Goal: Transaction & Acquisition: Subscribe to service/newsletter

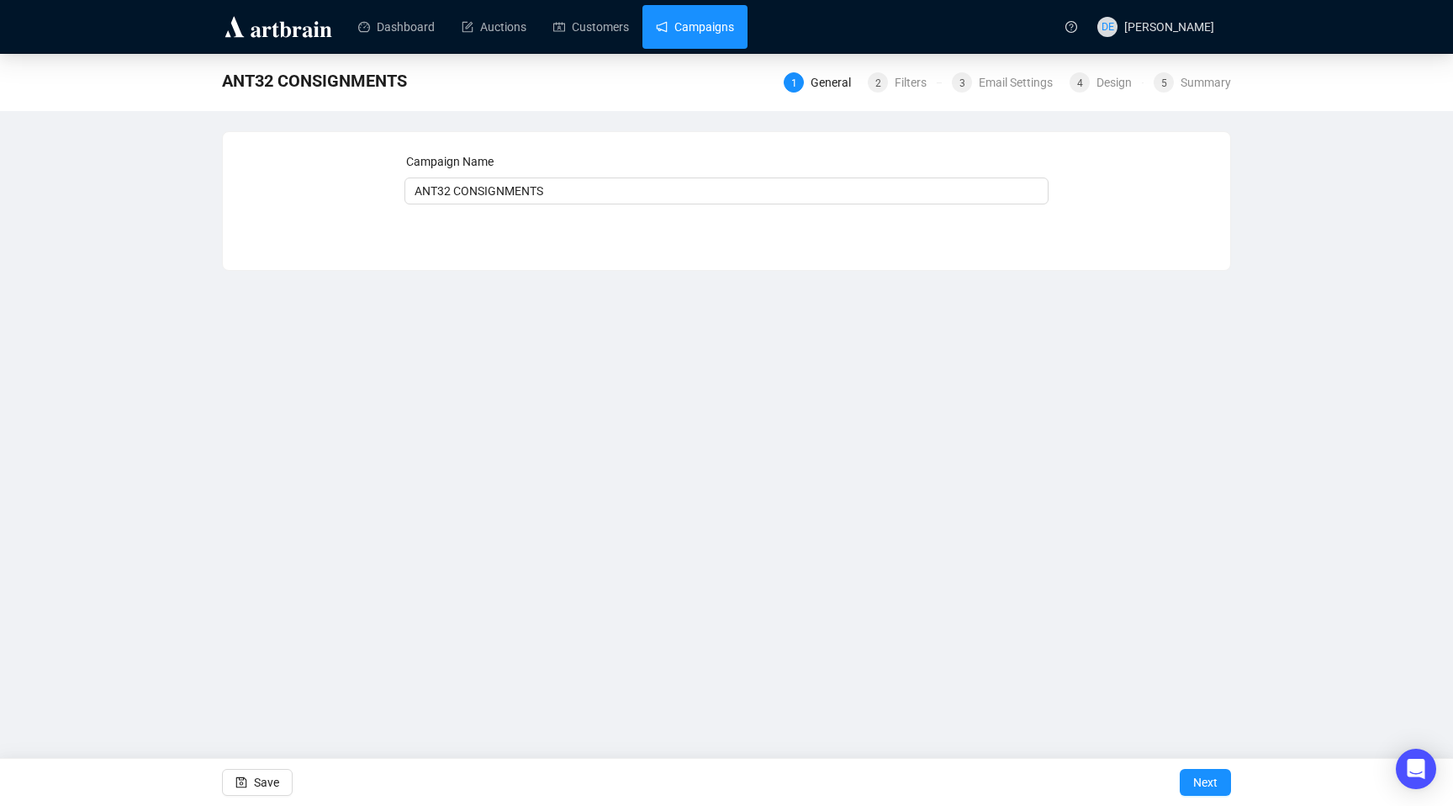
click at [707, 32] on link "Campaigns" at bounding box center [695, 27] width 78 height 44
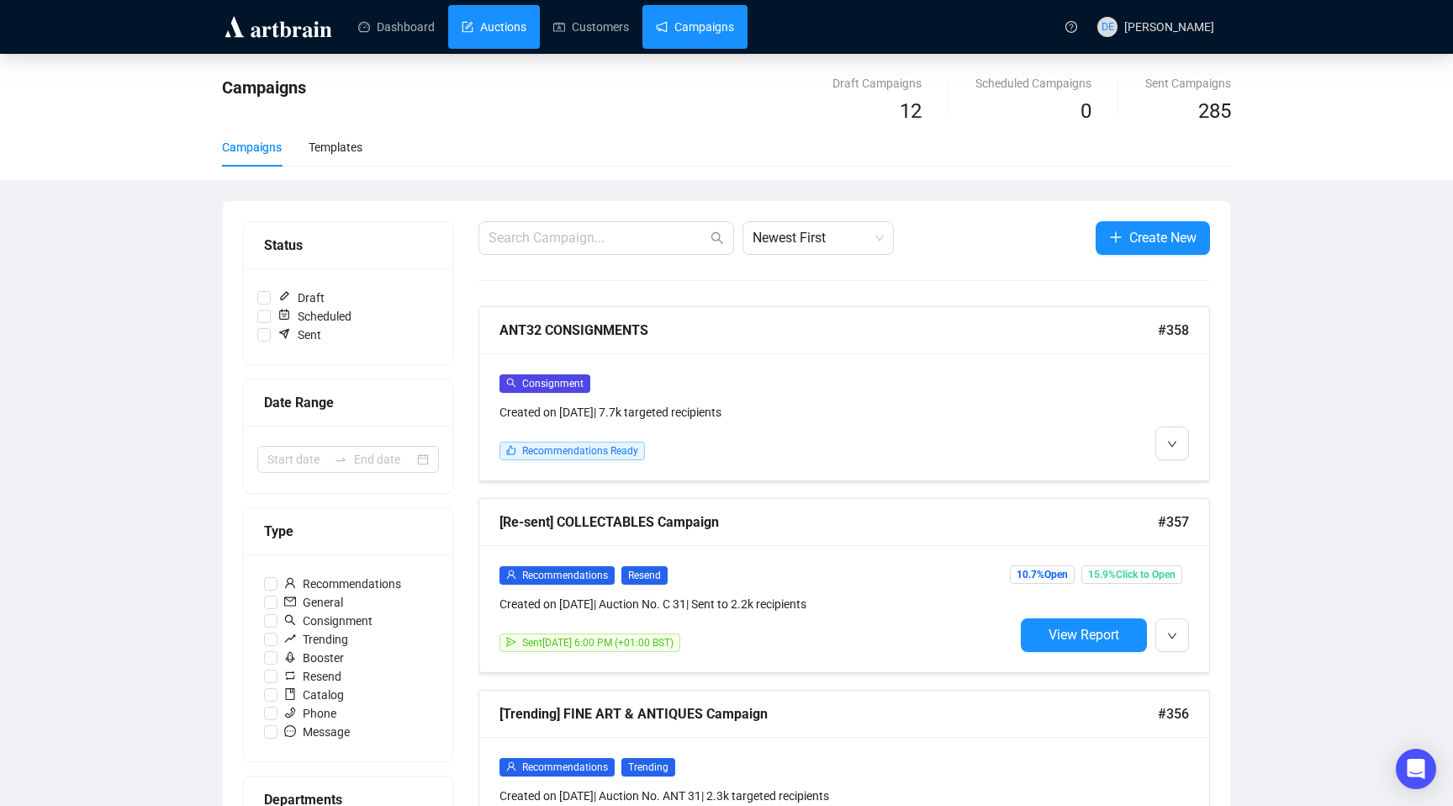
click at [493, 16] on link "Auctions" at bounding box center [494, 27] width 65 height 44
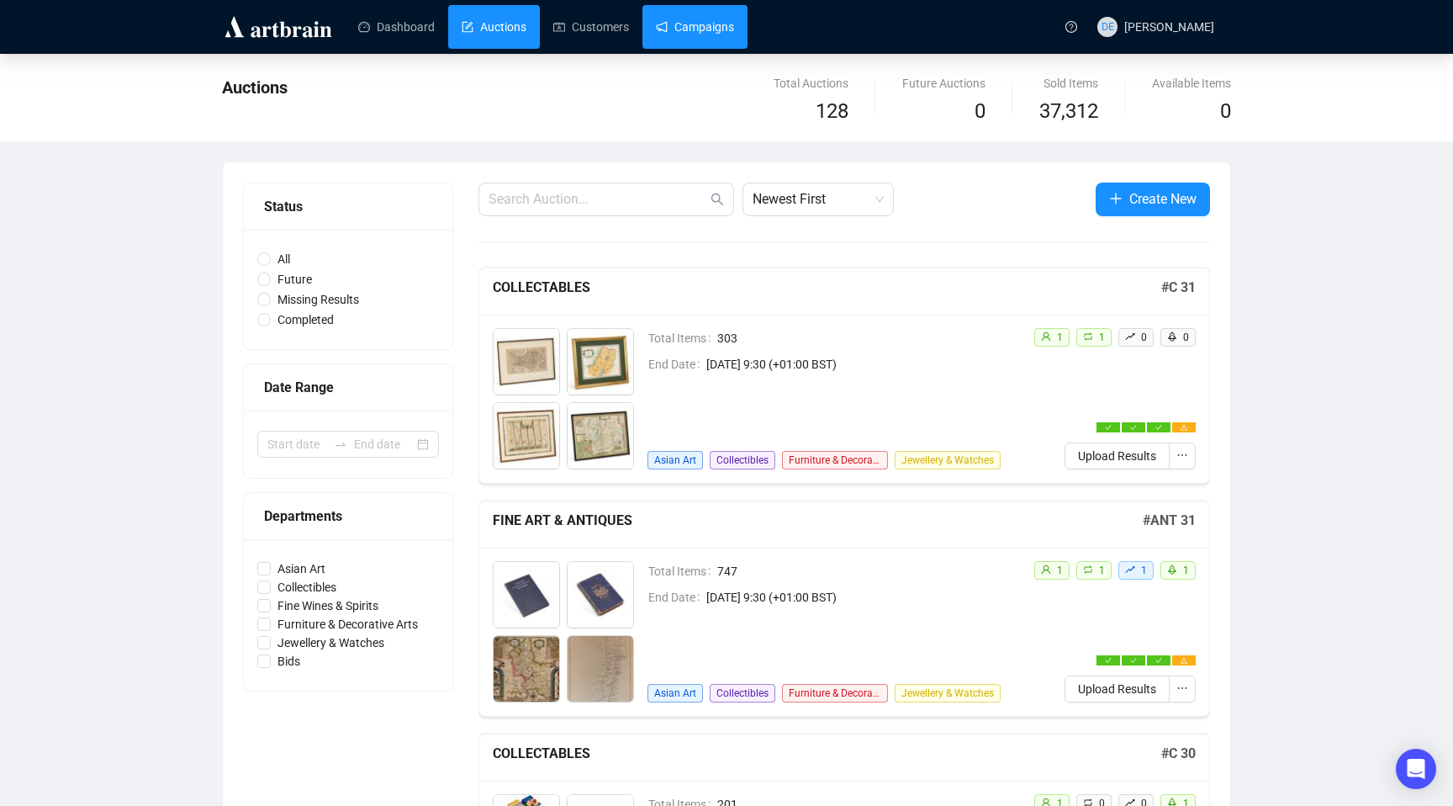
click at [717, 33] on link "Campaigns" at bounding box center [695, 27] width 78 height 44
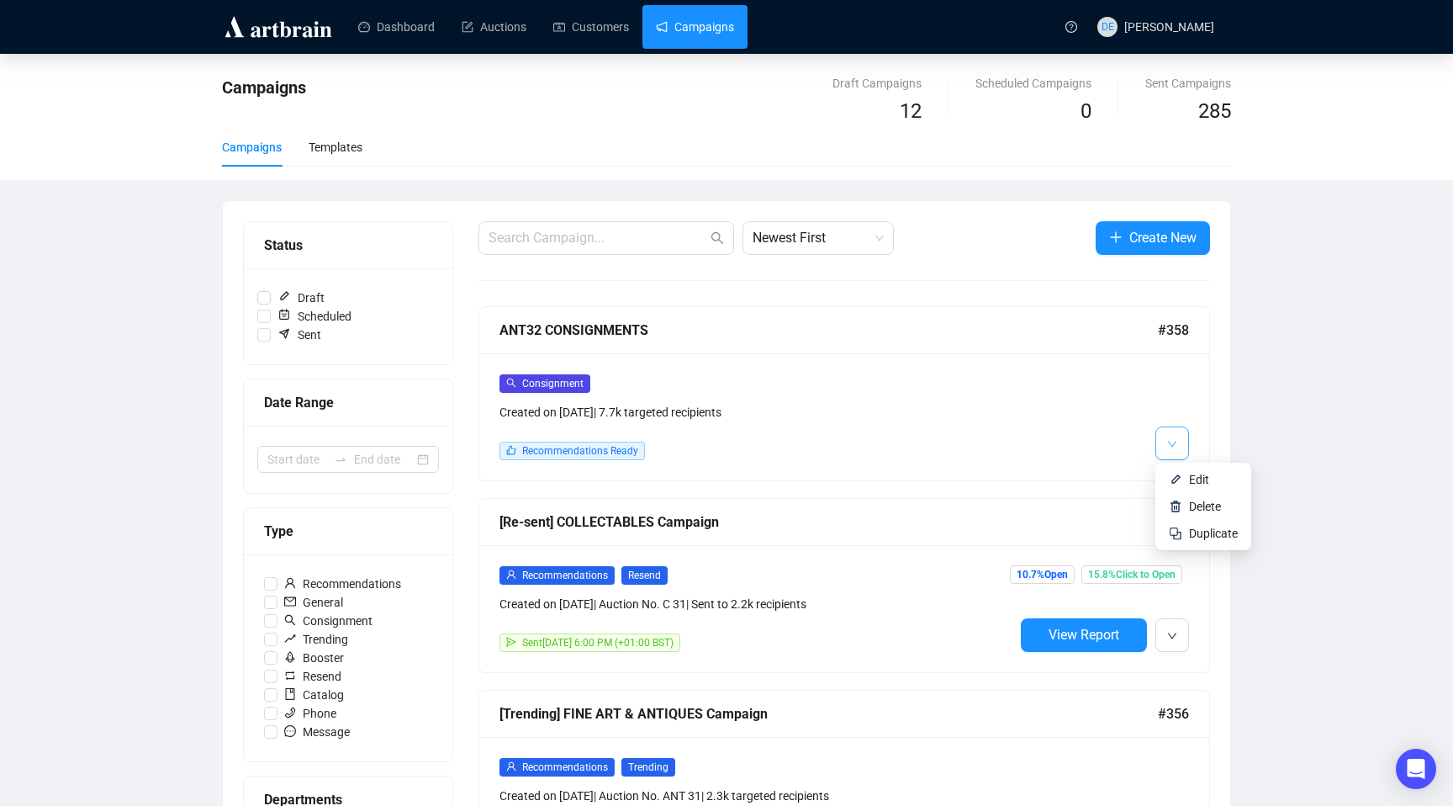
click at [1170, 439] on icon "down" at bounding box center [1172, 444] width 10 height 10
click at [1185, 479] on li "Edit" at bounding box center [1203, 479] width 89 height 27
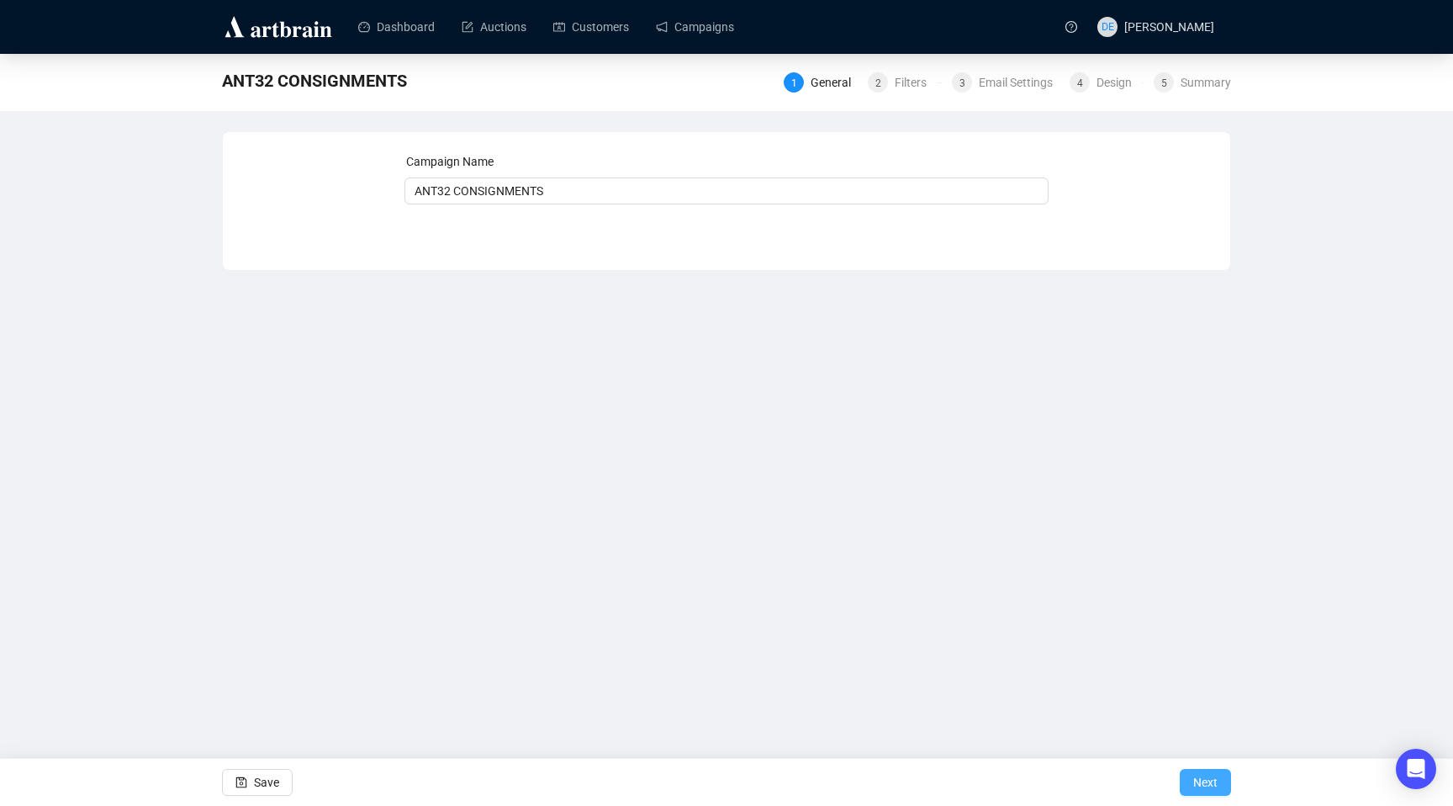
click at [1209, 787] on span "Next" at bounding box center [1206, 782] width 24 height 47
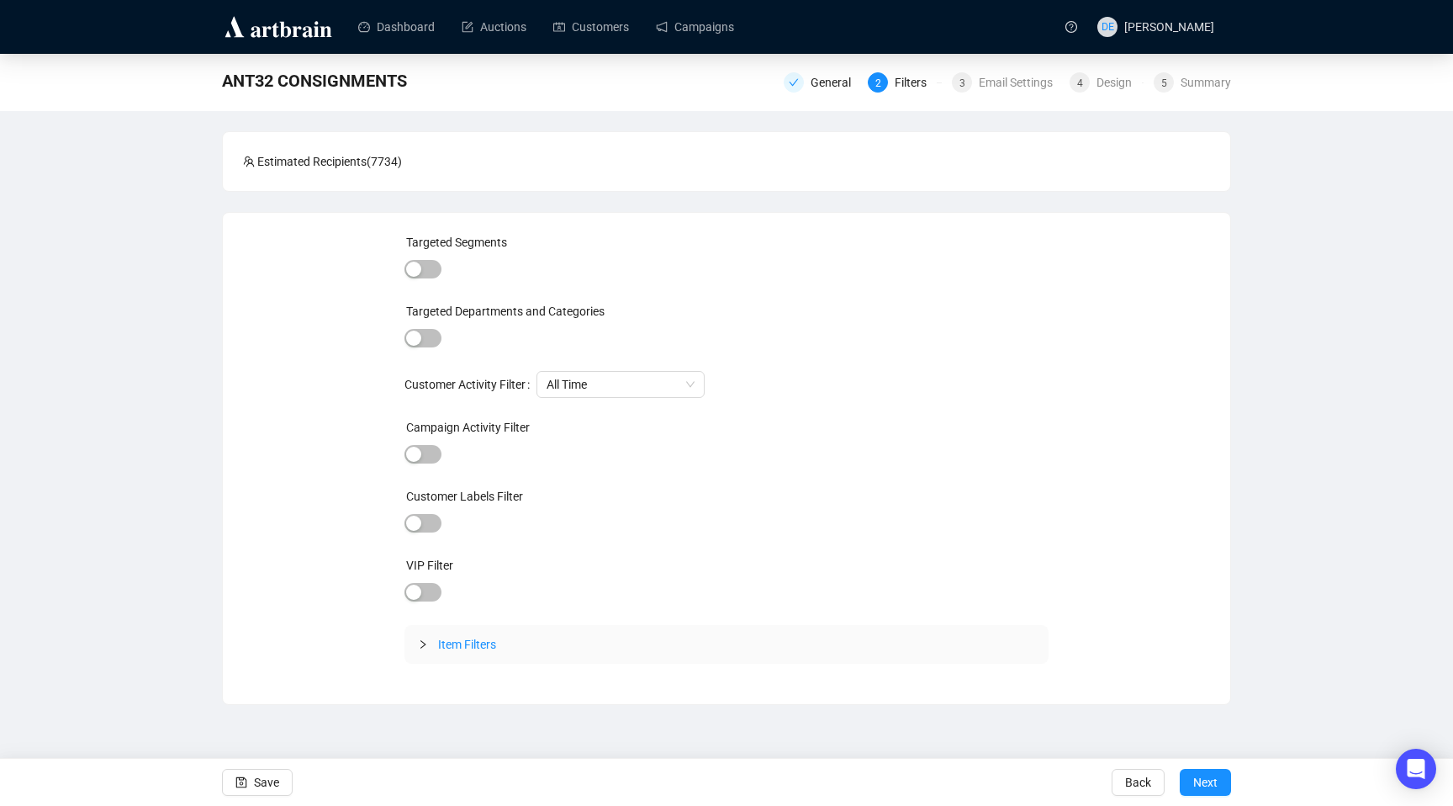
click at [454, 635] on span "Item Filters" at bounding box center [737, 644] width 598 height 19
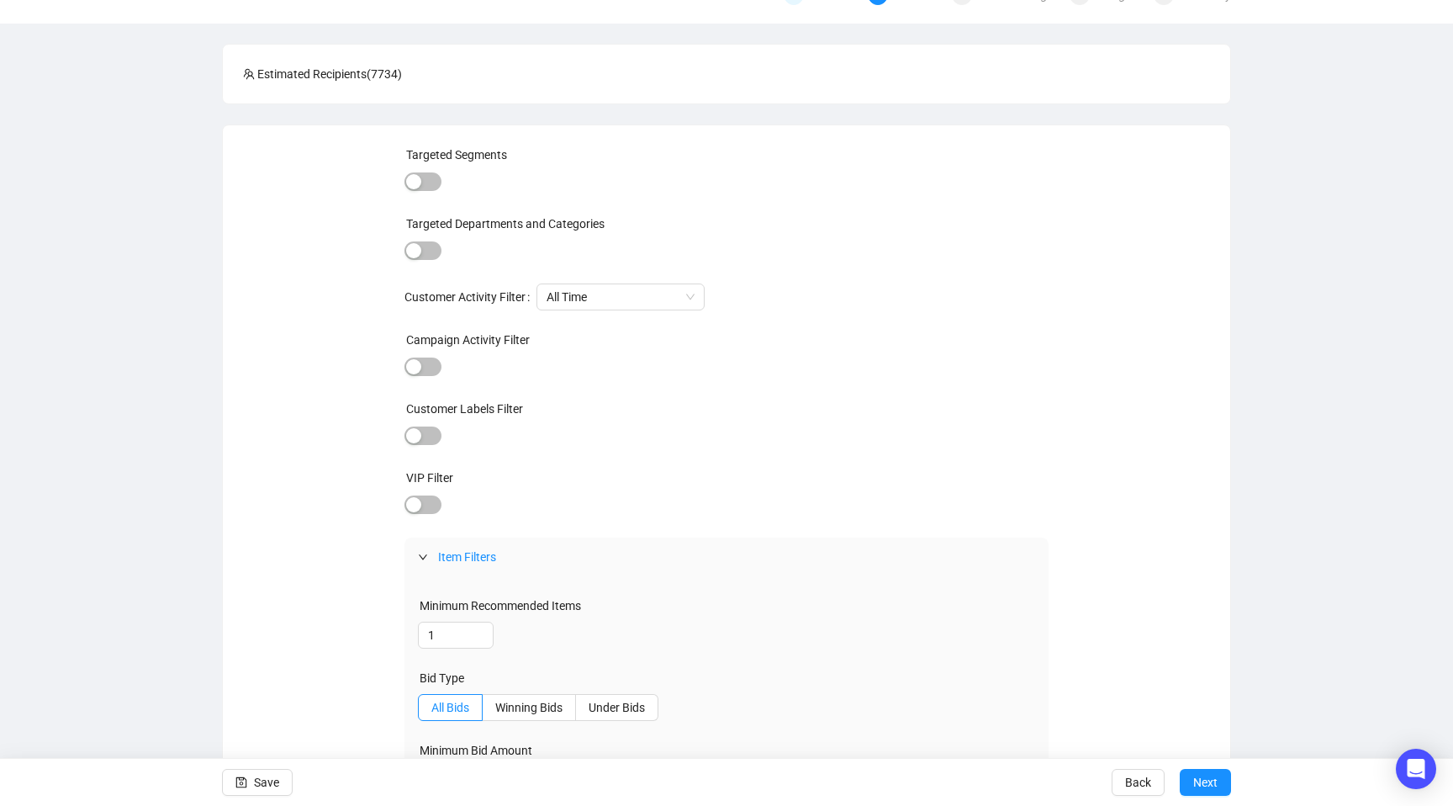
scroll to position [215, 0]
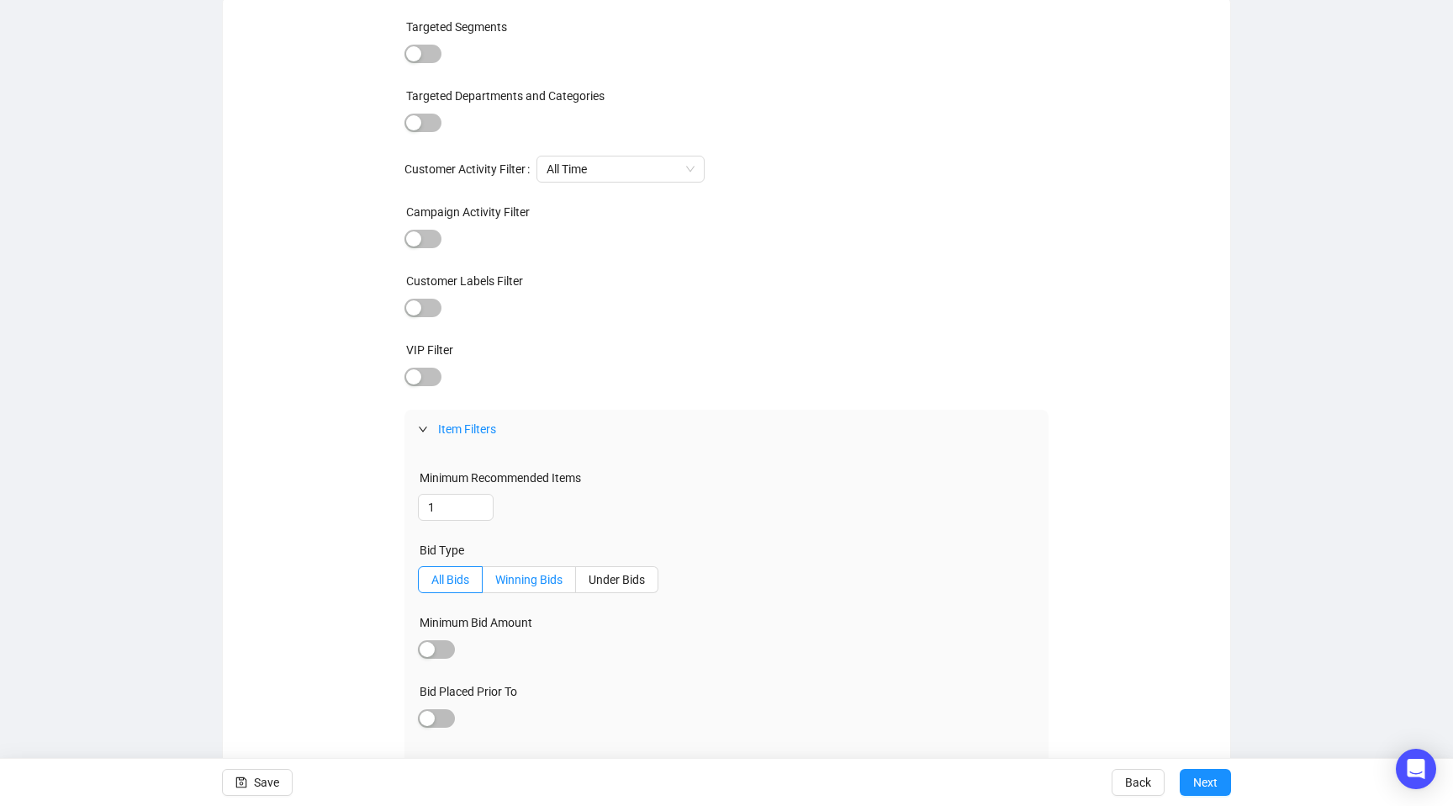
click at [552, 574] on span "Winning Bids" at bounding box center [528, 579] width 67 height 13
click at [483, 584] on input "Winning Bids" at bounding box center [483, 584] width 0 height 0
click at [624, 582] on span "Under Bids" at bounding box center [617, 579] width 56 height 13
click at [576, 584] on input "Under Bids" at bounding box center [576, 584] width 0 height 0
click at [418, 573] on label "All Bids" at bounding box center [450, 579] width 65 height 27
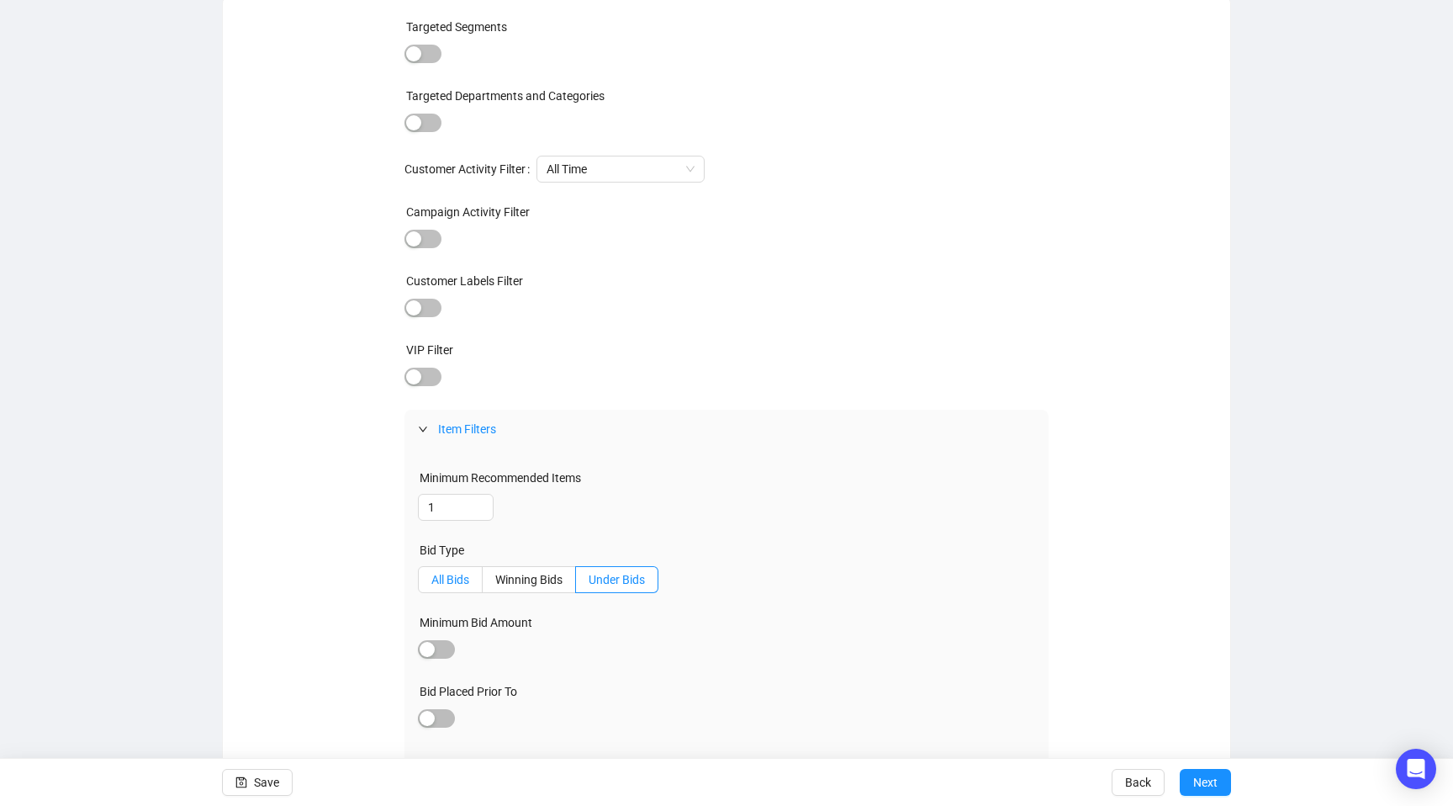
click at [419, 584] on input "All Bids" at bounding box center [419, 584] width 0 height 0
click at [440, 580] on span "All Bids" at bounding box center [450, 579] width 38 height 13
click at [419, 584] on input "All Bids" at bounding box center [419, 584] width 0 height 0
click at [422, 652] on div "button" at bounding box center [427, 649] width 15 height 15
click at [422, 652] on span "button" at bounding box center [436, 652] width 37 height 19
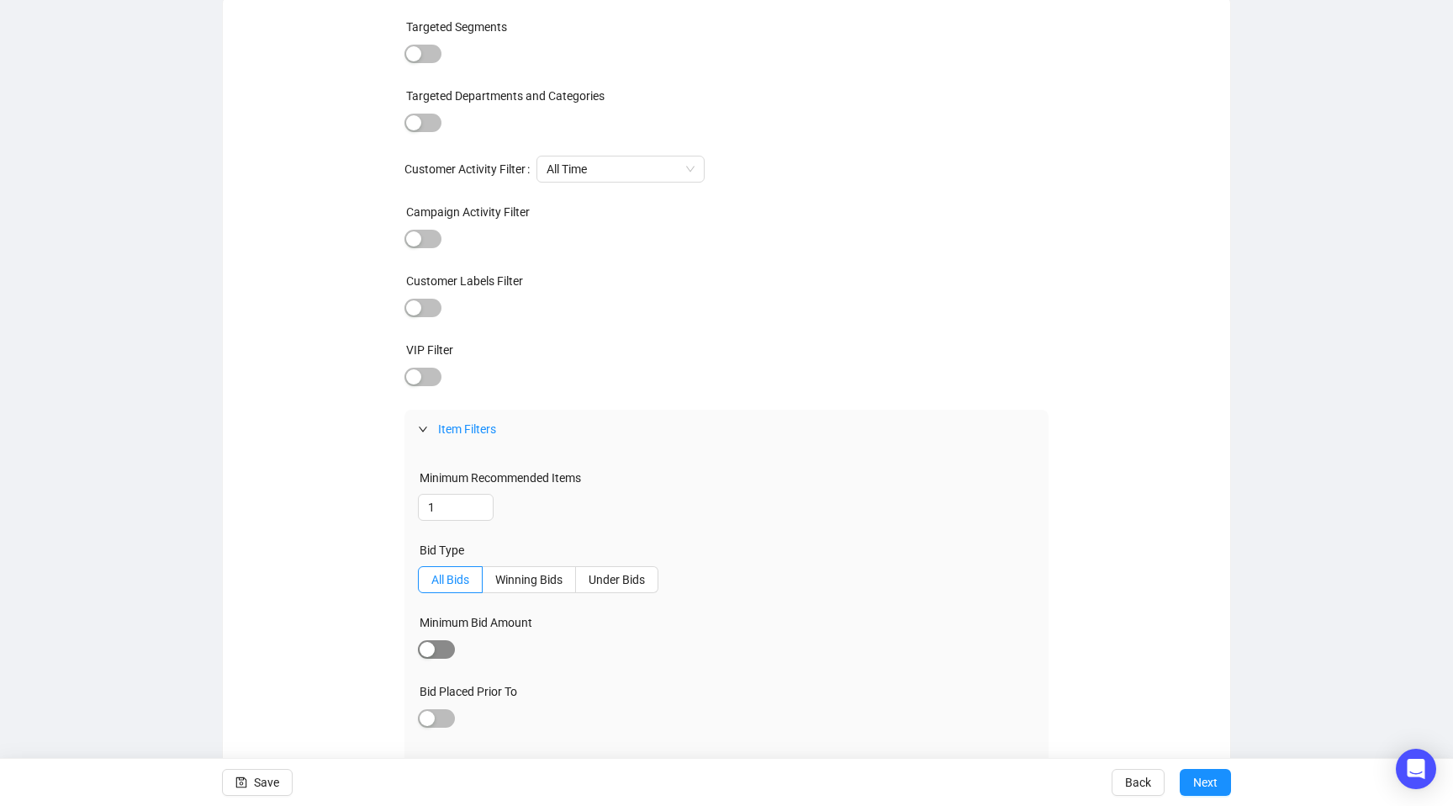
click at [422, 652] on div "button" at bounding box center [427, 649] width 15 height 15
type input "£ 100"
drag, startPoint x: 494, startPoint y: 653, endPoint x: 264, endPoint y: 590, distance: 238.1
click at [264, 590] on div "Targeted Segments Targeted Departments and Categories Customer Activity Filter …" at bounding box center [726, 404] width 967 height 772
click at [440, 650] on div "button" at bounding box center [445, 651] width 15 height 15
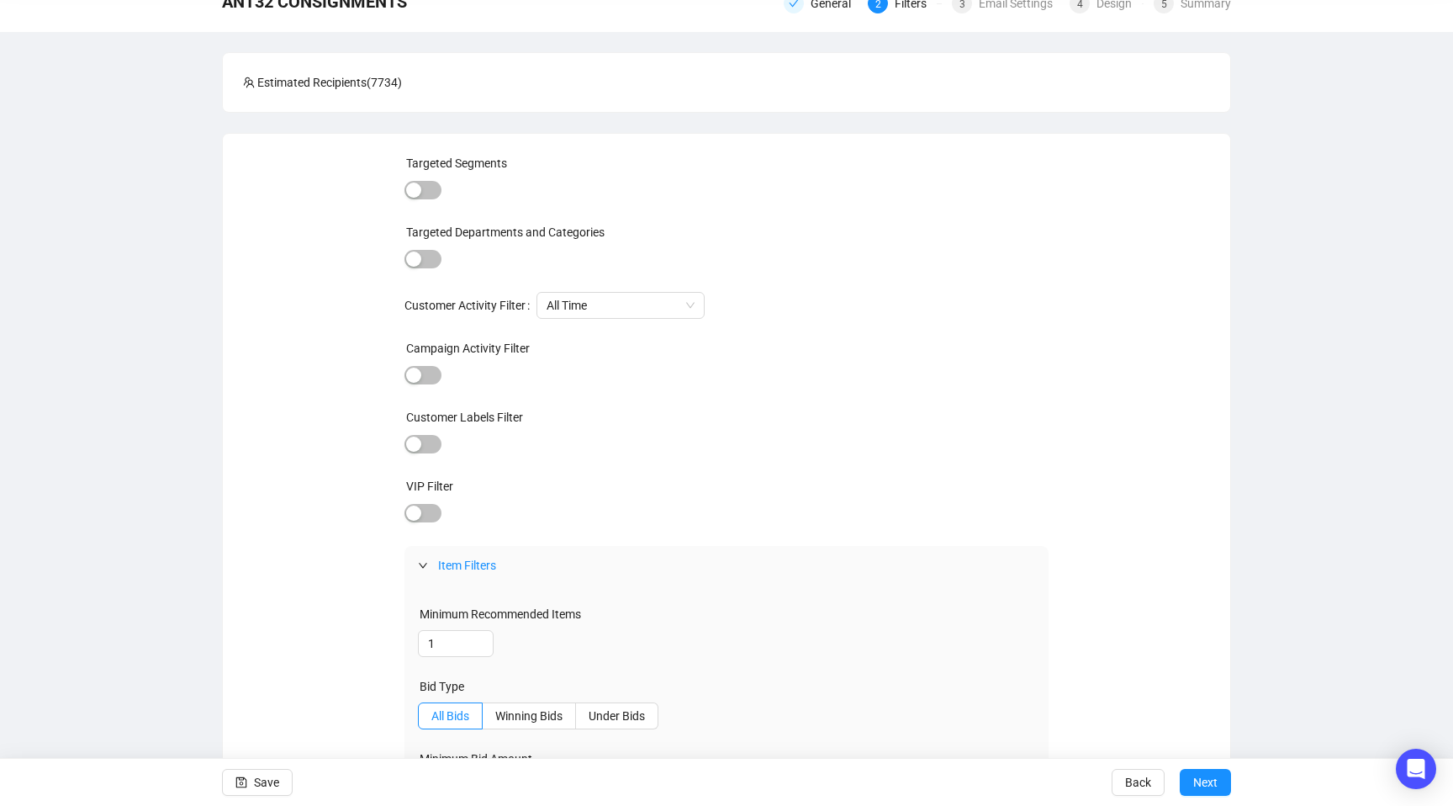
scroll to position [78, 0]
click at [412, 190] on div "button" at bounding box center [413, 190] width 15 height 15
click at [427, 192] on div "button" at bounding box center [432, 192] width 15 height 15
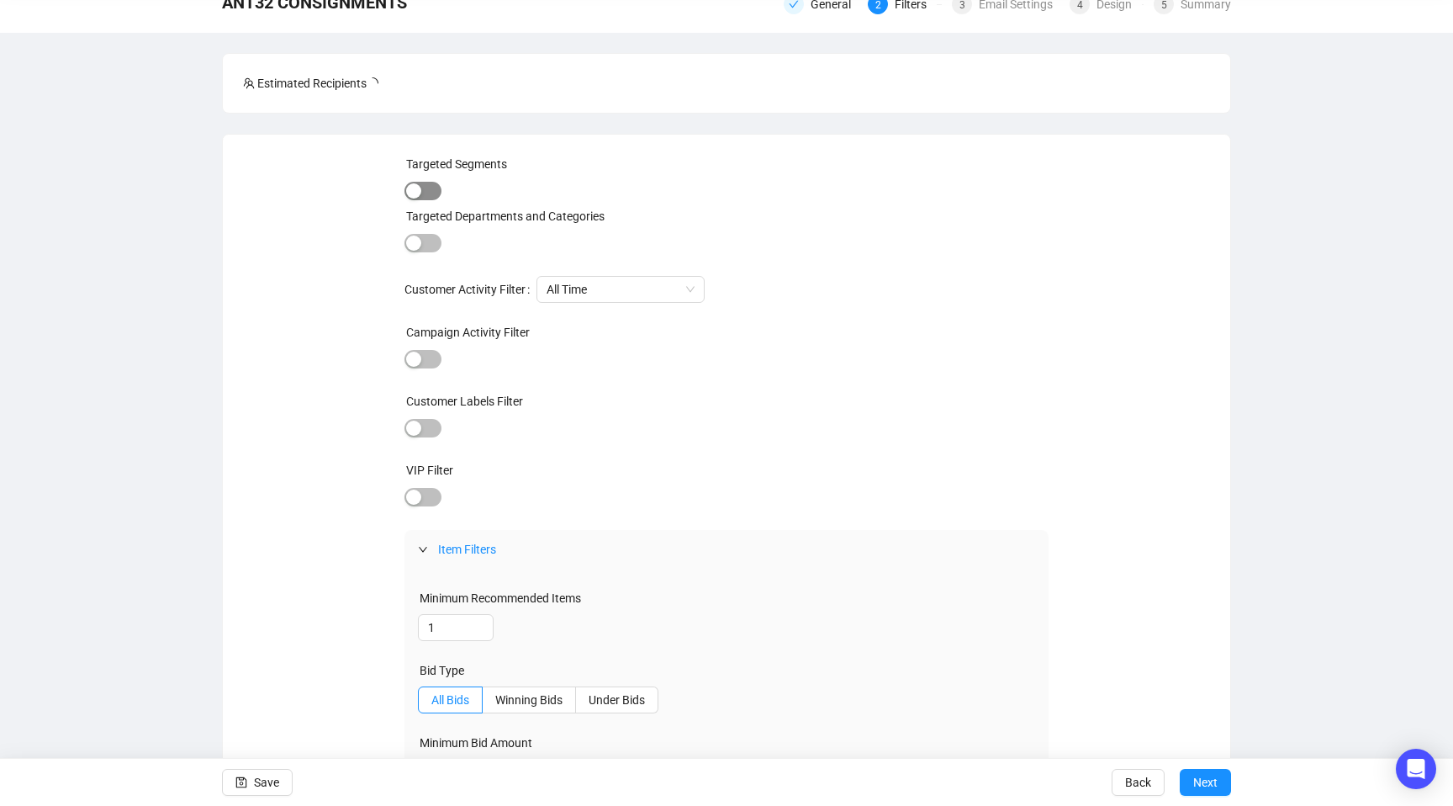
click at [431, 192] on span "button" at bounding box center [423, 191] width 37 height 19
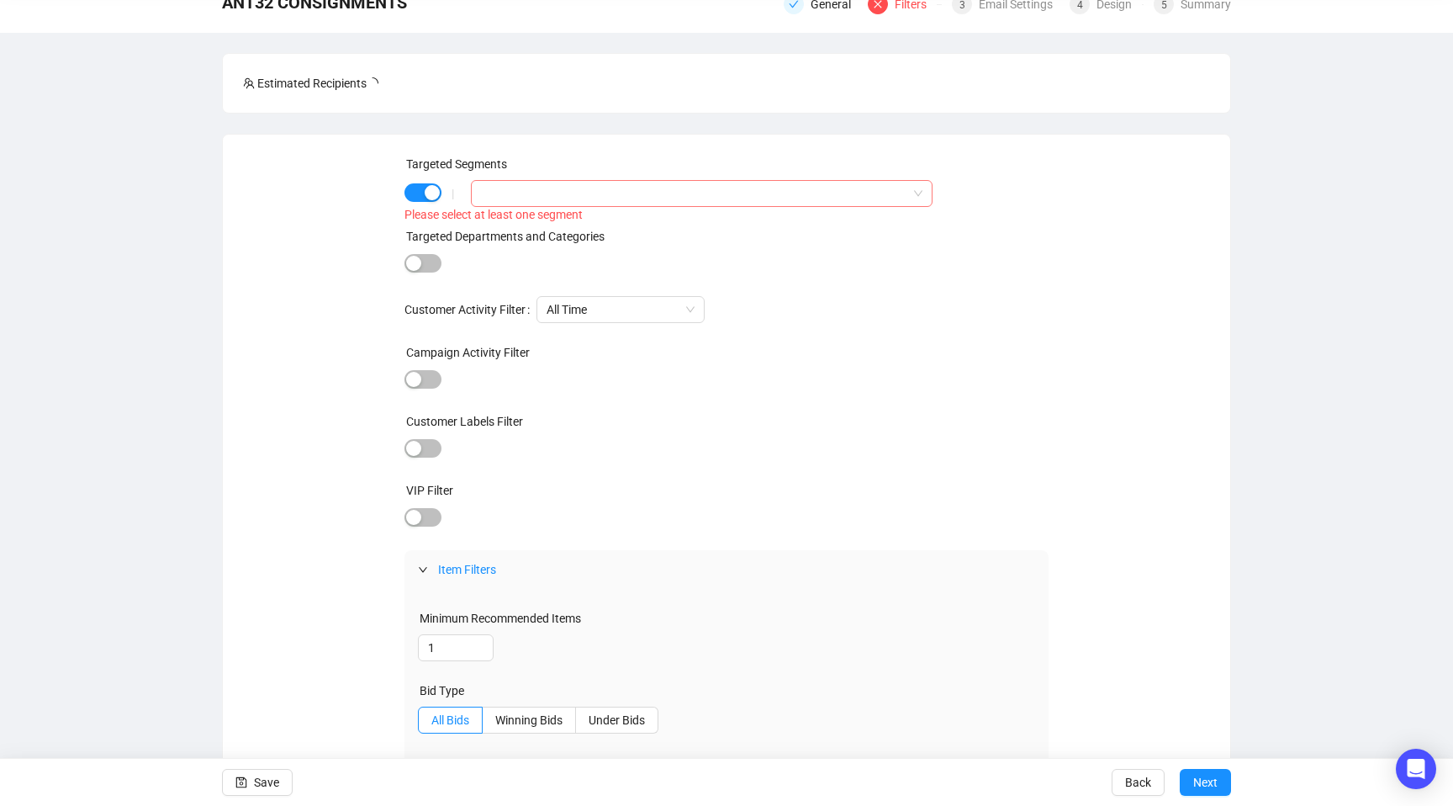
click at [531, 190] on div at bounding box center [692, 194] width 437 height 24
click at [273, 230] on div "Targeted Segments | Please select at least one segment Targeted Departments and…" at bounding box center [726, 540] width 967 height 770
click at [427, 191] on div "button" at bounding box center [432, 192] width 15 height 15
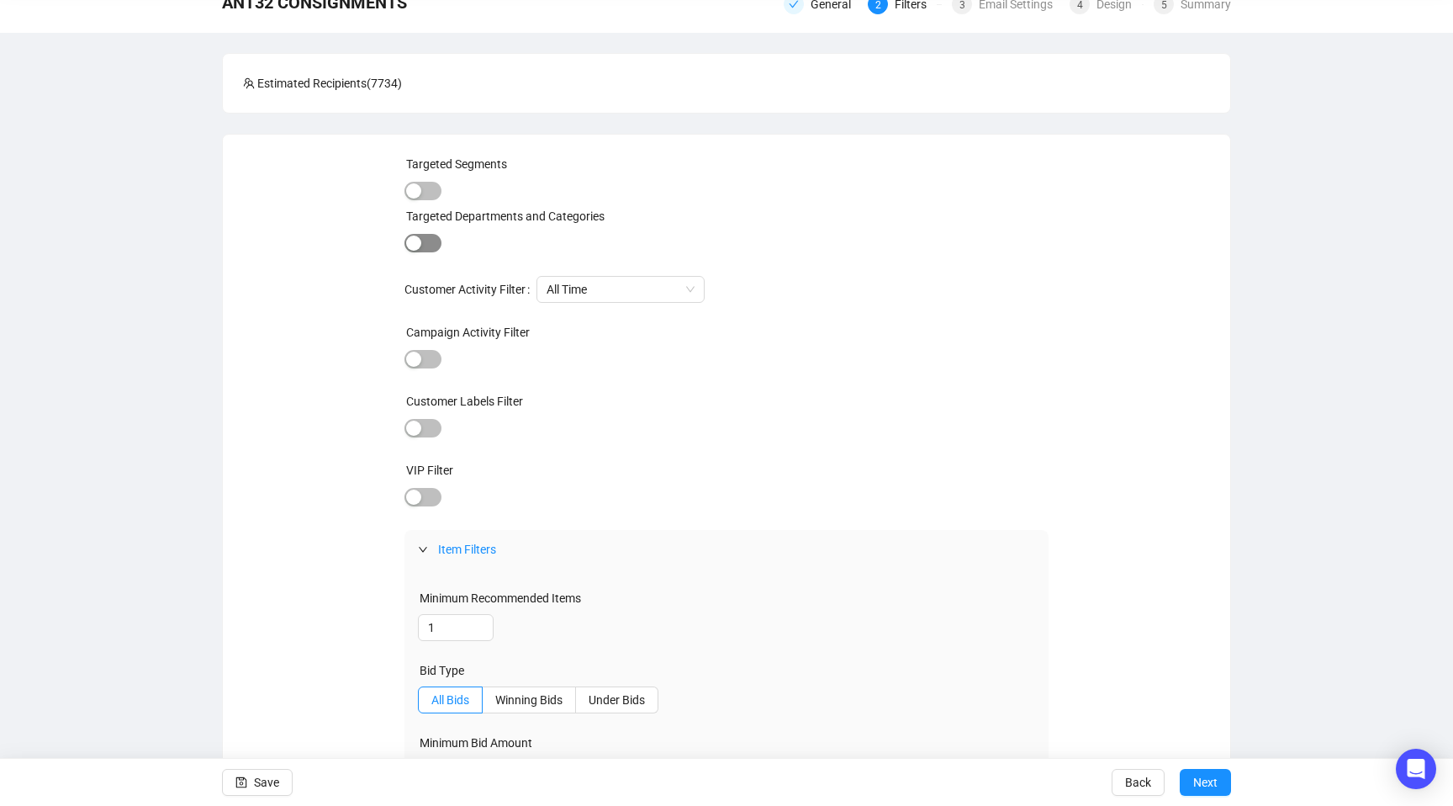
click at [414, 245] on div "button" at bounding box center [413, 243] width 15 height 15
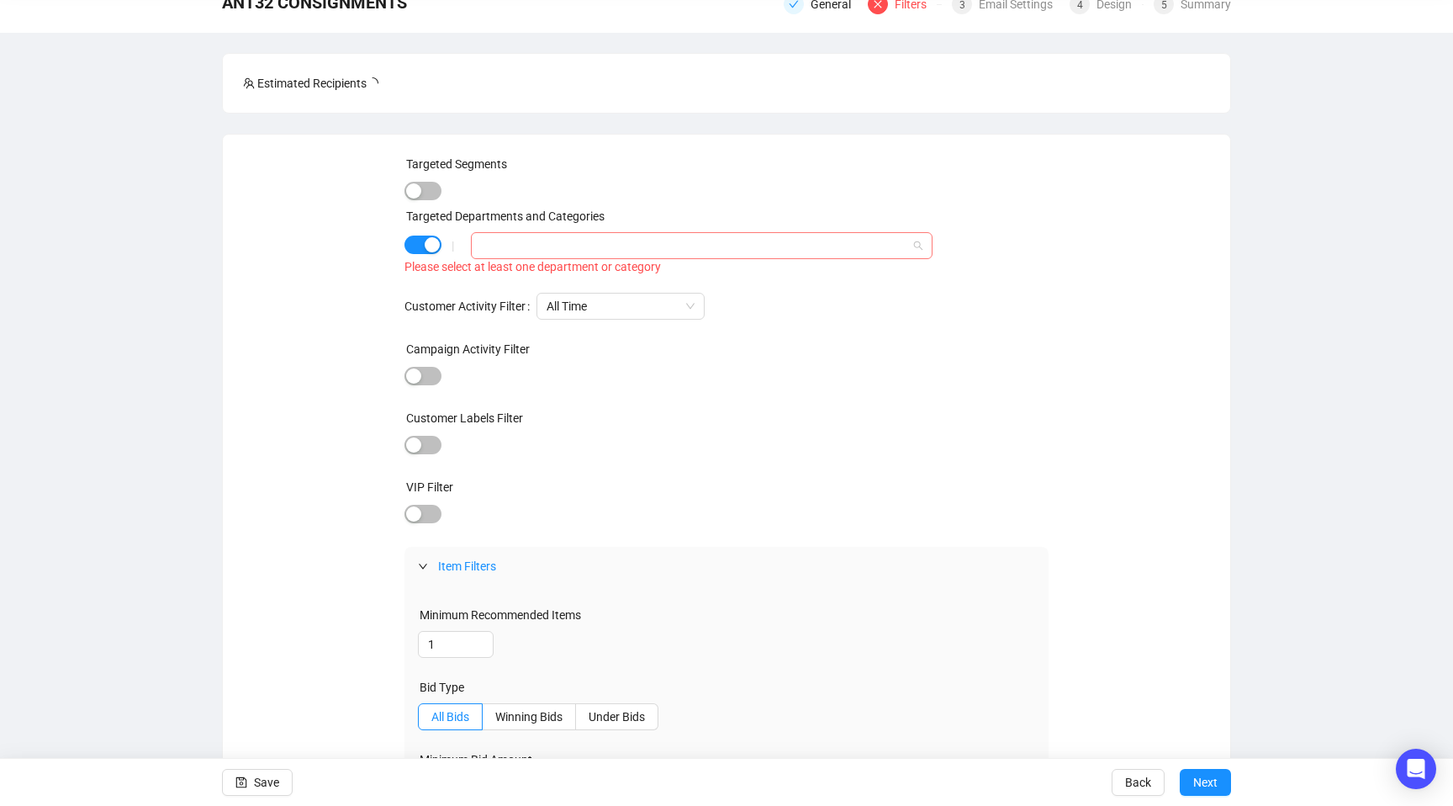
click at [486, 248] on div at bounding box center [692, 246] width 437 height 24
click at [486, 278] on icon "caret-down" at bounding box center [484, 279] width 8 height 8
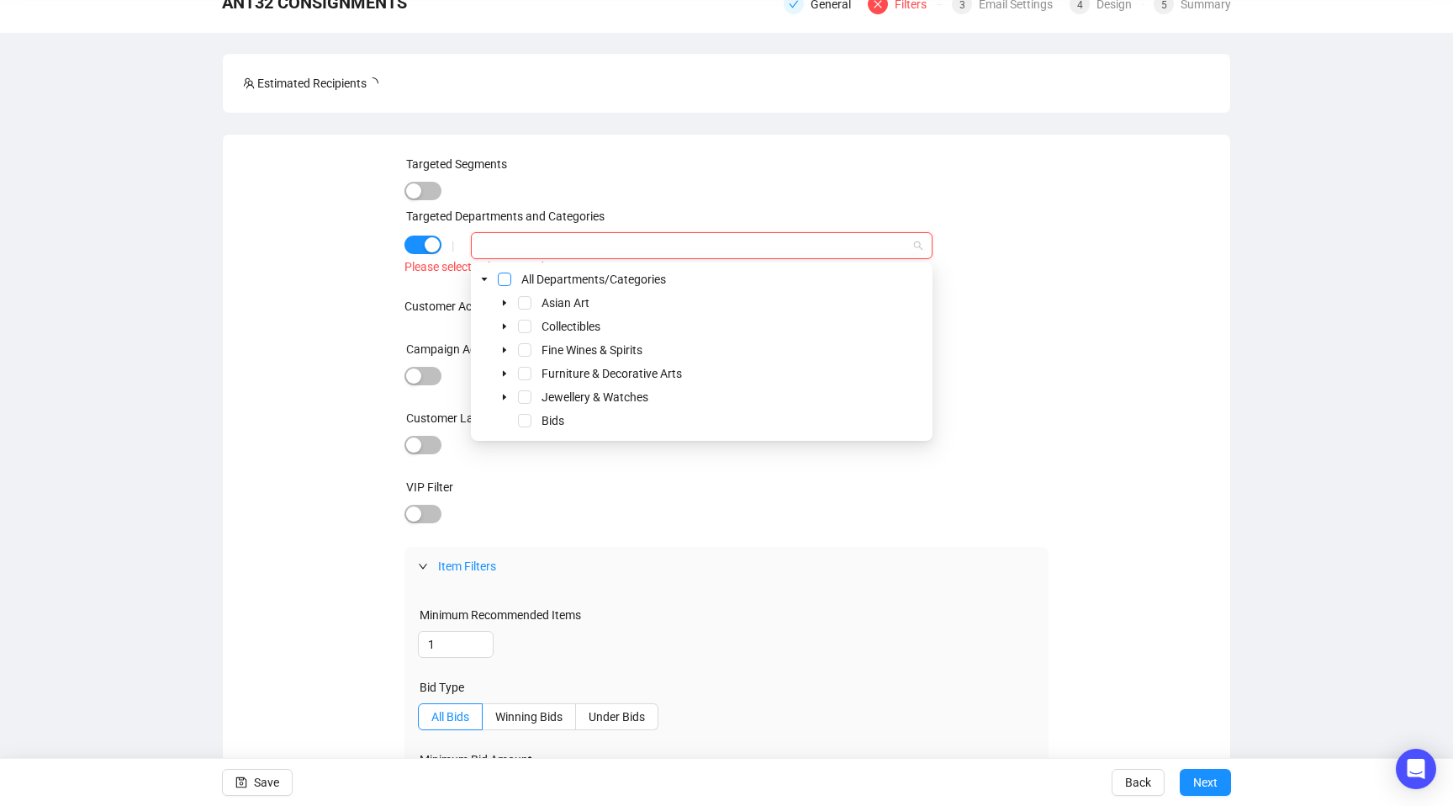
click at [504, 279] on span "Select All Departments/Categories" at bounding box center [504, 279] width 13 height 13
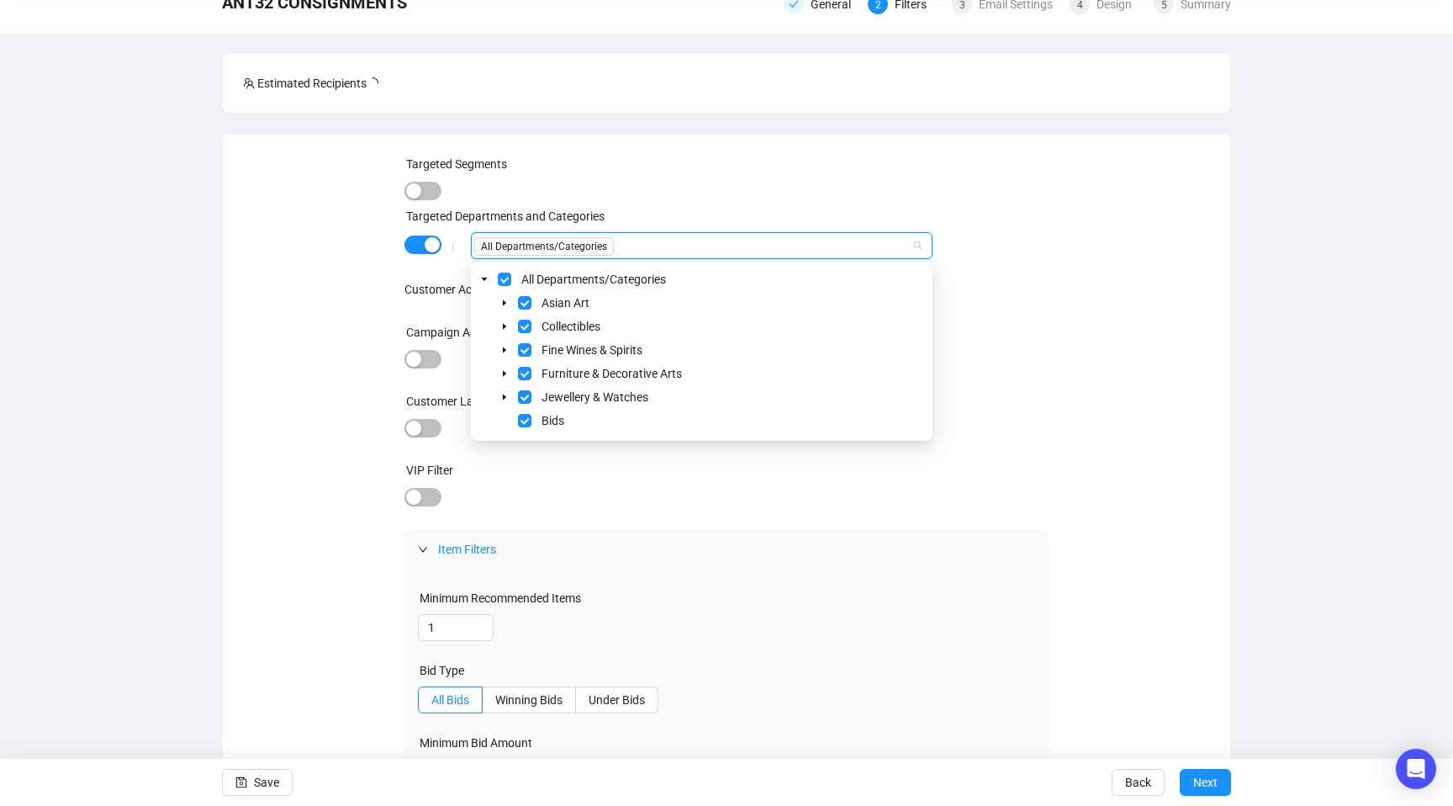
click at [791, 516] on div "Targeted Segments Targeted Departments and Categories | All Departments/Categor…" at bounding box center [727, 530] width 645 height 750
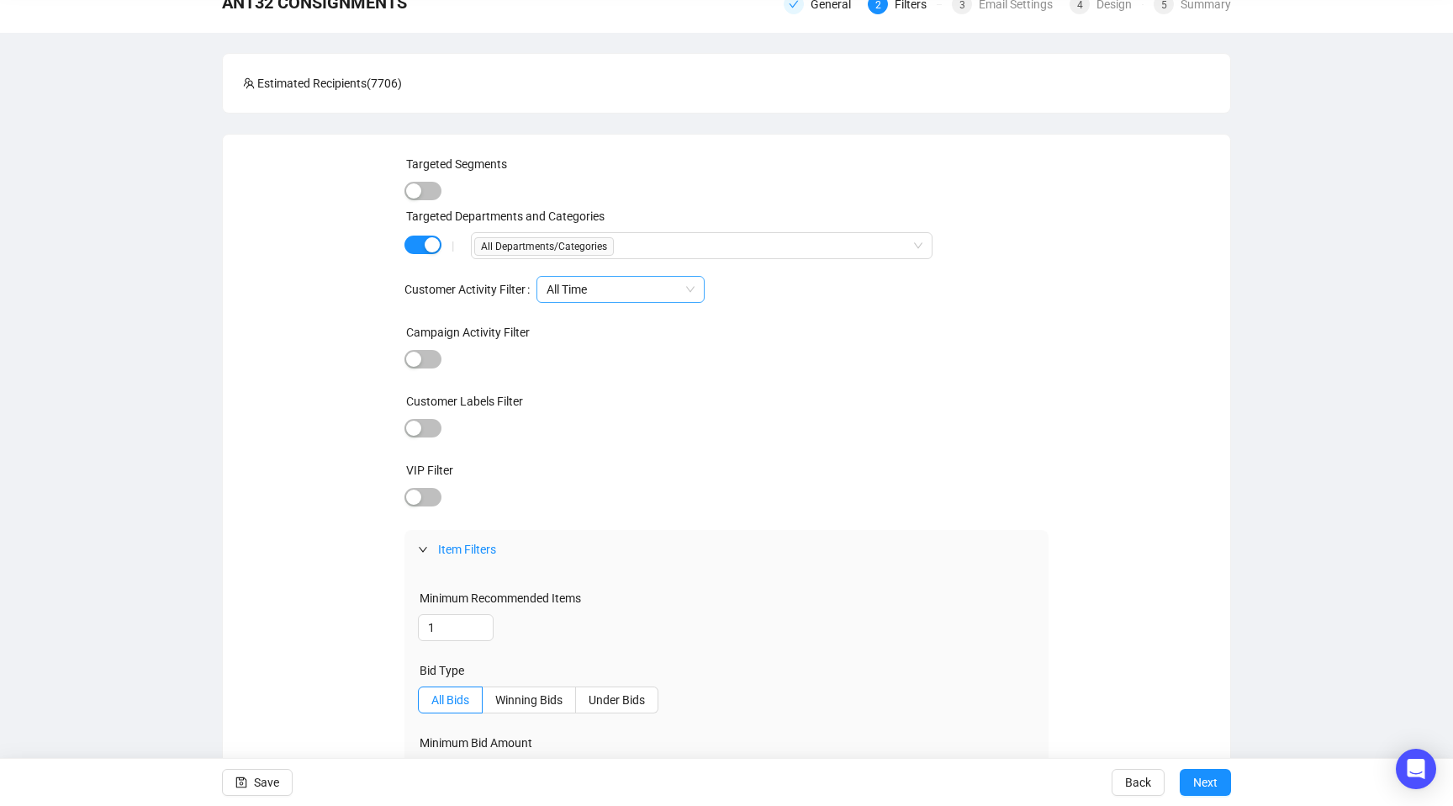
click at [577, 295] on span "All Time" at bounding box center [621, 289] width 148 height 25
click at [331, 272] on div "Targeted Segments Targeted Departments and Categories | All Departments/Categor…" at bounding box center [726, 530] width 967 height 750
click at [415, 357] on div "button" at bounding box center [413, 359] width 15 height 15
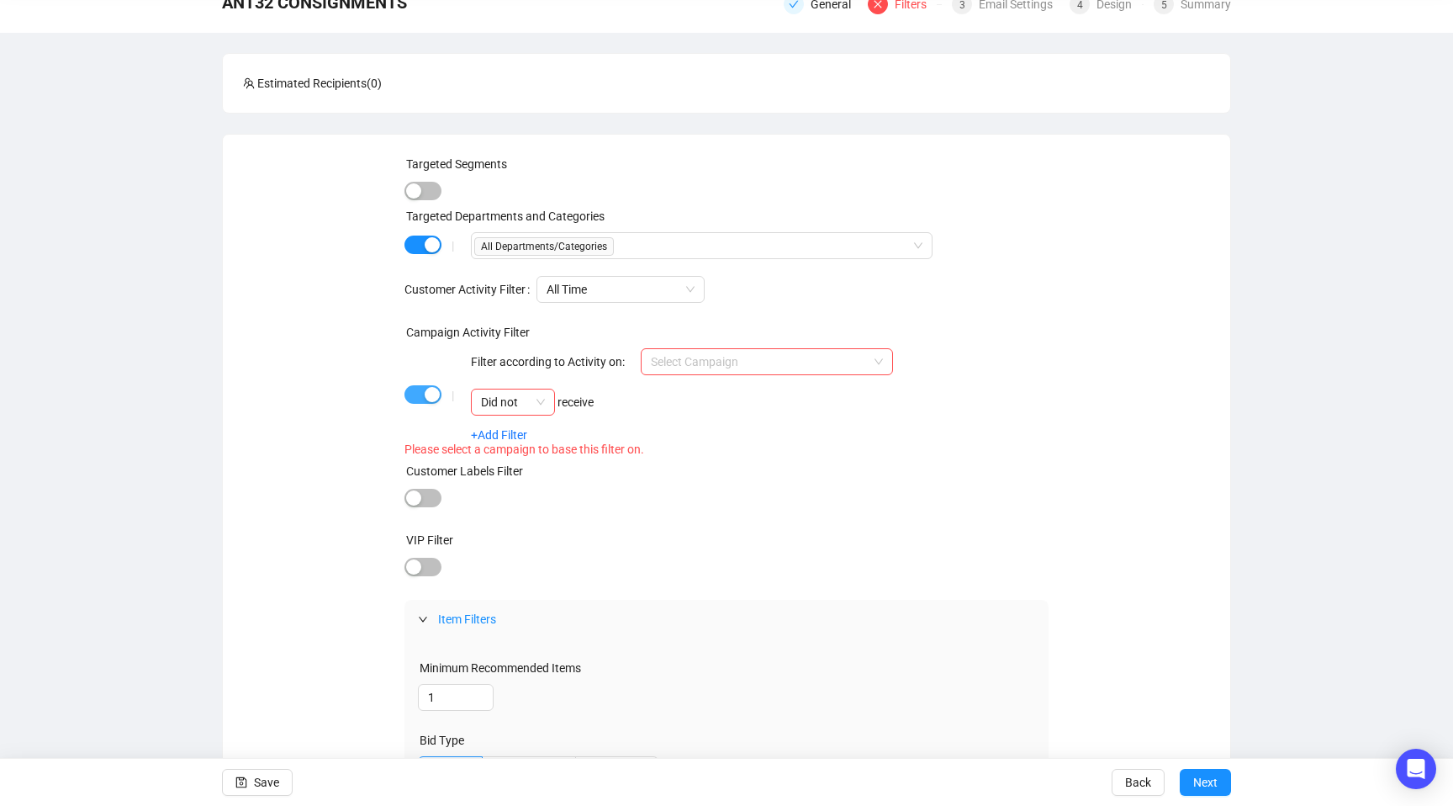
click at [415, 357] on div "| Filter according to Activity on: Select Campaign Did not receive +Add Filter" at bounding box center [727, 394] width 645 height 93
click at [428, 395] on div "button" at bounding box center [432, 394] width 15 height 15
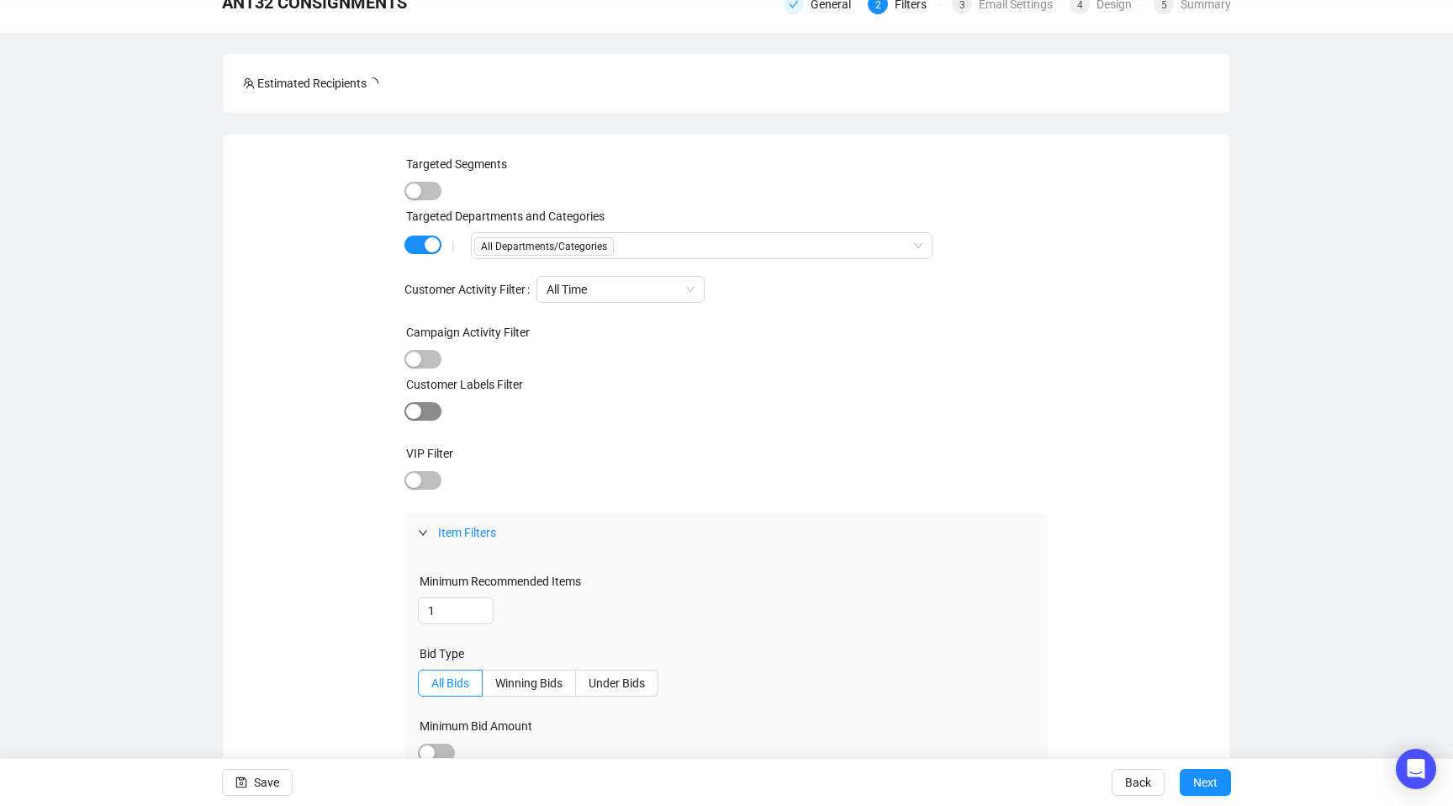
click at [414, 417] on div "button" at bounding box center [413, 411] width 15 height 15
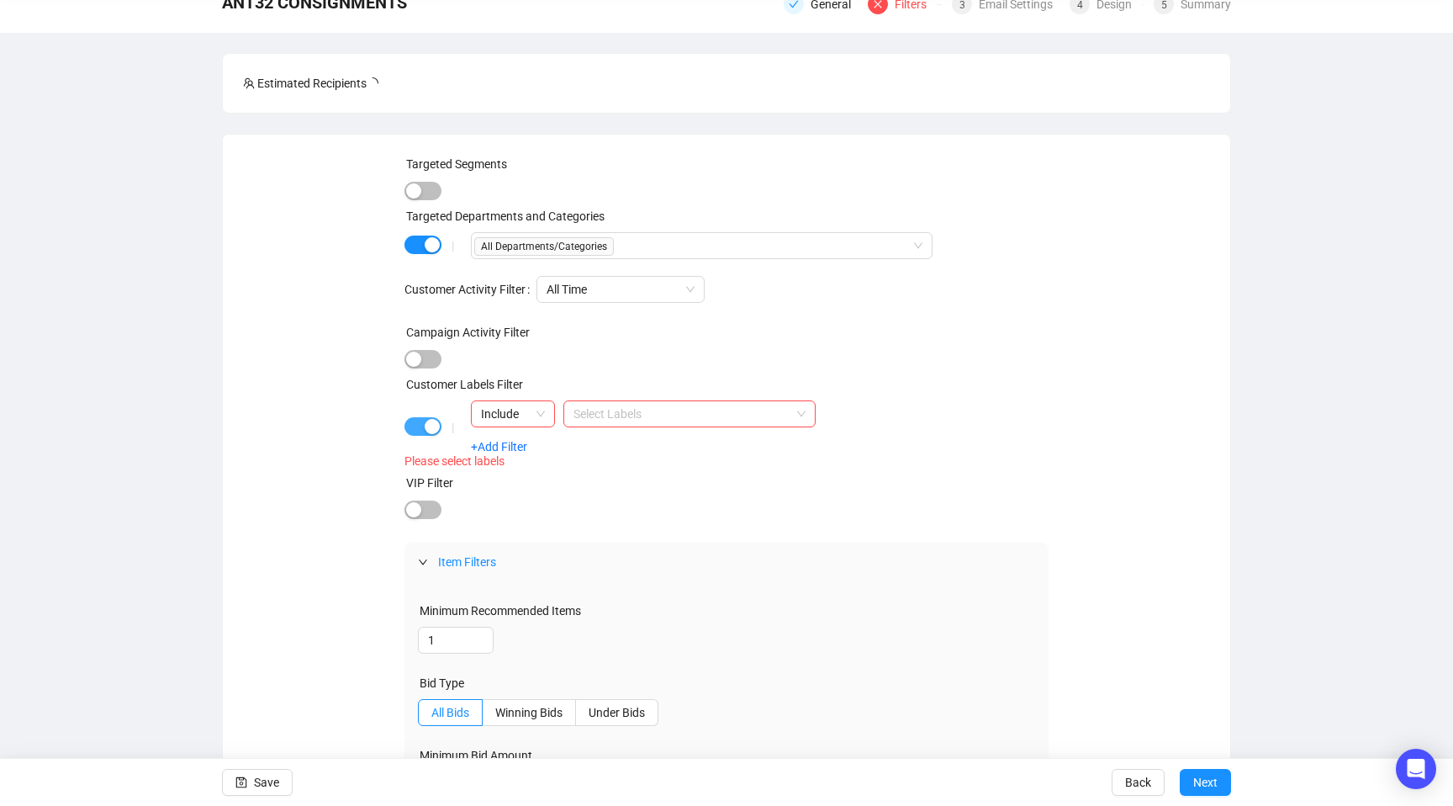
click at [428, 419] on div "button" at bounding box center [432, 426] width 15 height 15
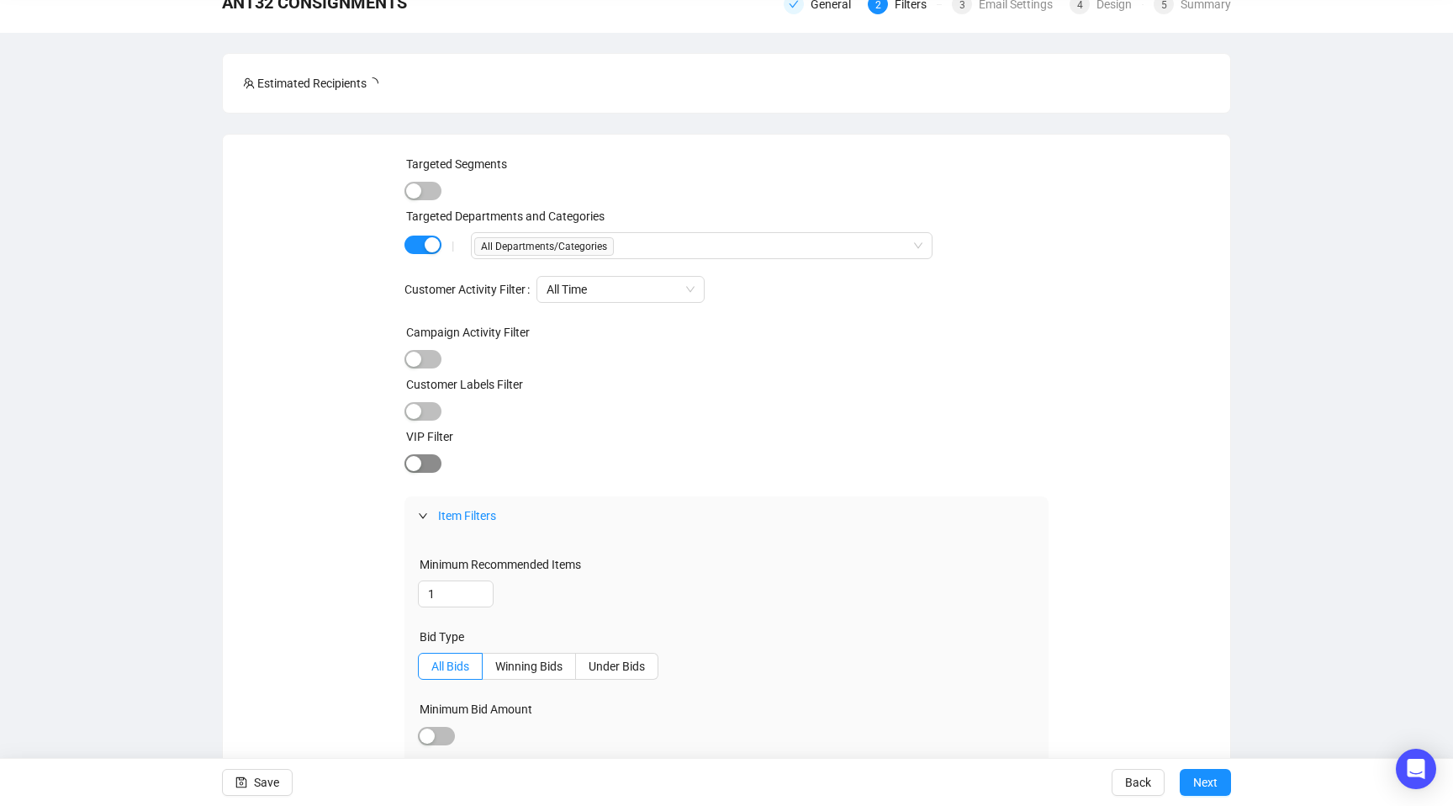
click at [415, 461] on div "button" at bounding box center [413, 463] width 15 height 15
click at [418, 462] on span "button" at bounding box center [423, 463] width 37 height 19
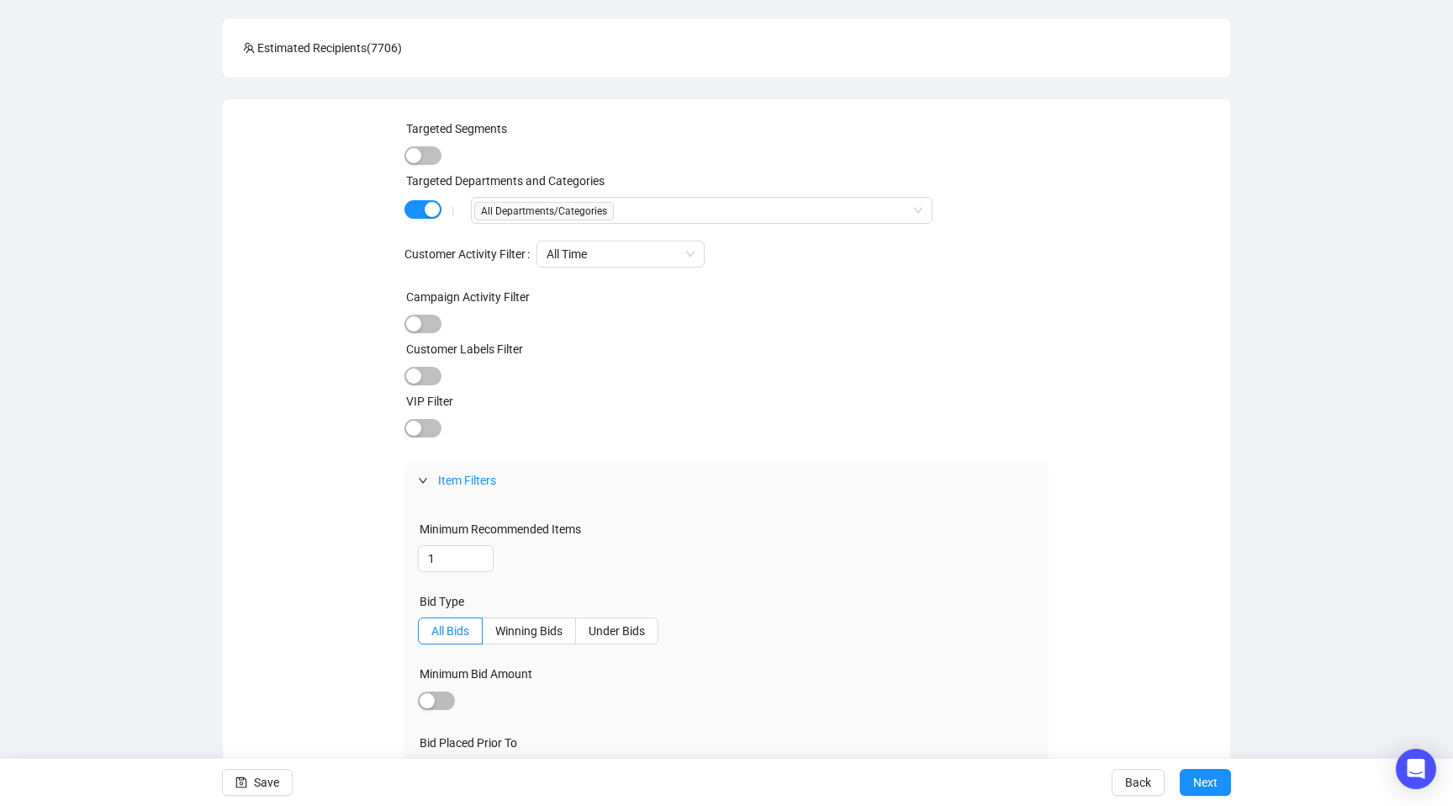
scroll to position [116, 0]
click at [416, 429] on div "button" at bounding box center [413, 425] width 15 height 15
click at [490, 426] on span "Only VIP" at bounding box center [513, 426] width 58 height 19
click at [484, 426] on input "Only VIP" at bounding box center [477, 426] width 13 height 13
radio input "true"
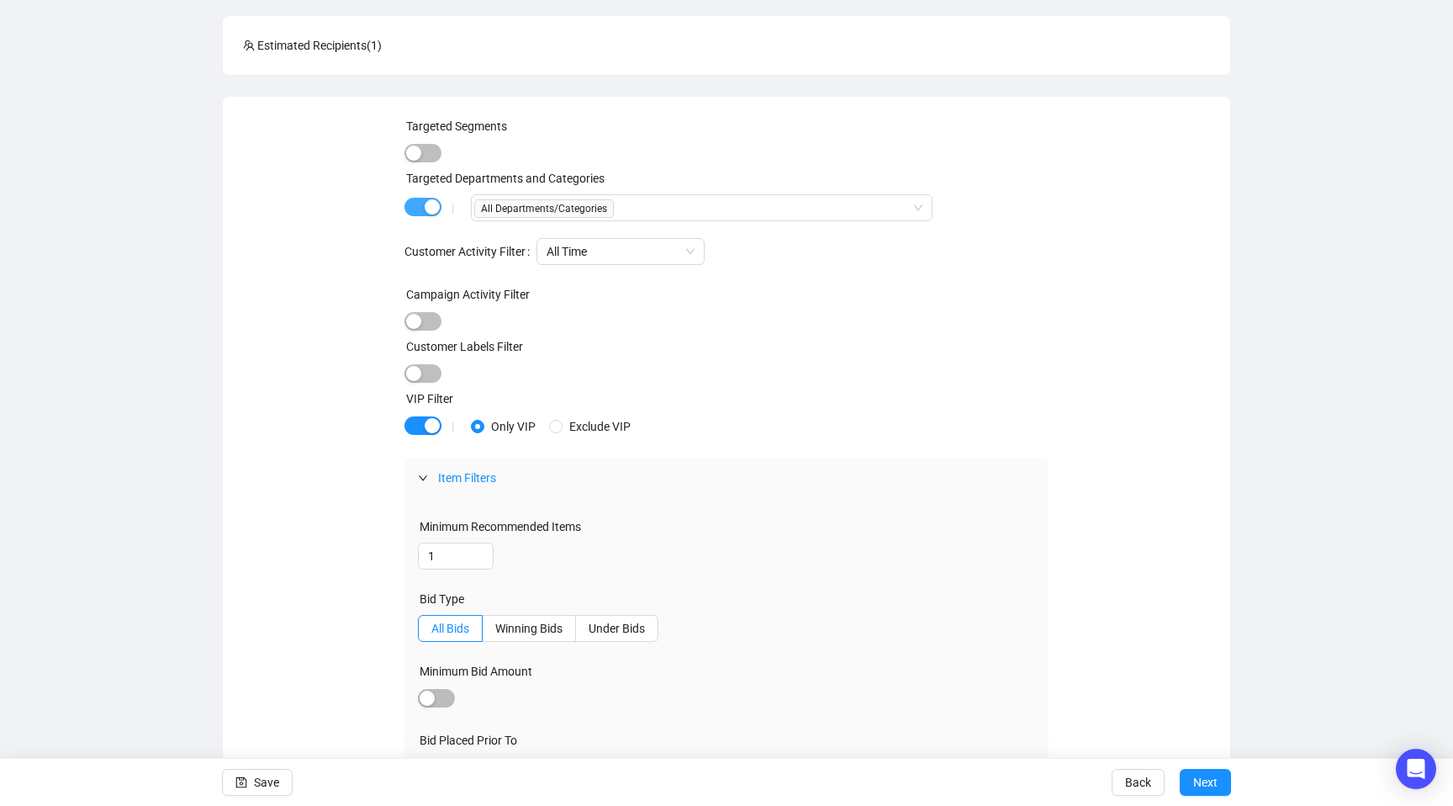
click at [432, 206] on div "button" at bounding box center [432, 206] width 15 height 15
click at [431, 418] on div "button" at bounding box center [432, 422] width 15 height 15
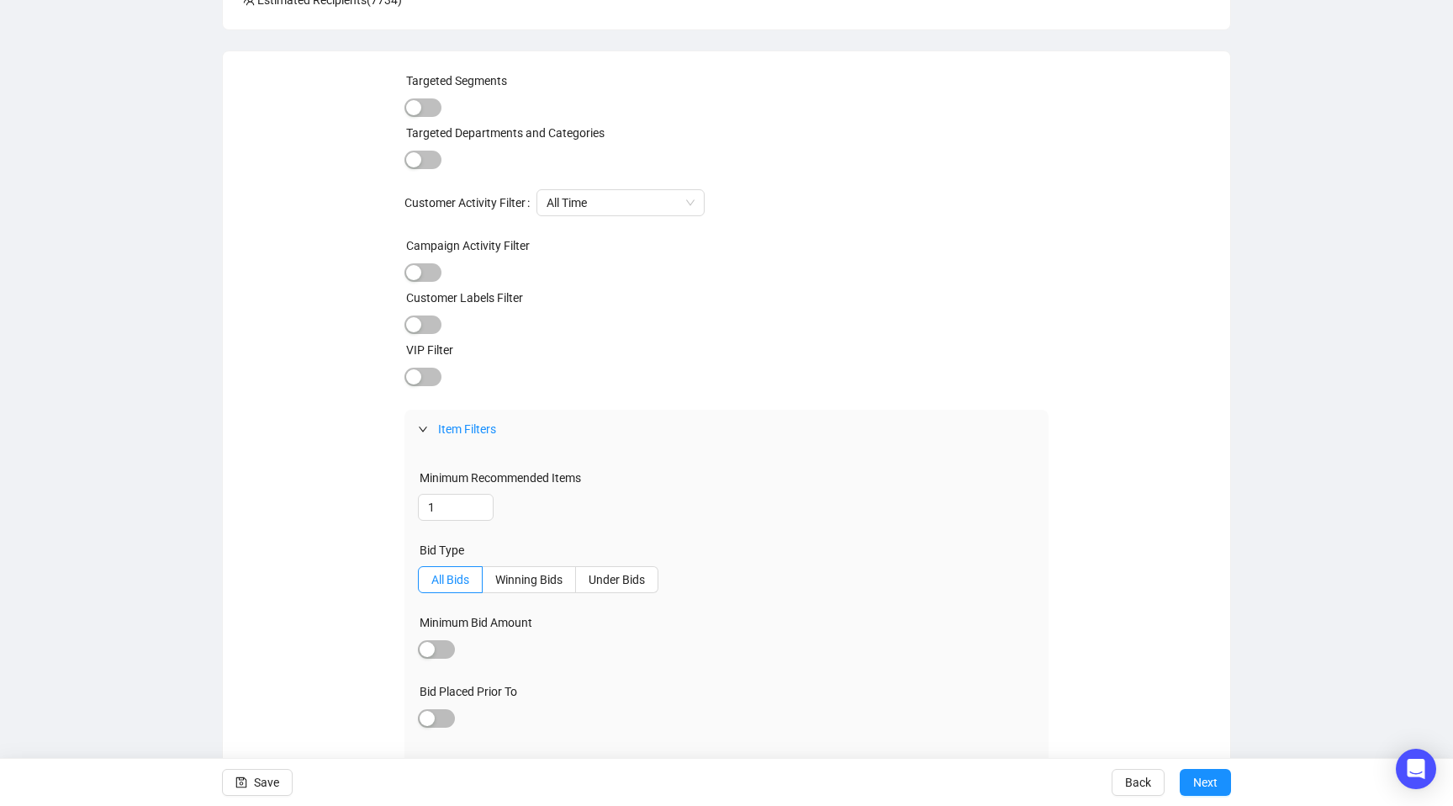
click at [477, 422] on span "Item Filters" at bounding box center [467, 428] width 58 height 13
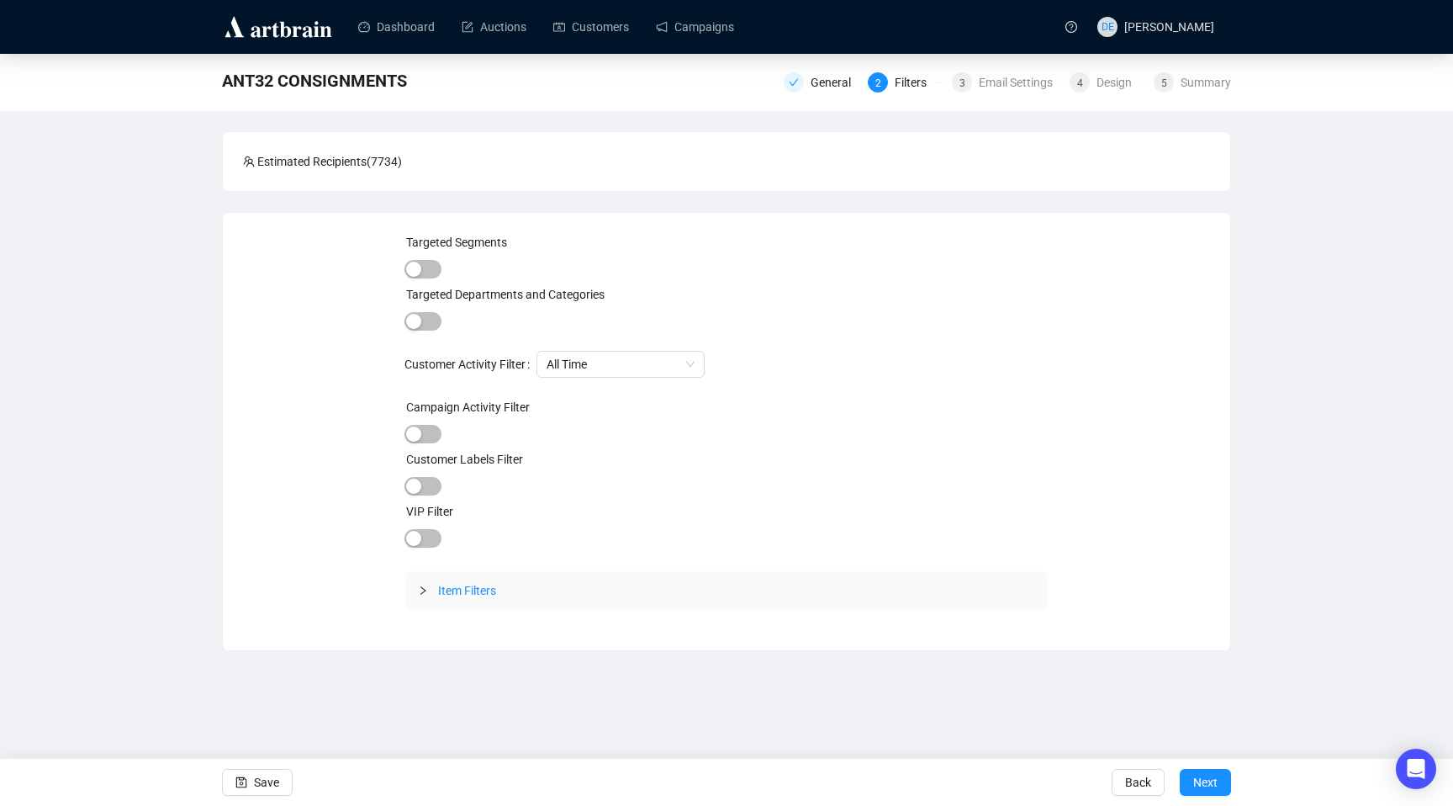
scroll to position [0, 0]
click at [420, 590] on icon "collapsed" at bounding box center [423, 590] width 10 height 10
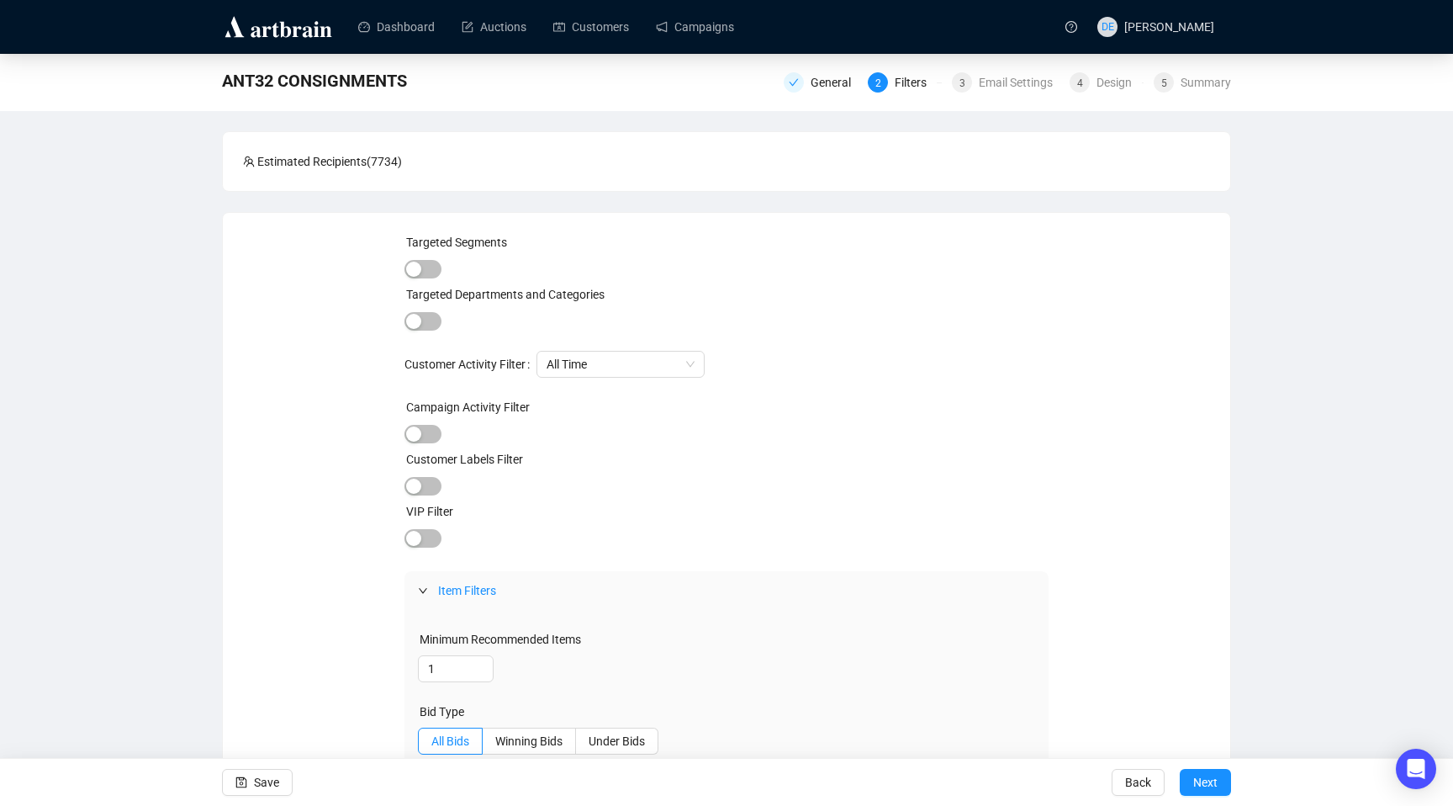
click at [420, 590] on icon "expanded" at bounding box center [423, 590] width 10 height 10
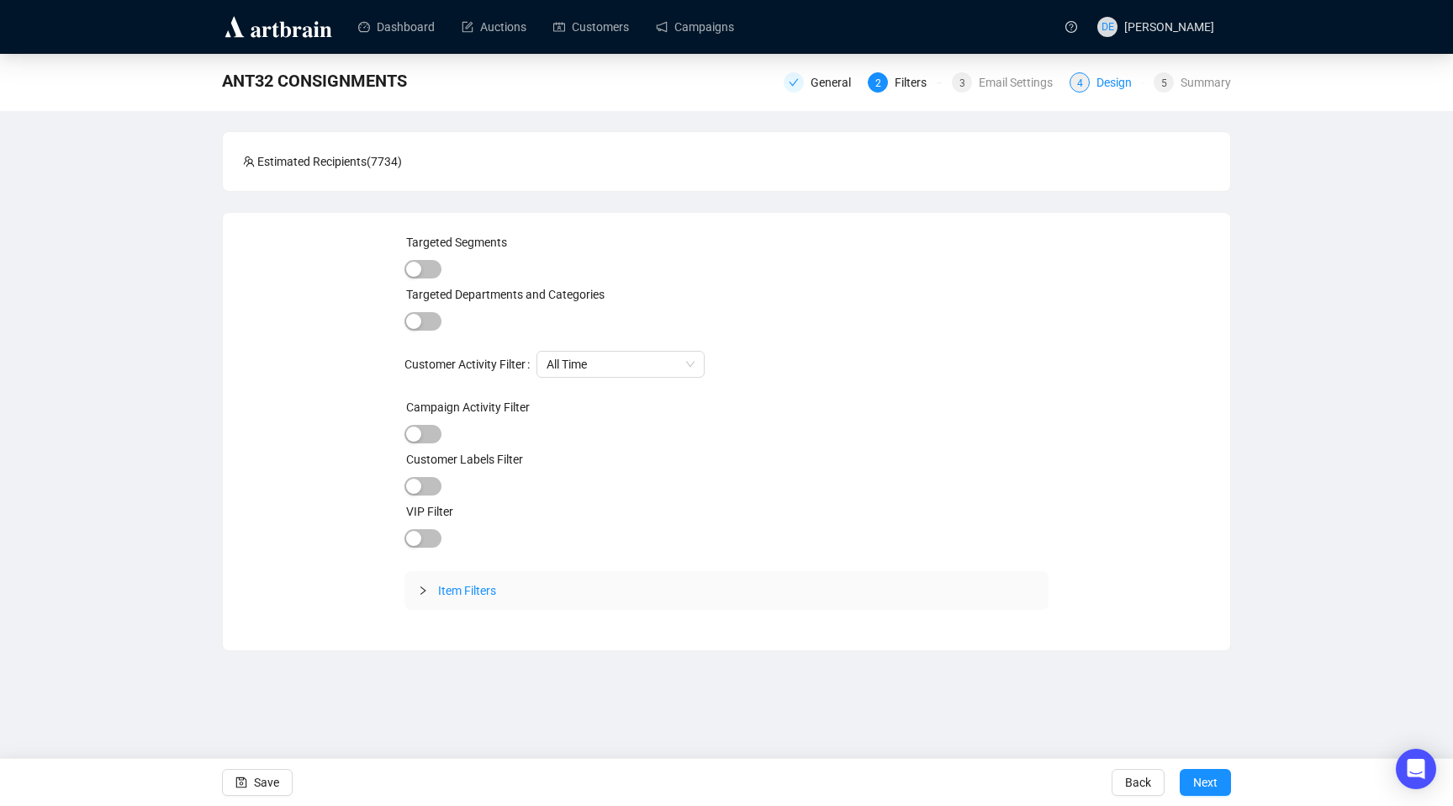
click at [1082, 81] on div "4" at bounding box center [1080, 82] width 20 height 20
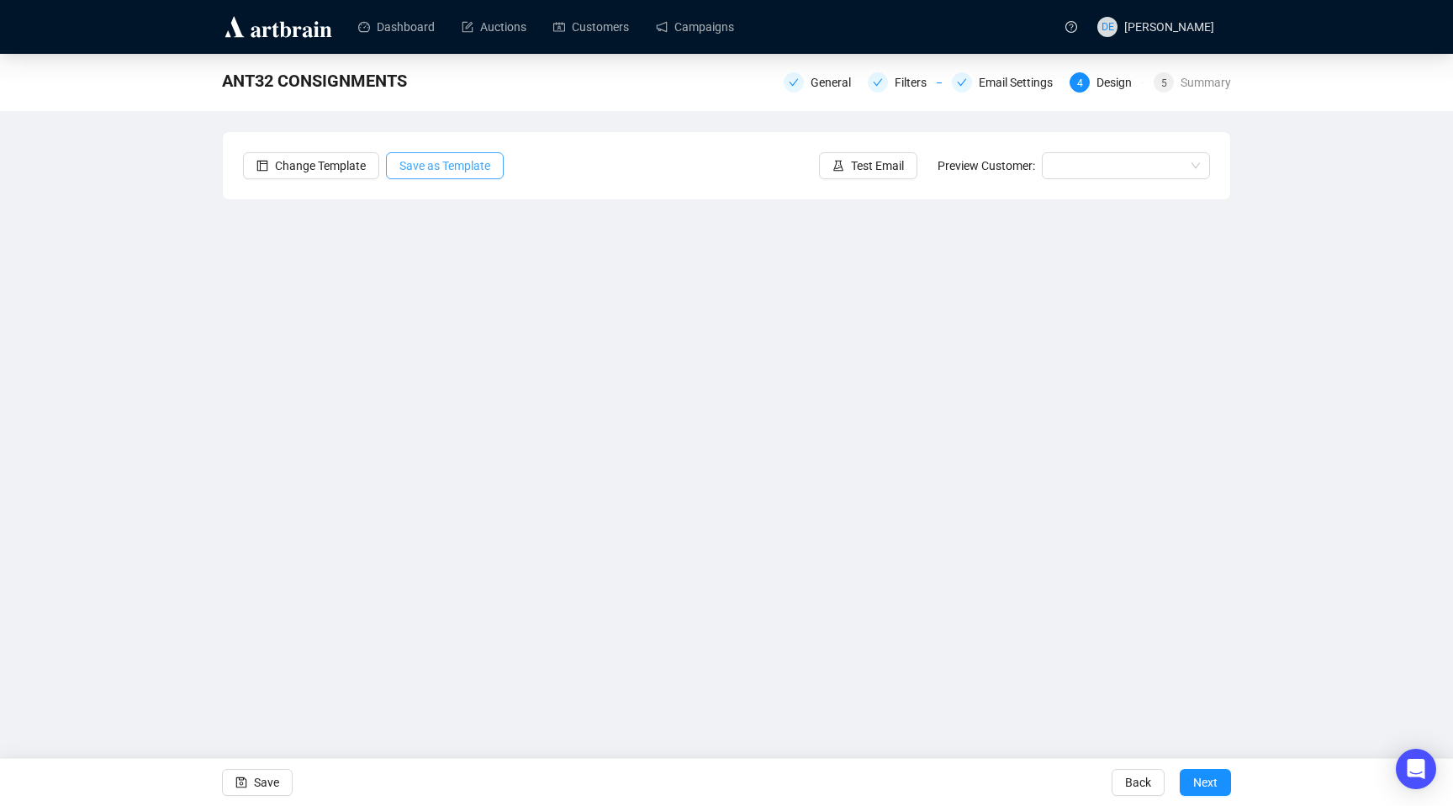
click at [477, 163] on span "Save as Template" at bounding box center [445, 165] width 91 height 19
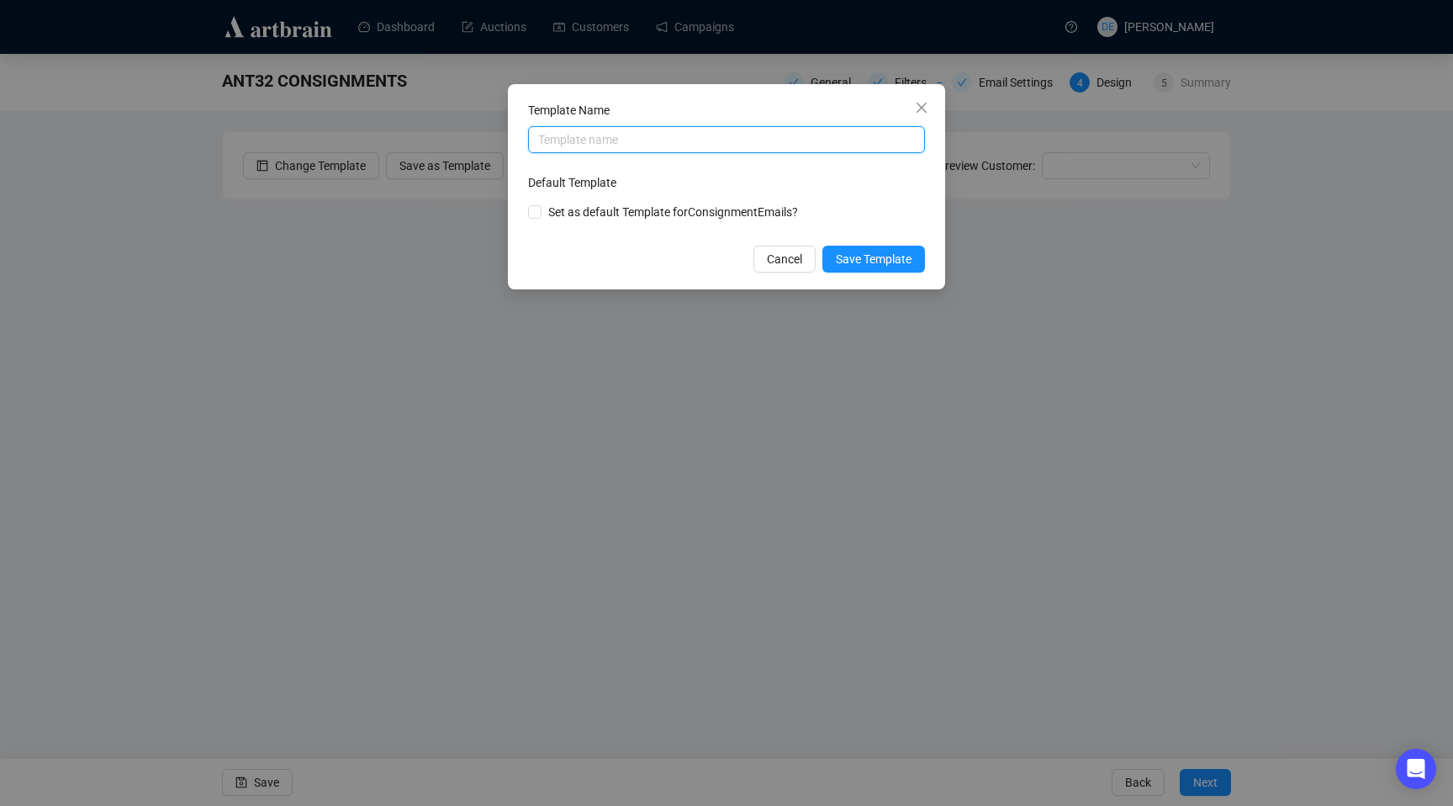
click at [674, 148] on input "text" at bounding box center [726, 139] width 397 height 27
type input "CONSIGNMENT AND HIGHLIGHTS"
click at [682, 205] on span "Set as default Template for Consignment Emails?" at bounding box center [673, 211] width 250 height 13
click at [536, 209] on input "checkbox" at bounding box center [534, 211] width 12 height 12
checkbox input "true"
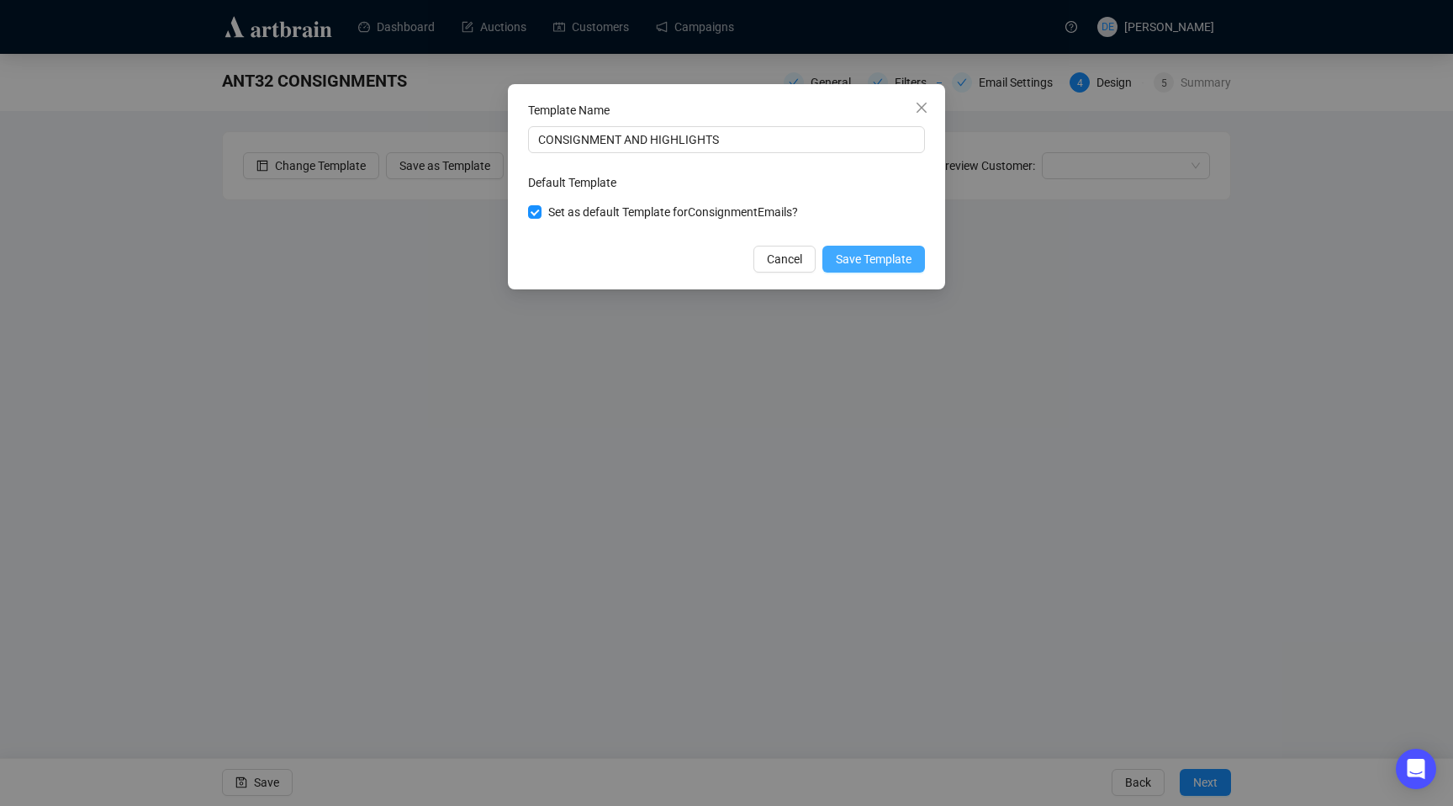
click at [864, 258] on span "Save Template" at bounding box center [874, 259] width 76 height 19
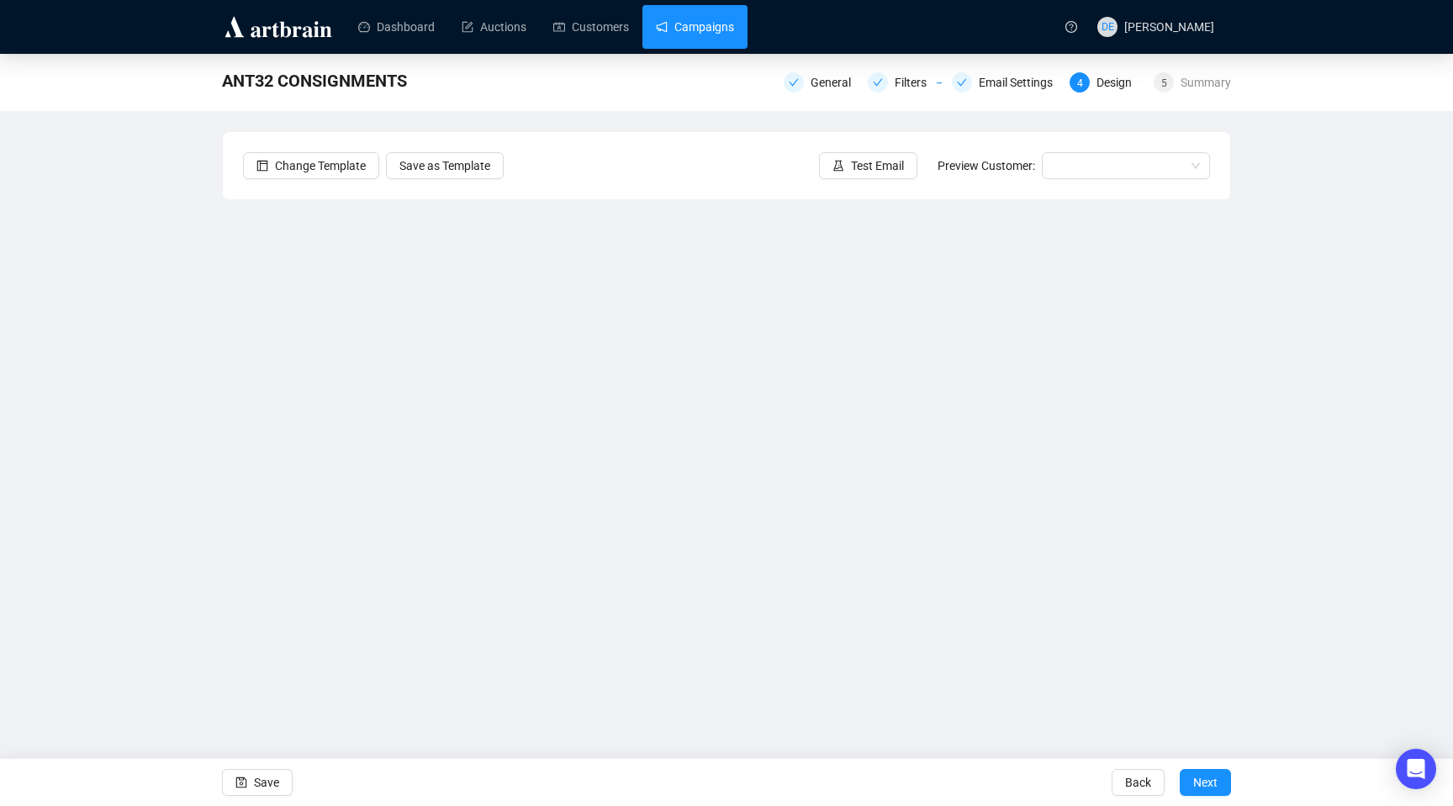
click at [716, 33] on link "Campaigns" at bounding box center [695, 27] width 78 height 44
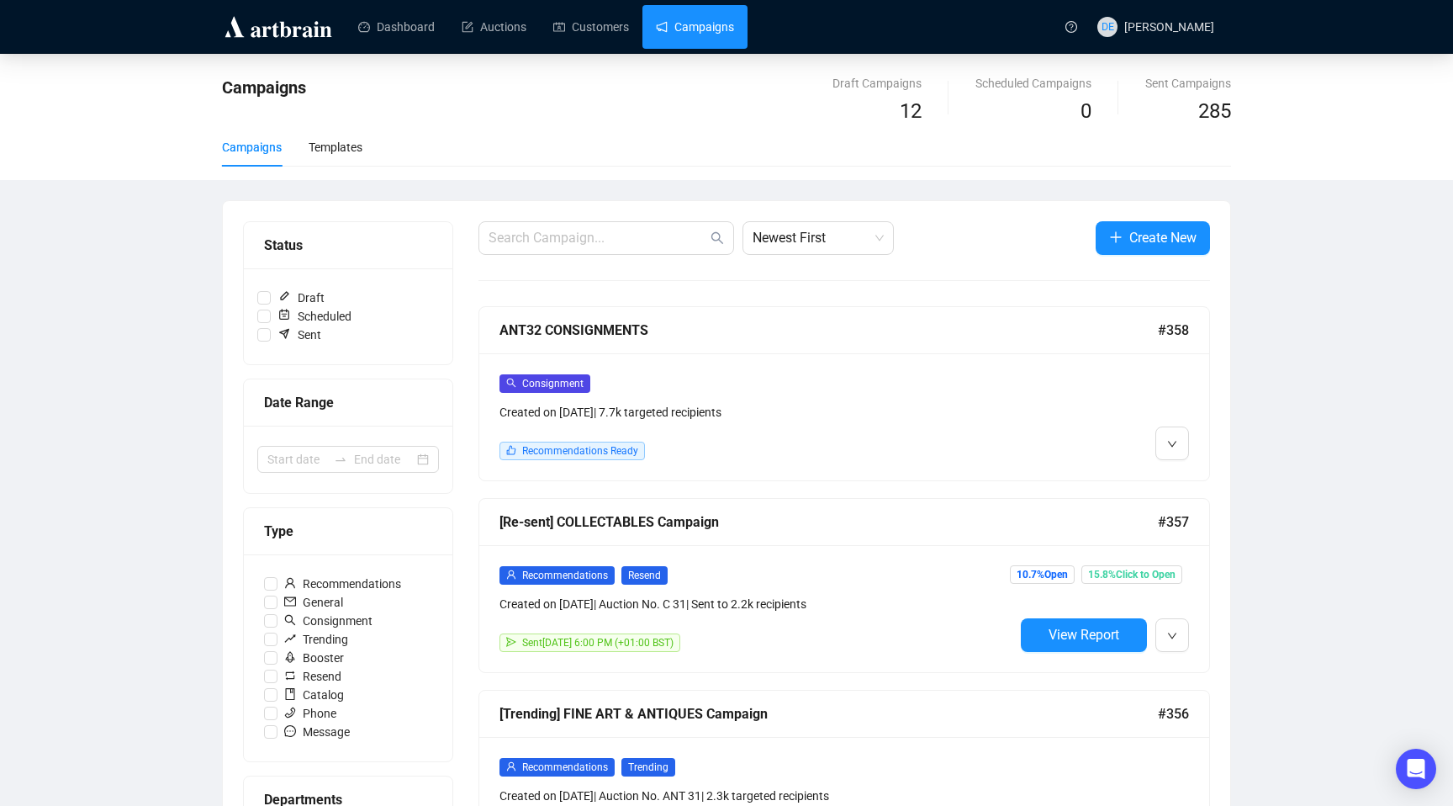
click at [1150, 241] on span "Create New" at bounding box center [1163, 237] width 67 height 21
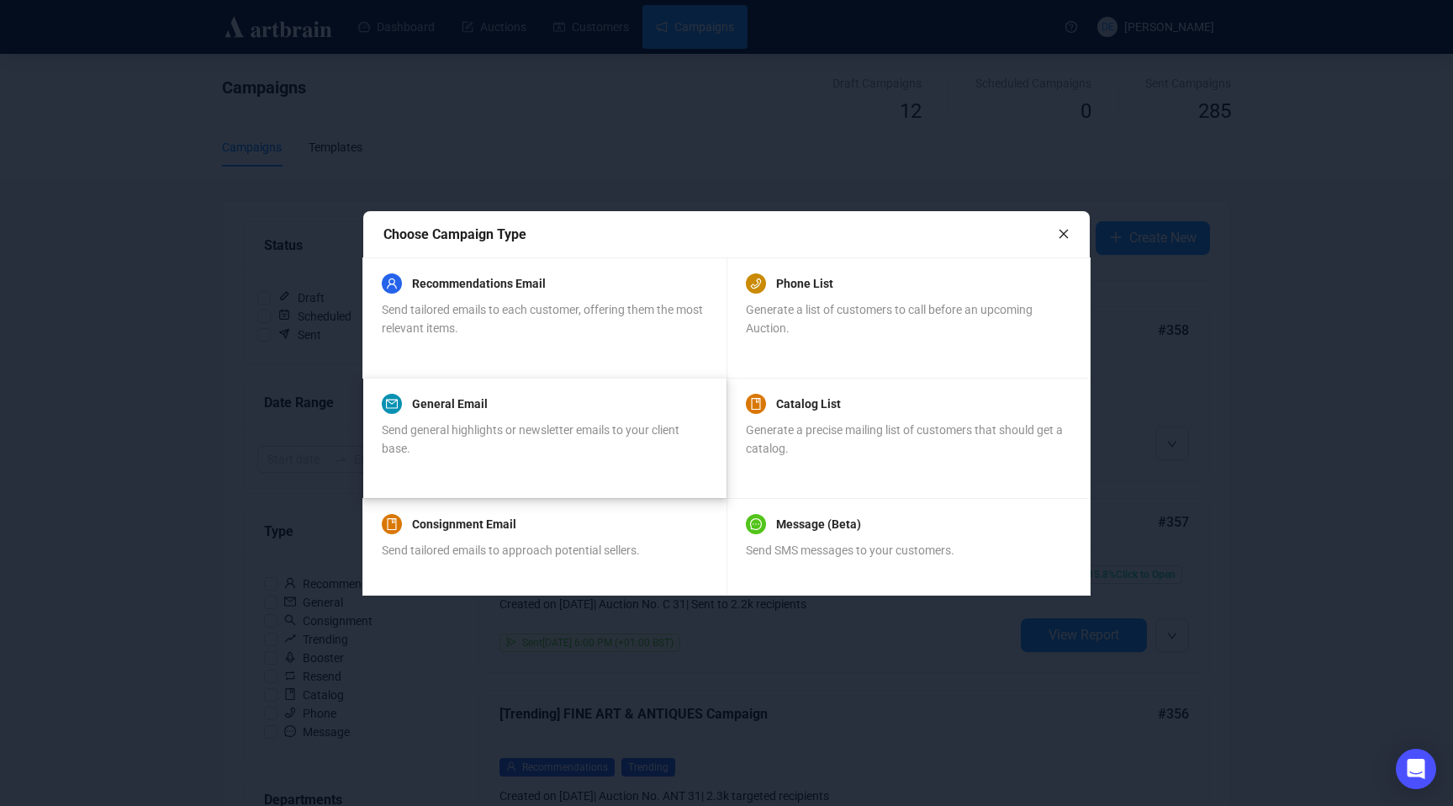
click at [546, 452] on div "Send general highlights or newsletter emails to your client base." at bounding box center [544, 439] width 325 height 37
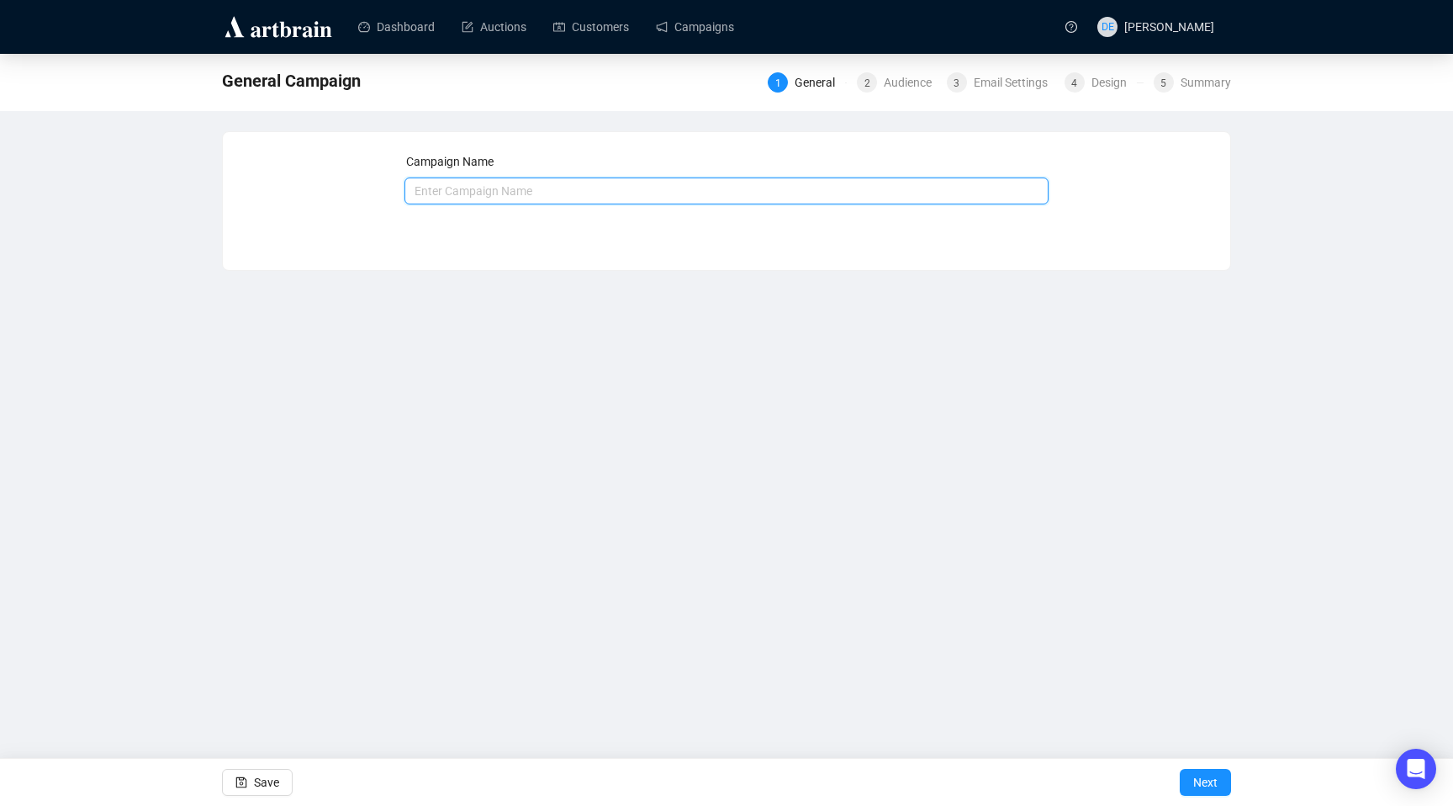
click at [579, 199] on input "text" at bounding box center [727, 190] width 645 height 27
type input "ANT32 CONSIGNMENT AND HIGHLIGHTS"
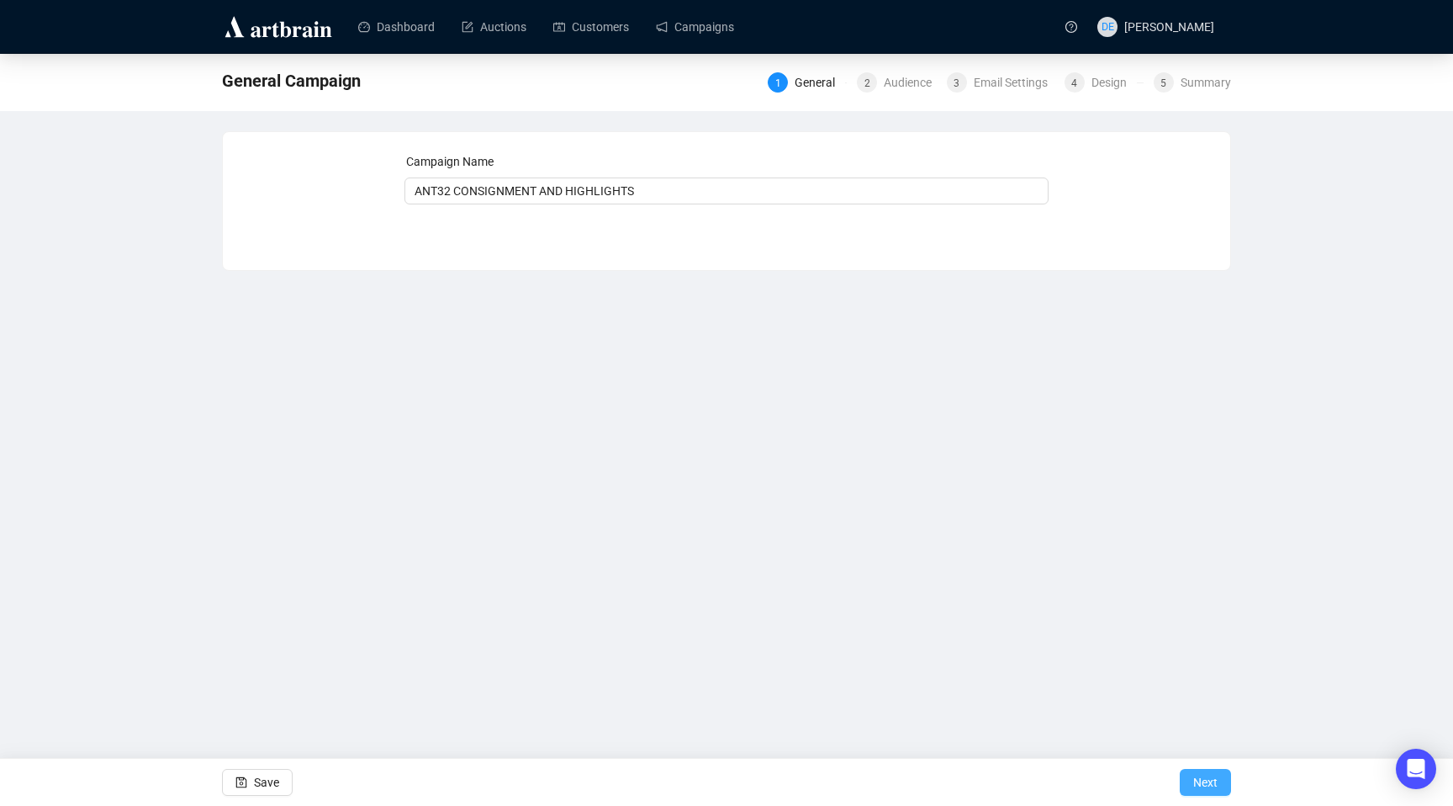
click at [1203, 781] on span "Next" at bounding box center [1206, 782] width 24 height 47
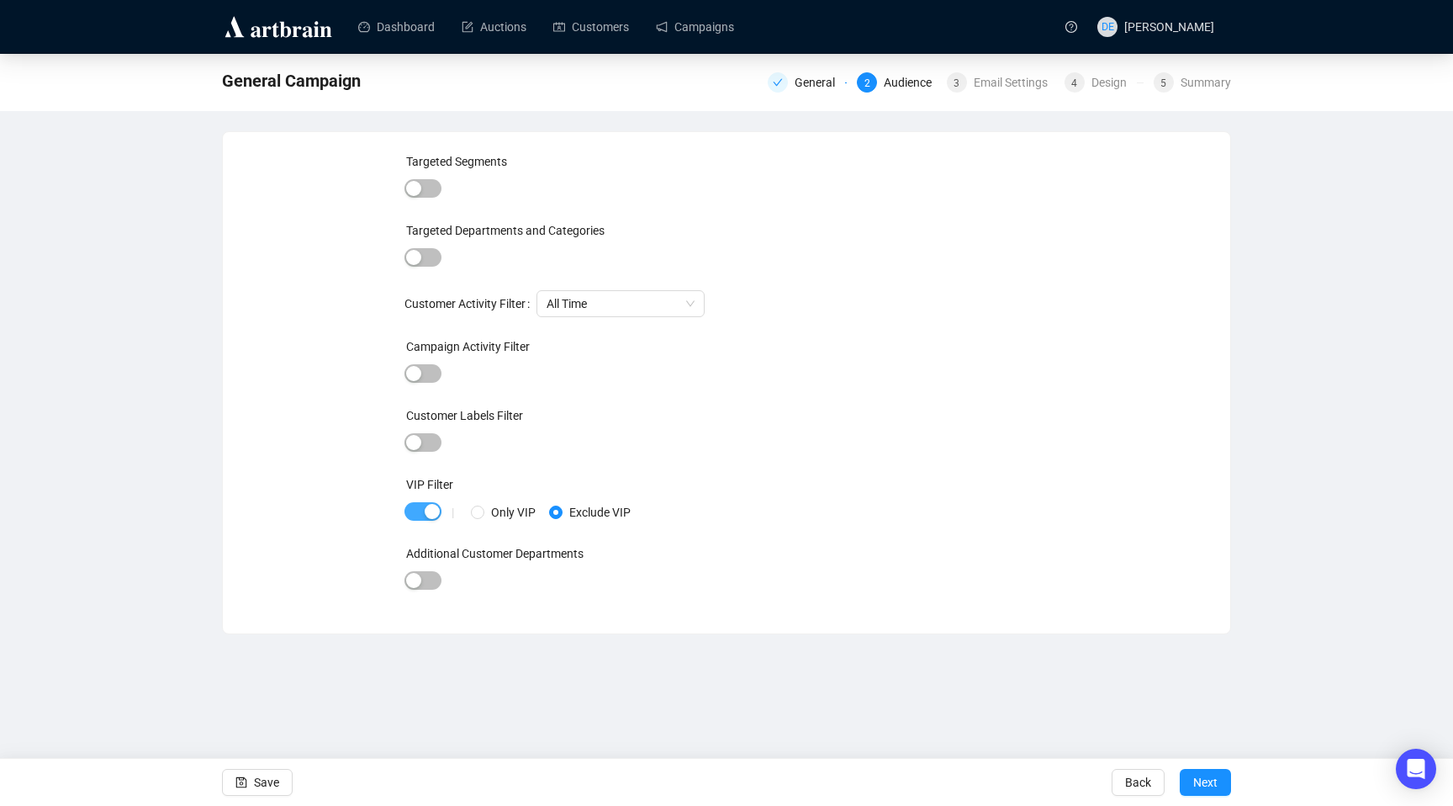
click at [426, 512] on div "button" at bounding box center [432, 511] width 15 height 15
click at [1206, 785] on span "Next" at bounding box center [1206, 782] width 24 height 47
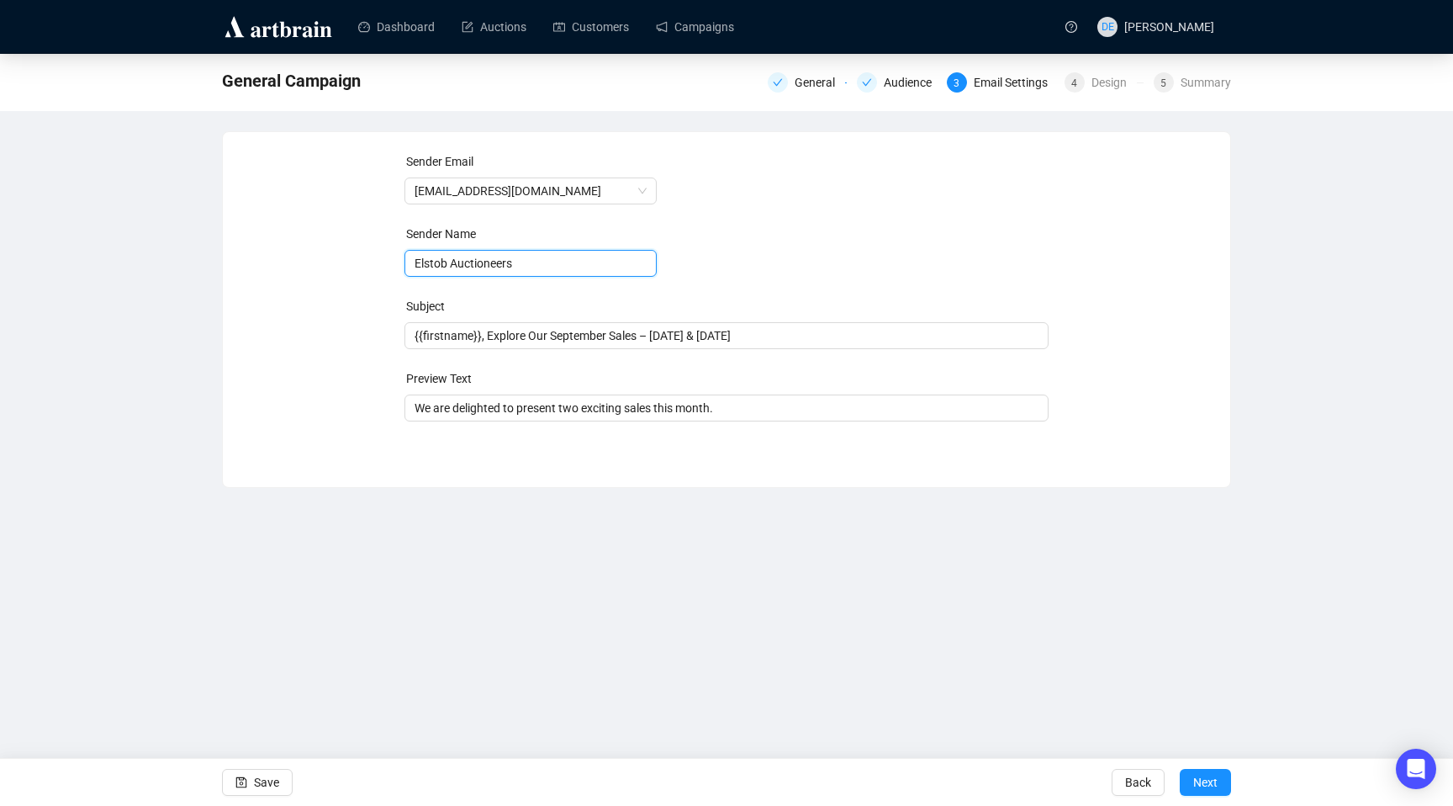
click at [415, 261] on input "Elstob Auctioneers" at bounding box center [531, 263] width 252 height 27
type input "David Elstob | Elstob Auctioneers"
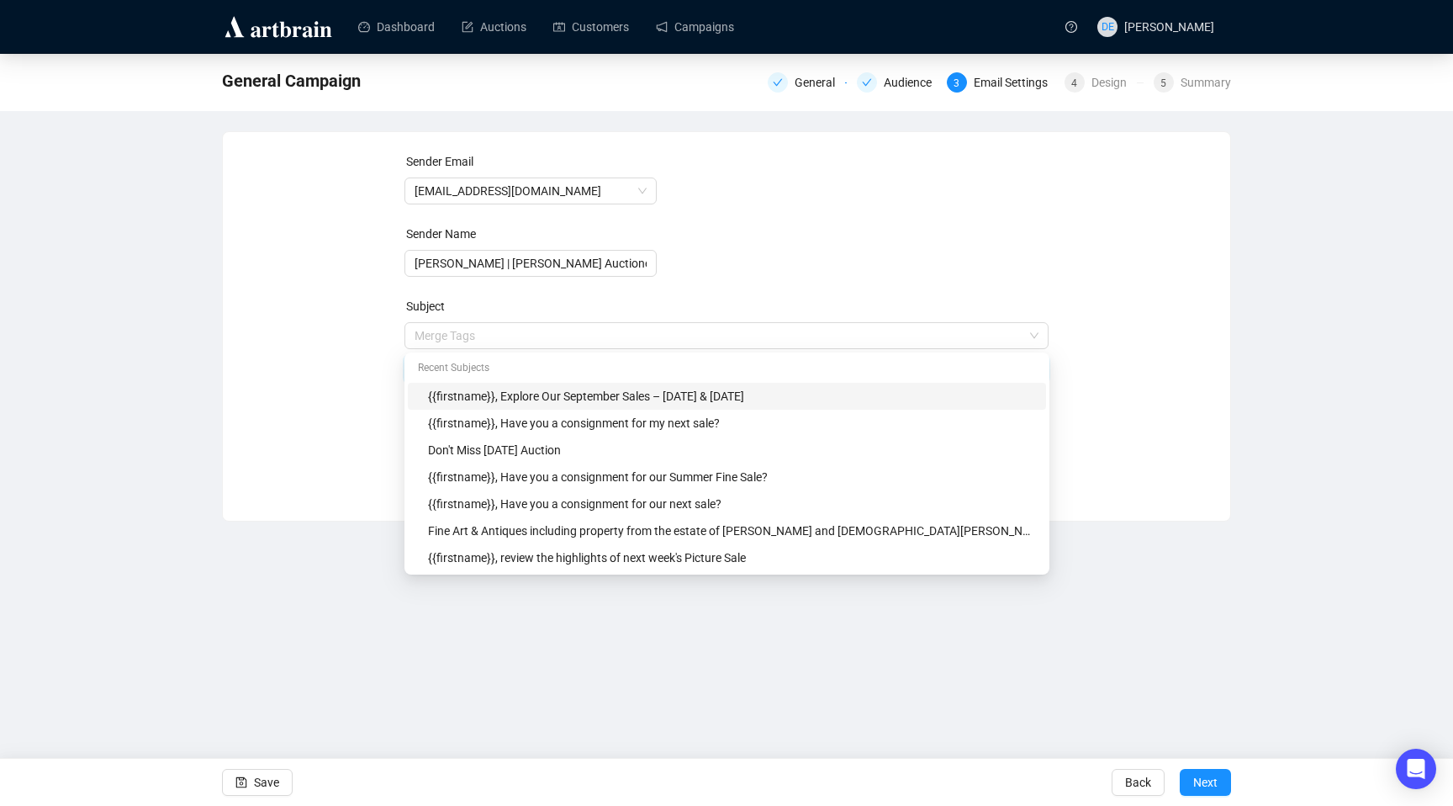
drag, startPoint x: 834, startPoint y: 336, endPoint x: 346, endPoint y: 287, distance: 491.2
click at [346, 287] on div "Sender Email info@elstob.co.uk Sender Name David Elstob | Elstob Auctioneers Su…" at bounding box center [726, 313] width 967 height 323
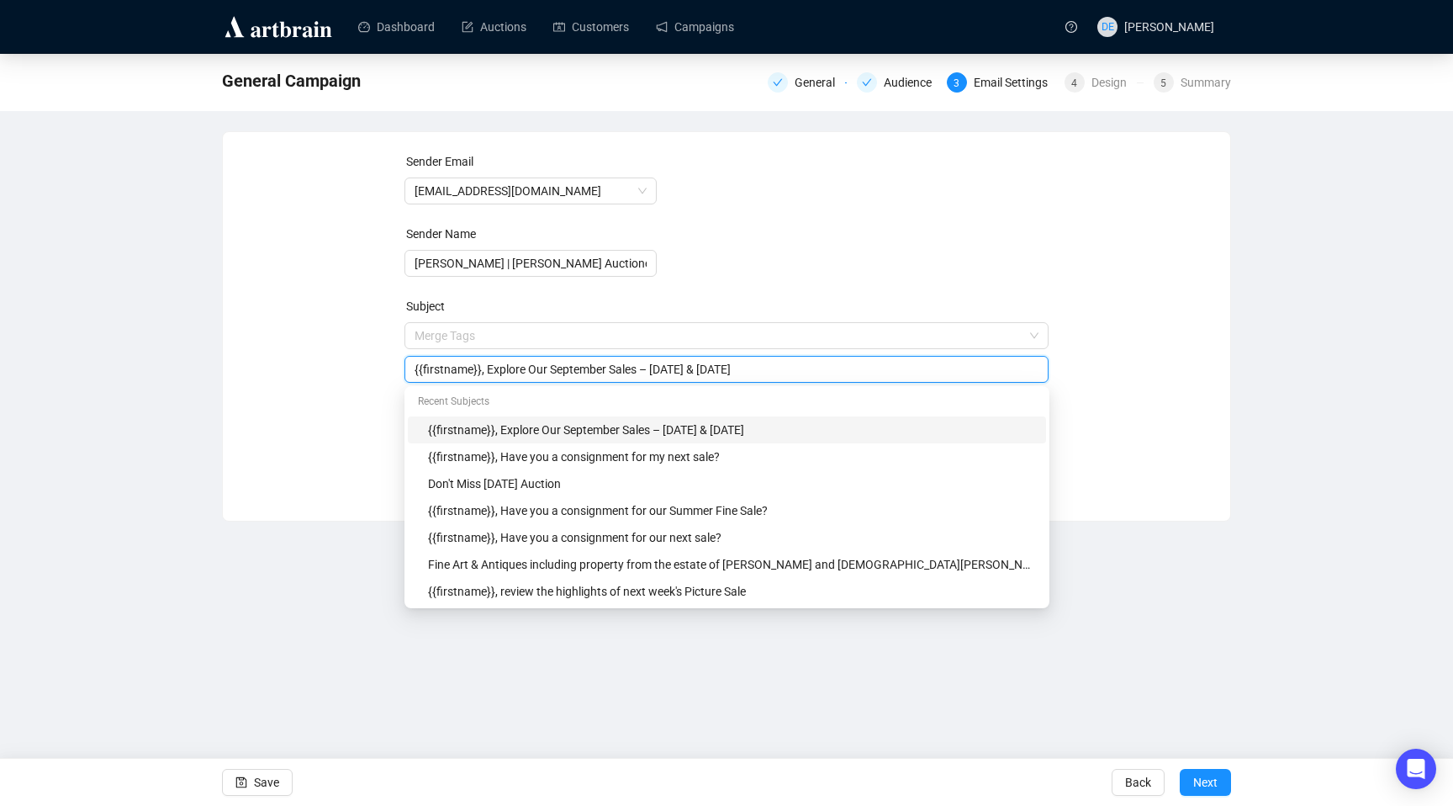
click at [835, 257] on form "Sender Email info@elstob.co.uk Sender Name David Elstob | Elstob Auctioneers Su…" at bounding box center [727, 303] width 645 height 303
drag, startPoint x: 774, startPoint y: 374, endPoint x: 381, endPoint y: 368, distance: 392.8
click at [381, 368] on div "Sender Email info@elstob.co.uk Sender Name David Elstob | Elstob Auctioneers Su…" at bounding box center [726, 313] width 967 height 323
paste input "Silver & Design Shine at Elstob Auctioneers"
type input "Silver & Design Shine at Elstob Auctioneers"
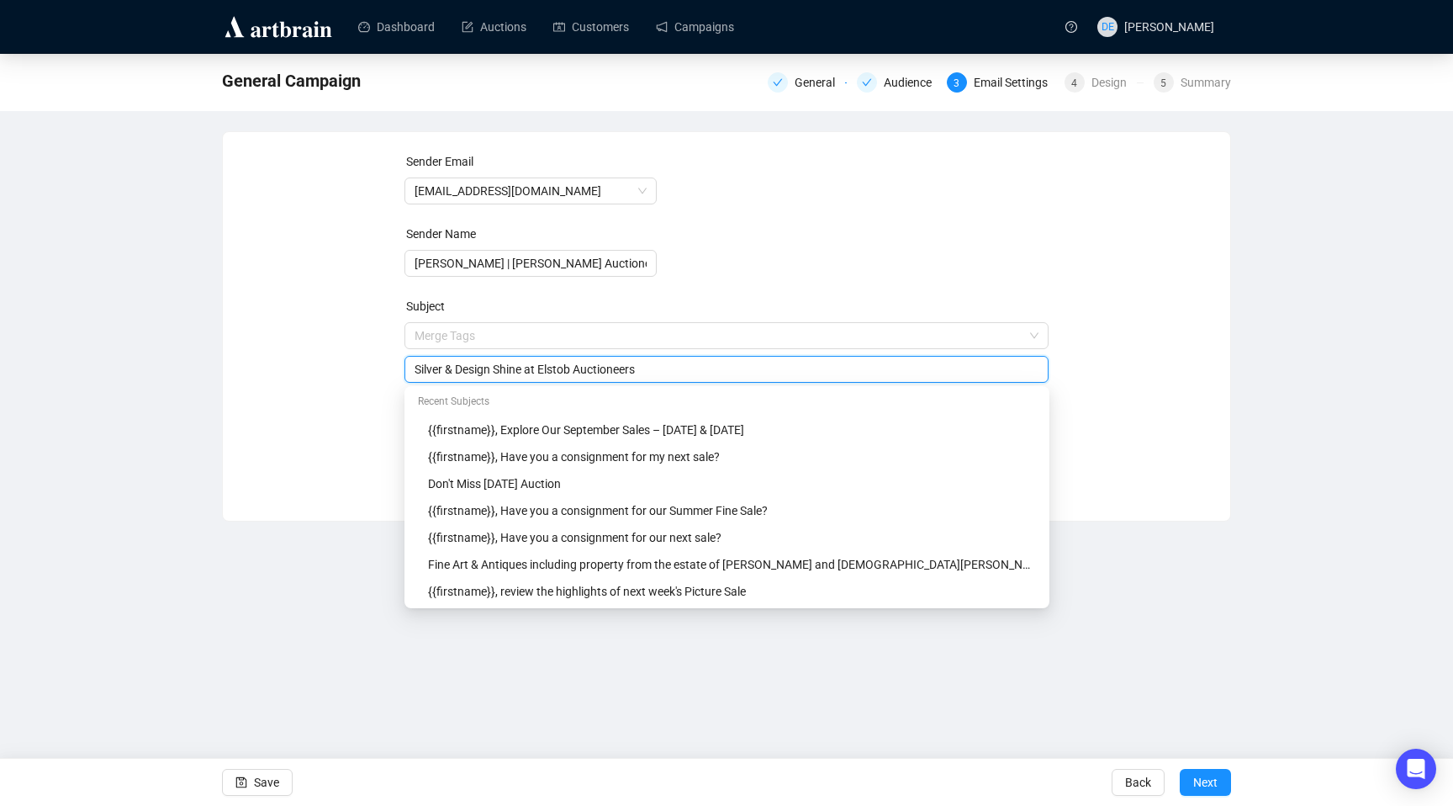
click at [911, 213] on form "Sender Email info@elstob.co.uk Sender Name David Elstob | Elstob Auctioneers Su…" at bounding box center [727, 303] width 645 height 303
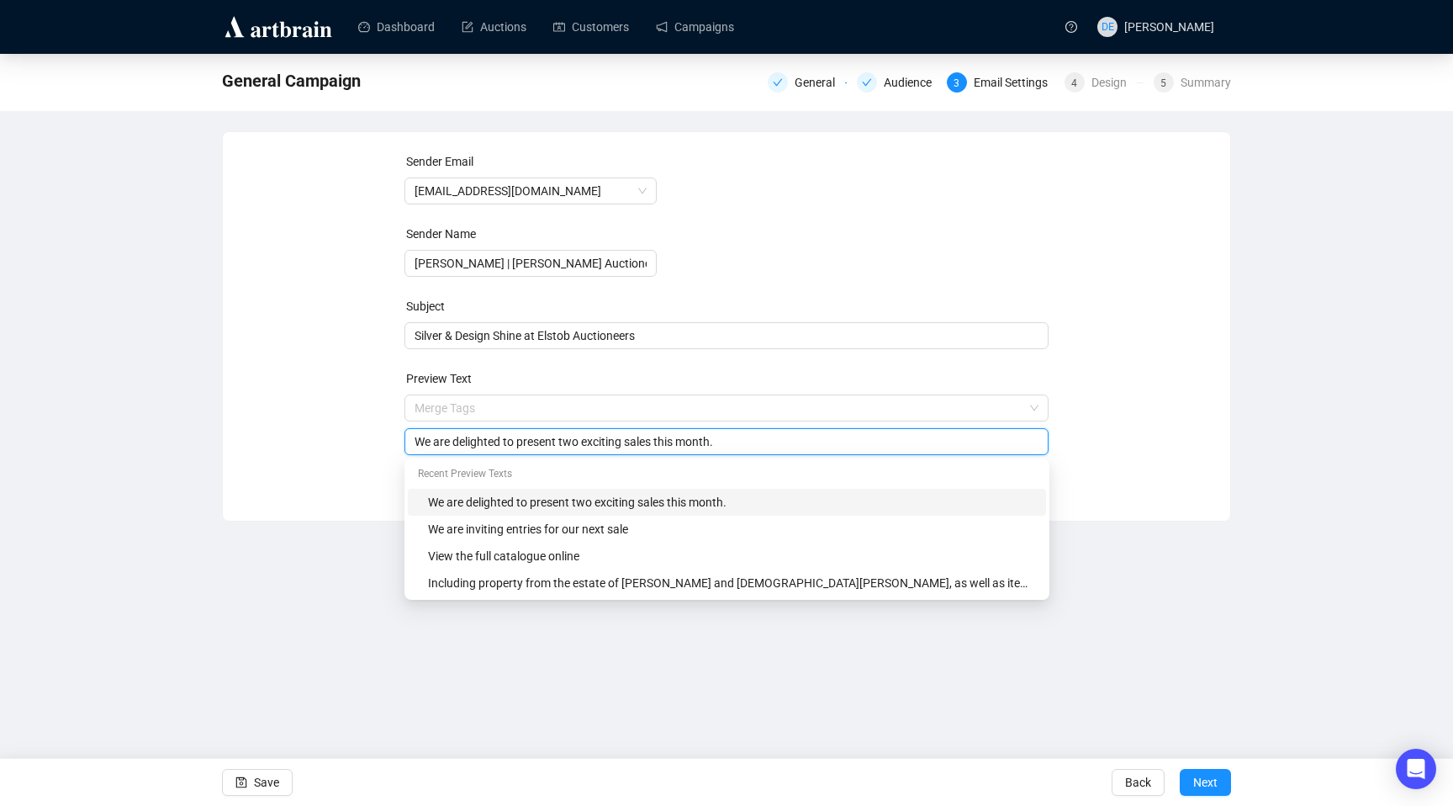
drag, startPoint x: 745, startPoint y: 447, endPoint x: 368, endPoint y: 429, distance: 377.2
click at [368, 429] on div "Sender Email info@elstob.co.uk Sender Name David Elstob | Elstob Auctioneers Su…" at bounding box center [726, 313] width 967 height 323
paste input "I wanted to share some highlights from our Fine Art & Antiques Sale held on Wed…"
type input "I wanted to share some highlights from our Fine Art & Antiques Sale held on Wed…"
click at [1327, 475] on div "General Campaign General Audience 3 Email Settings 4 Design 5 Summary Sender Em…" at bounding box center [726, 288] width 1453 height 468
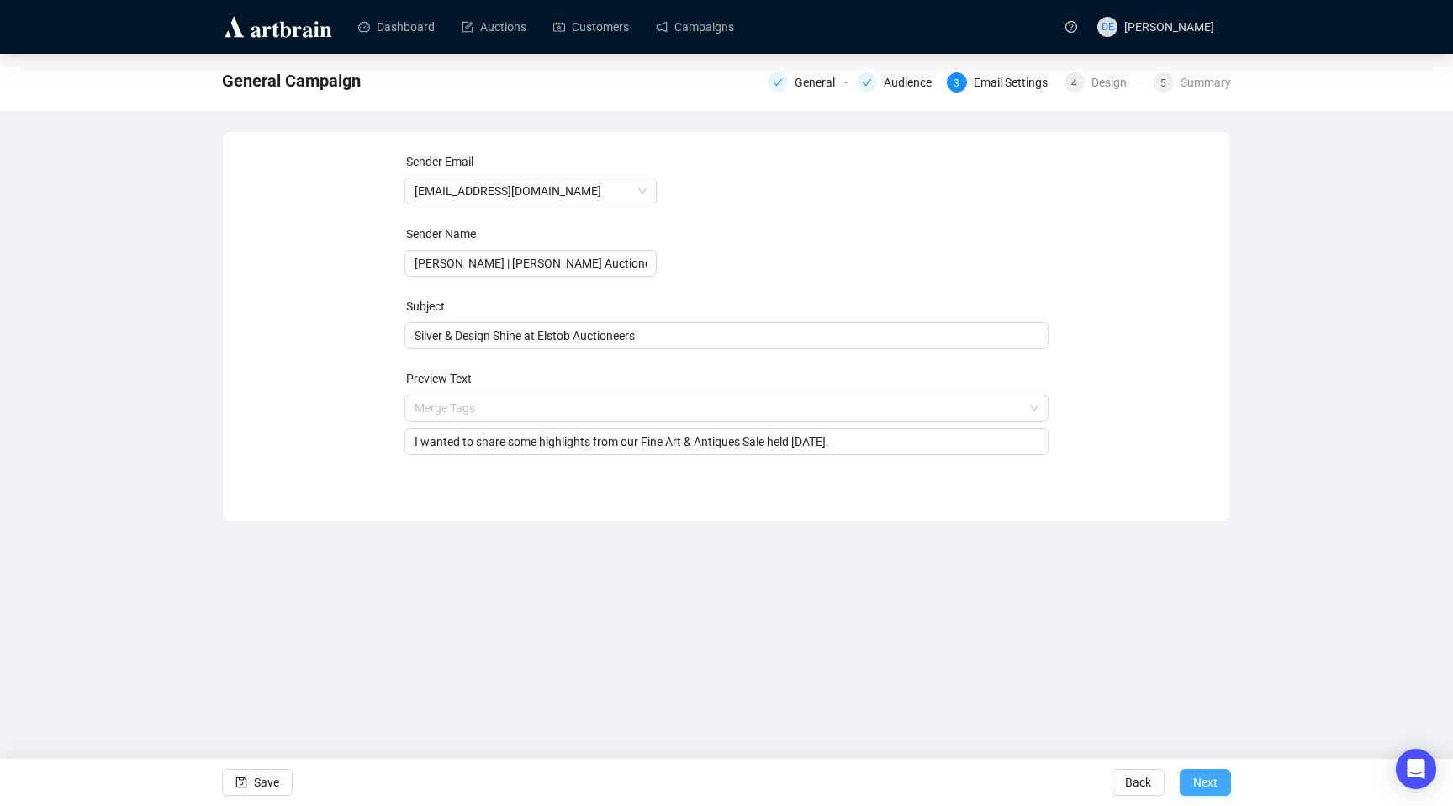
click at [1215, 782] on span "Next" at bounding box center [1206, 782] width 24 height 47
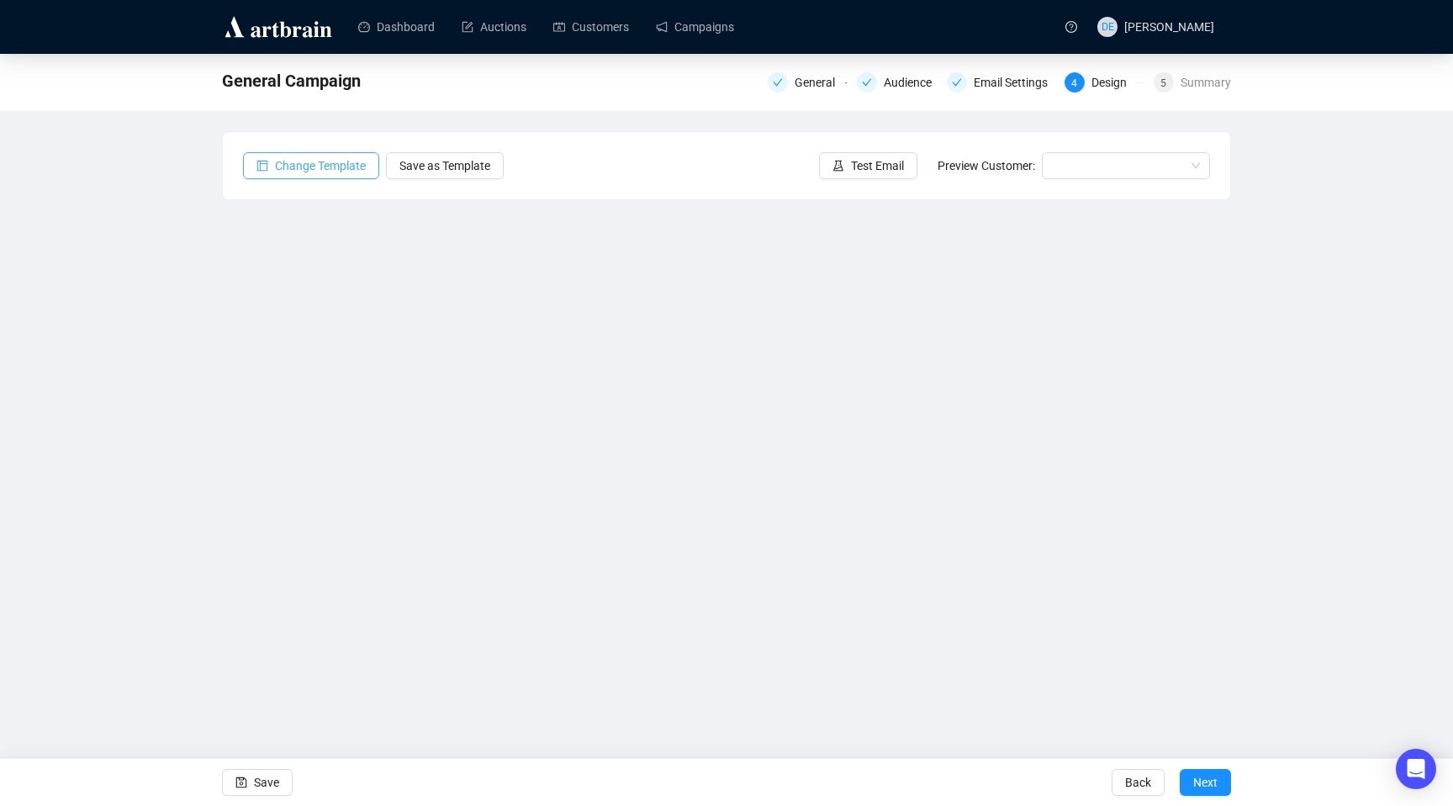
click at [323, 165] on span "Change Template" at bounding box center [320, 165] width 91 height 19
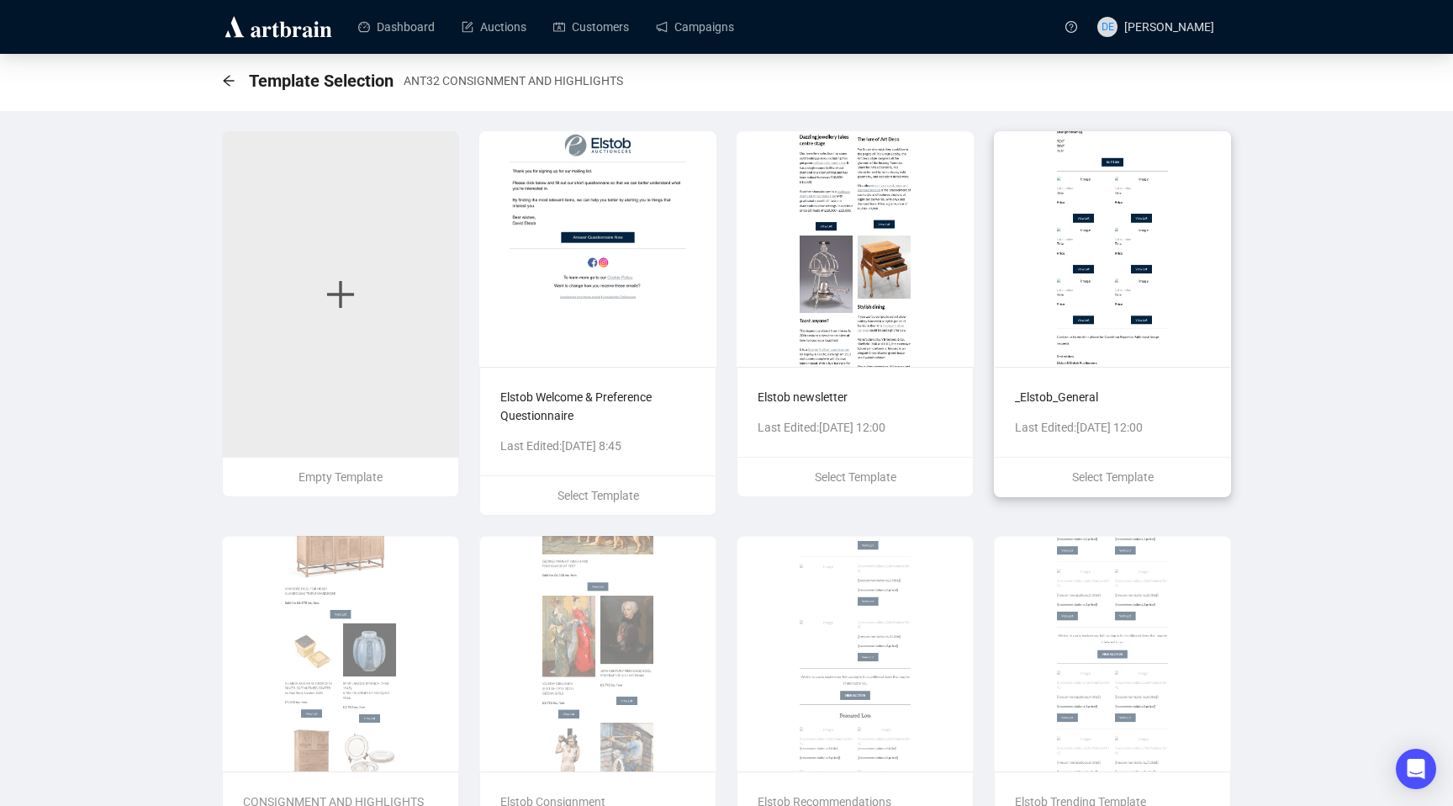
scroll to position [116, 0]
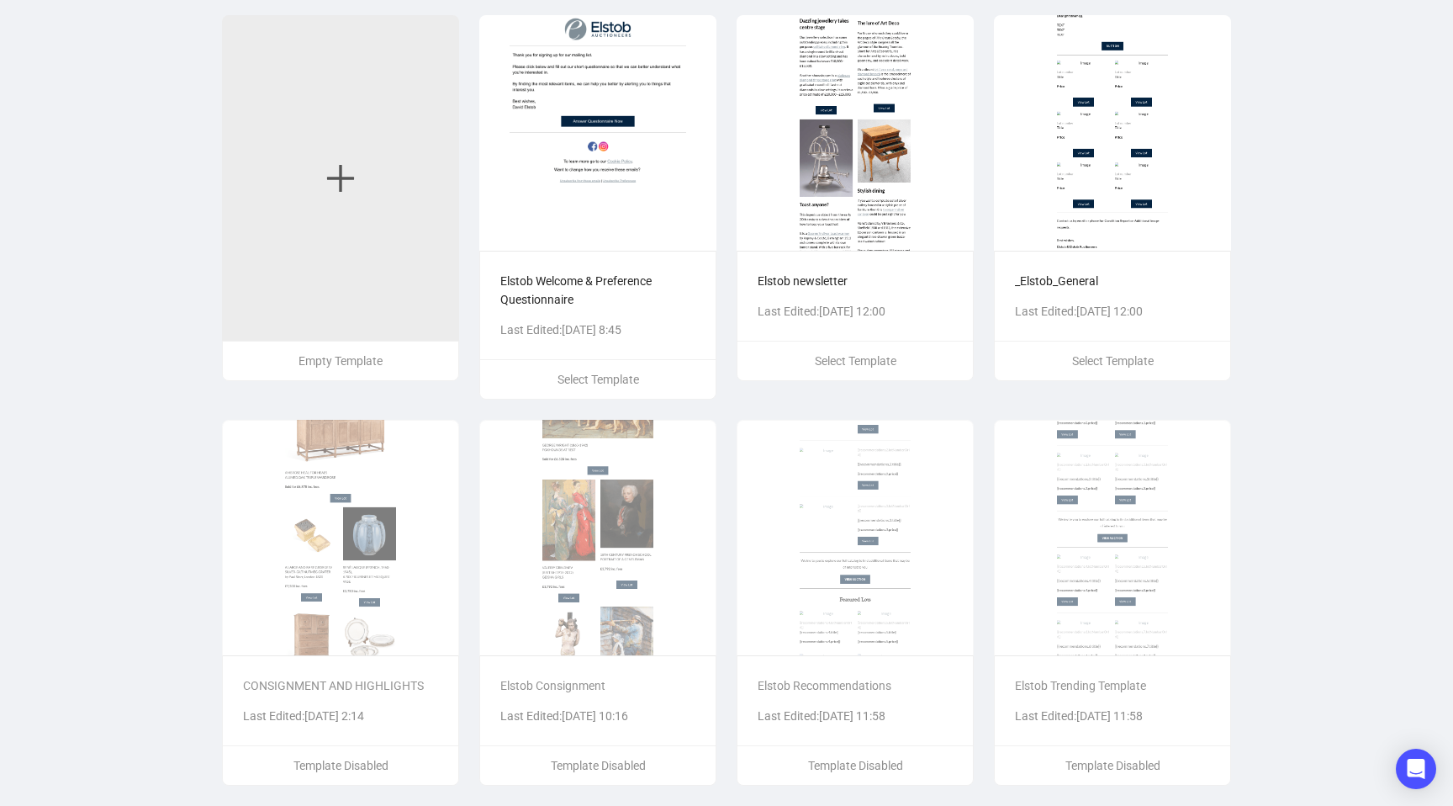
click at [385, 602] on img at bounding box center [340, 538] width 237 height 236
click at [352, 601] on img at bounding box center [340, 538] width 237 height 236
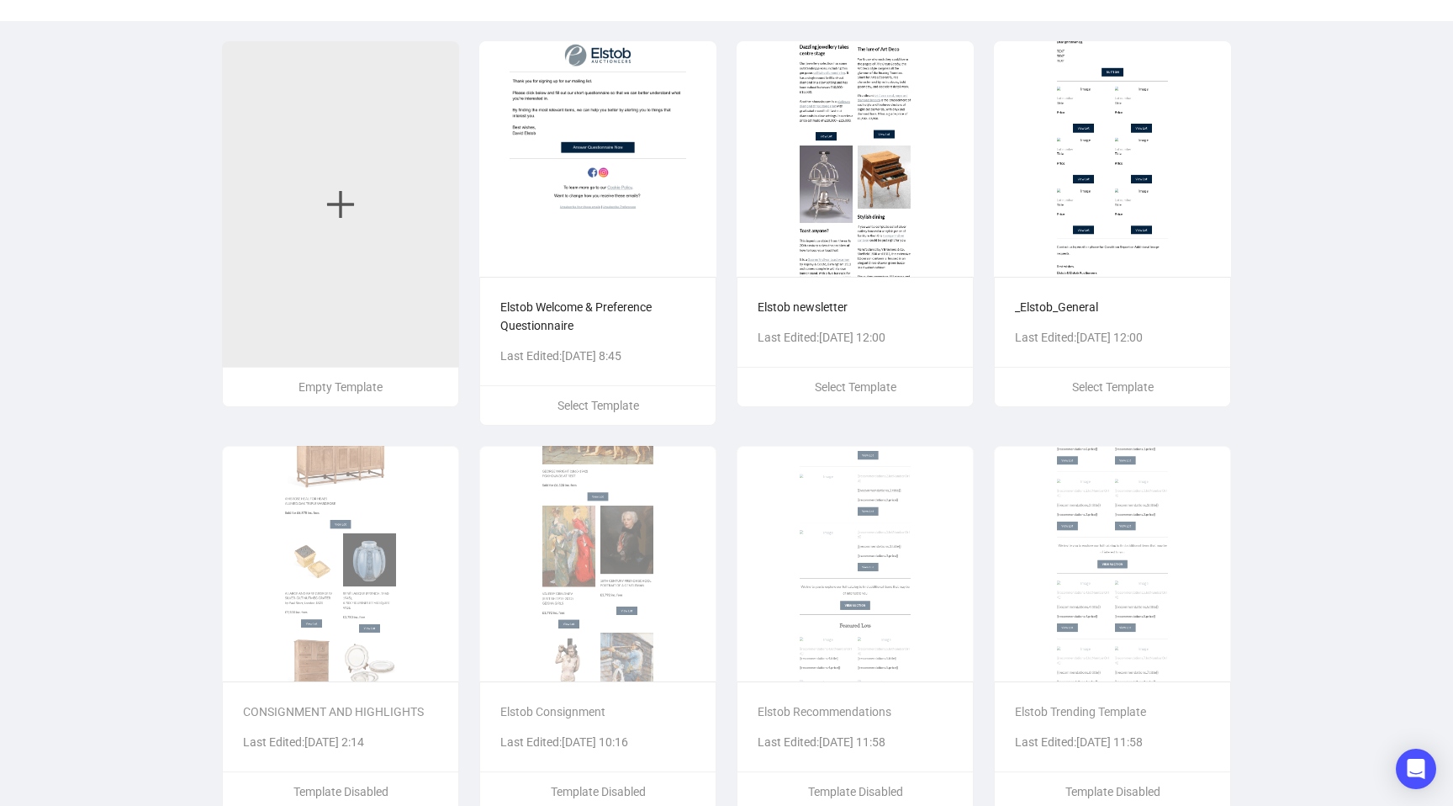
scroll to position [0, 0]
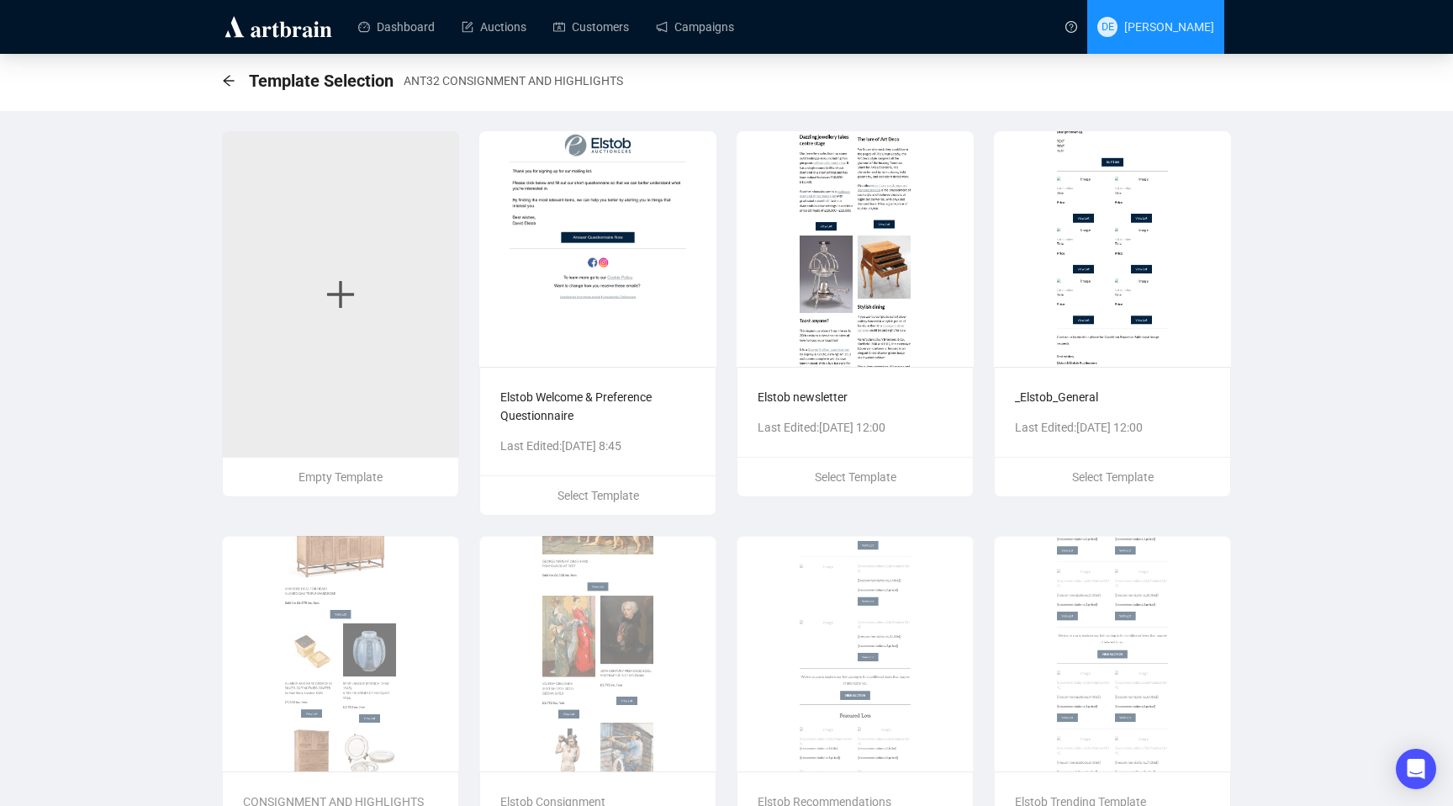
click at [1193, 27] on span "[PERSON_NAME]" at bounding box center [1170, 26] width 90 height 13
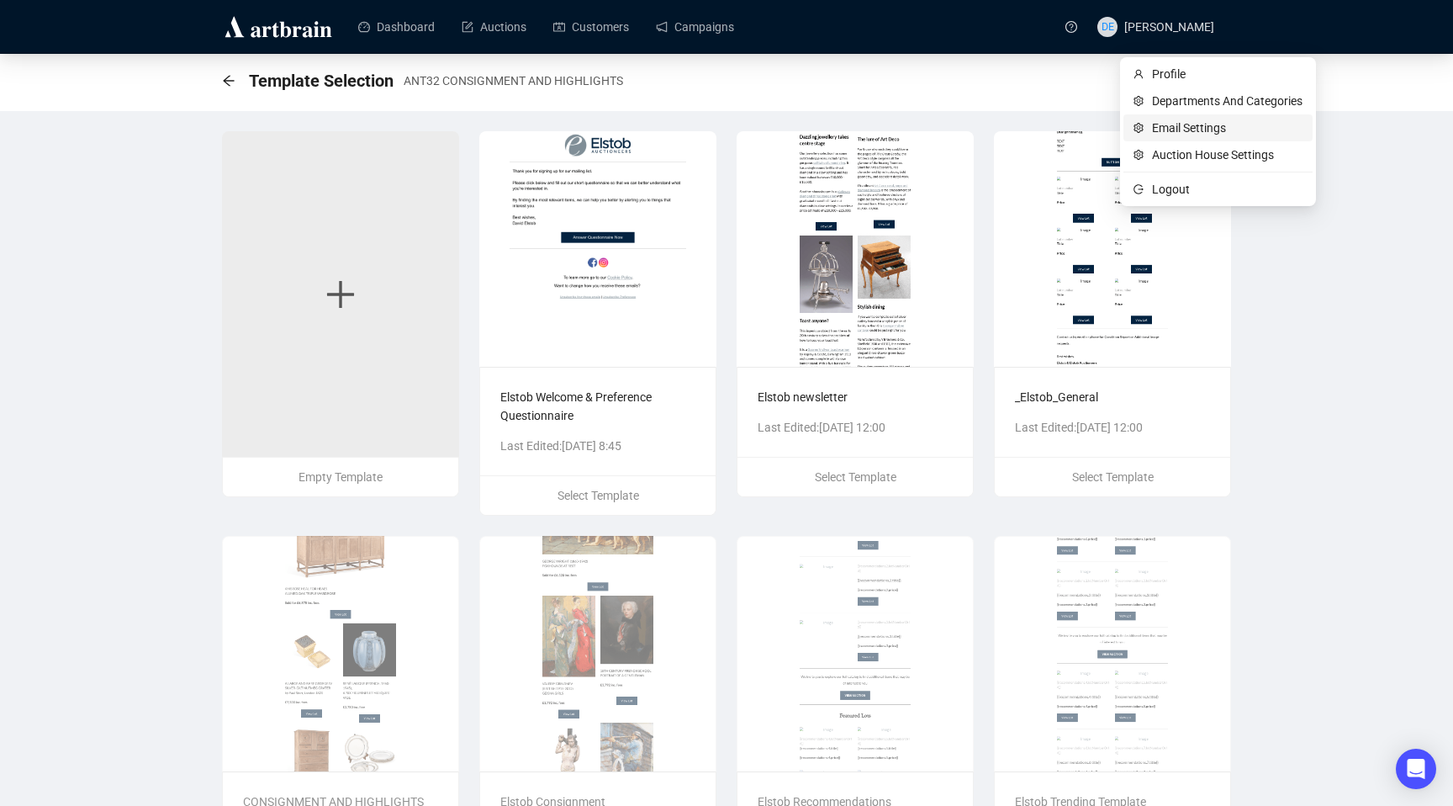
click at [1182, 128] on span "Email Settings" at bounding box center [1227, 128] width 151 height 19
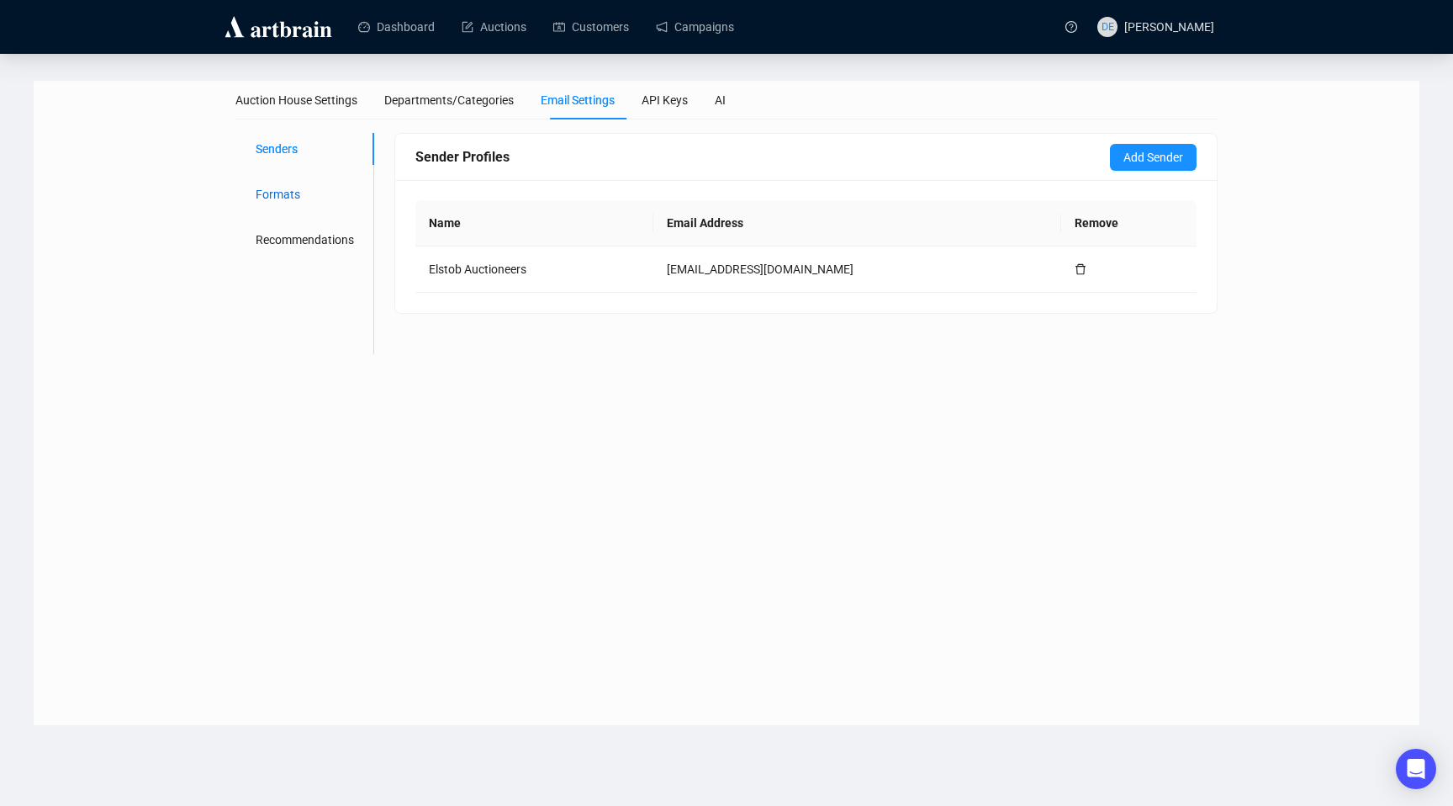
click at [293, 196] on div "Formats" at bounding box center [278, 194] width 45 height 19
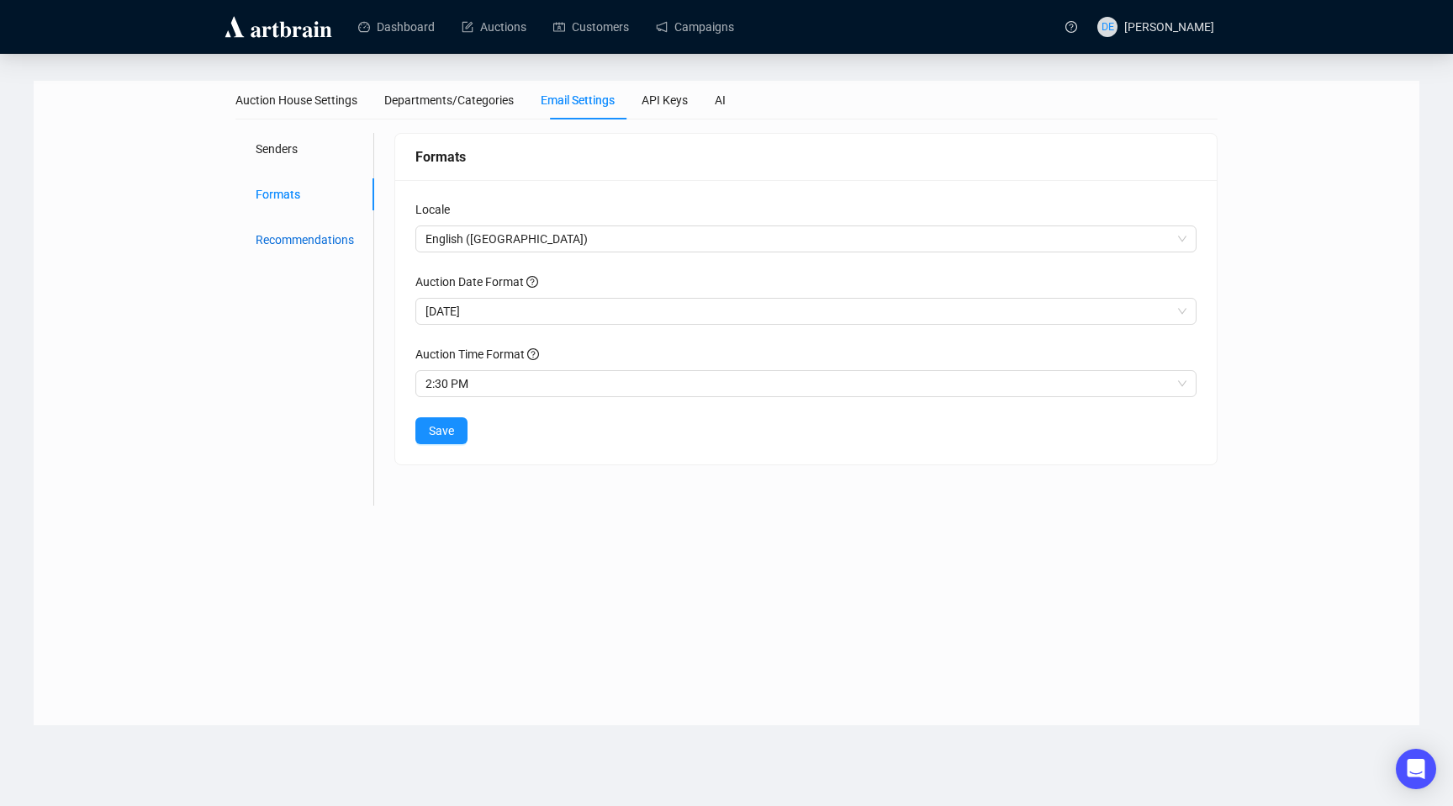
click at [280, 238] on div "Recommendations" at bounding box center [305, 239] width 98 height 19
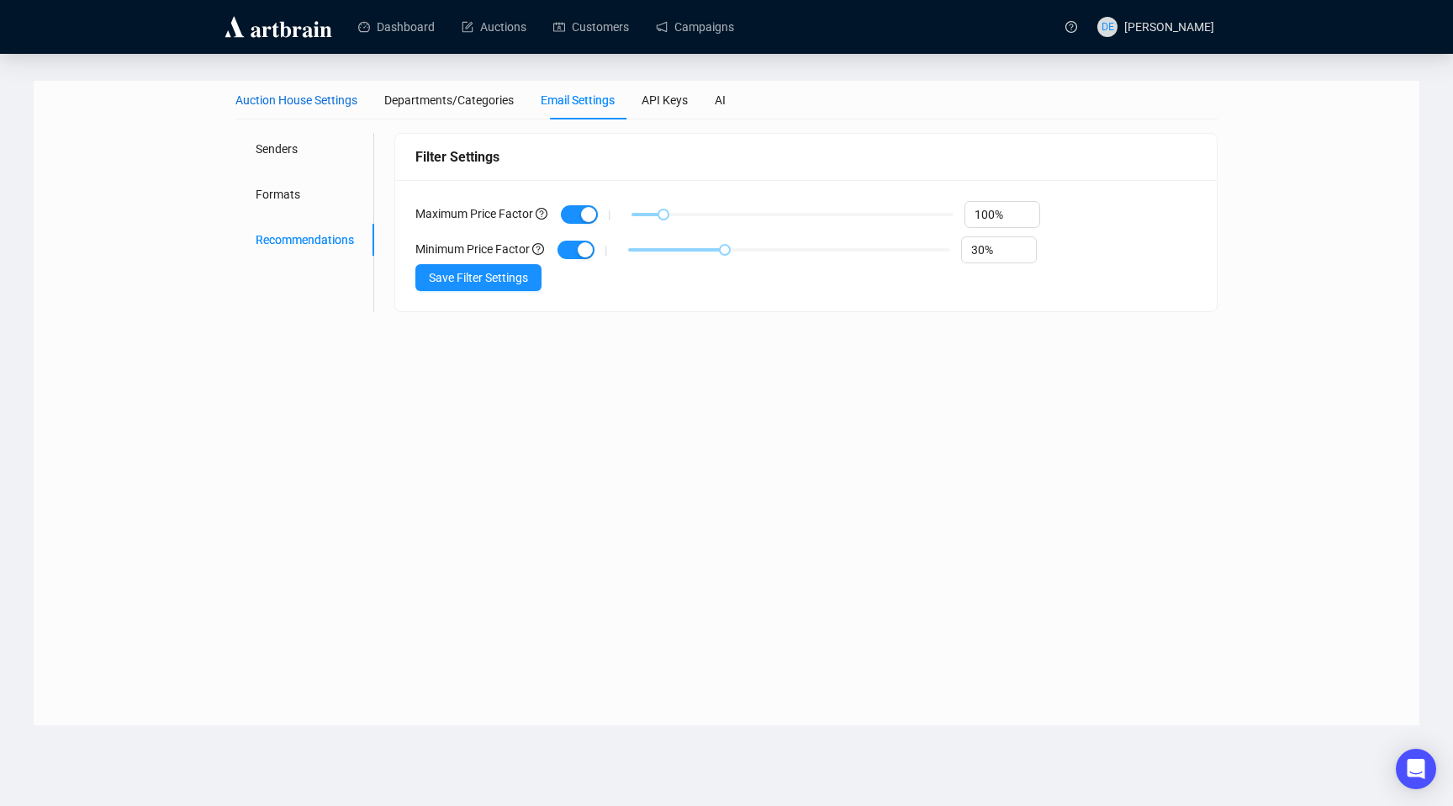
click at [323, 103] on div "Auction House Settings" at bounding box center [297, 100] width 122 height 19
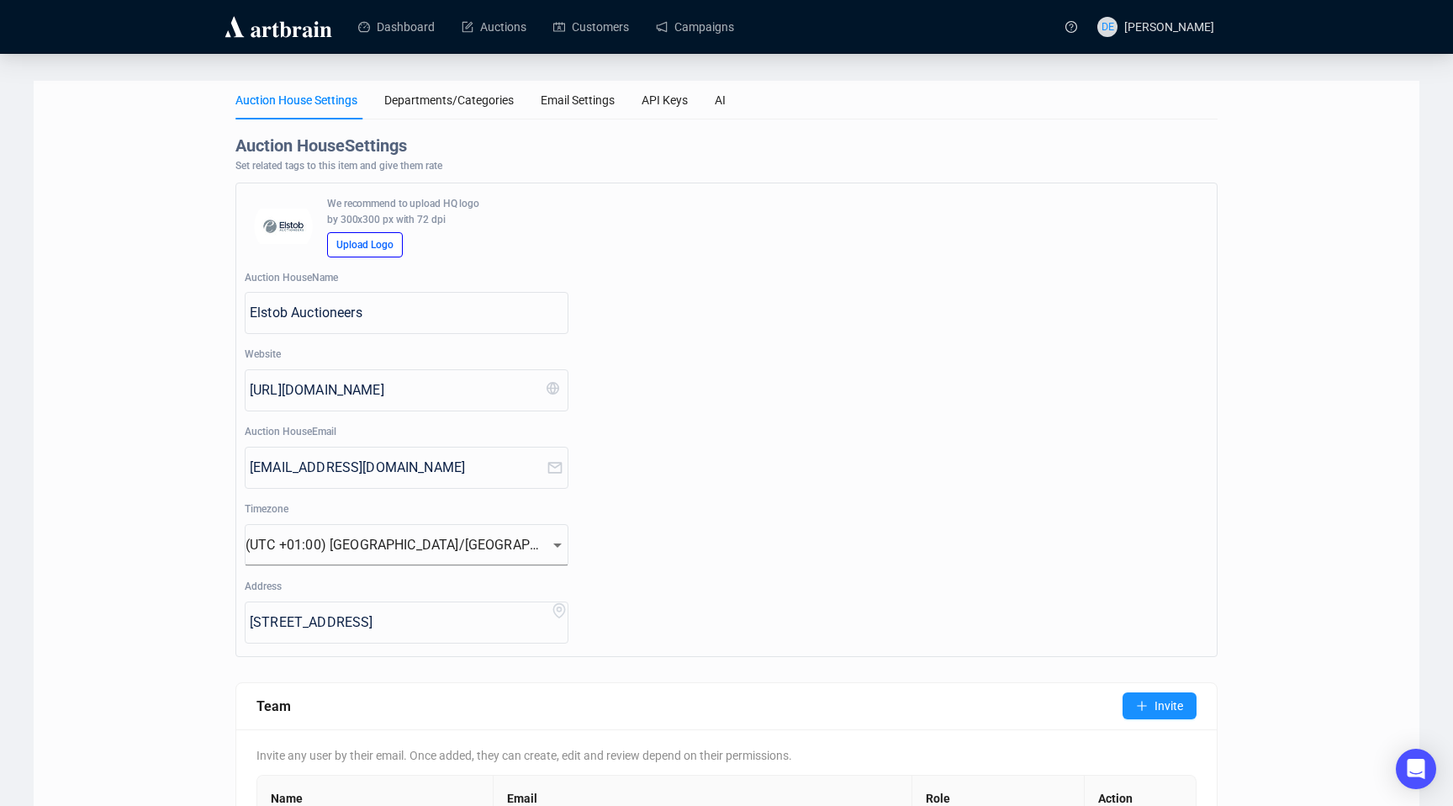
click at [738, 100] on div "Auction House Settings Departments/Categories Email Settings API Keys AI" at bounding box center [727, 100] width 982 height 39
click at [726, 98] on div "AI" at bounding box center [720, 100] width 11 height 19
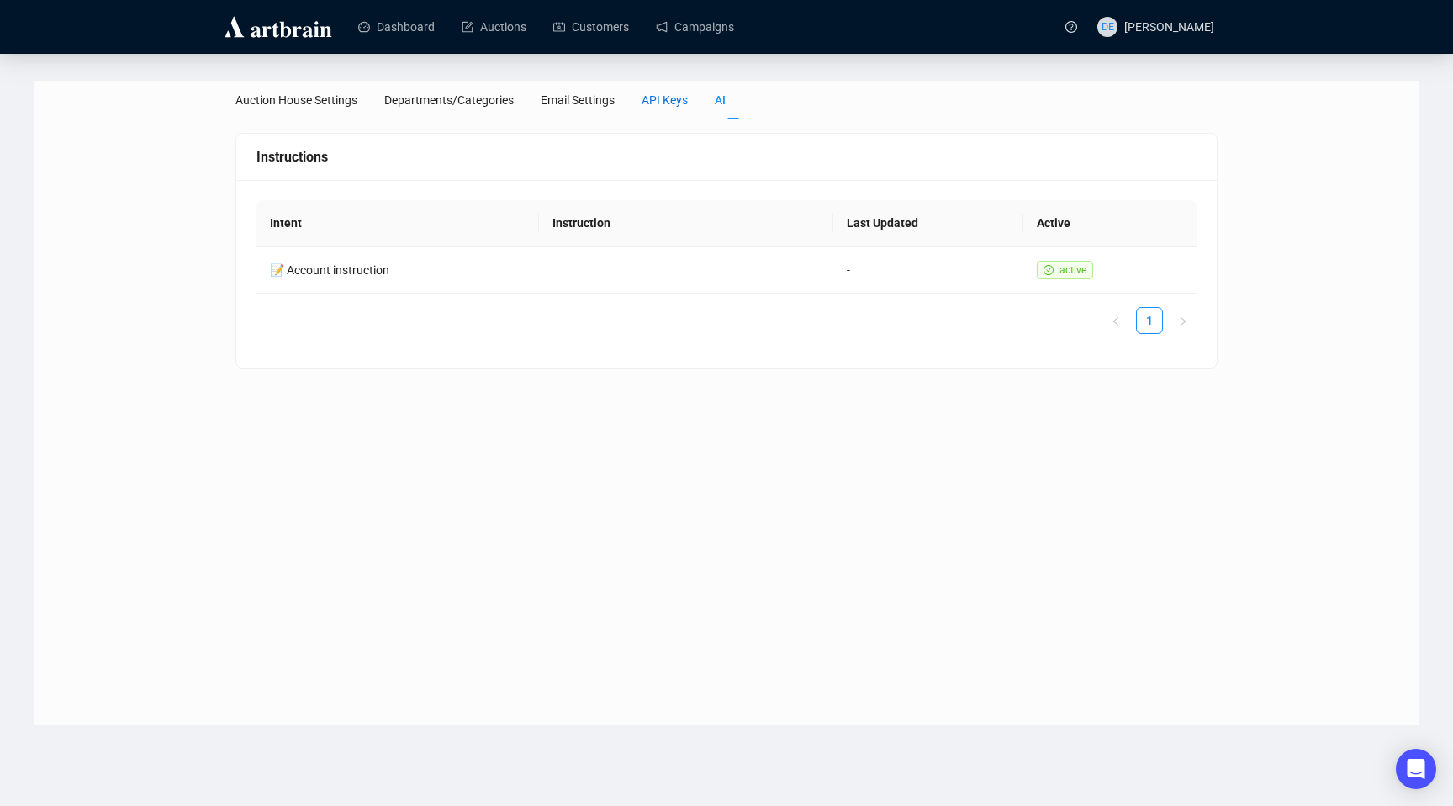
click at [671, 99] on div "API Keys" at bounding box center [665, 100] width 46 height 19
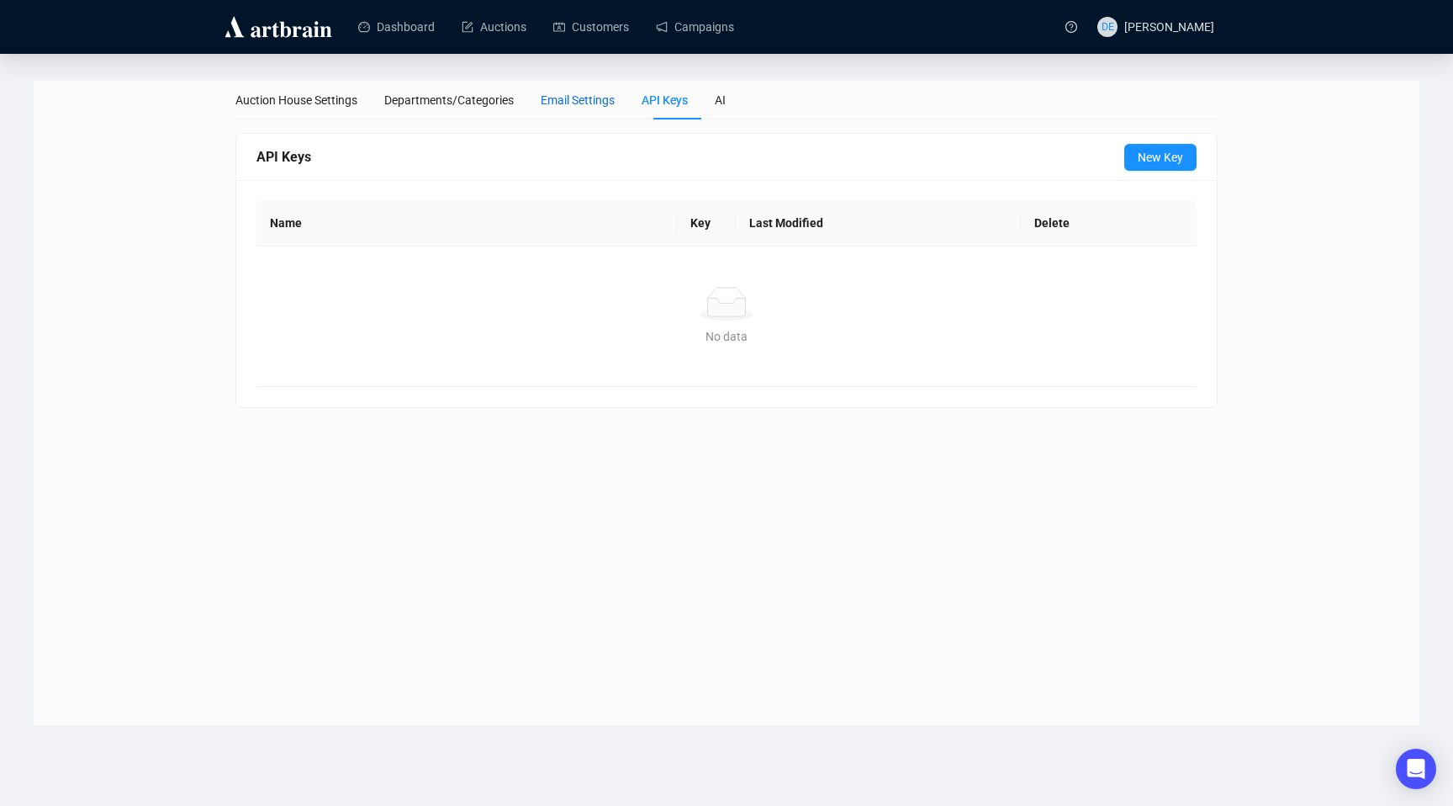
click at [565, 103] on div "Email Settings" at bounding box center [578, 100] width 74 height 19
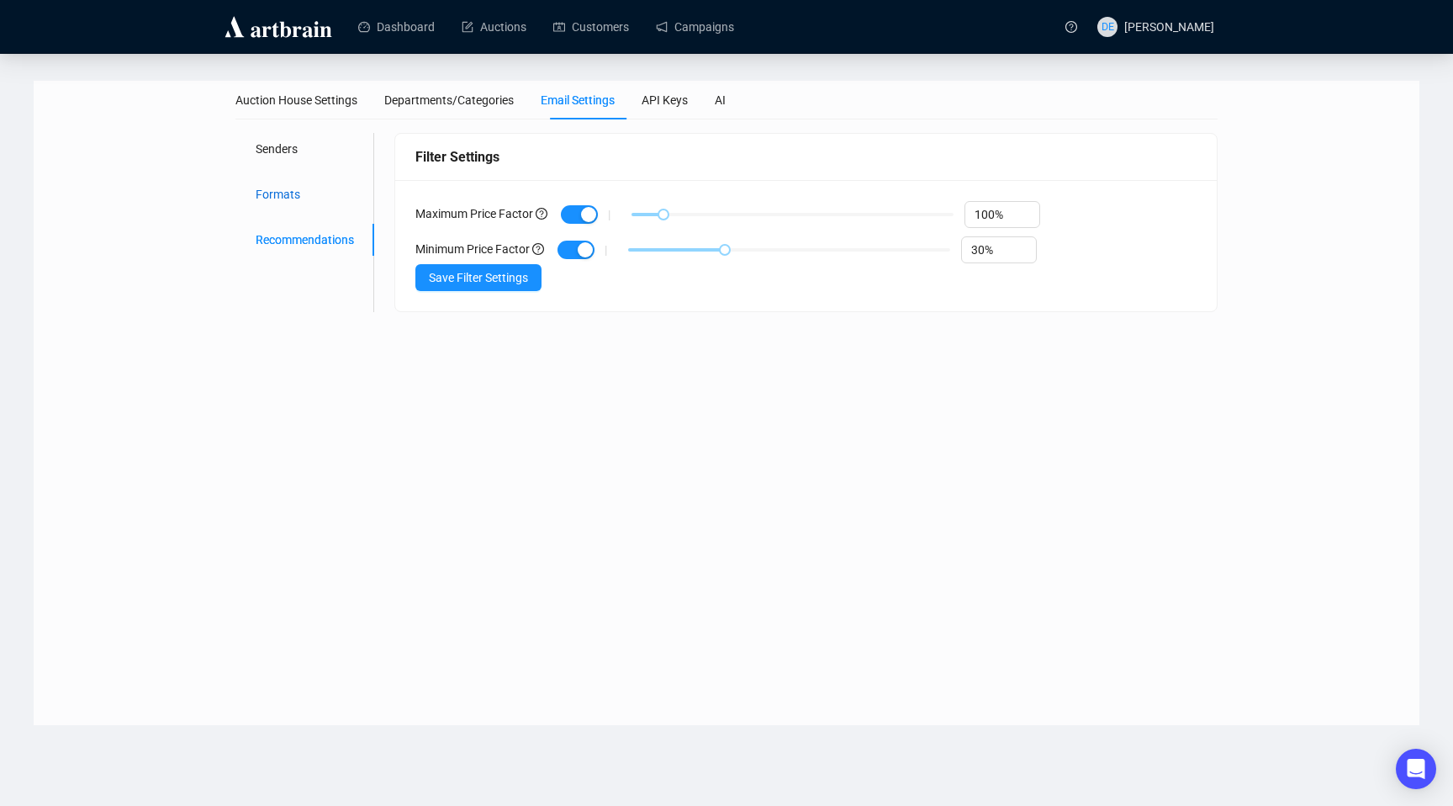
click at [292, 189] on div "Formats" at bounding box center [278, 194] width 45 height 19
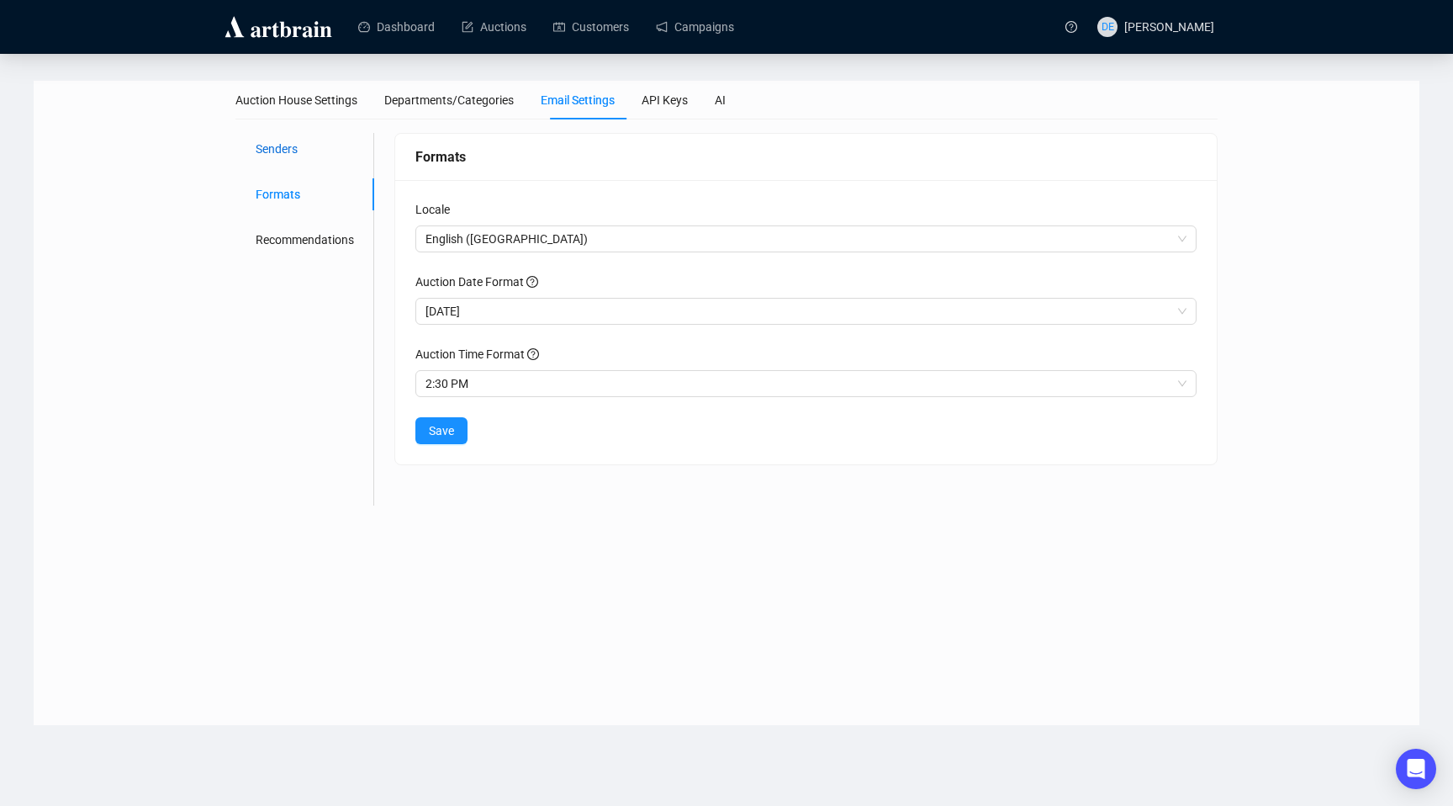
click at [292, 156] on div "Senders" at bounding box center [277, 149] width 42 height 19
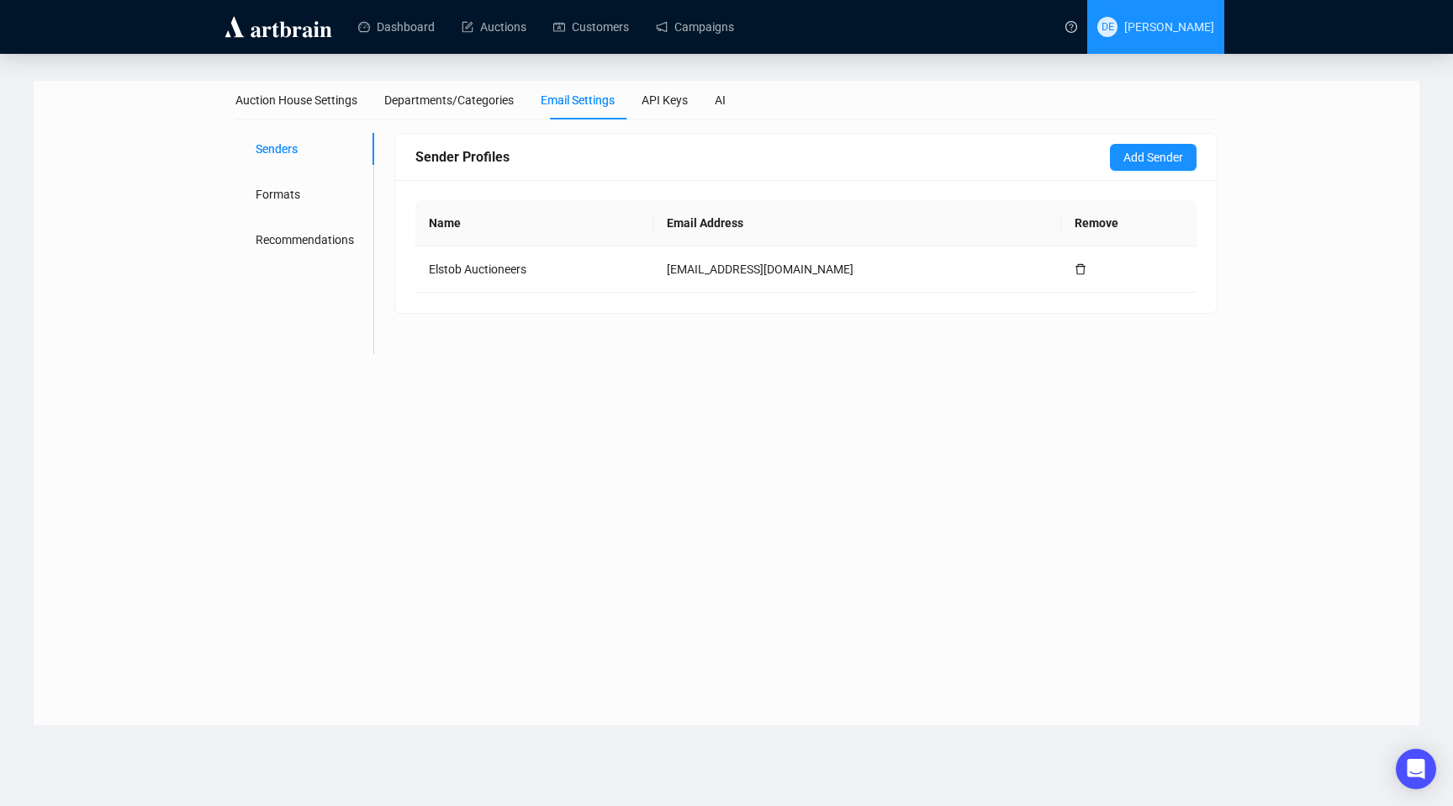
click at [1190, 18] on span "DE David Elstob" at bounding box center [1156, 27] width 117 height 54
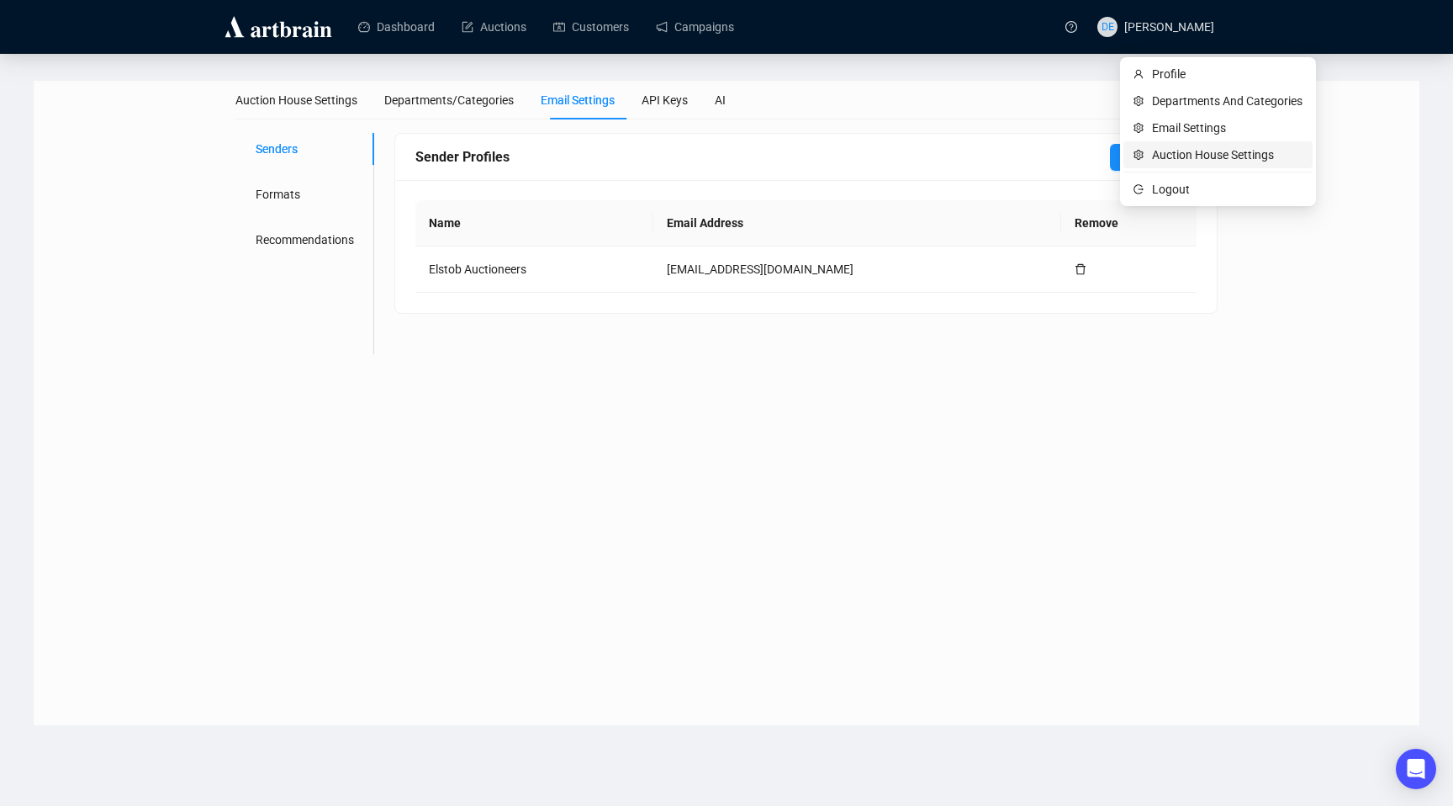
click at [1210, 156] on span "Auction House Settings" at bounding box center [1227, 155] width 151 height 19
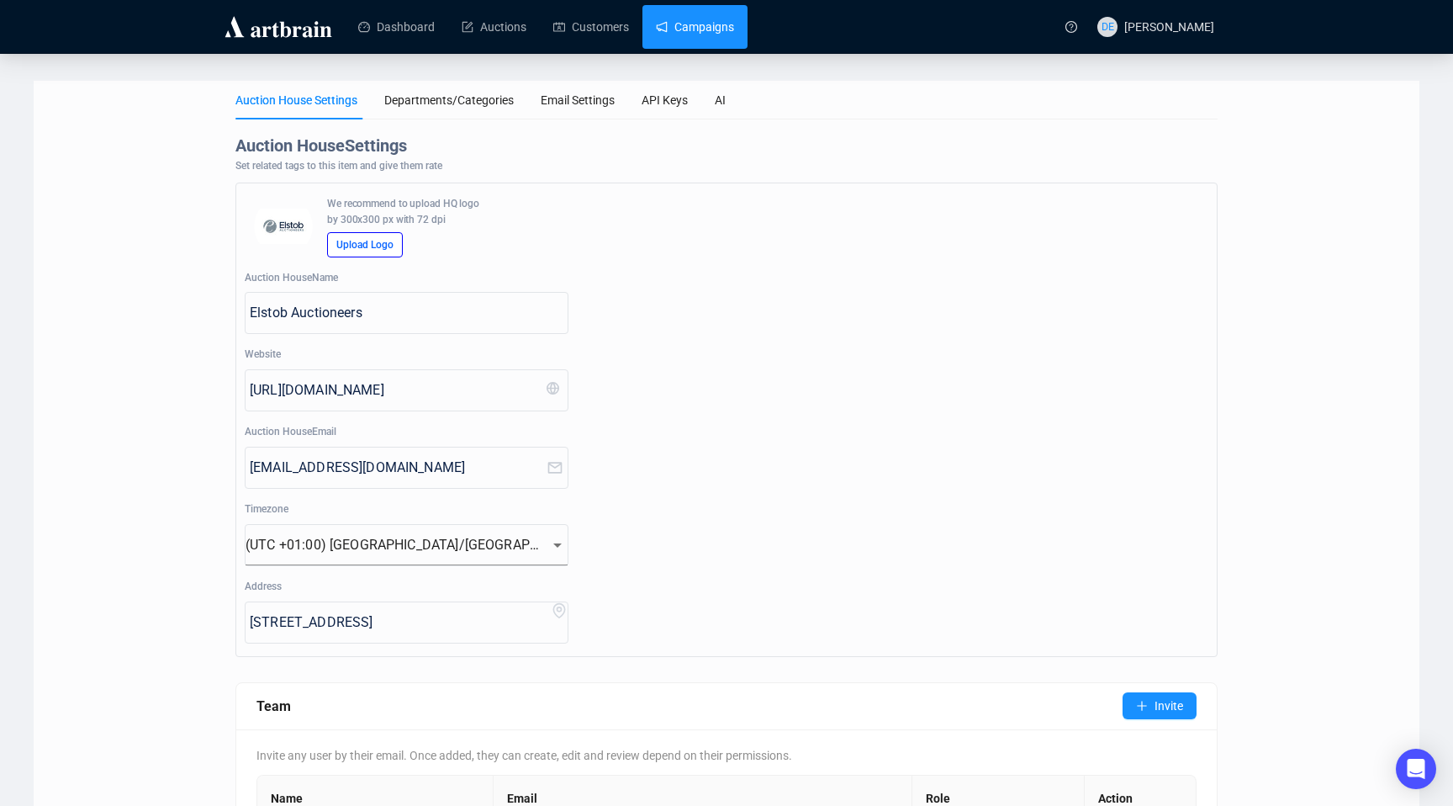
click at [668, 23] on link "Campaigns" at bounding box center [695, 27] width 78 height 44
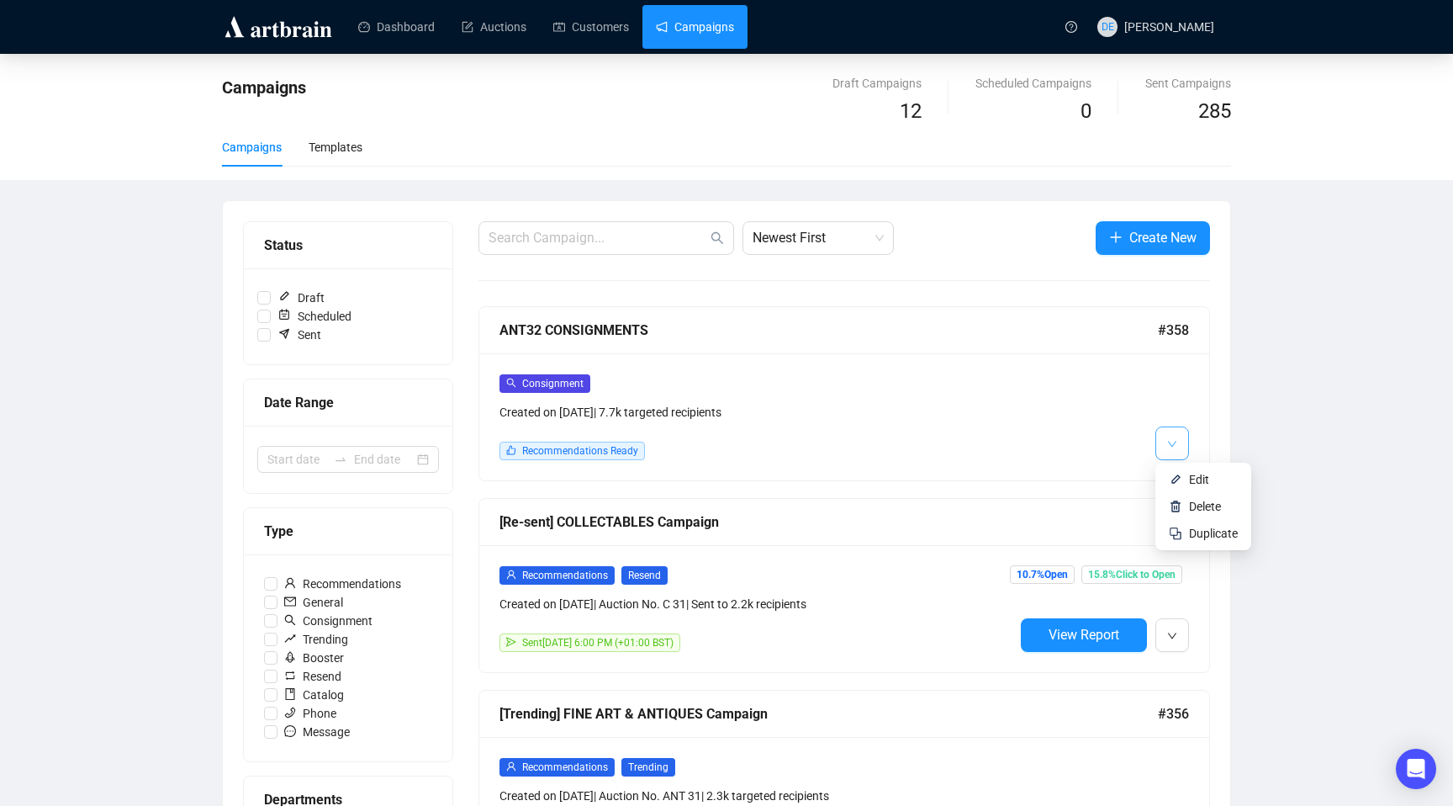
click at [1171, 439] on icon "down" at bounding box center [1172, 444] width 10 height 10
click at [1198, 476] on span "Edit" at bounding box center [1199, 479] width 20 height 13
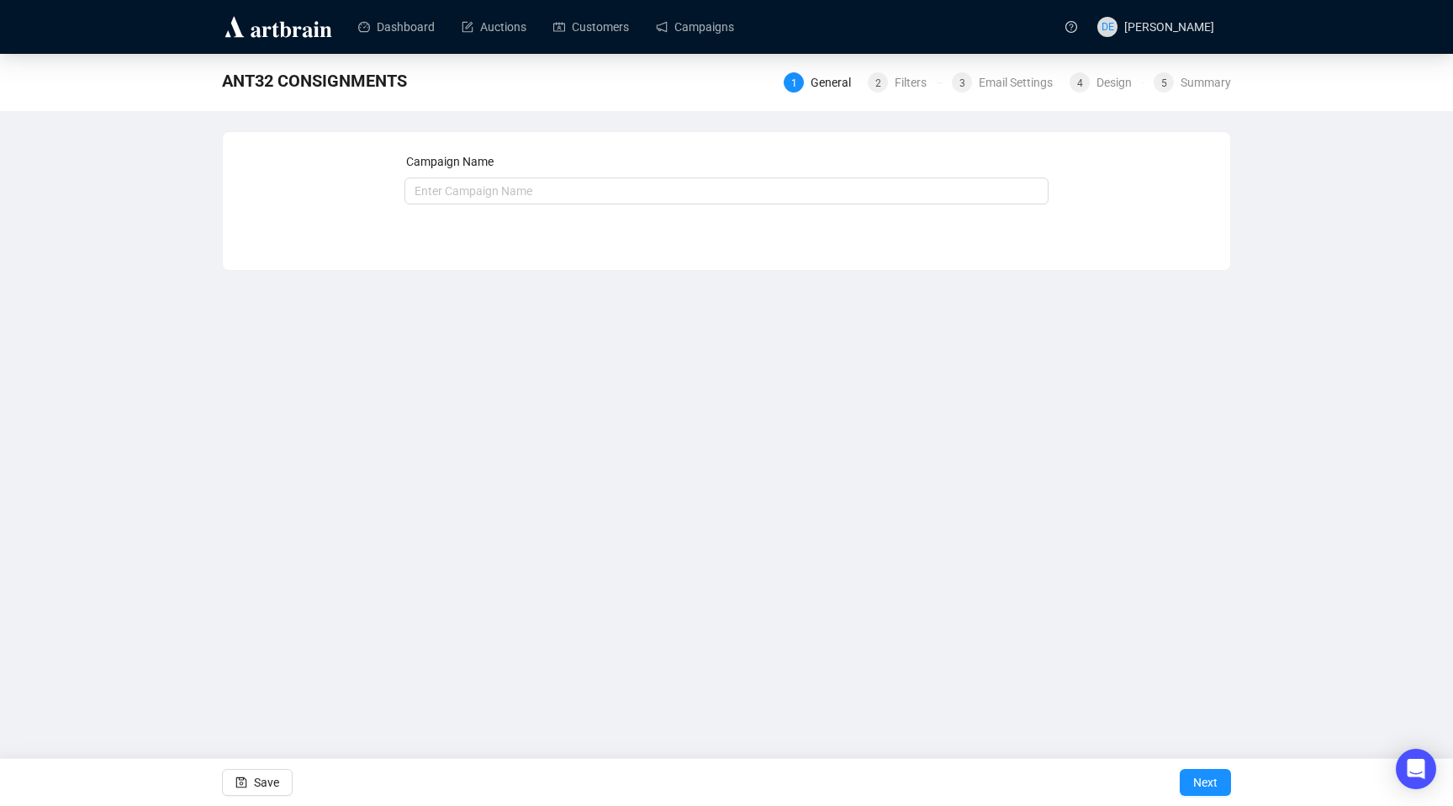
type input "ANT32 CONSIGNMENTS"
click at [993, 85] on div "Email Settings" at bounding box center [1021, 82] width 84 height 20
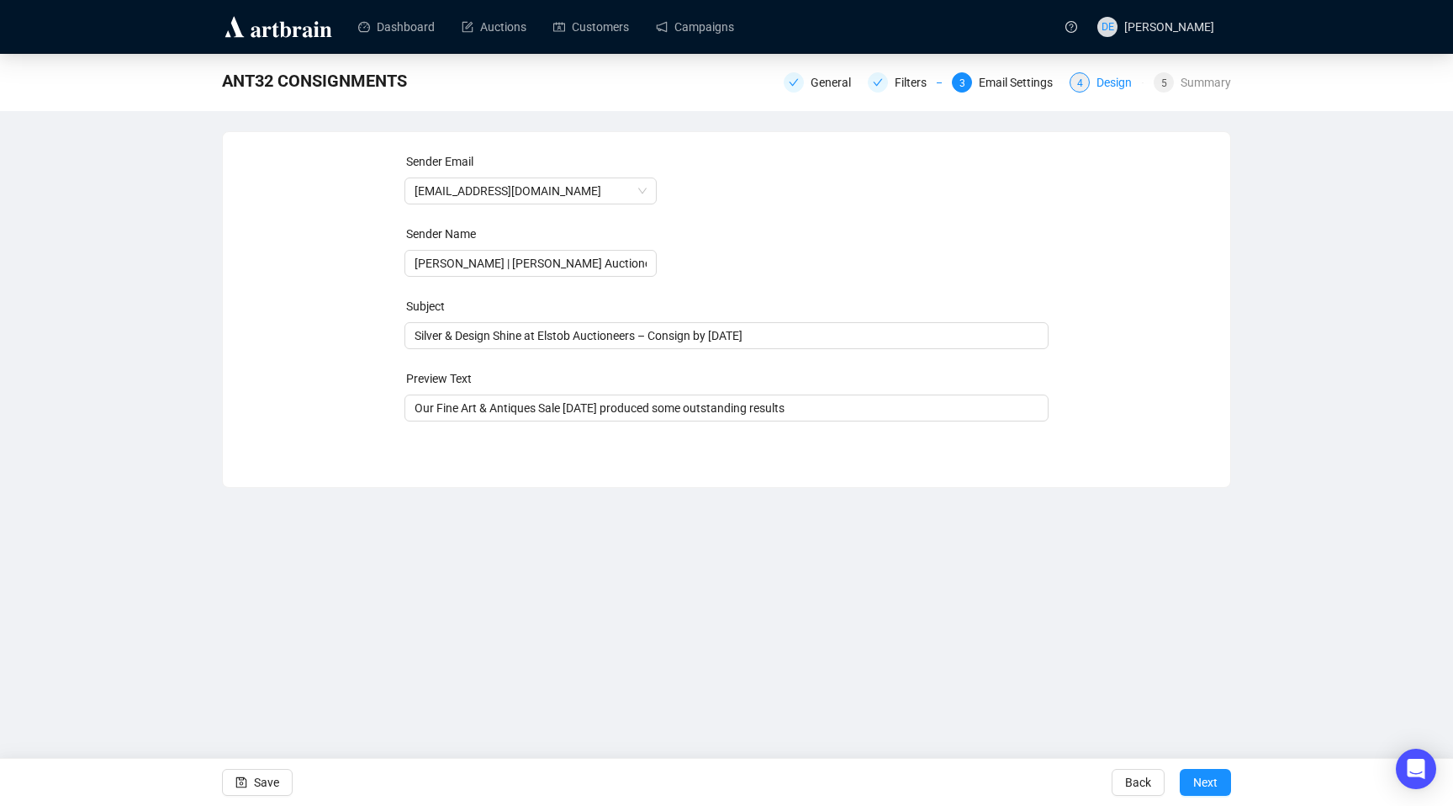
click at [1086, 90] on div "4 Design" at bounding box center [1107, 82] width 74 height 20
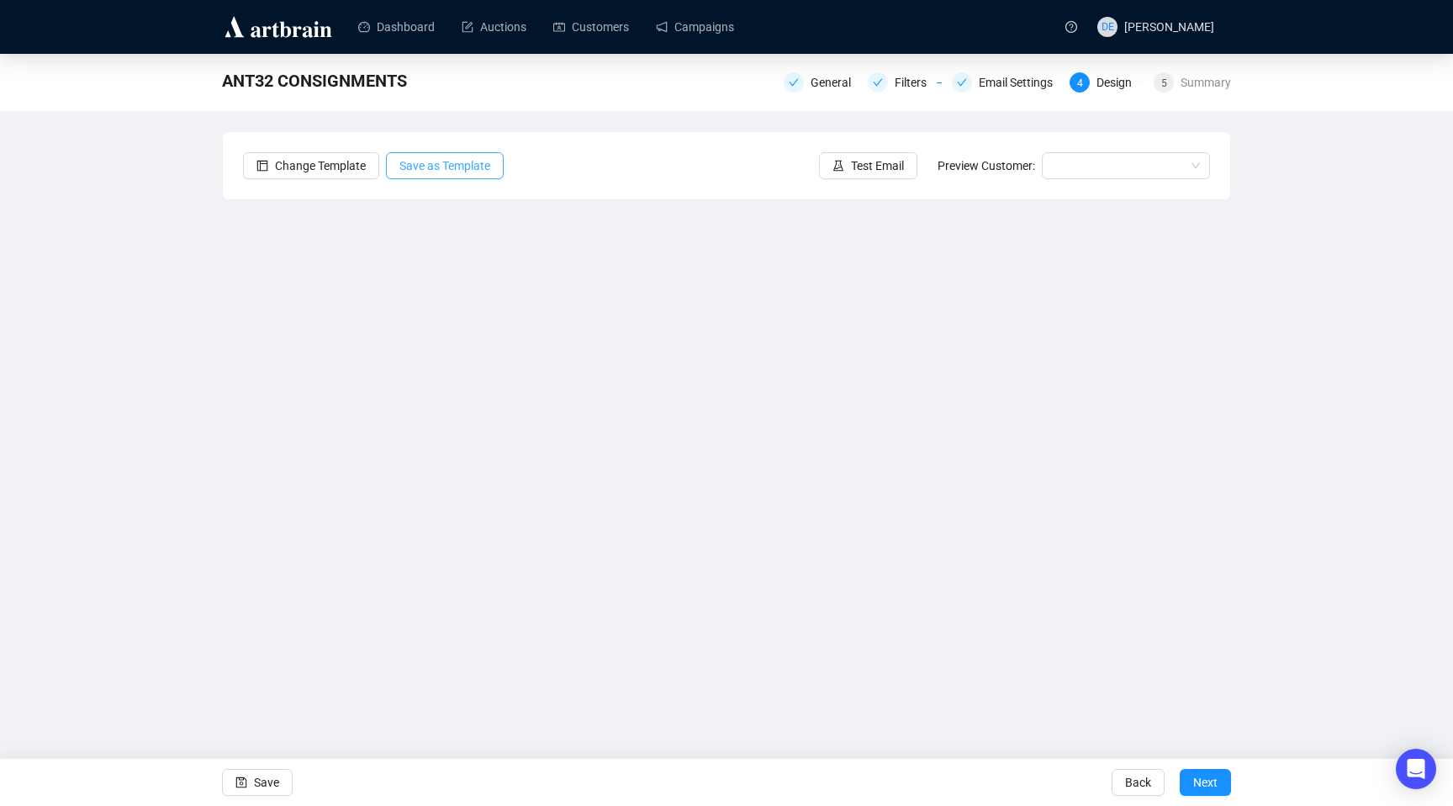
click at [468, 171] on span "Save as Template" at bounding box center [445, 165] width 91 height 19
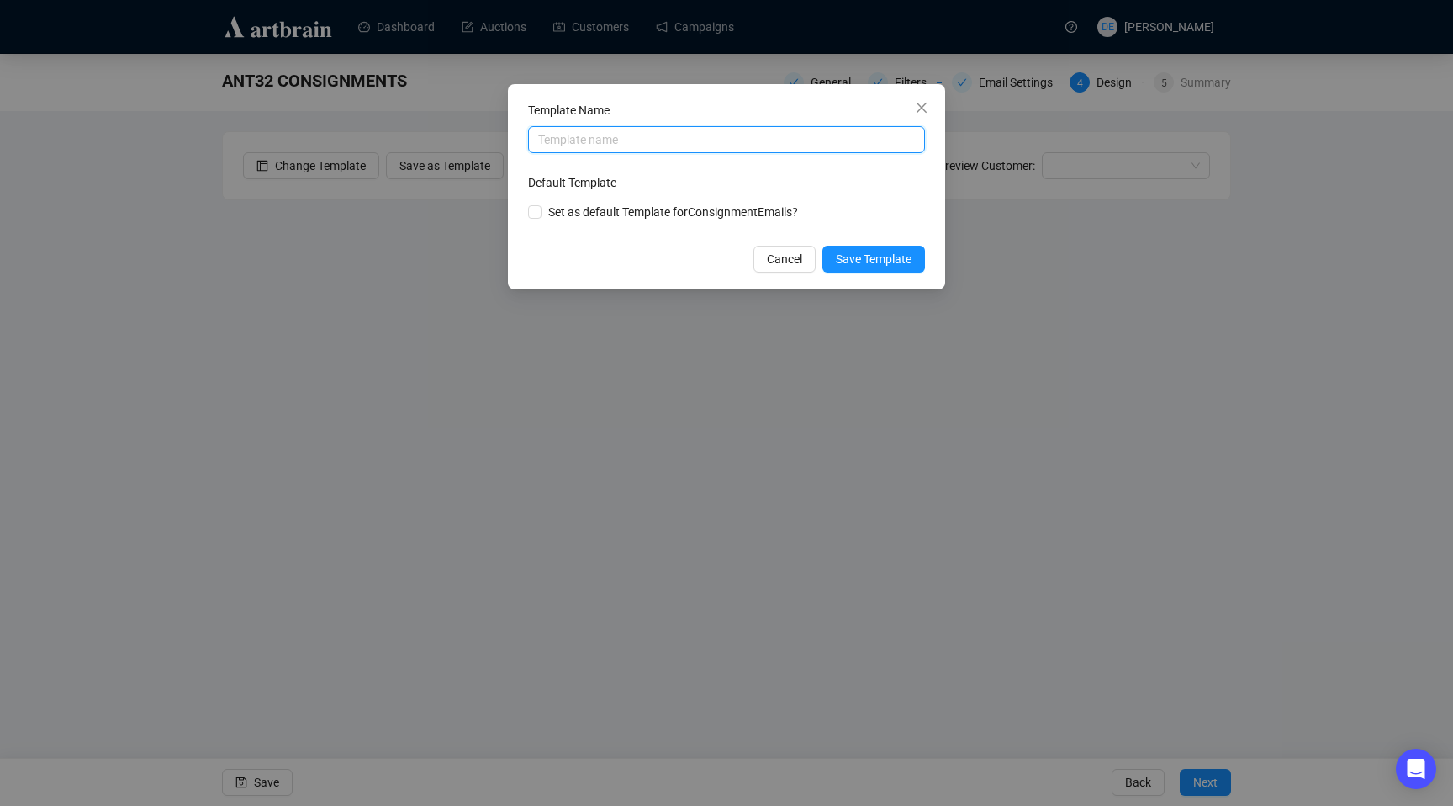
click at [649, 143] on input "text" at bounding box center [726, 139] width 397 height 27
type input "A"
type input "CONSIGNMENTS AND HIGHLIGHTS"
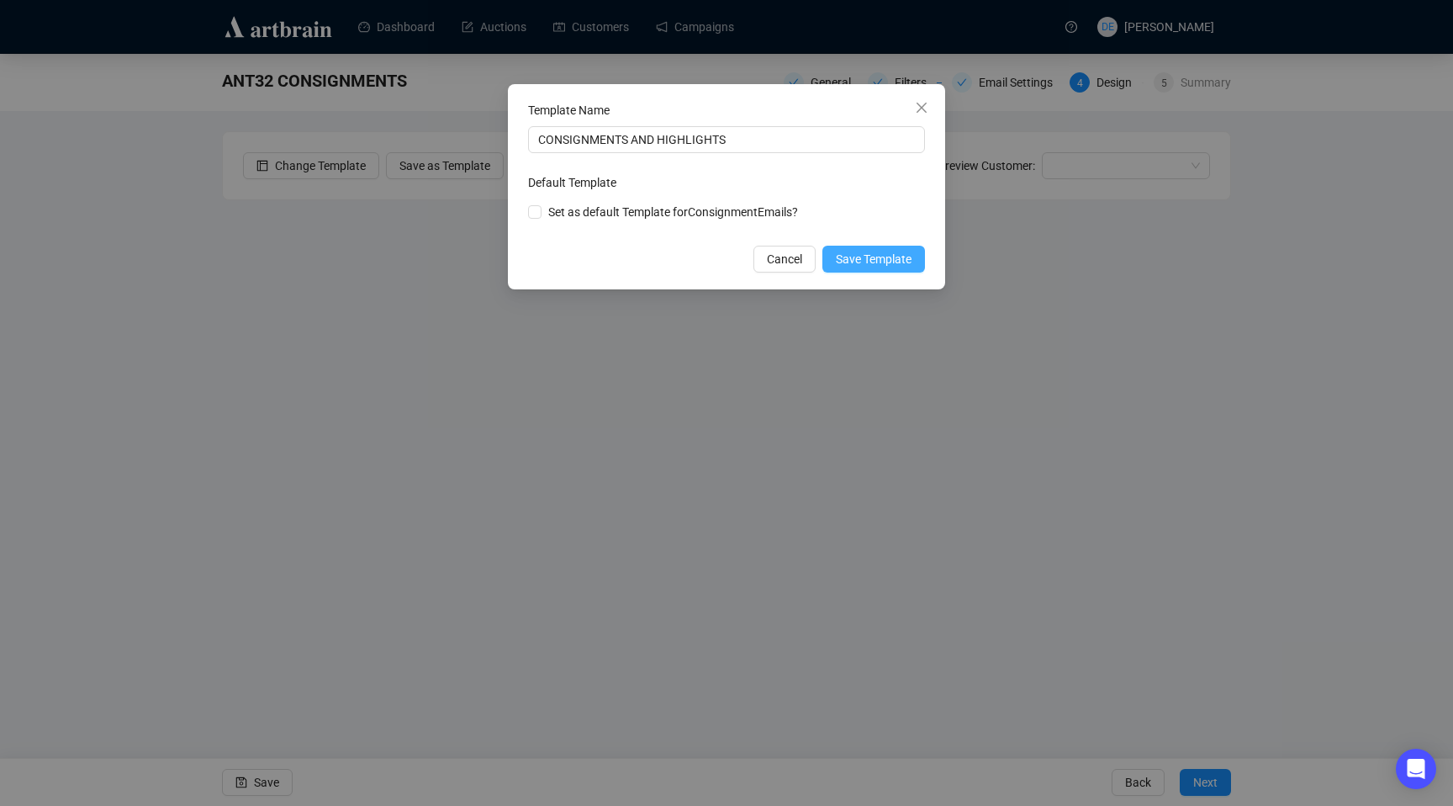
click at [831, 252] on button "Save Template" at bounding box center [874, 259] width 103 height 27
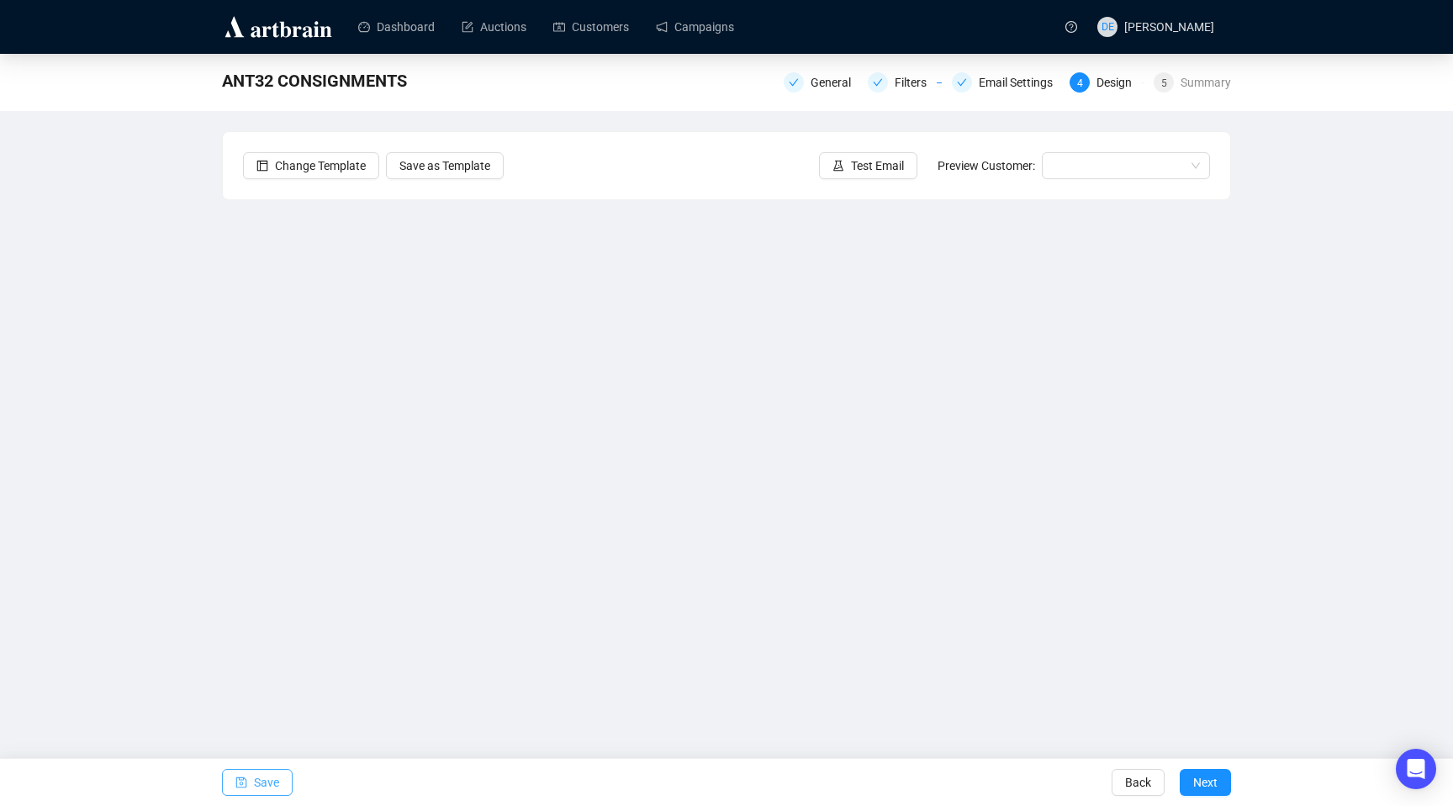
click at [275, 780] on span "Save" at bounding box center [266, 782] width 25 height 47
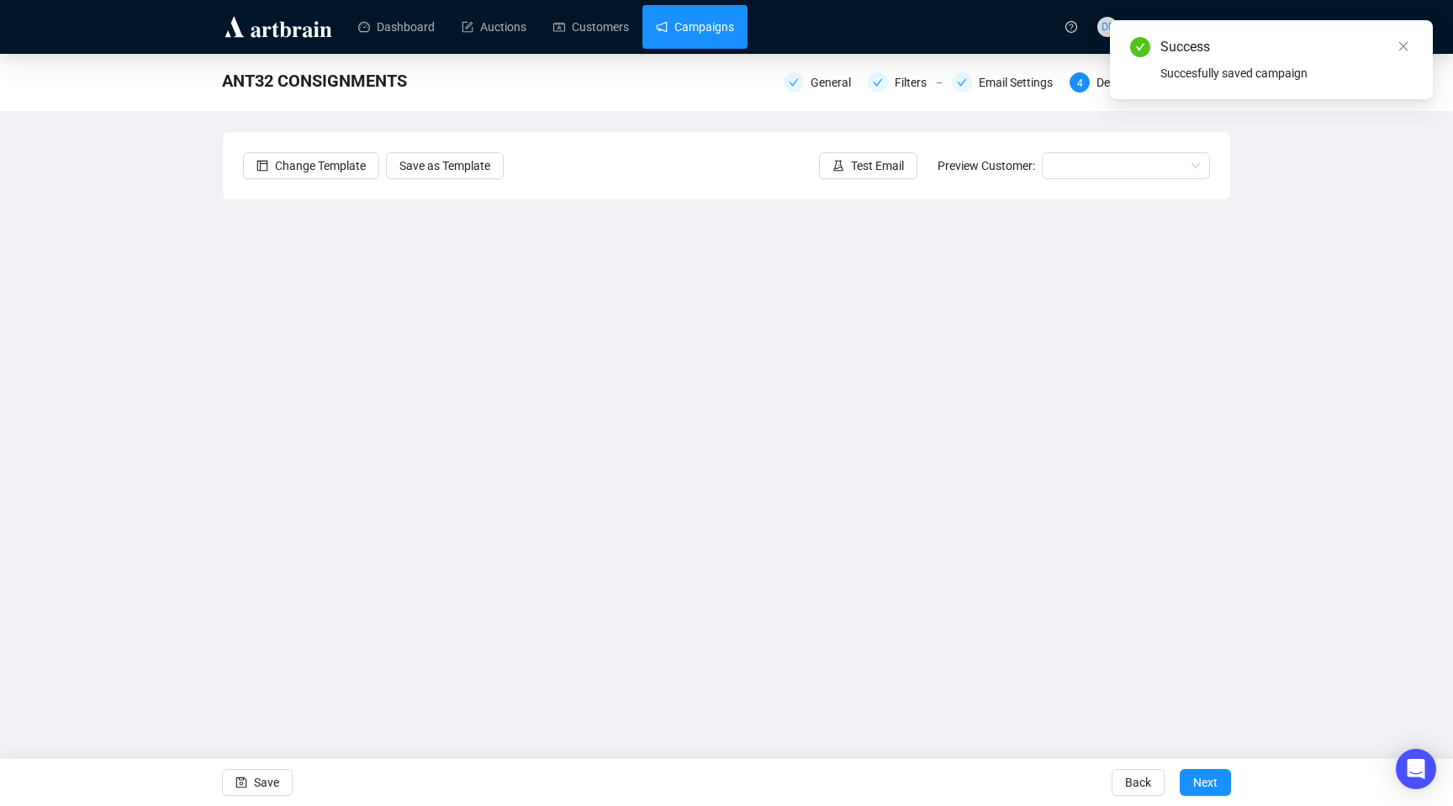
click at [719, 31] on link "Campaigns" at bounding box center [695, 27] width 78 height 44
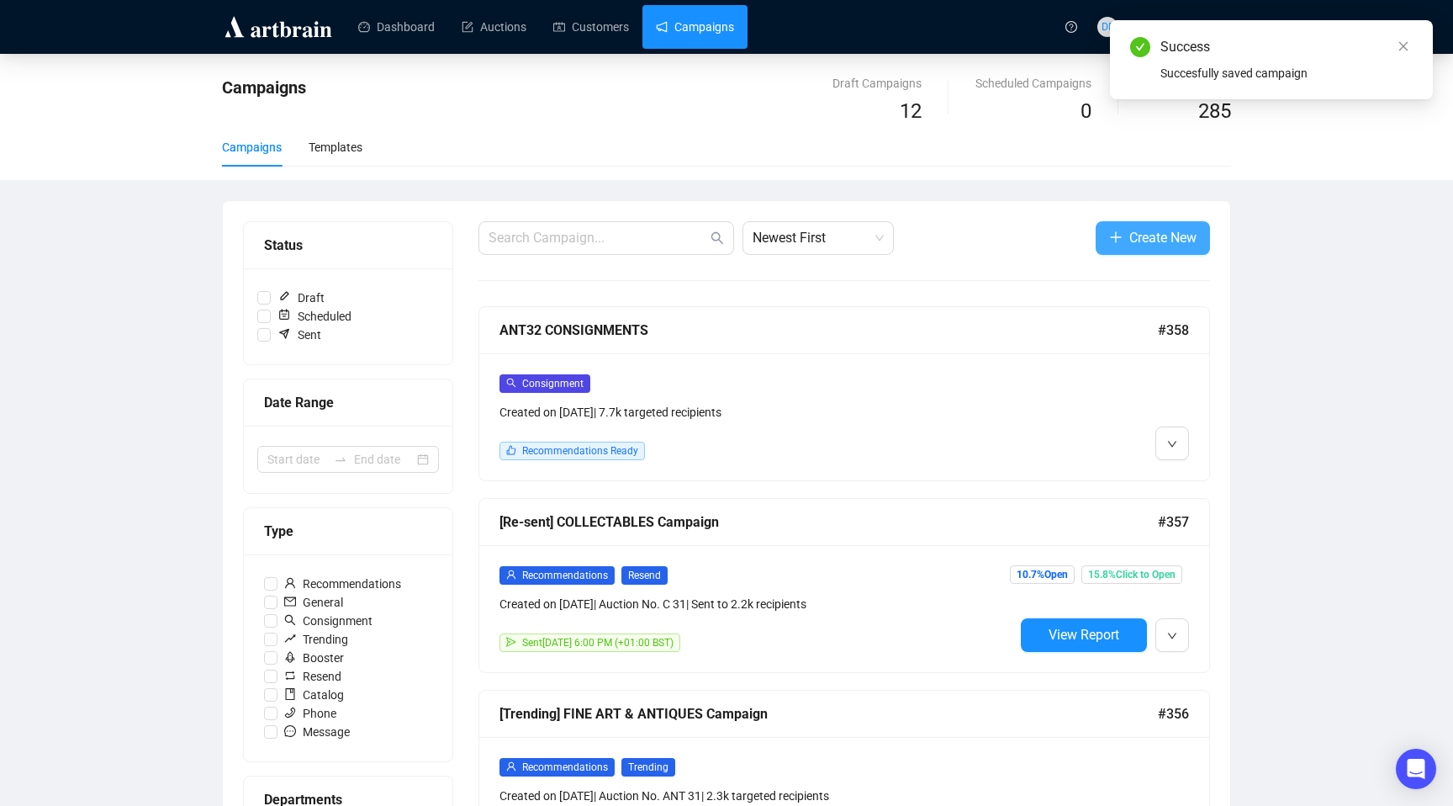
click at [1160, 236] on span "Create New" at bounding box center [1163, 237] width 67 height 21
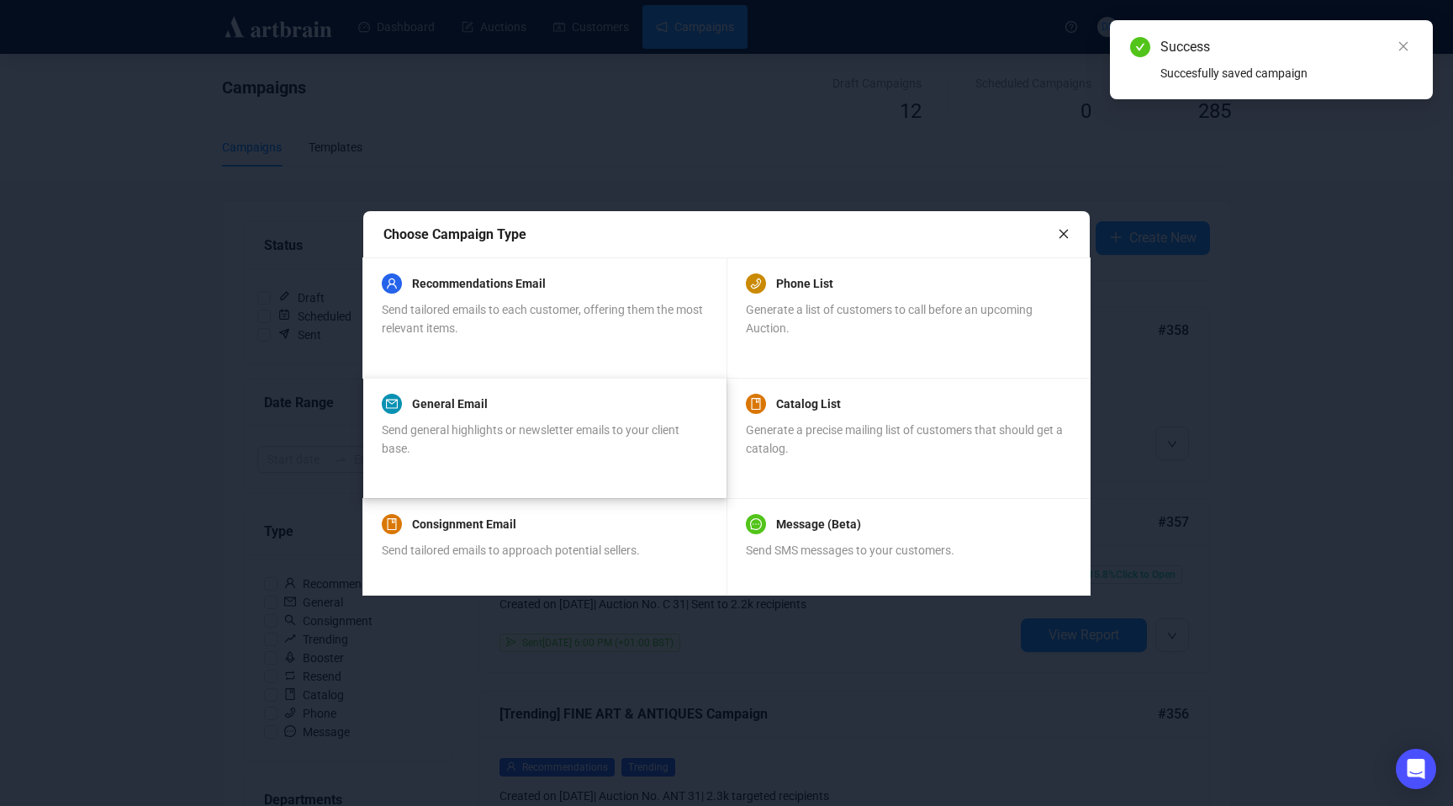
click at [482, 439] on div "Send general highlights or newsletter emails to your client base." at bounding box center [544, 439] width 325 height 37
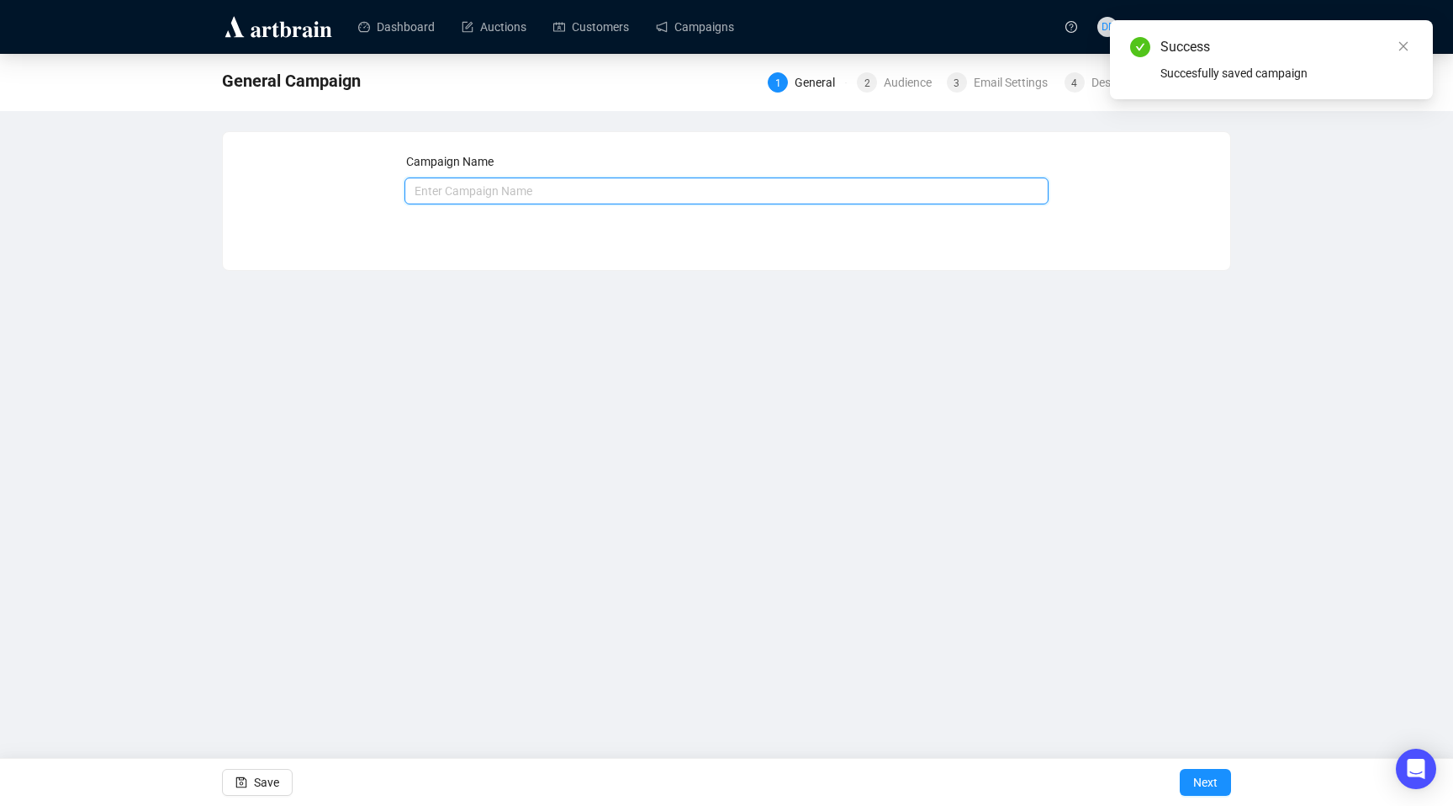
click at [557, 193] on input "text" at bounding box center [727, 190] width 645 height 27
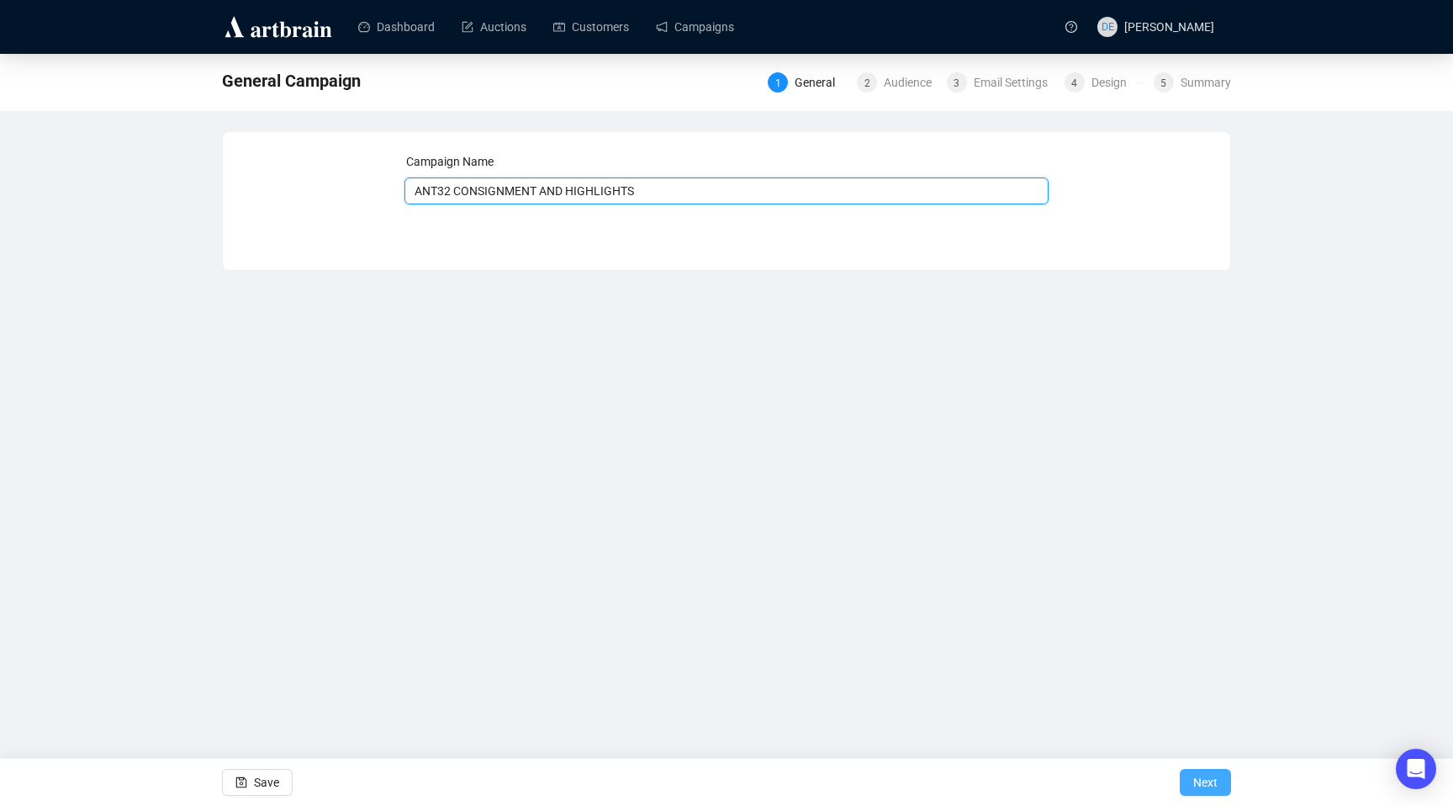
type input "ANT32 CONSIGNMENT AND HIGHLIGHTS"
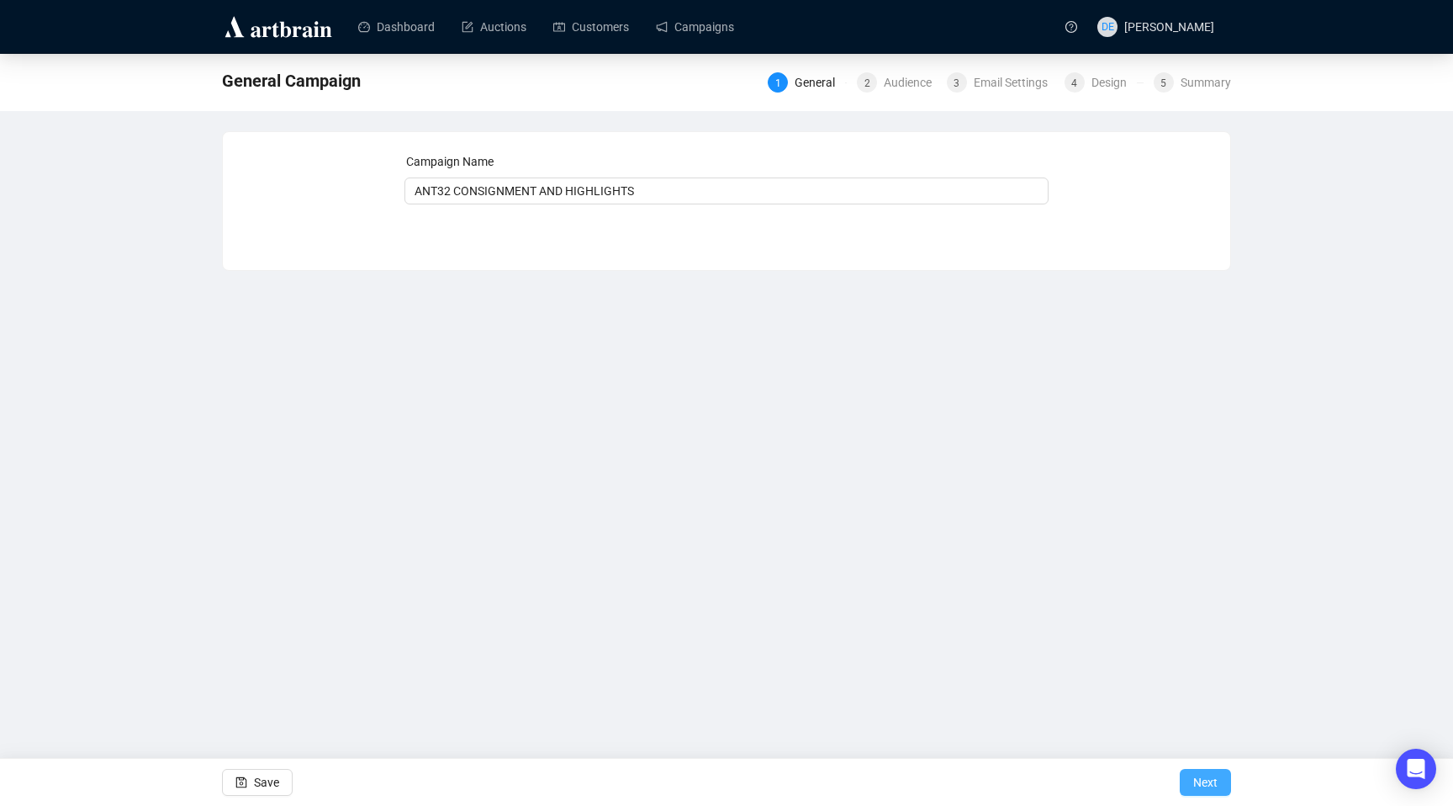
click at [1195, 779] on span "Next" at bounding box center [1206, 782] width 24 height 47
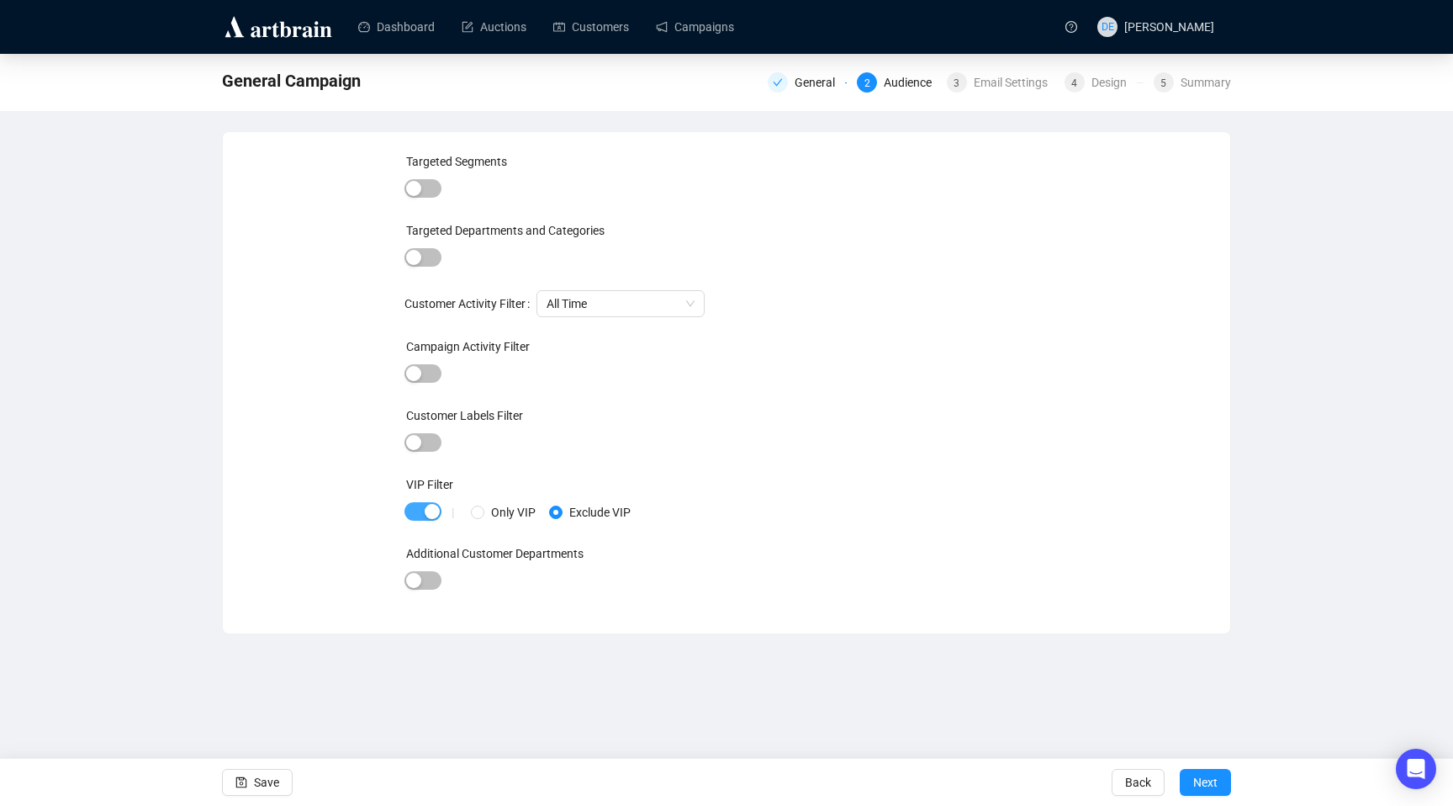
click at [431, 507] on div "button" at bounding box center [432, 511] width 15 height 15
click at [1203, 780] on span "Next" at bounding box center [1206, 782] width 24 height 47
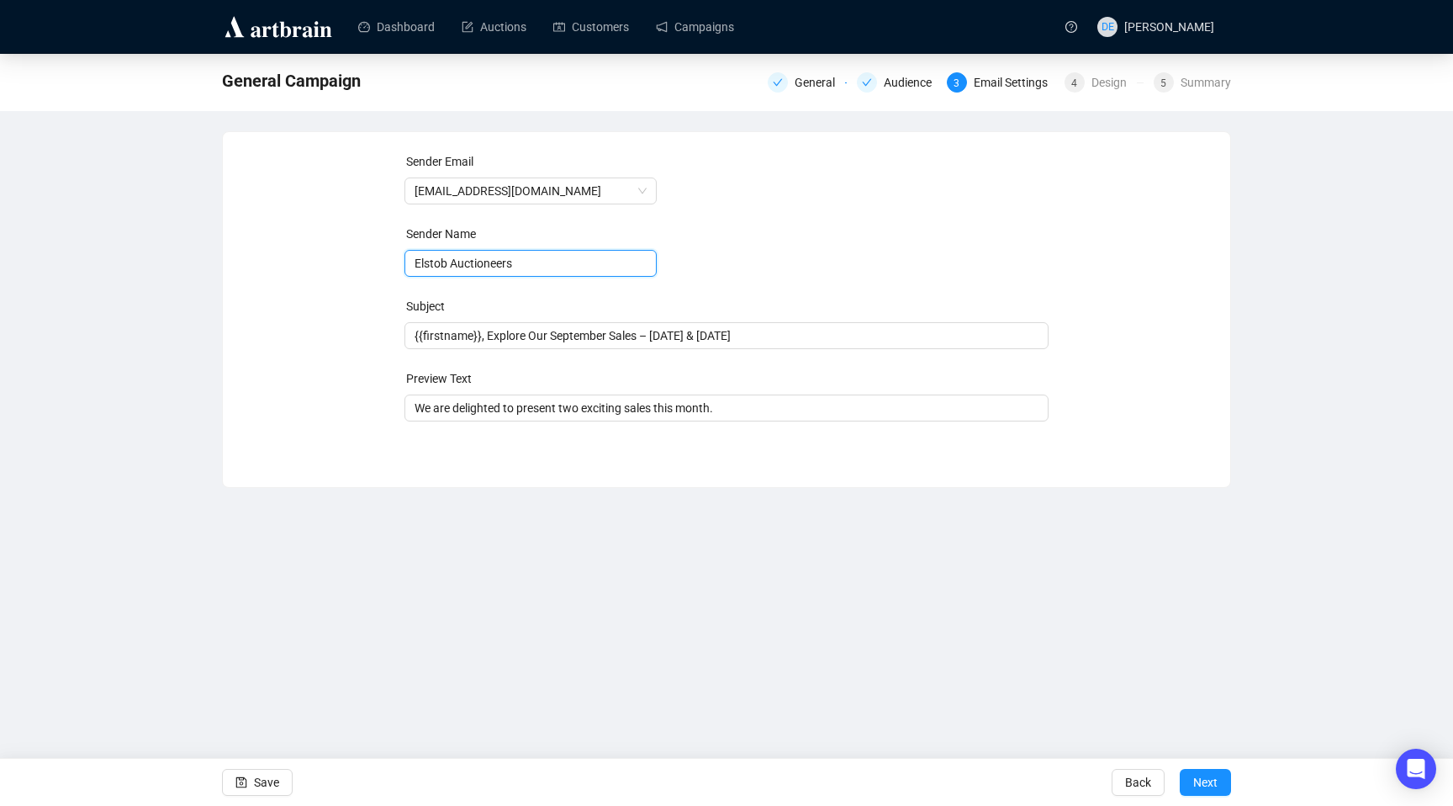
click at [412, 262] on input "Elstob Auctioneers" at bounding box center [531, 263] width 252 height 27
type input "David Elstob | Elstob Auctioneers"
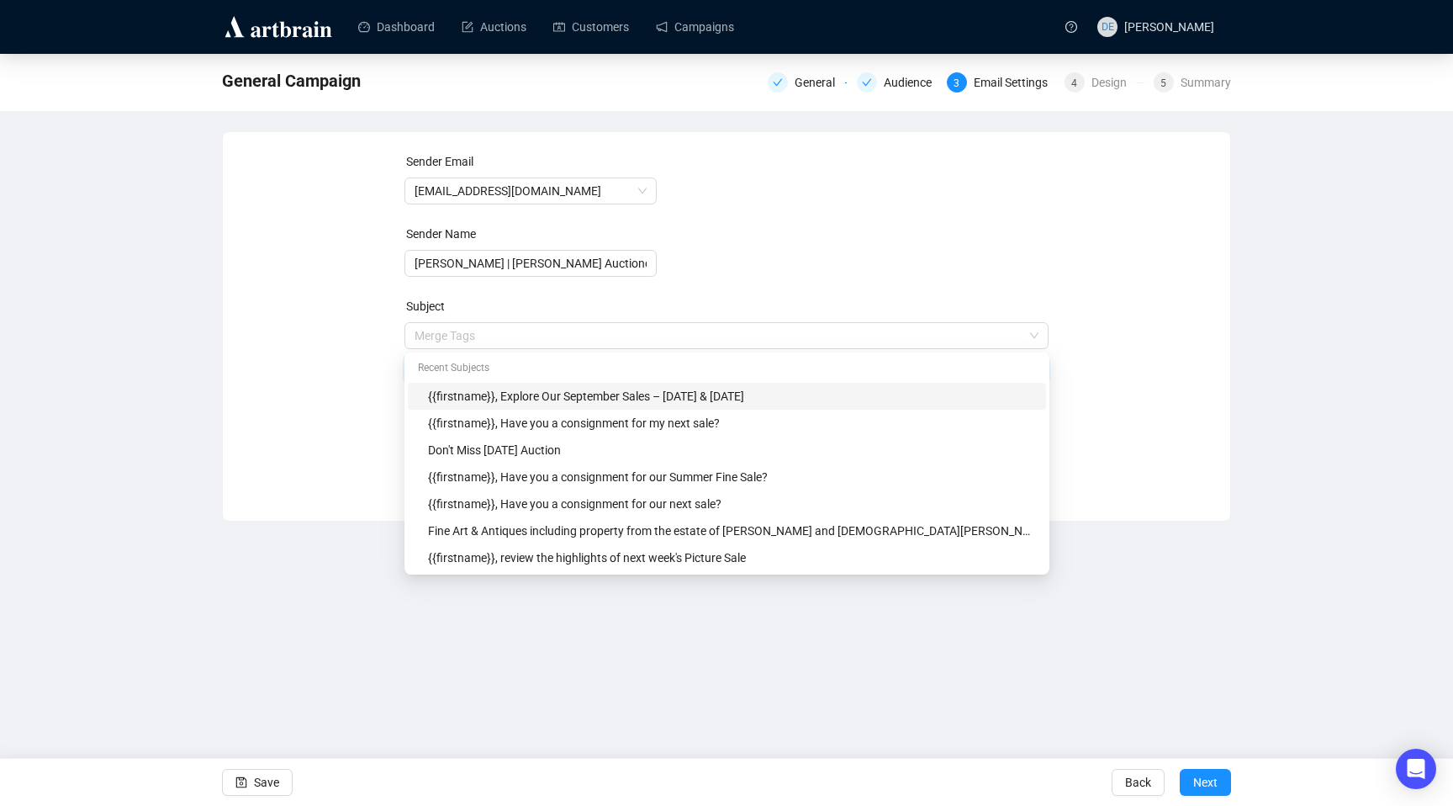
drag, startPoint x: 829, startPoint y: 336, endPoint x: 359, endPoint y: 318, distance: 470.5
click at [359, 318] on div "Sender Email info@elstob.co.uk Sender Name David Elstob | Elstob Auctioneers Su…" at bounding box center [726, 313] width 967 height 323
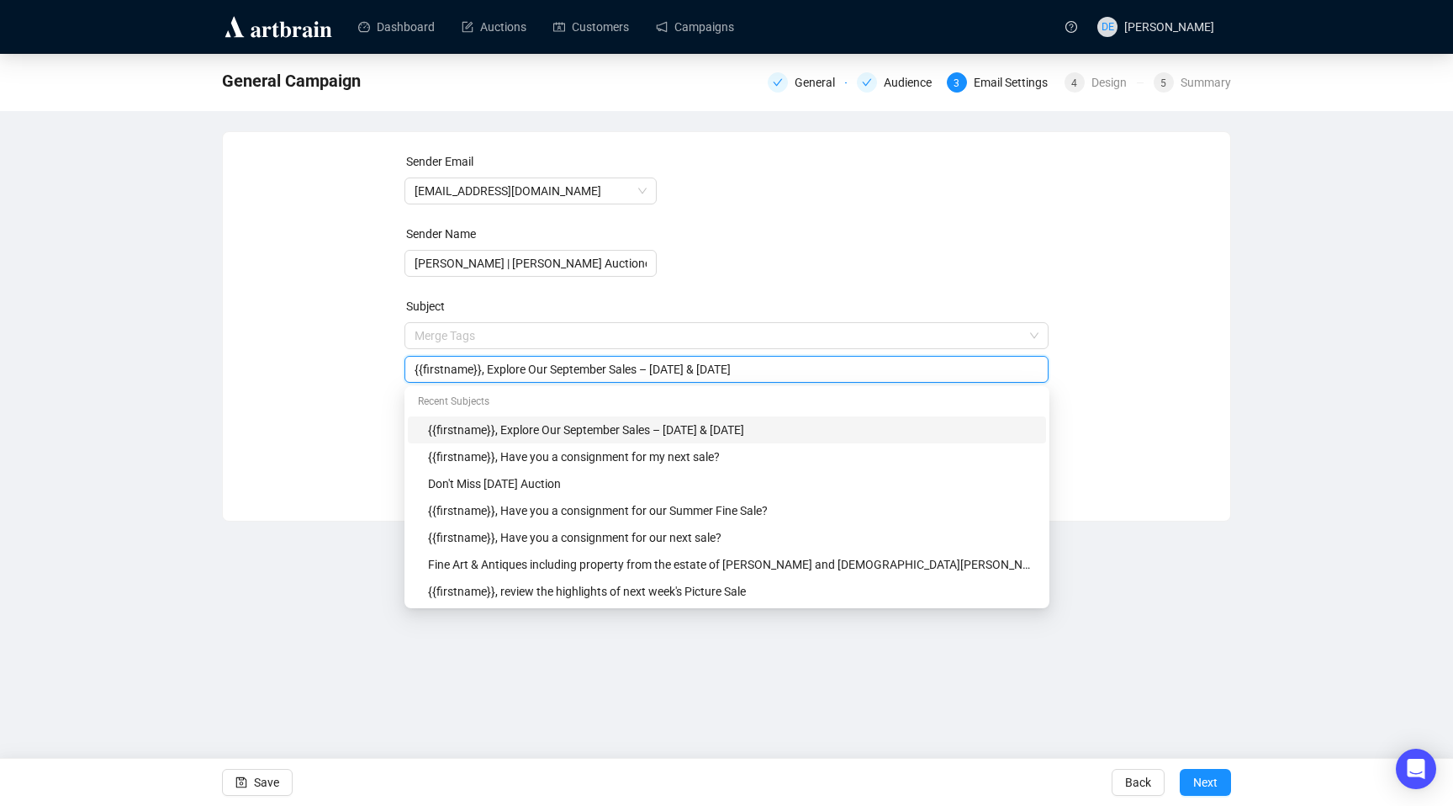
click at [940, 263] on form "Sender Email info@elstob.co.uk Sender Name David Elstob | Elstob Auctioneers Su…" at bounding box center [727, 303] width 645 height 303
drag, startPoint x: 781, startPoint y: 375, endPoint x: 386, endPoint y: 367, distance: 395.4
click at [386, 367] on div "Sender Email info@elstob.co.uk Sender Name David Elstob | Elstob Auctioneers Su…" at bounding box center [726, 313] width 967 height 323
paste input "Silver & Design Shine at Elstob Auctioneers"
type input "Silver & Design Shine at Elstob Auctioneers"
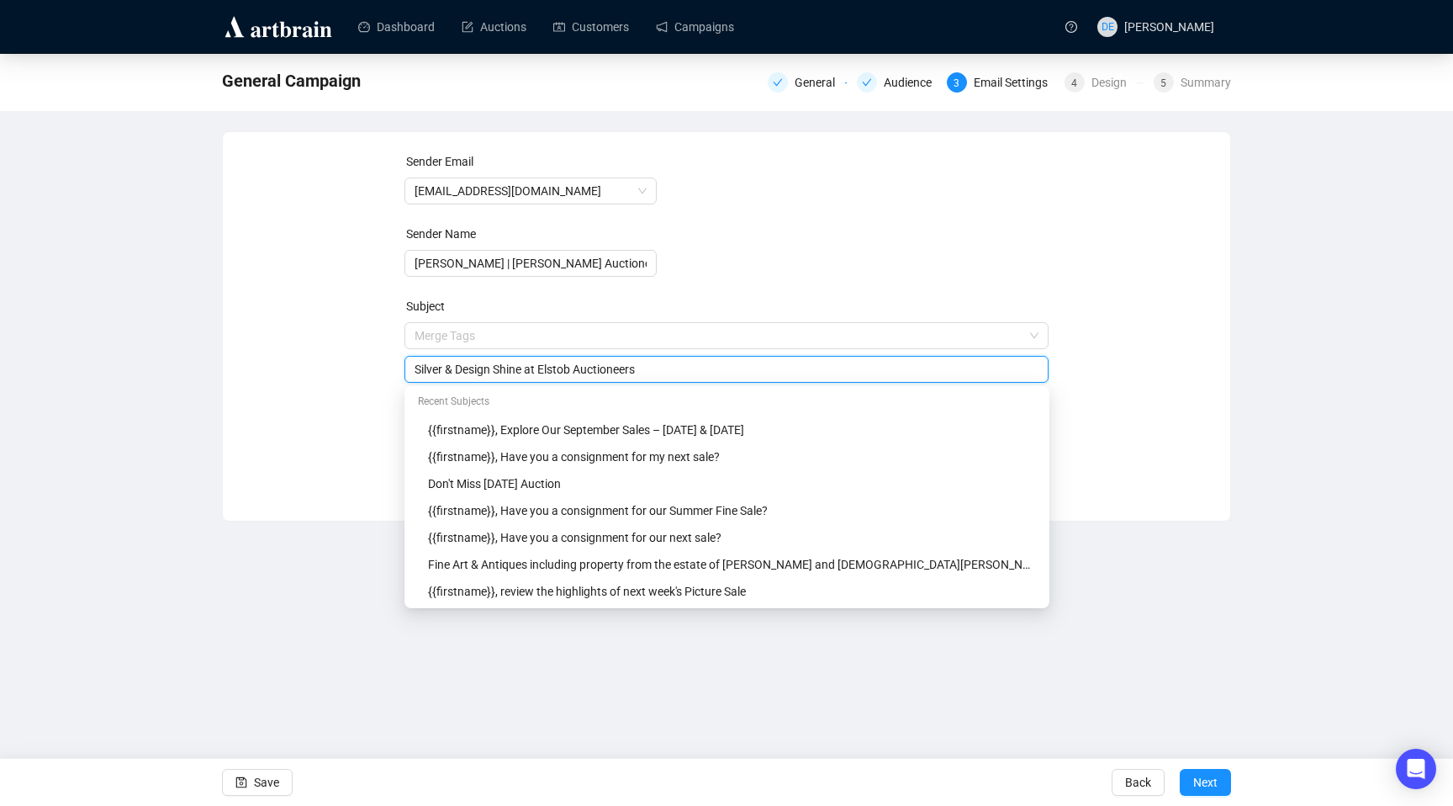
click at [912, 251] on form "Sender Email info@elstob.co.uk Sender Name David Elstob | Elstob Auctioneers Su…" at bounding box center [727, 303] width 645 height 303
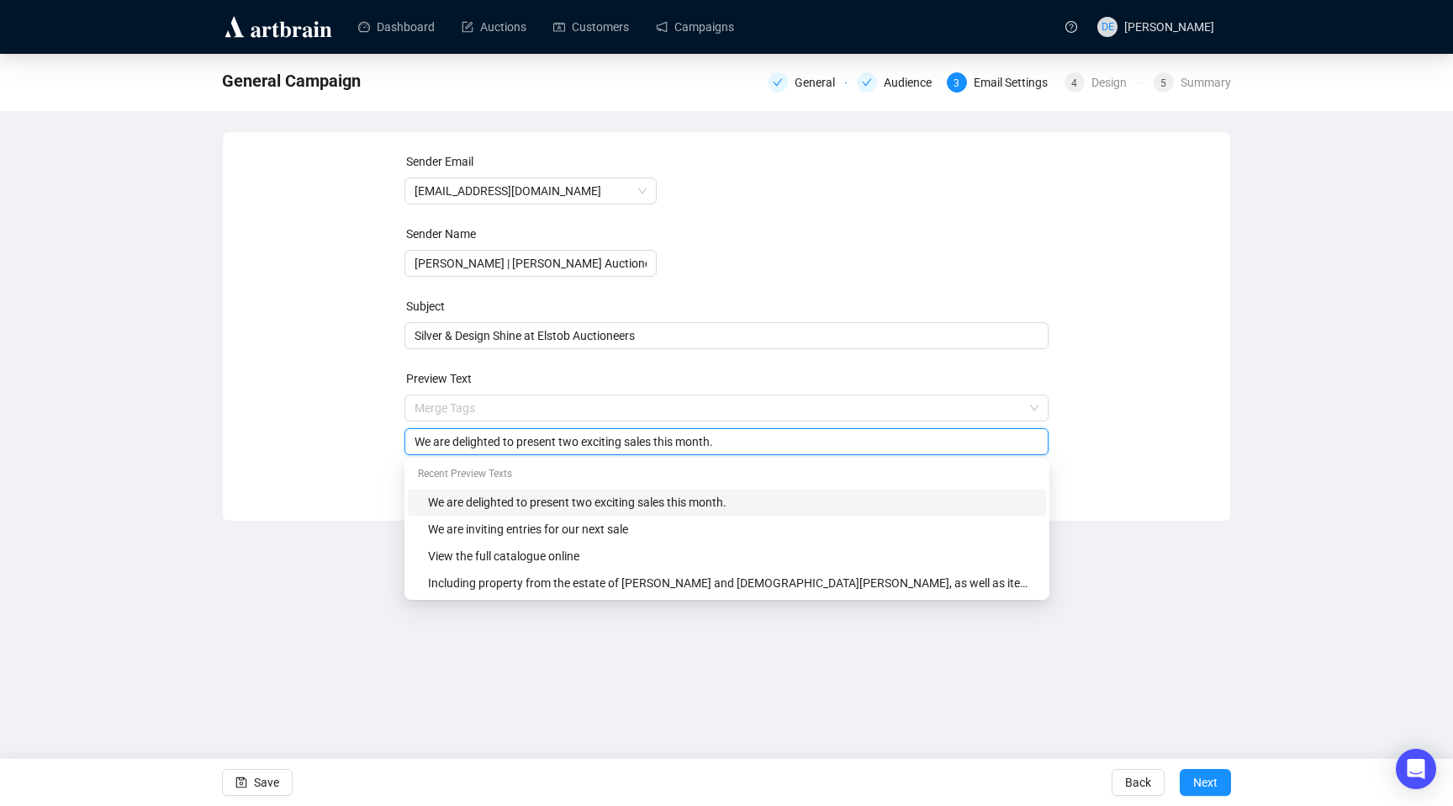
drag, startPoint x: 770, startPoint y: 447, endPoint x: 297, endPoint y: 394, distance: 475.7
click at [297, 394] on div "Sender Email info@elstob.co.uk Sender Name David Elstob | Elstob Auctioneers Su…" at bounding box center [726, 313] width 967 height 323
paste input "I wanted to share some highlights from our Fine Art & Antiques Sale held on Wed…"
drag, startPoint x: 657, startPoint y: 446, endPoint x: 345, endPoint y: 416, distance: 313.4
click at [345, 416] on div "Sender Email info@elstob.co.uk Sender Name David Elstob | Elstob Auctioneers Su…" at bounding box center [726, 313] width 967 height 323
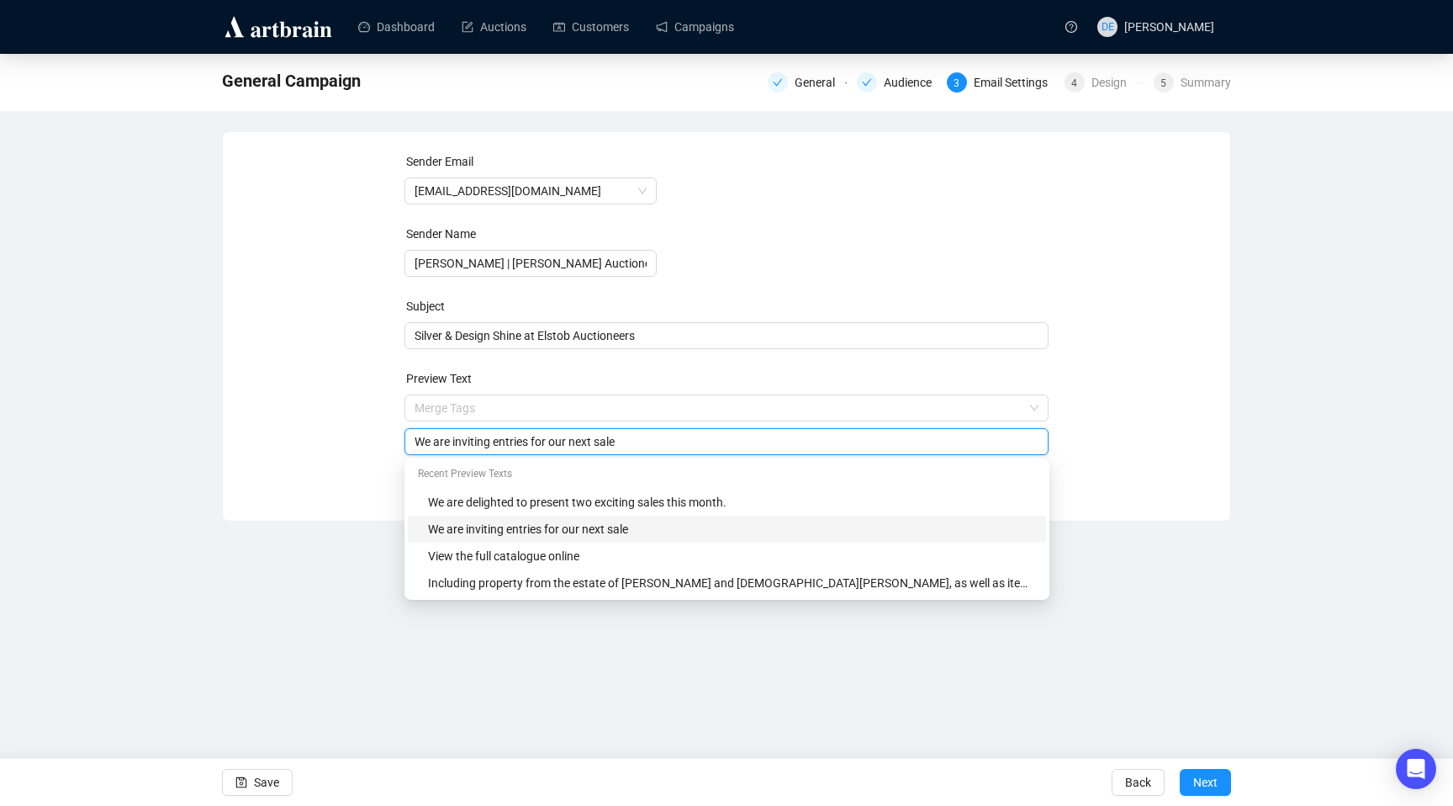
paste input "I wanted to share some highlights from our Fine Art & Antiques Sale held on Wed…"
type input "I wanted to share some highlights from our Fine Art & Antiques Sale held on Wed…"
click at [1244, 347] on div "General Campaign General Audience 3 Email Settings 4 Design 5 Summary Sender Em…" at bounding box center [726, 288] width 1453 height 468
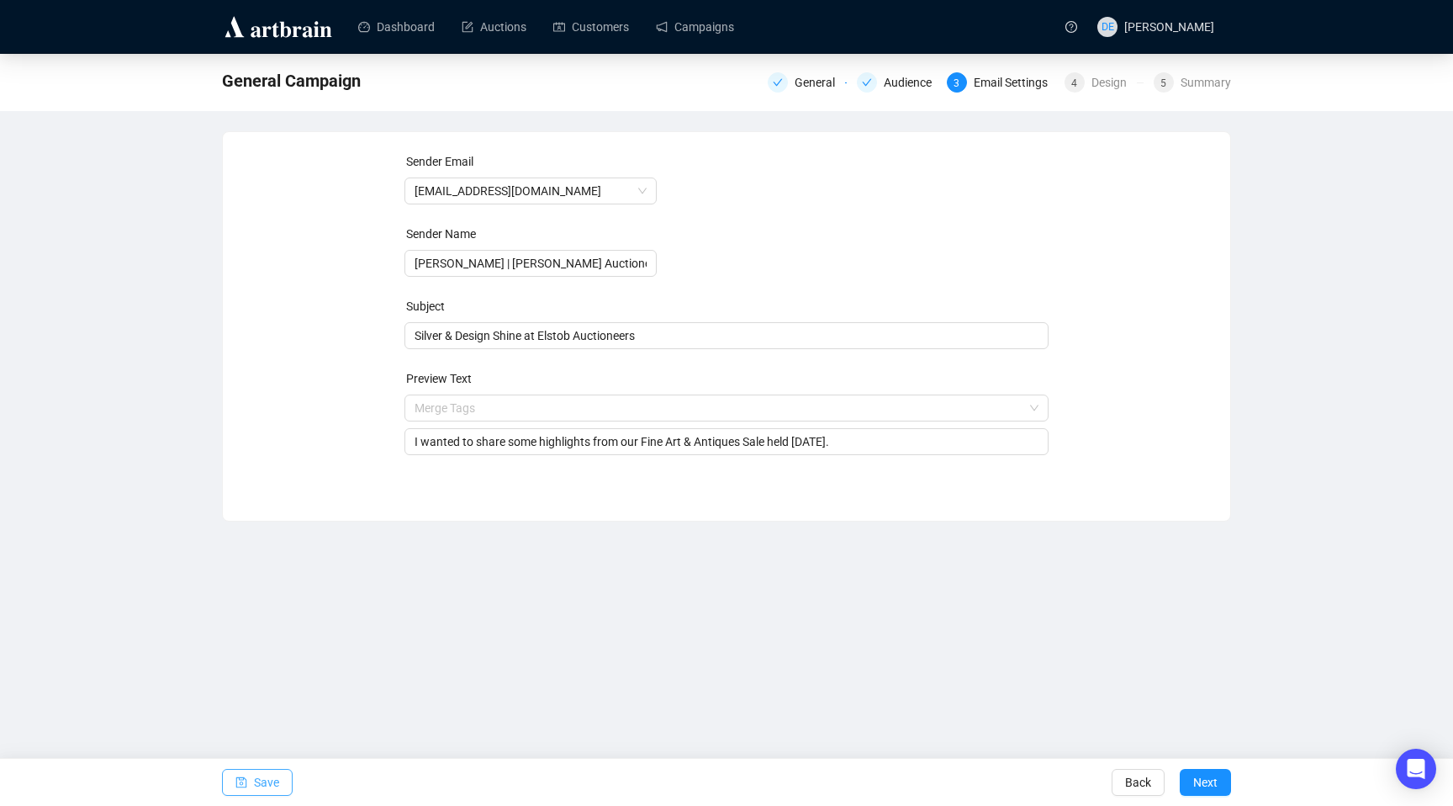
click at [257, 782] on span "Save" at bounding box center [266, 782] width 25 height 47
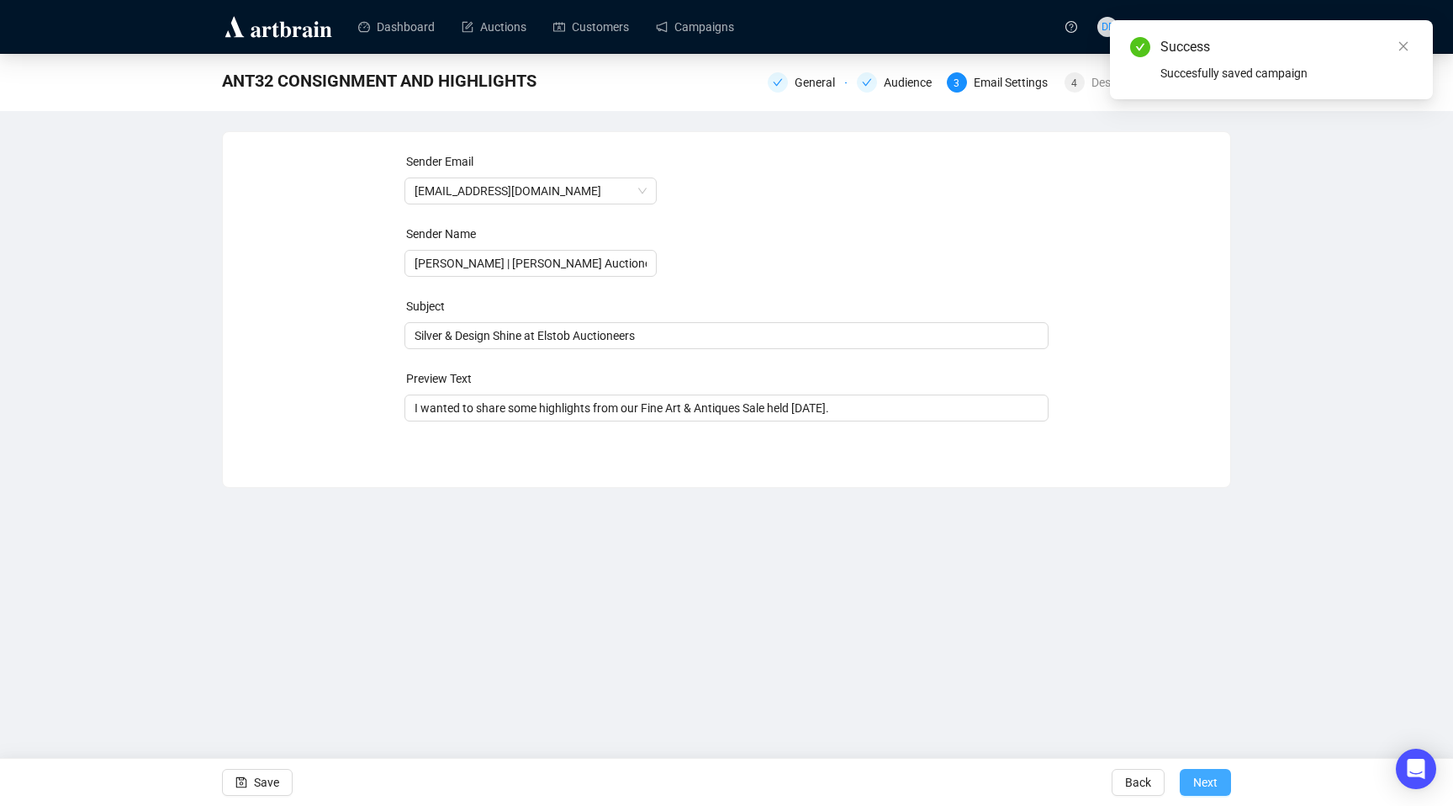
click at [1206, 780] on span "Next" at bounding box center [1206, 782] width 24 height 47
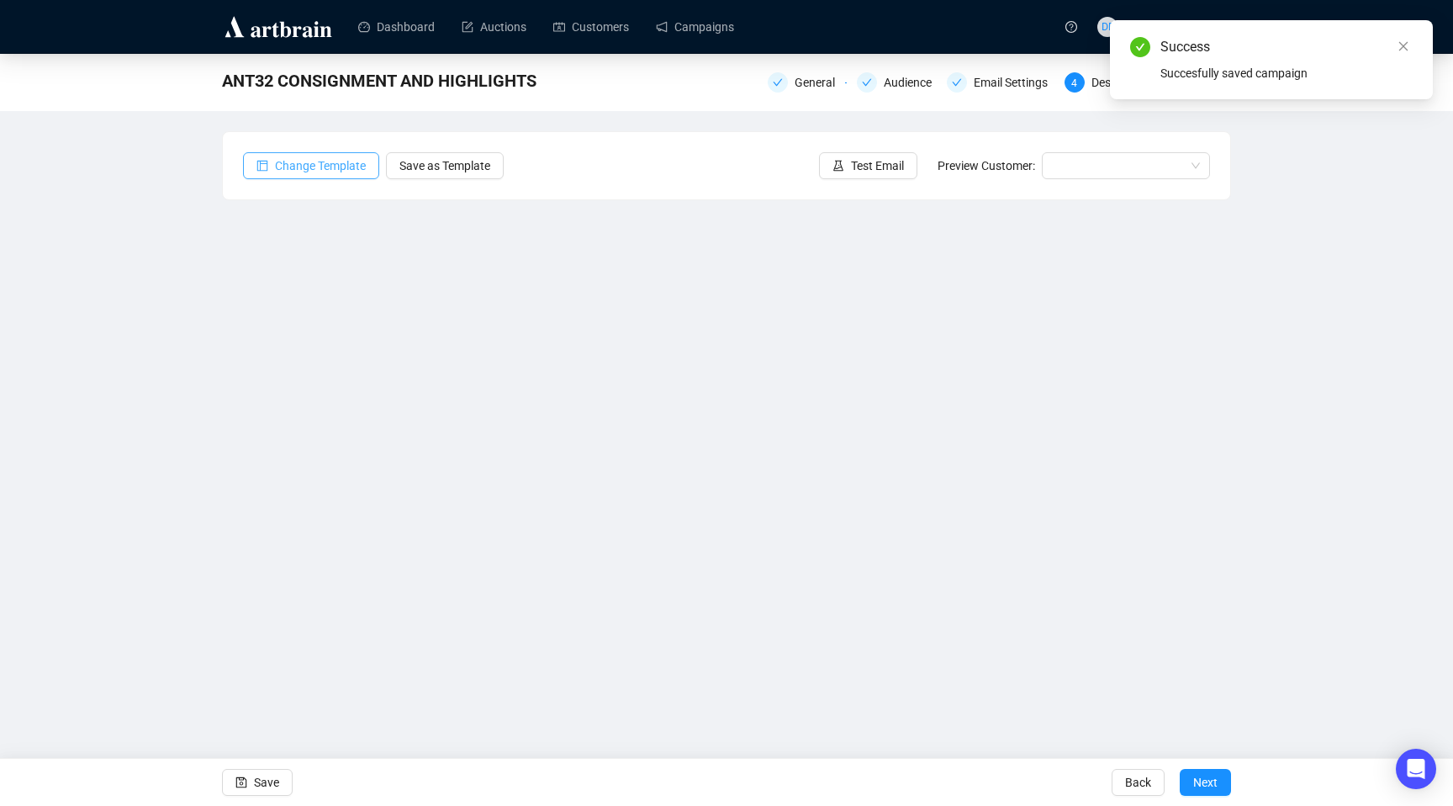
click at [332, 167] on span "Change Template" at bounding box center [320, 165] width 91 height 19
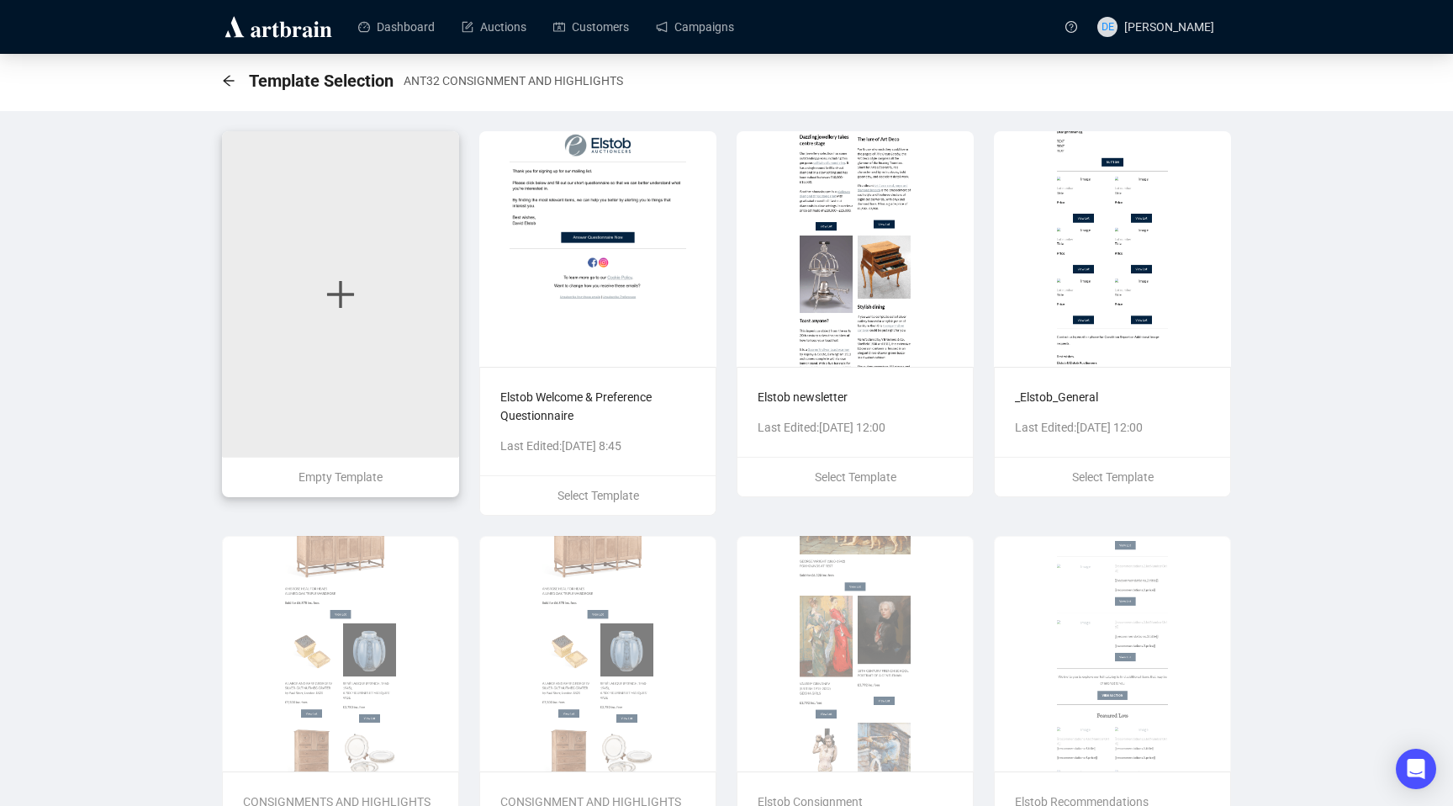
click at [345, 302] on icon "plus" at bounding box center [341, 295] width 34 height 34
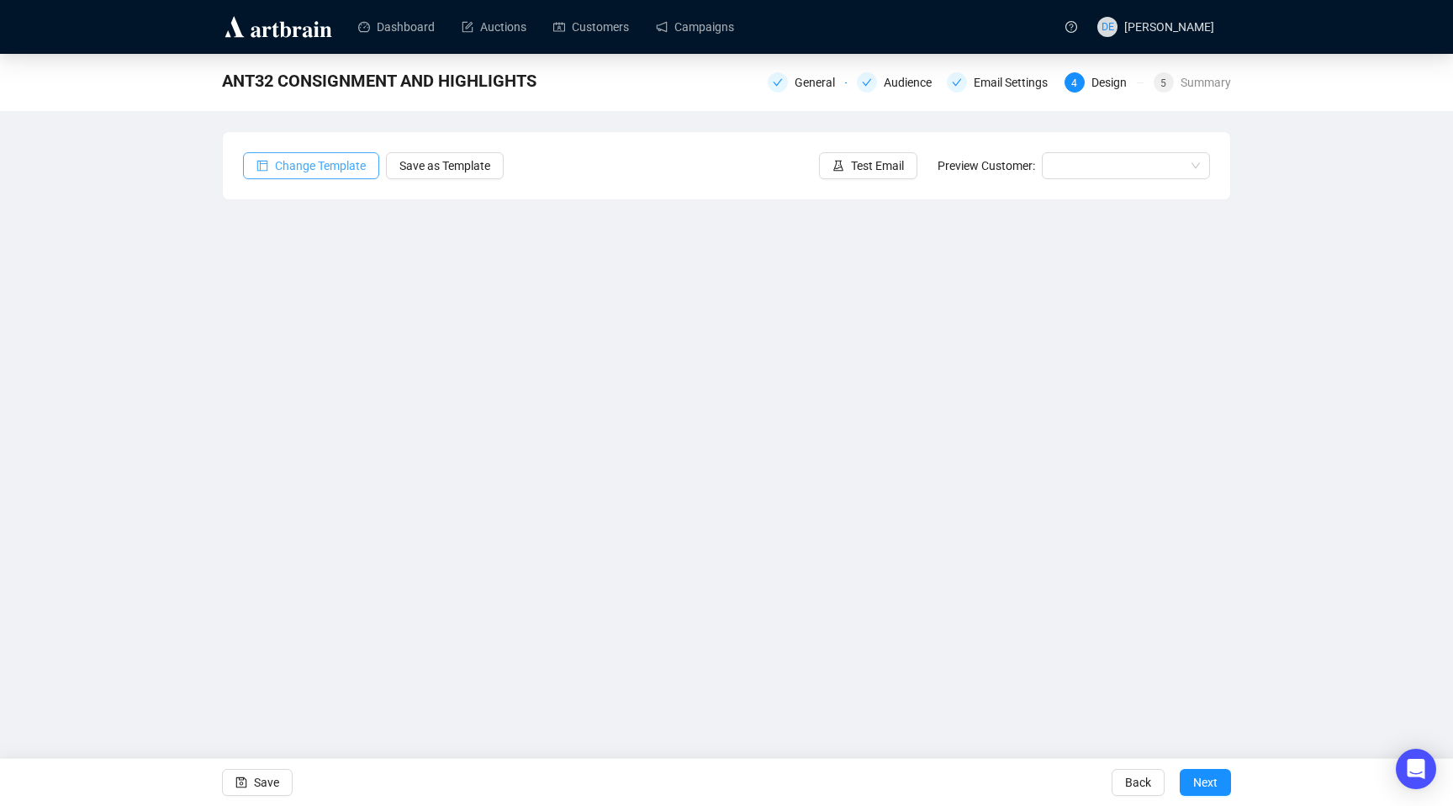
click at [323, 171] on span "Change Template" at bounding box center [320, 165] width 91 height 19
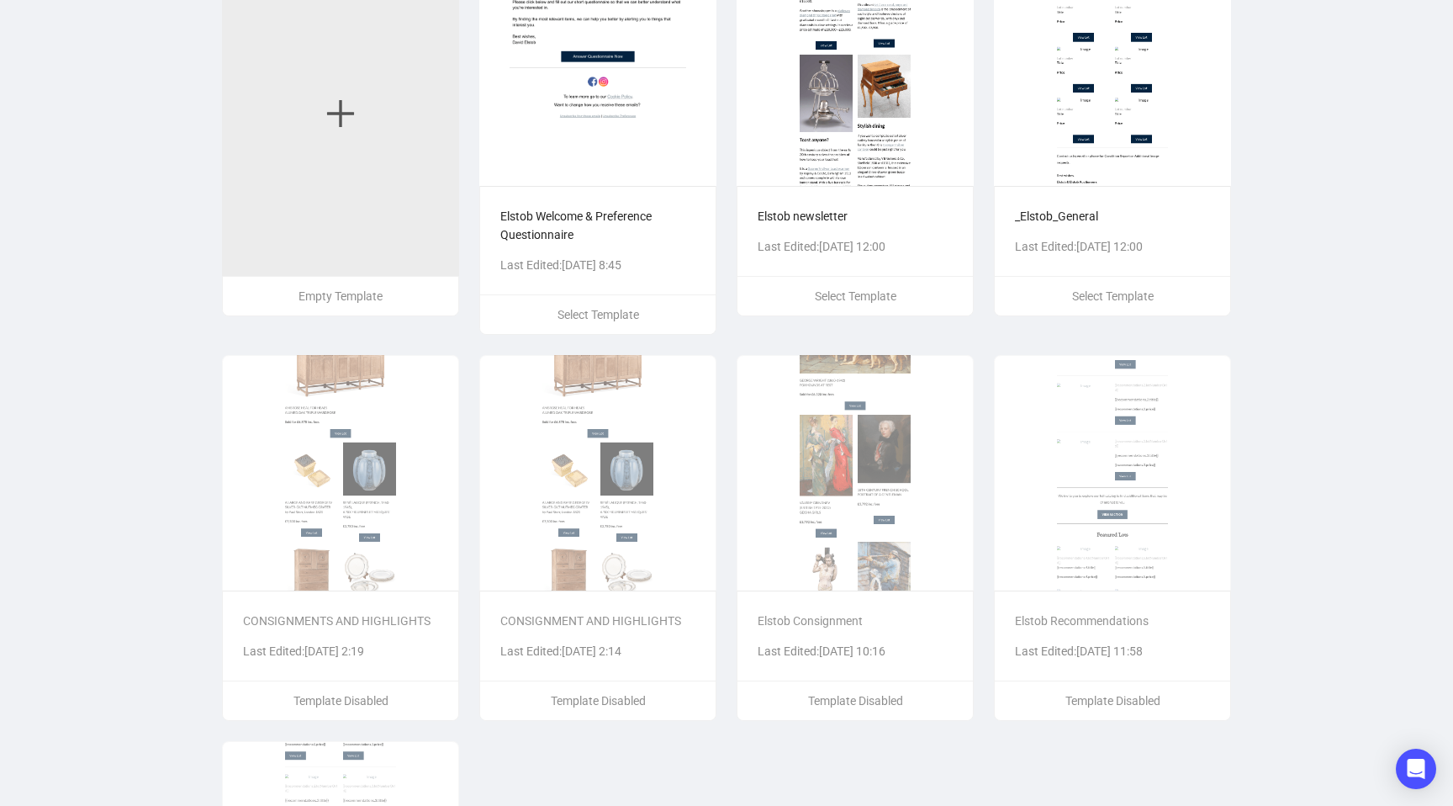
scroll to position [210, 0]
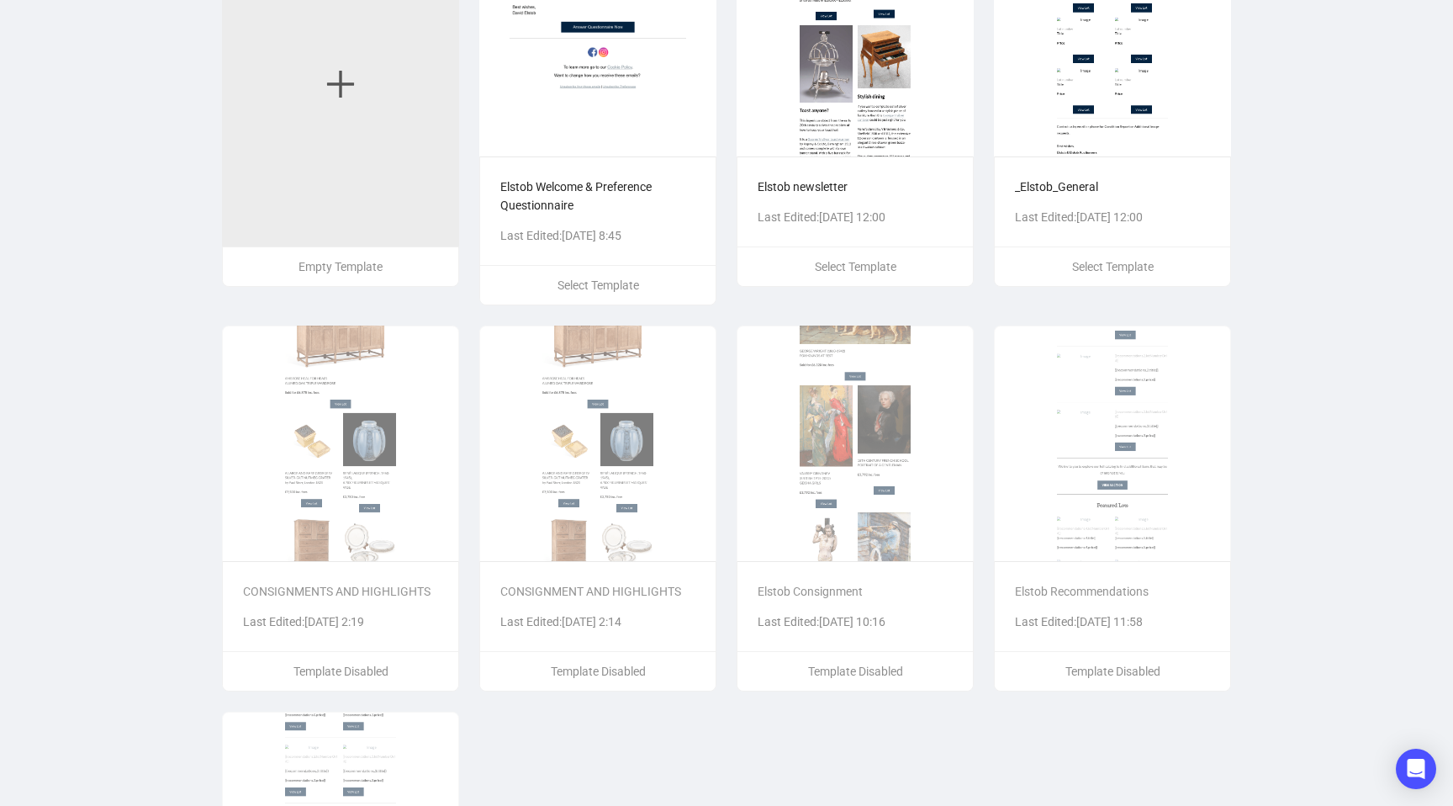
click at [624, 583] on p "CONSIGNMENT AND HIGHLIGHTS" at bounding box center [597, 591] width 195 height 19
click at [356, 543] on img at bounding box center [340, 444] width 237 height 236
click at [363, 495] on img at bounding box center [340, 444] width 237 height 236
click at [666, 464] on img at bounding box center [597, 444] width 237 height 236
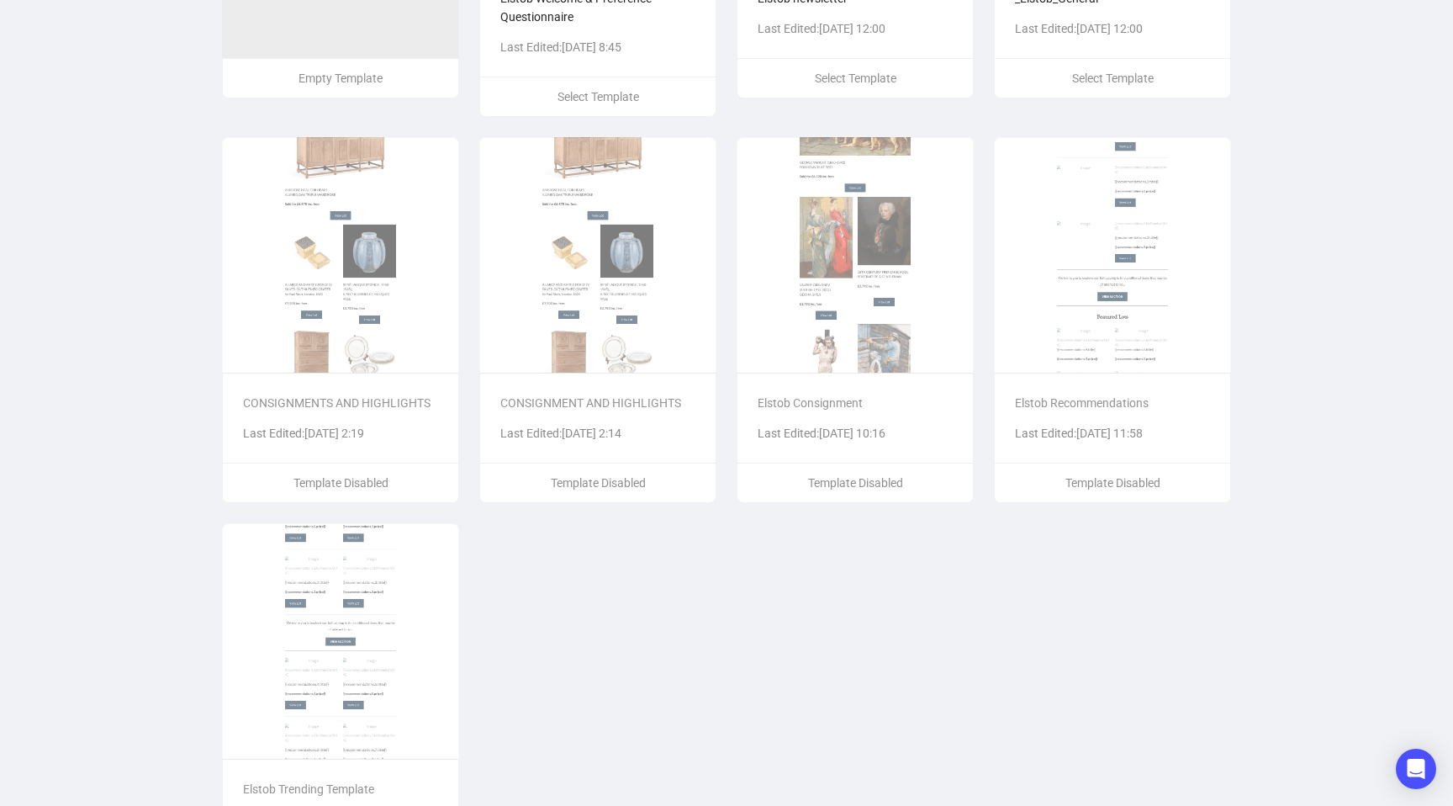
scroll to position [521, 0]
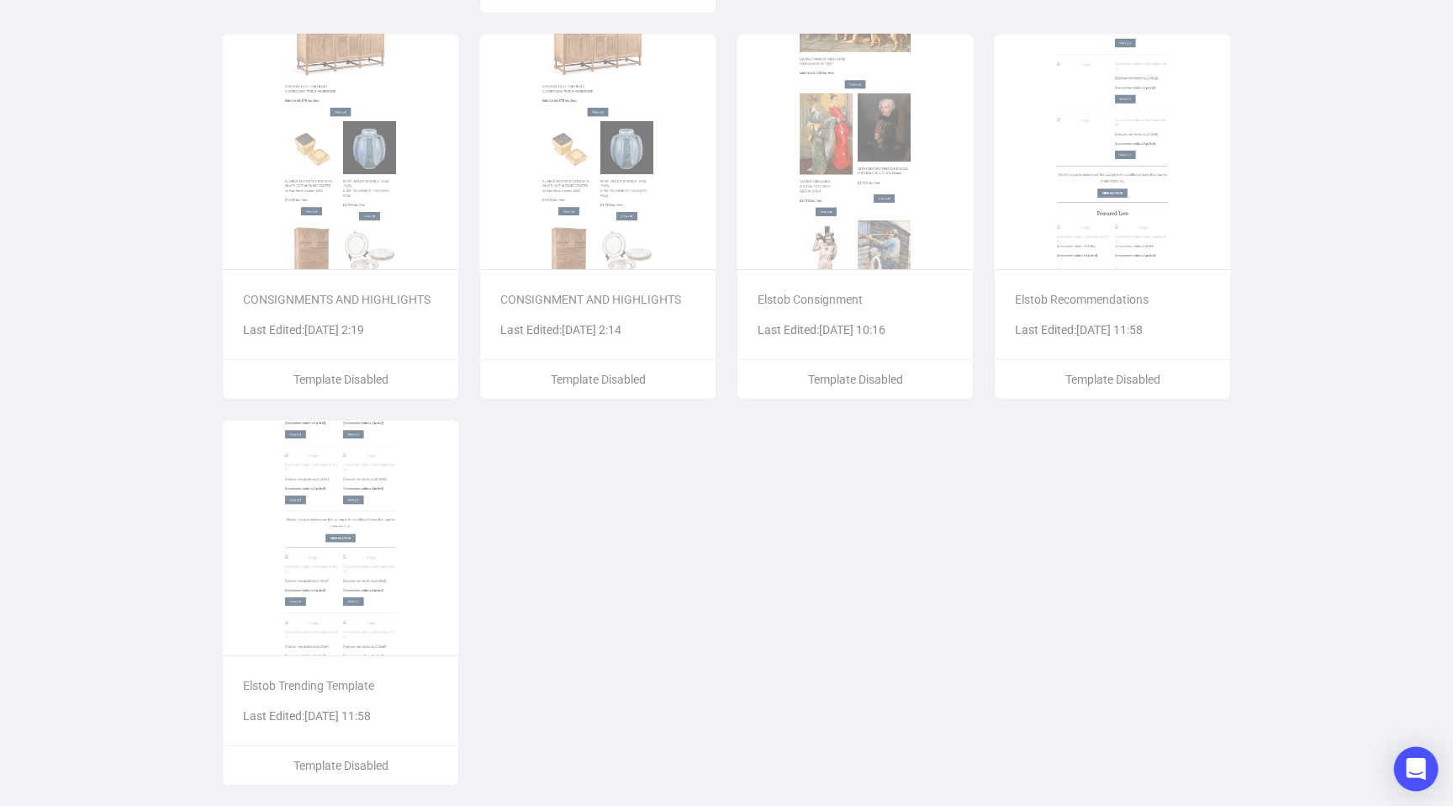
click at [1419, 763] on icon "Open Intercom Messenger" at bounding box center [1415, 769] width 19 height 22
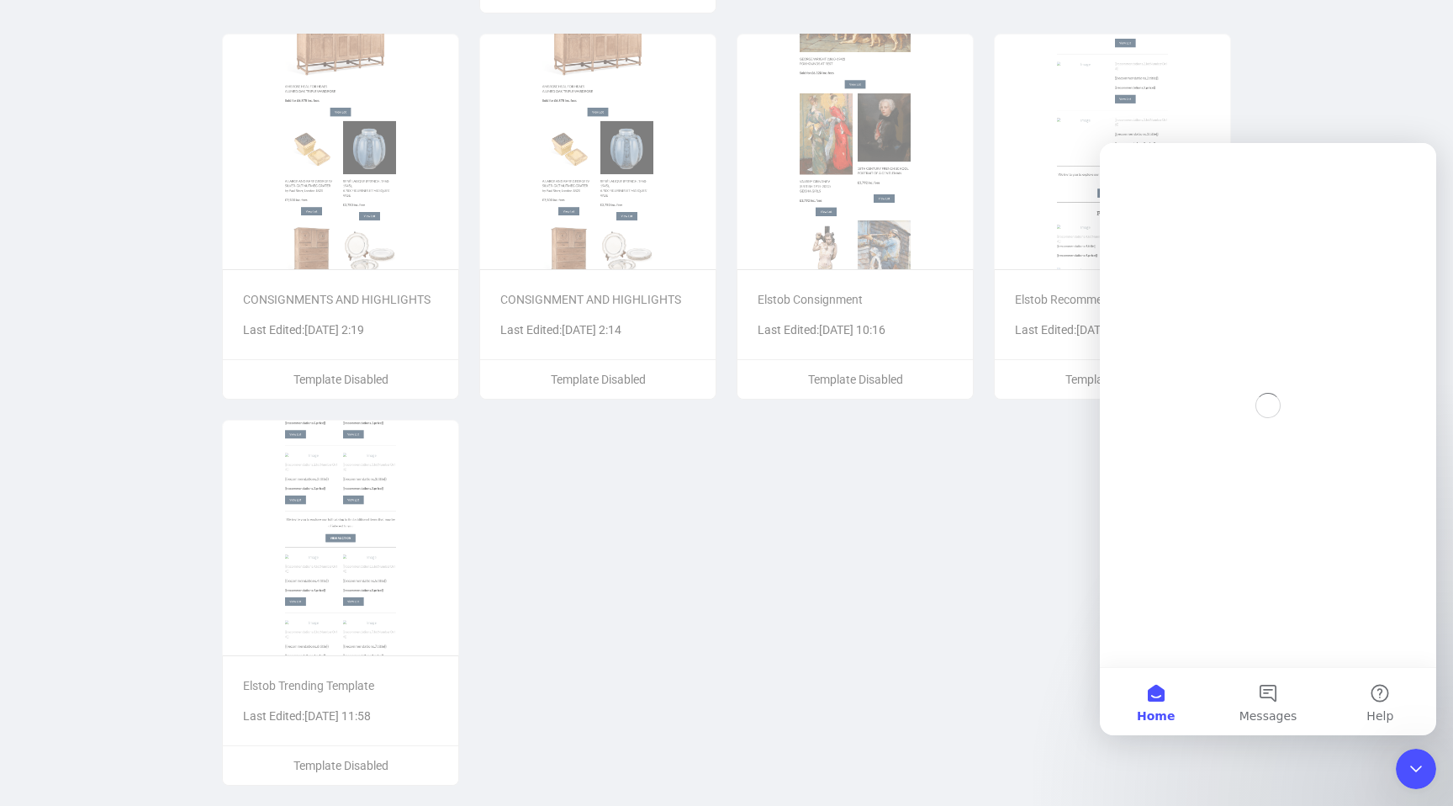
scroll to position [0, 0]
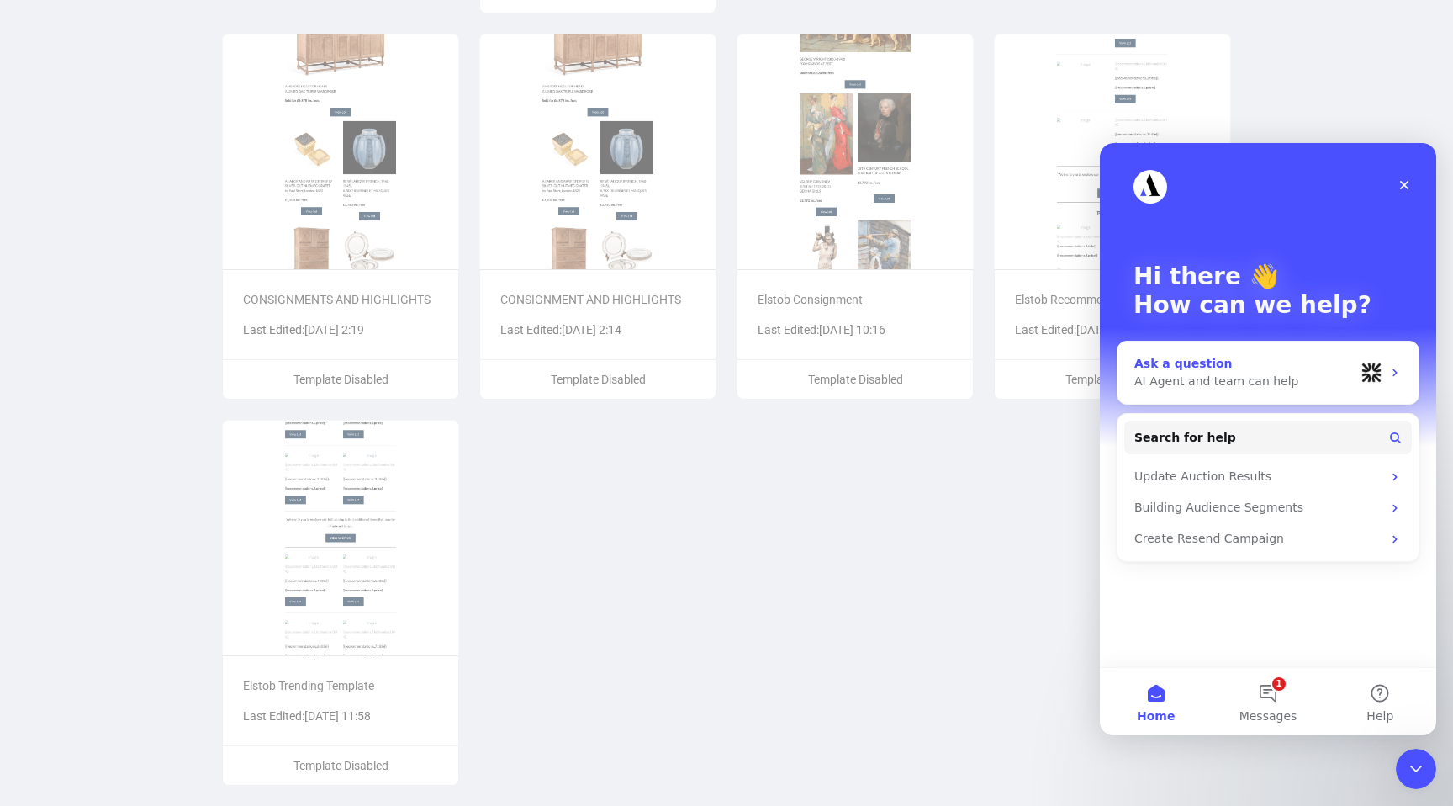
click at [1279, 371] on div "Ask a question" at bounding box center [1245, 364] width 220 height 18
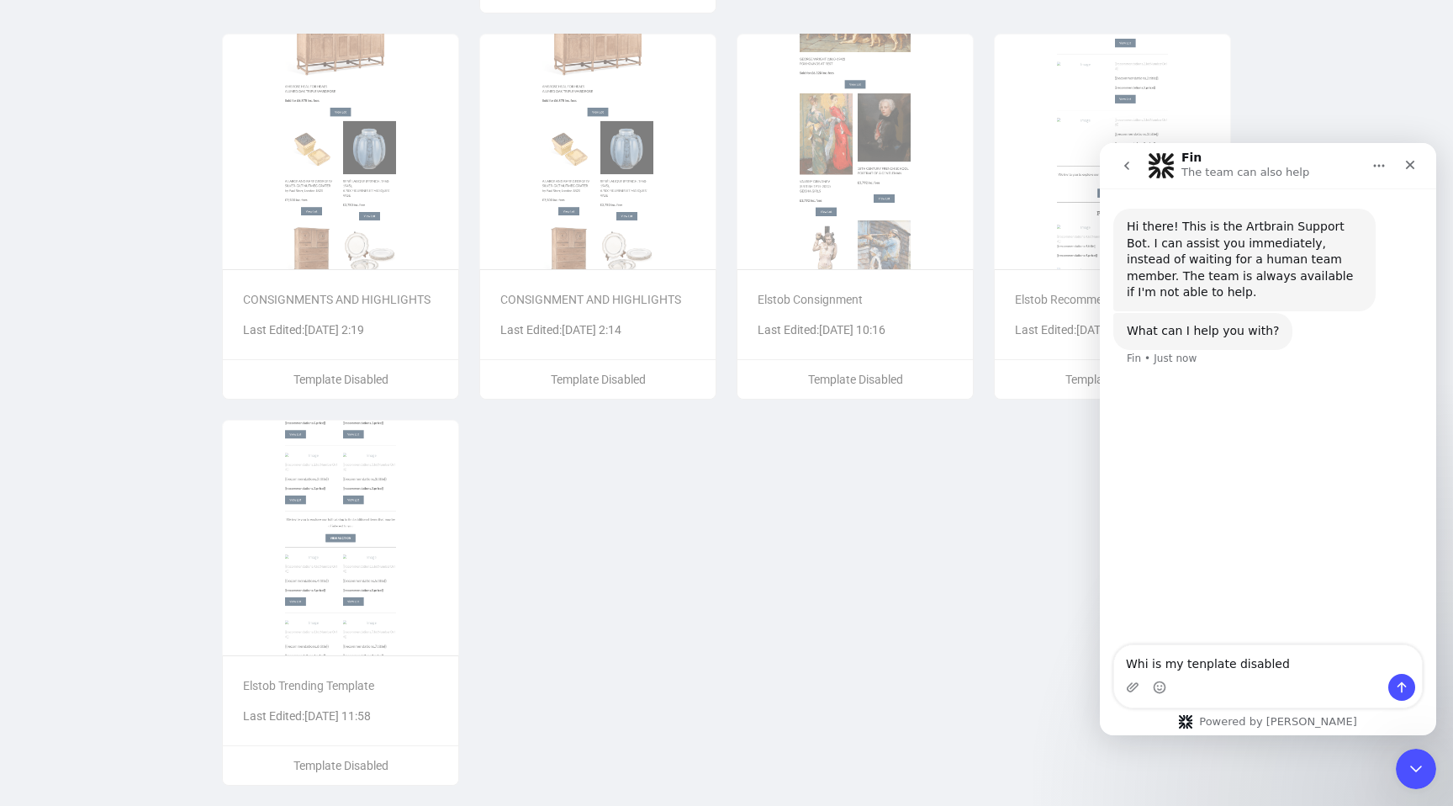
type textarea "Whi is my tenplate disabled?"
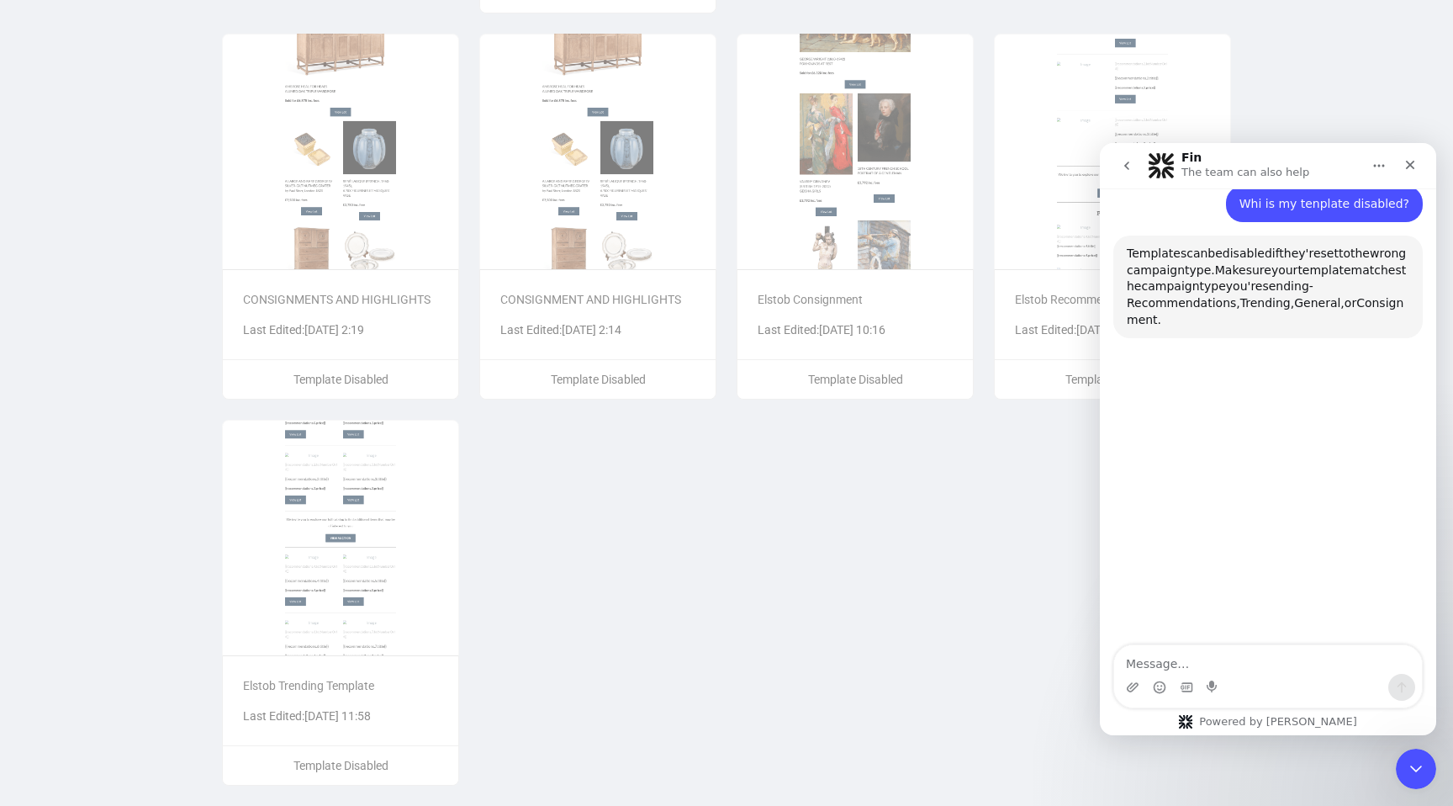
scroll to position [178, 0]
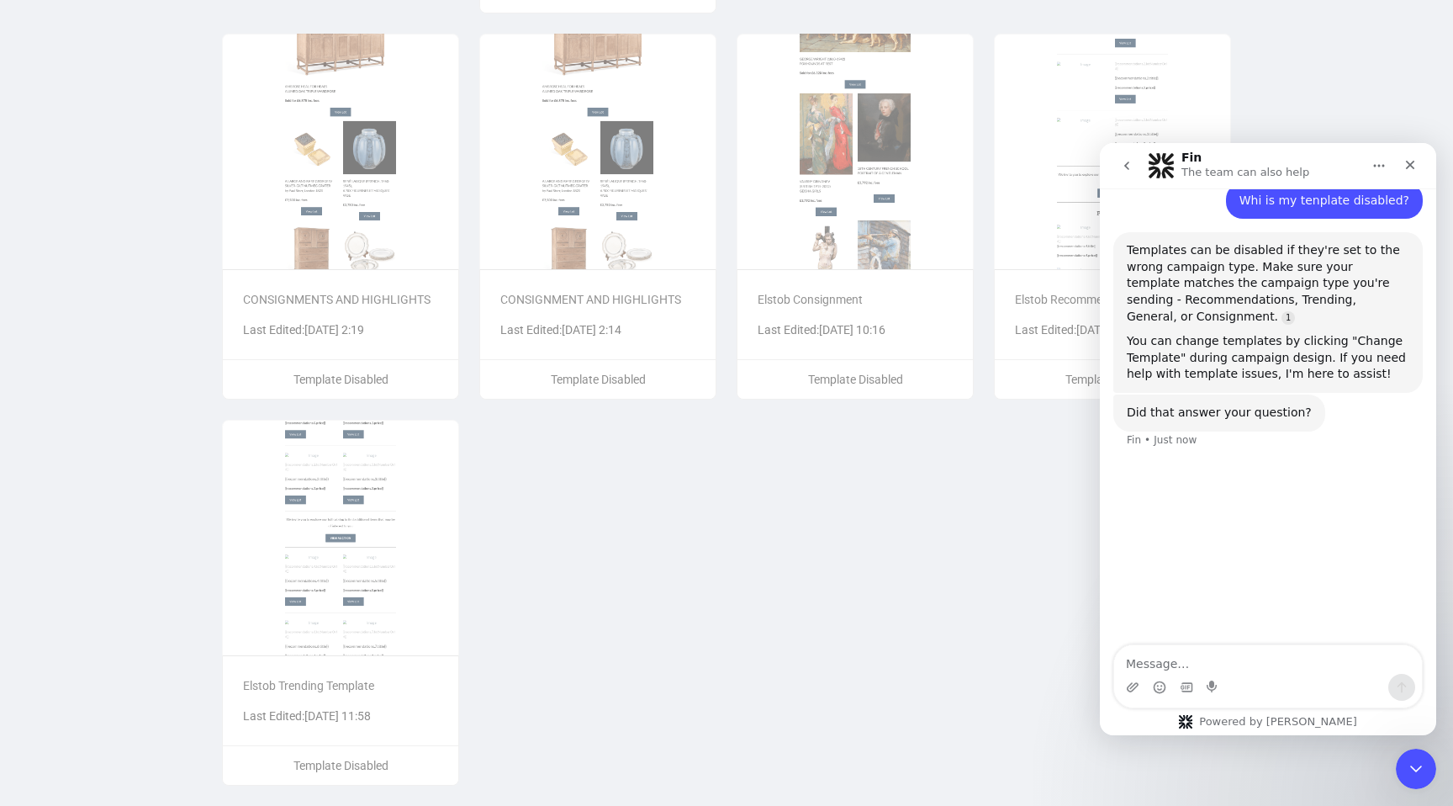
click at [955, 511] on div "Empty Template Elstob Welcome & Preference Questionnaire Last Edited: Nov 26th …" at bounding box center [726, 217] width 1029 height 1177
click at [1414, 161] on icon "Close" at bounding box center [1410, 165] width 9 height 9
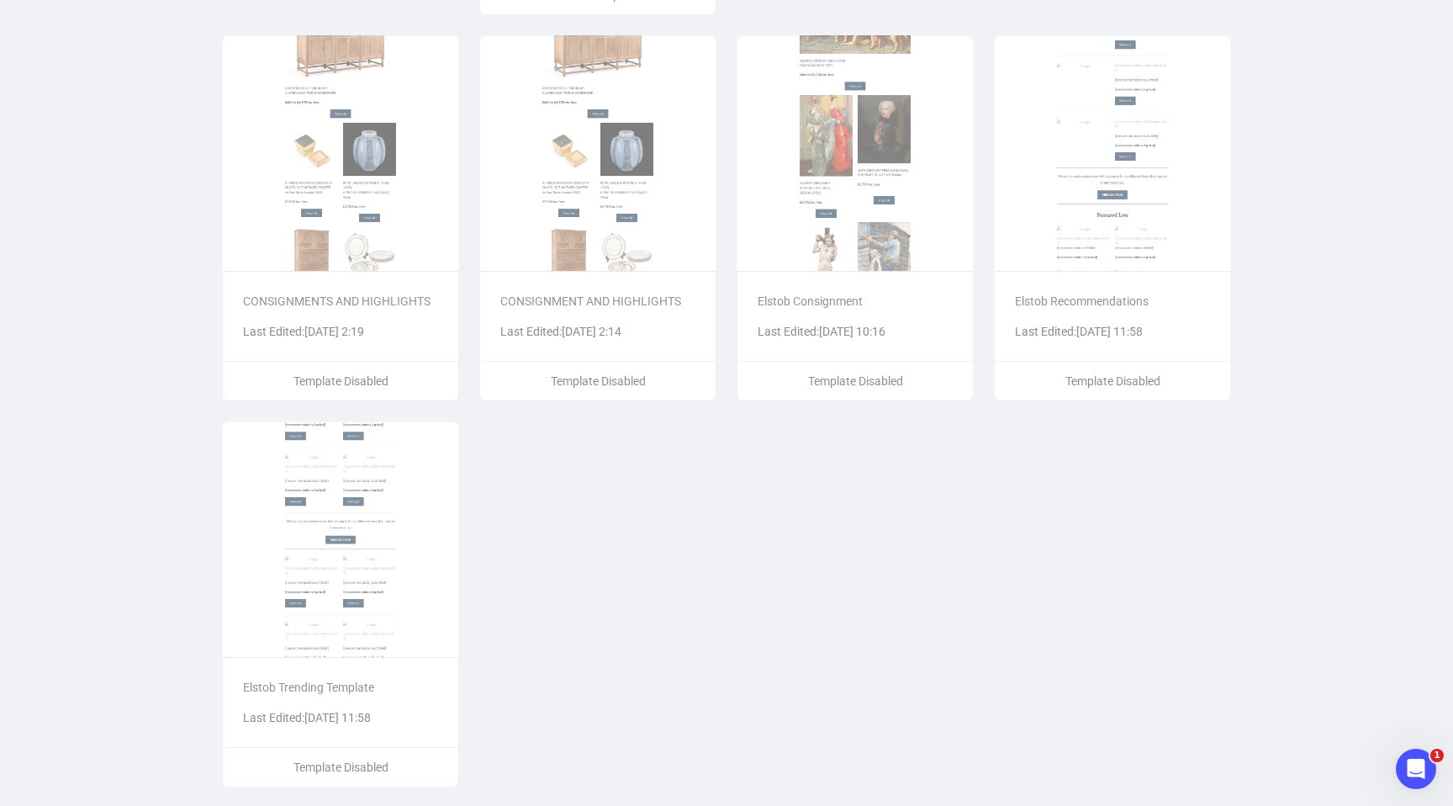
scroll to position [0, 0]
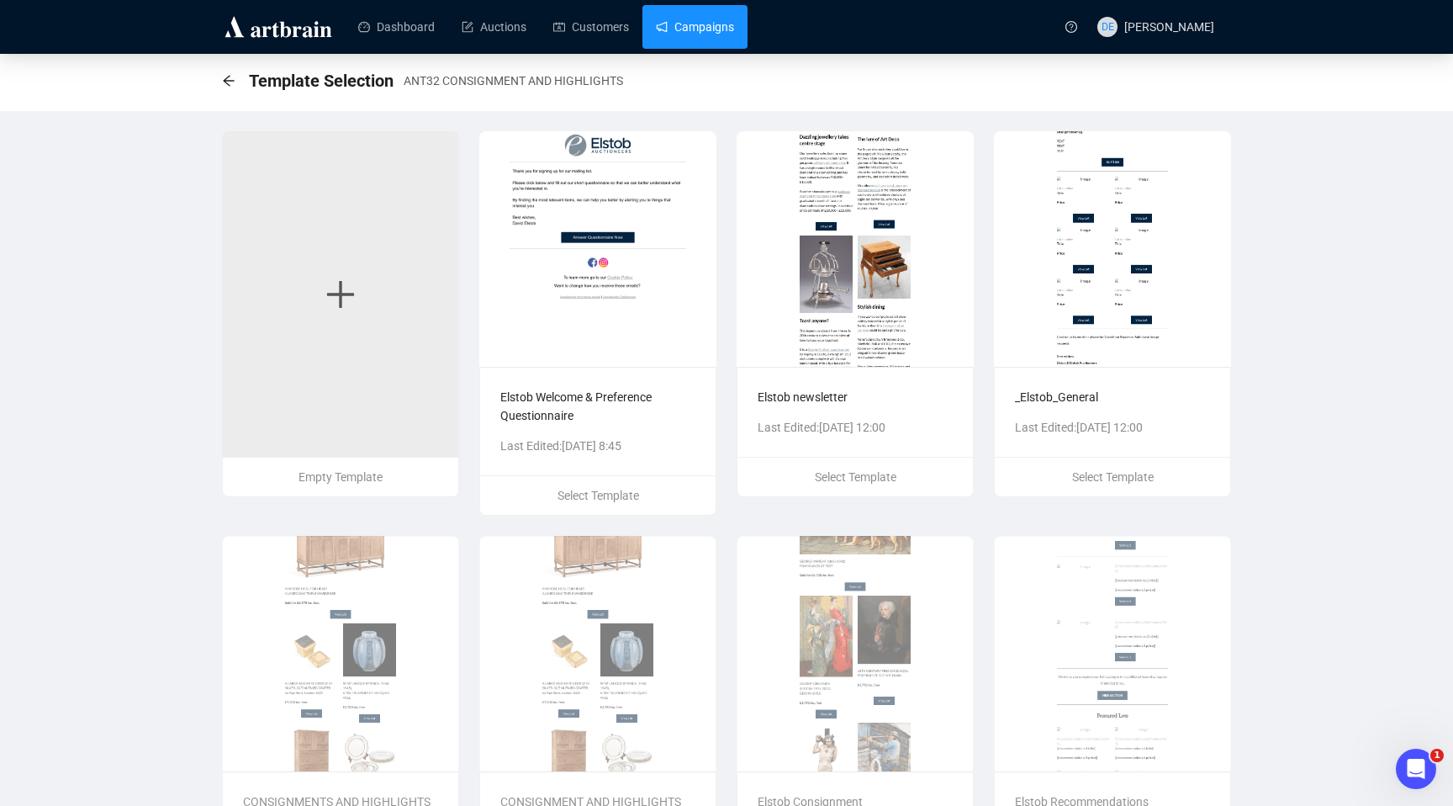
click at [707, 29] on link "Campaigns" at bounding box center [695, 27] width 78 height 44
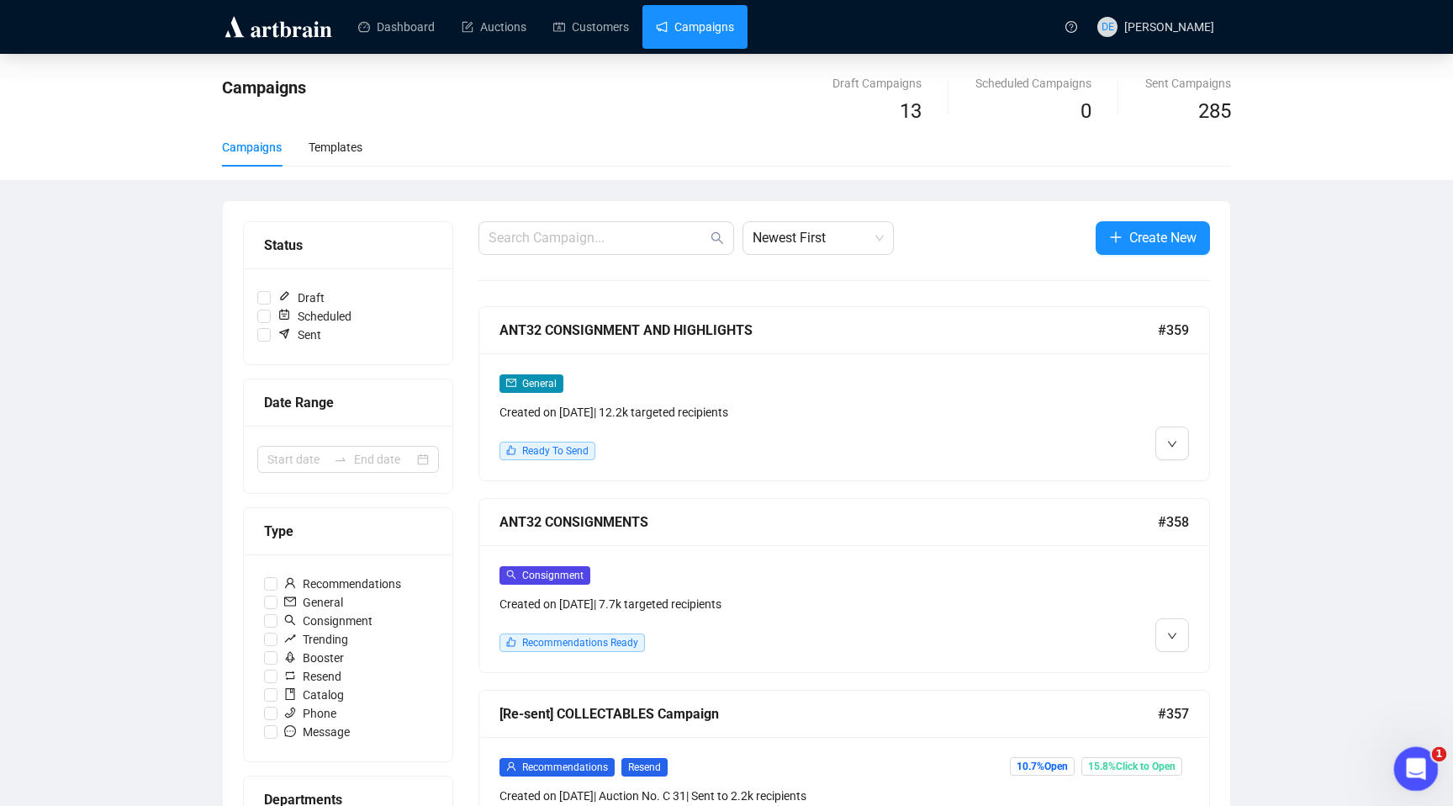
click at [1416, 770] on icon "Open Intercom Messenger" at bounding box center [1414, 767] width 28 height 28
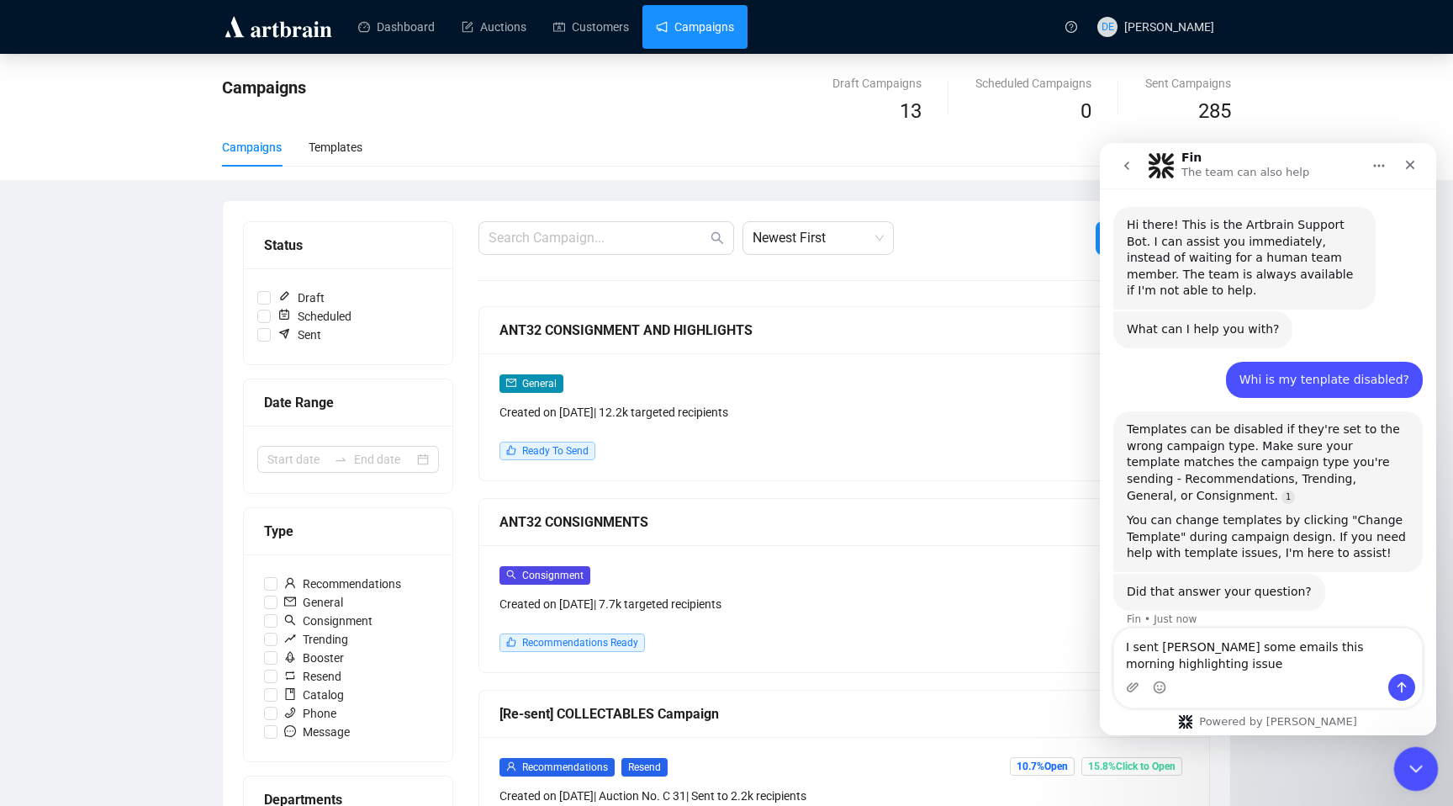
scroll to position [19, 0]
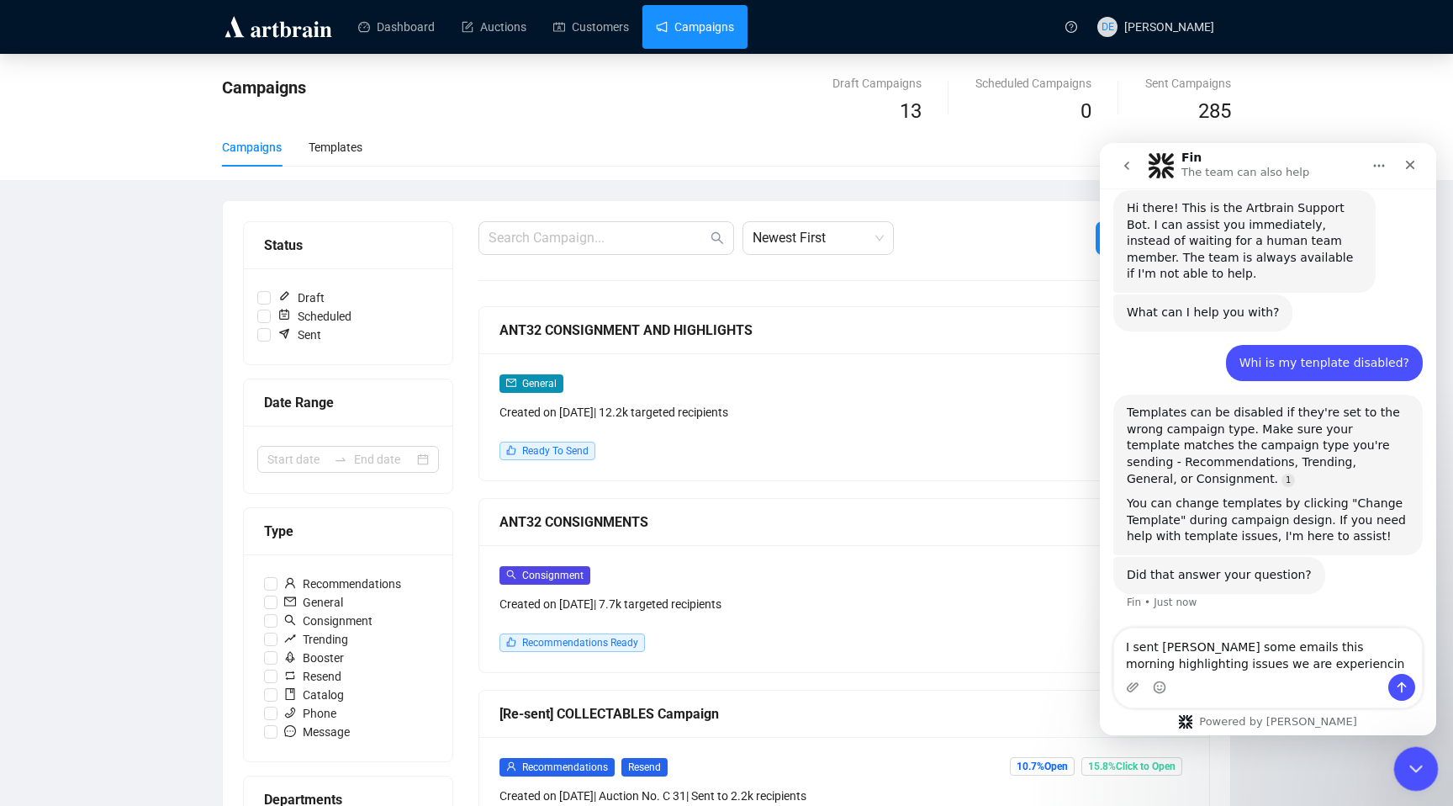
type textarea "I sent Neta some emails this morning highlighting issues we are experiencing"
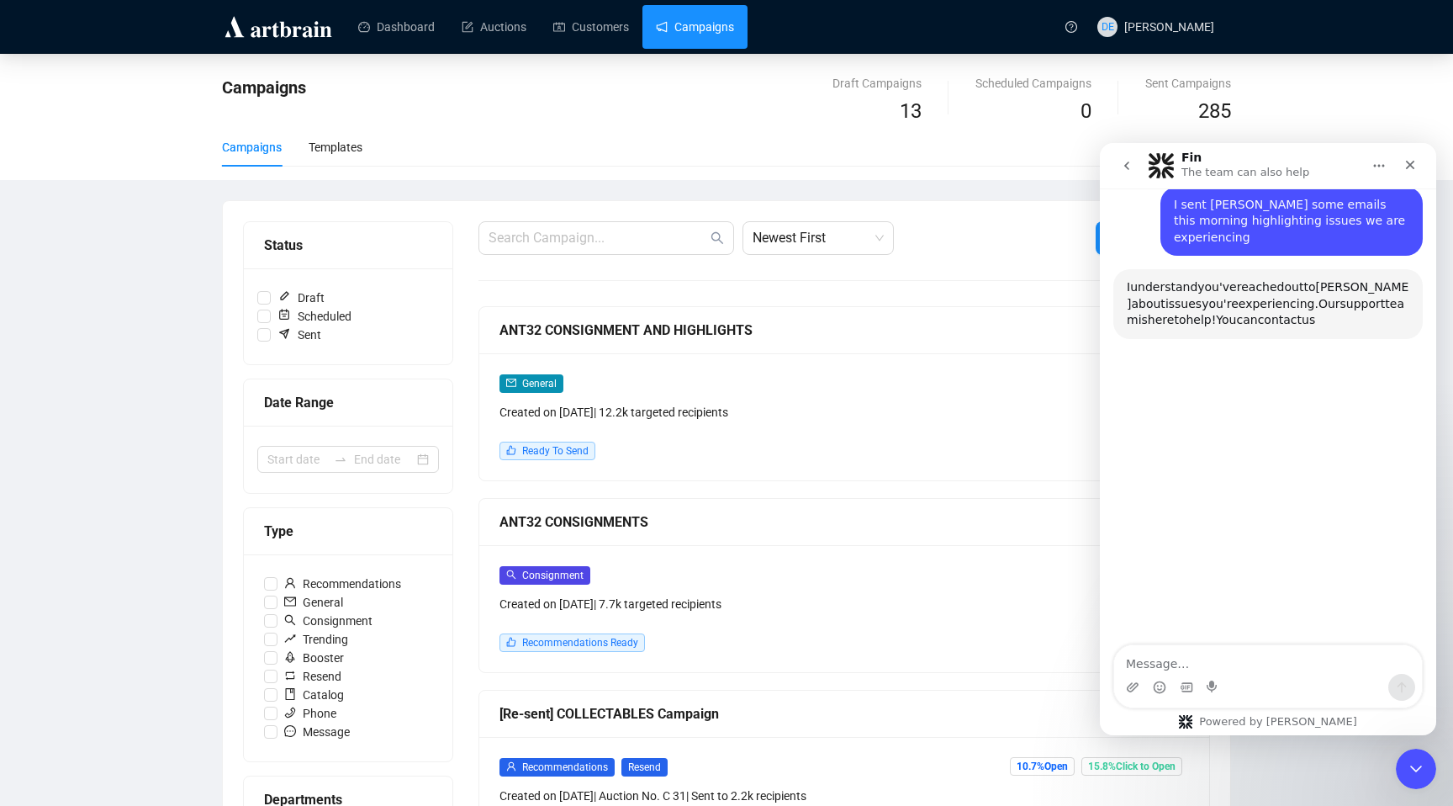
scroll to position [441, 0]
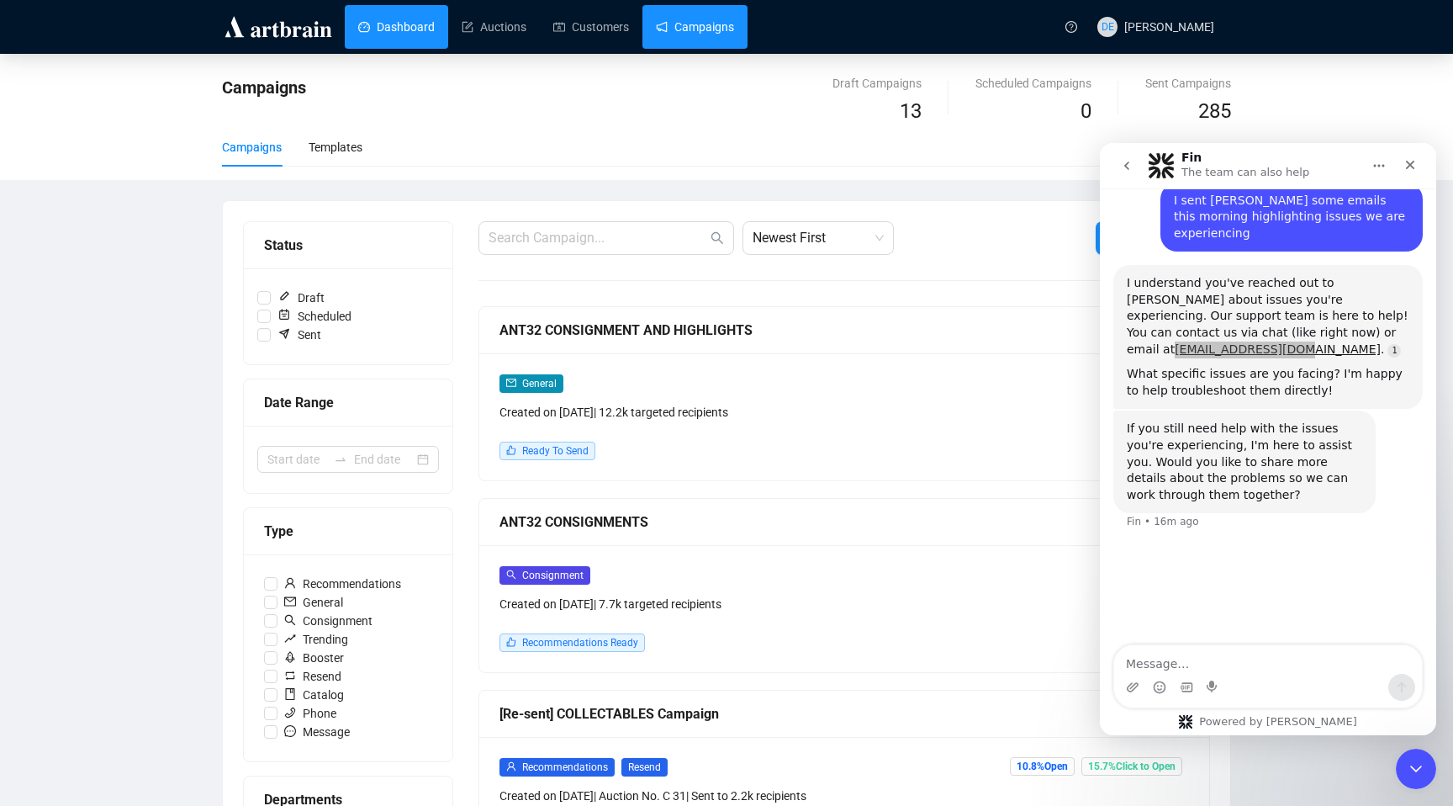
drag, startPoint x: 152, startPoint y: 172, endPoint x: 441, endPoint y: 4, distance: 333.5
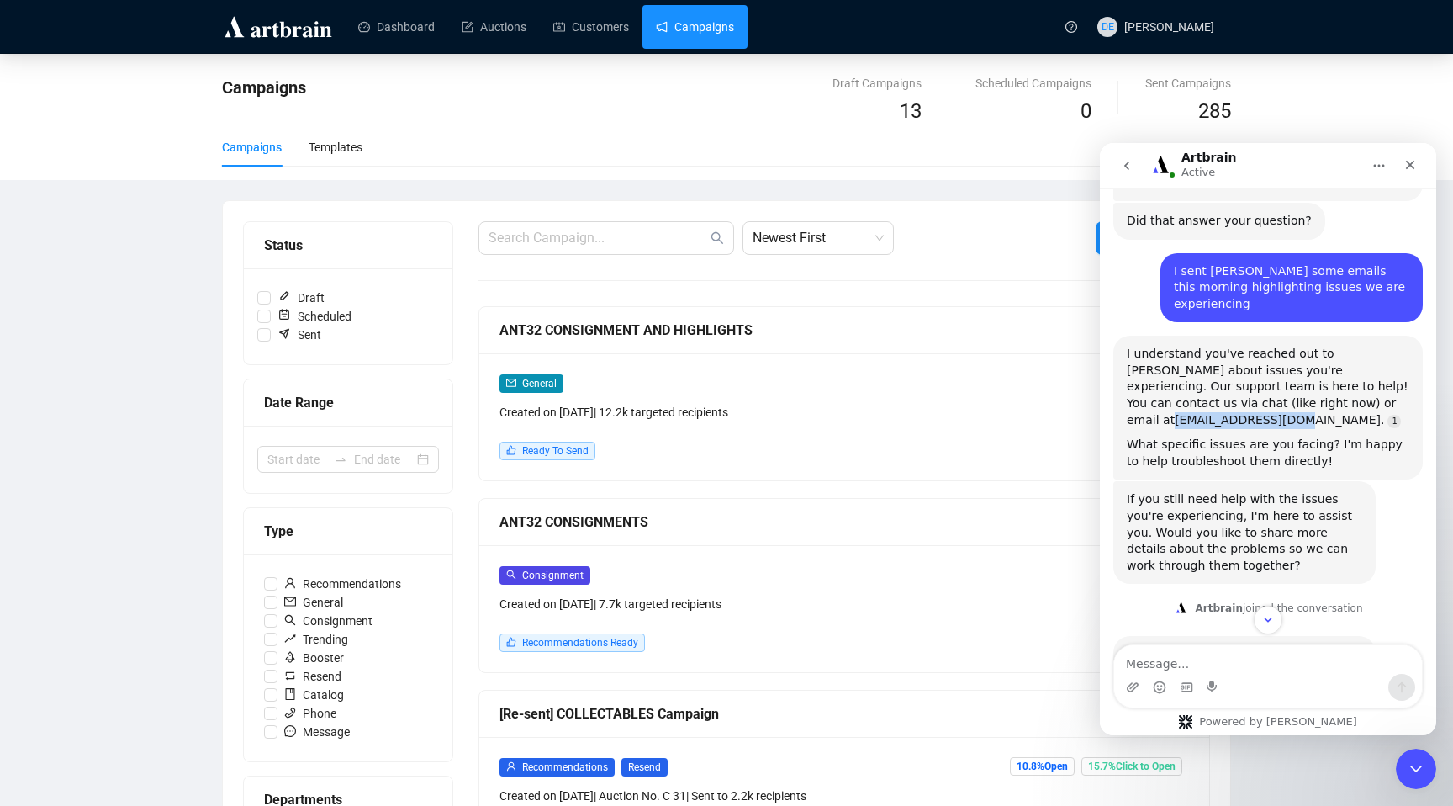
scroll to position [364, 0]
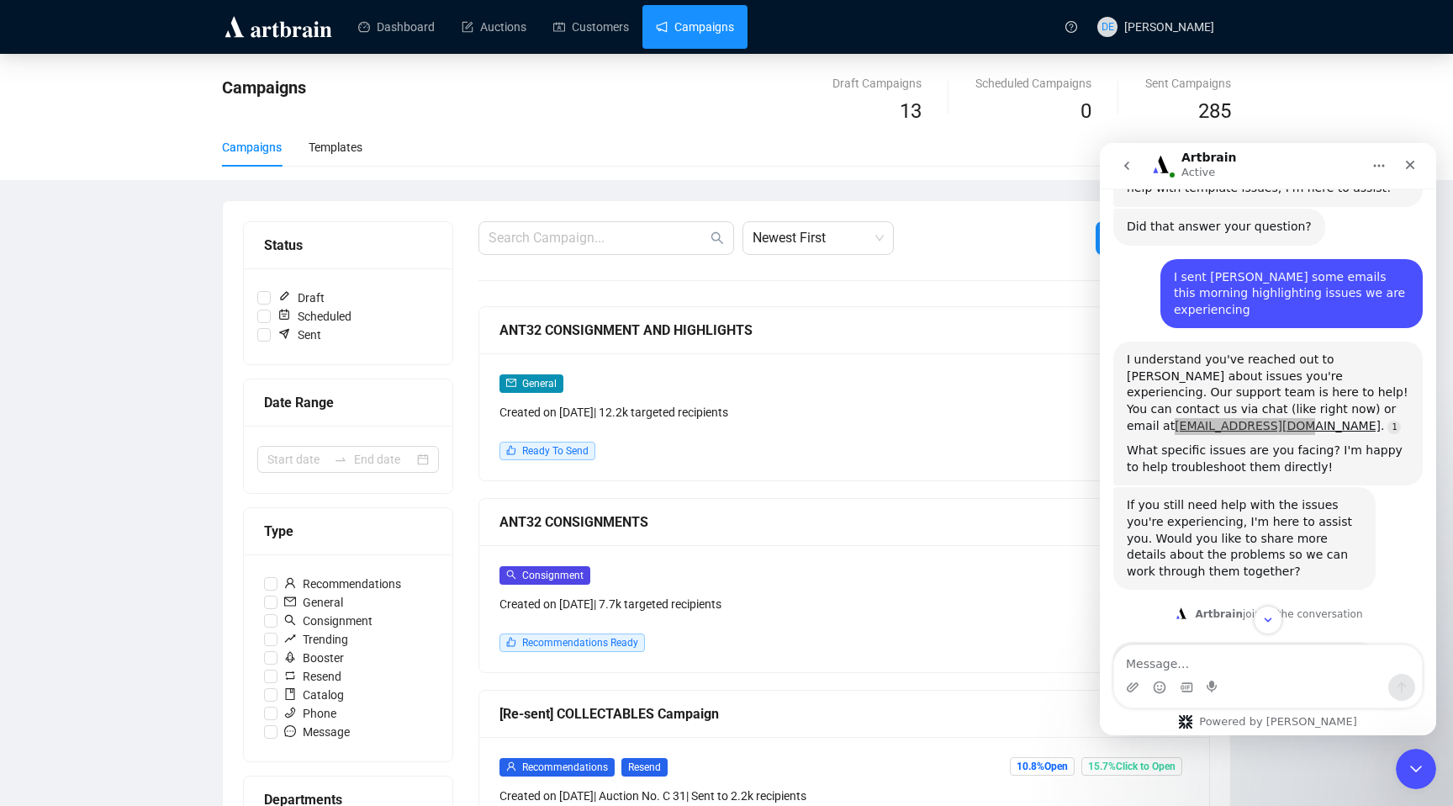
click at [620, 138] on div "Campaigns Templates" at bounding box center [726, 147] width 1009 height 39
click at [1180, 664] on textarea "Message…" at bounding box center [1268, 659] width 308 height 29
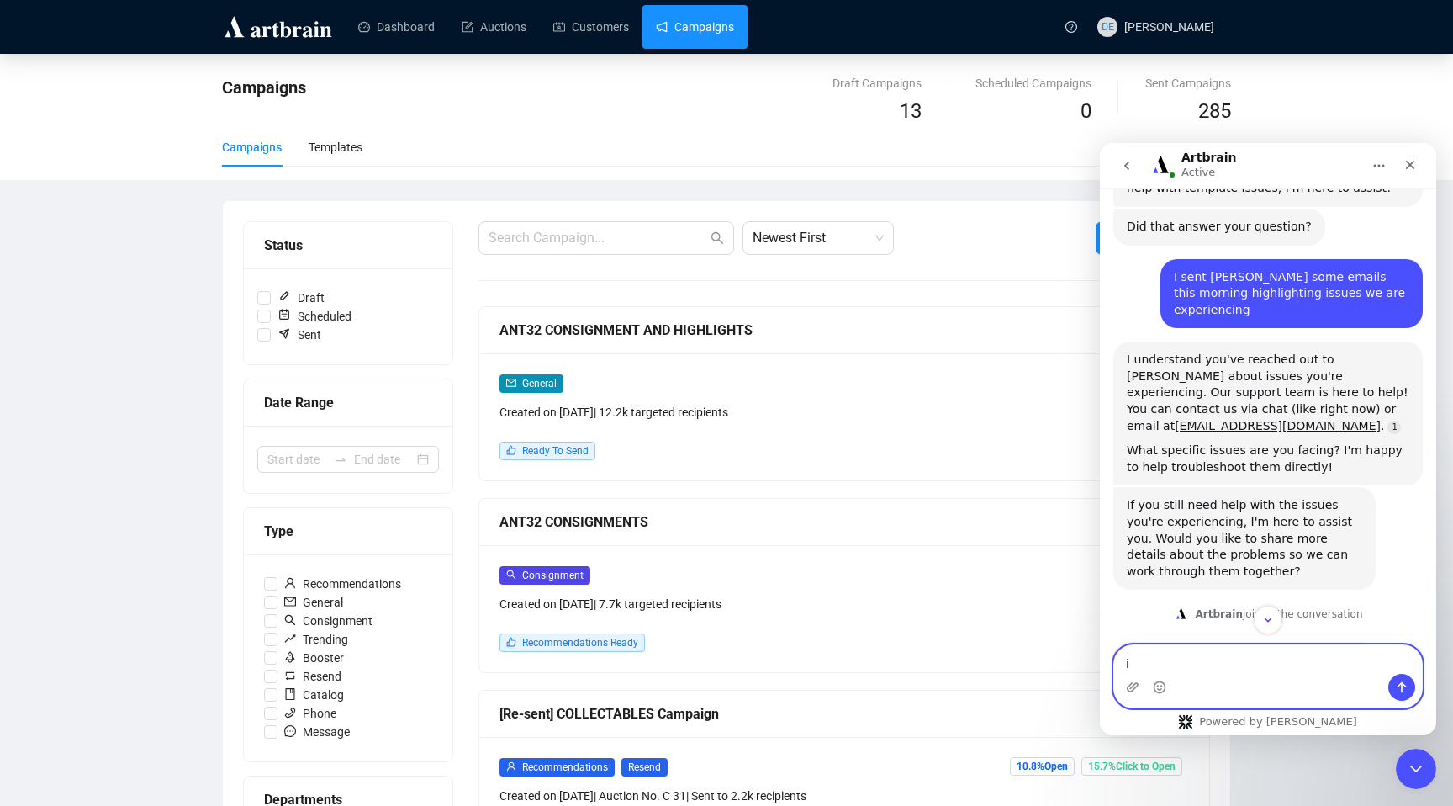
type textarea "i"
type textarea "I can't upload underbids. The file is being rejected"
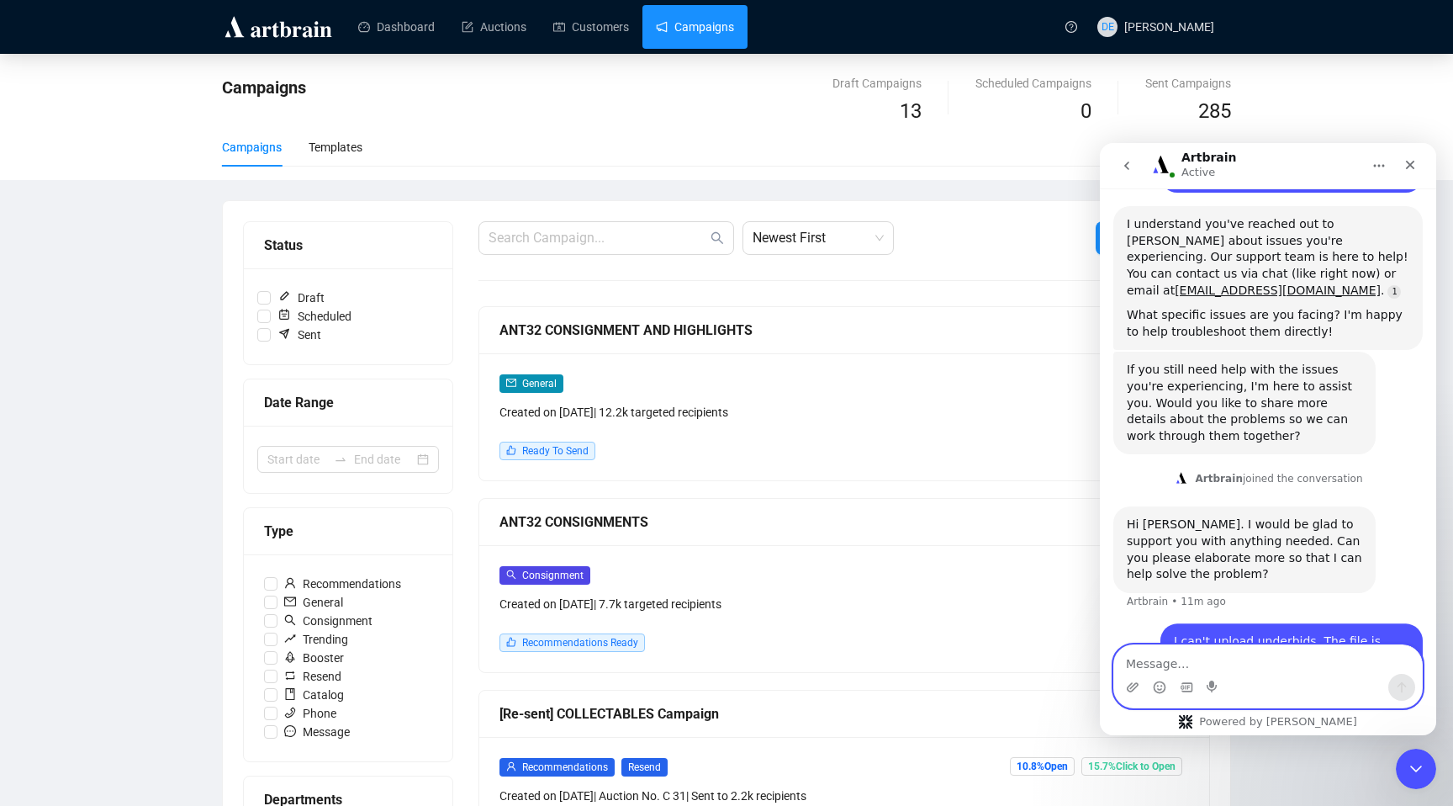
scroll to position [519, 0]
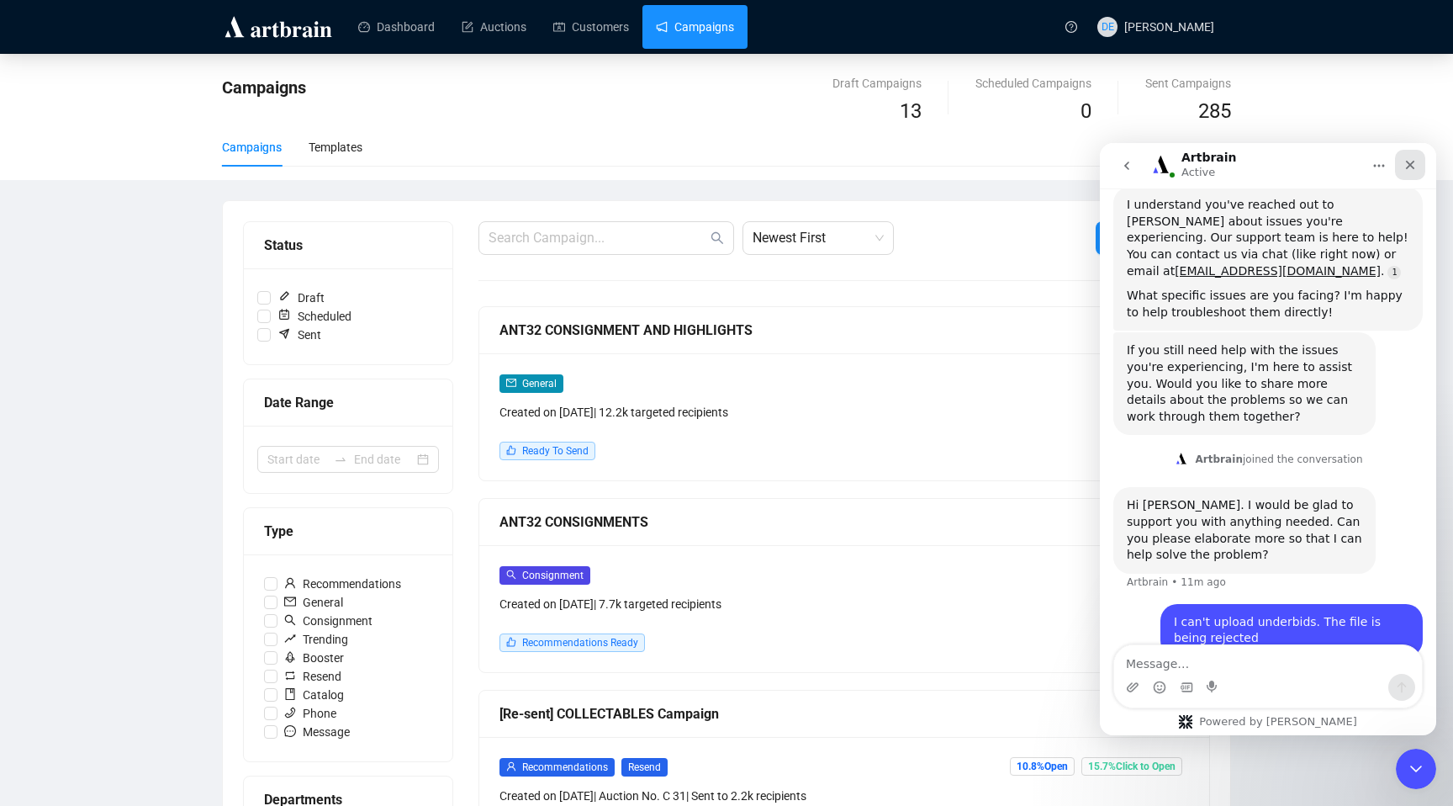
click at [1413, 170] on icon "Close" at bounding box center [1410, 164] width 13 height 13
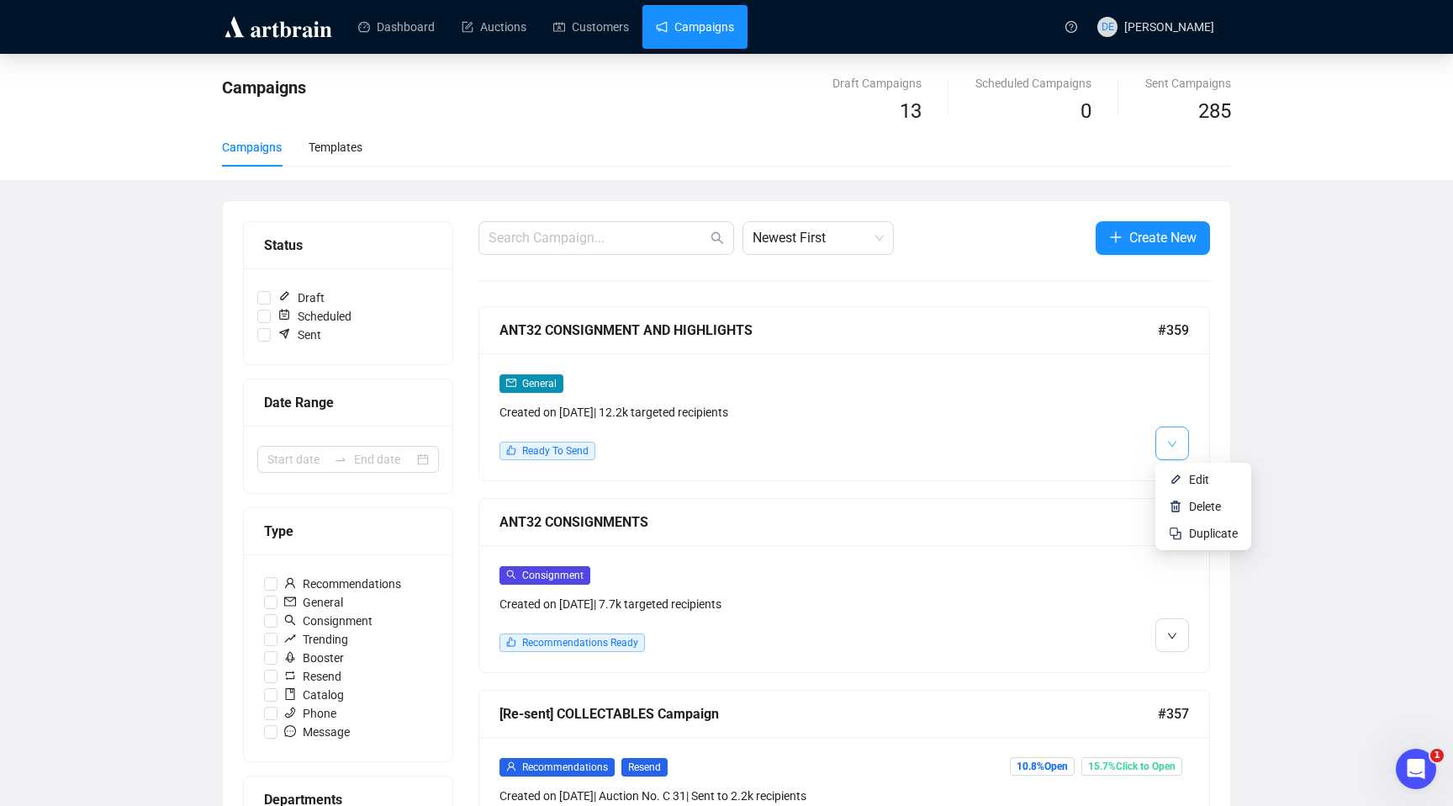
click at [1167, 446] on icon "down" at bounding box center [1172, 444] width 10 height 10
click at [1183, 478] on li "Edit" at bounding box center [1203, 479] width 89 height 27
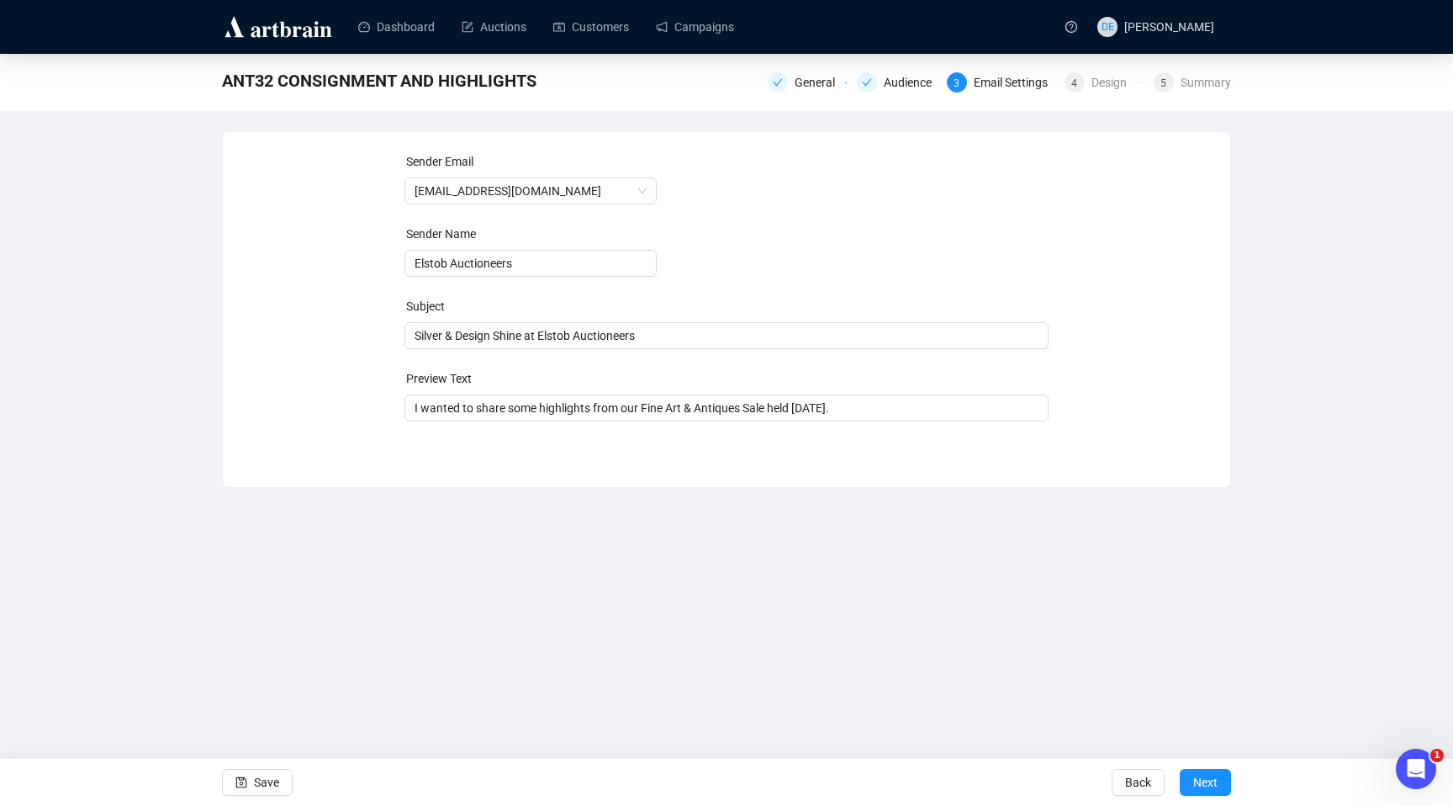
type input "David Elstob | Elstob Auctioneers"
click at [1089, 93] on div "General Audience 3 Email Settings 4 Design 5 Summary" at bounding box center [999, 80] width 463 height 27
click at [1084, 87] on div "4 Design" at bounding box center [1104, 82] width 79 height 20
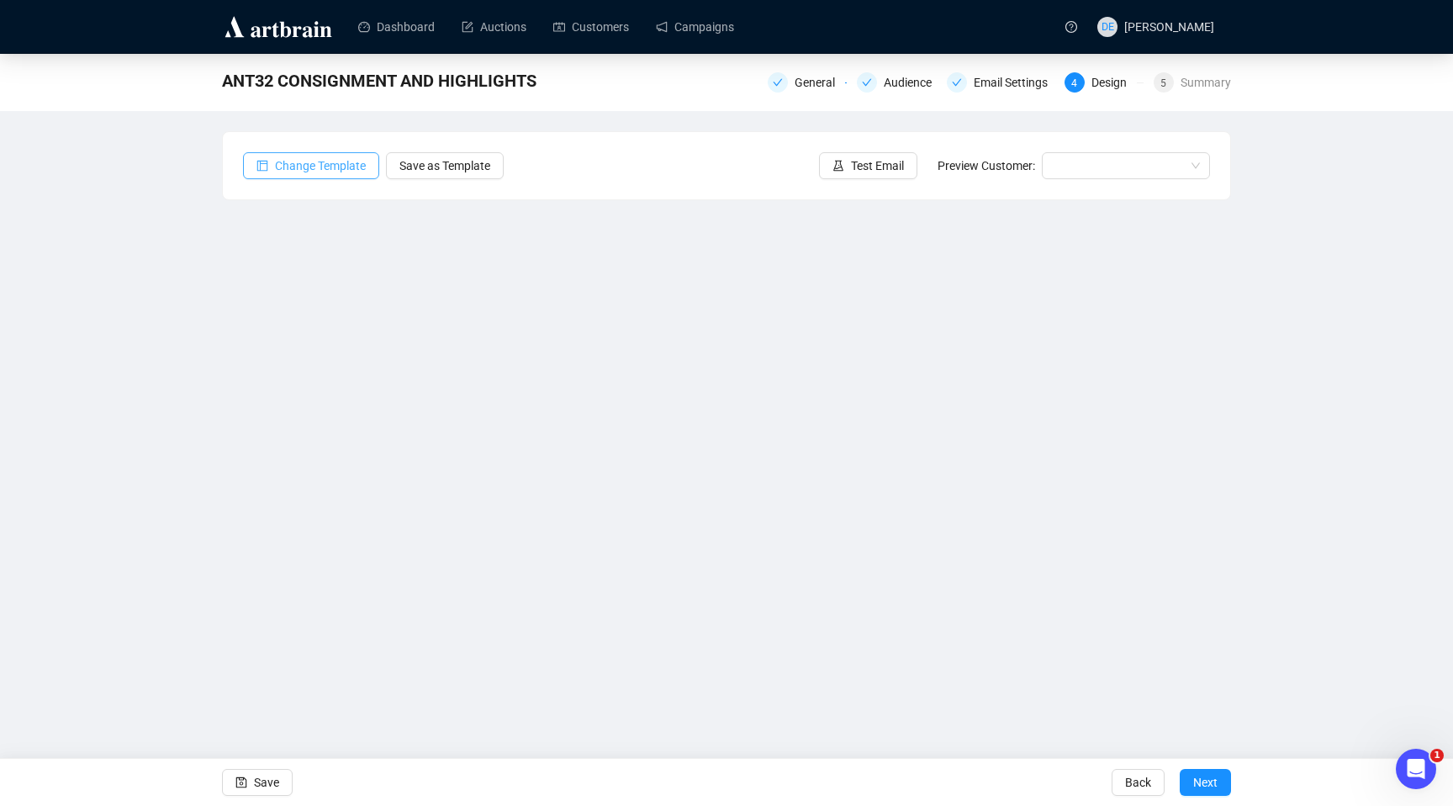
click at [318, 169] on span "Change Template" at bounding box center [320, 165] width 91 height 19
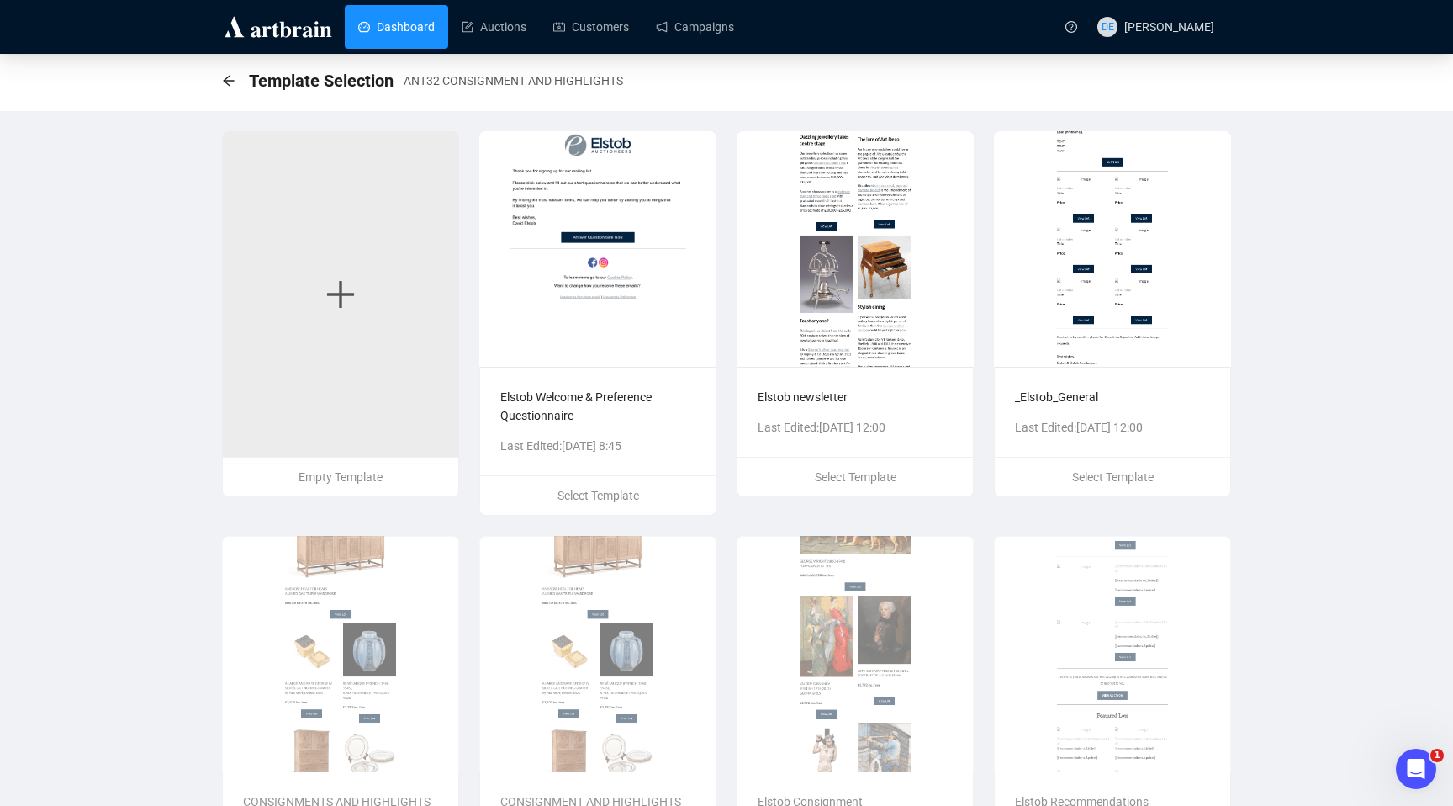
click at [403, 18] on link "Dashboard" at bounding box center [396, 27] width 77 height 44
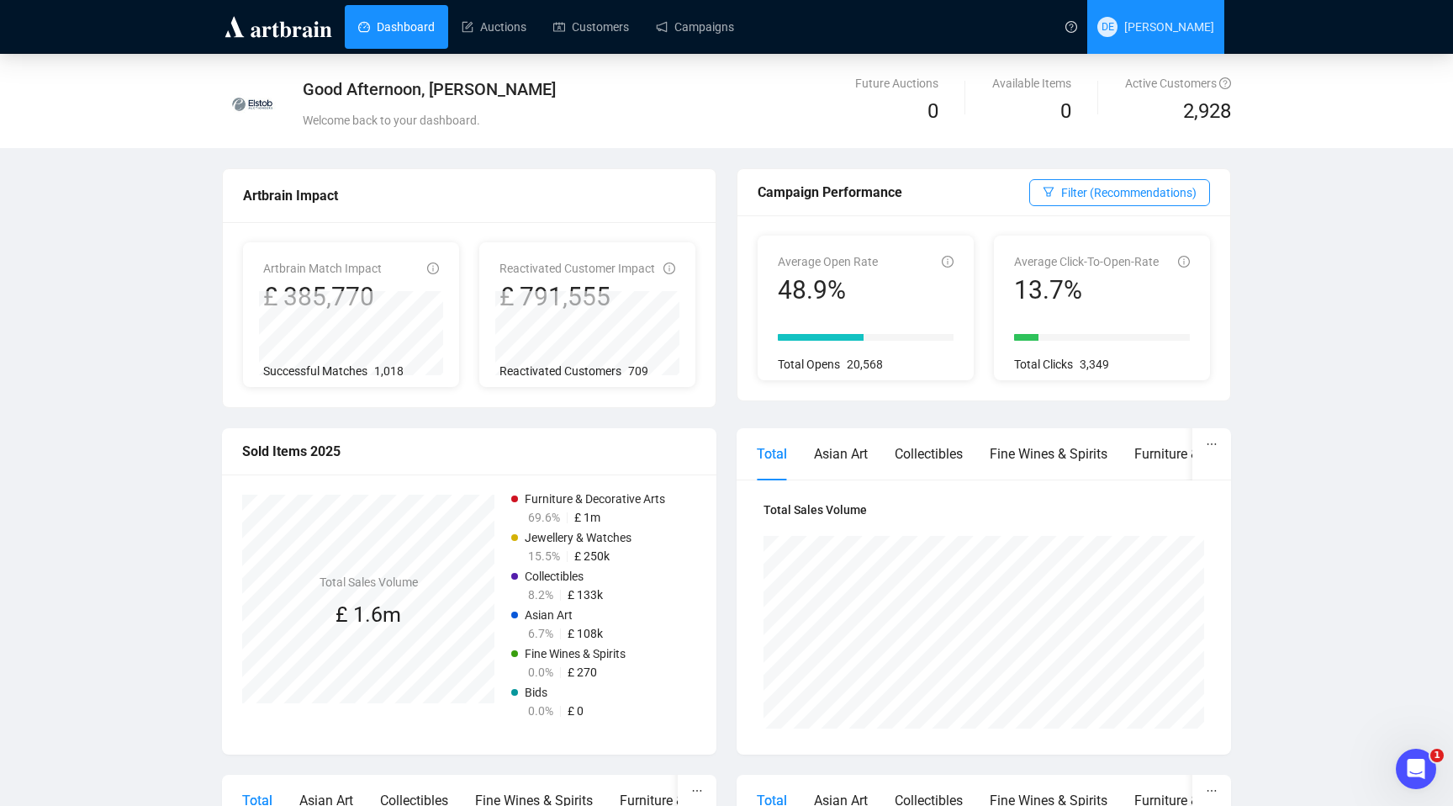
click at [1183, 28] on span "[PERSON_NAME]" at bounding box center [1170, 26] width 90 height 13
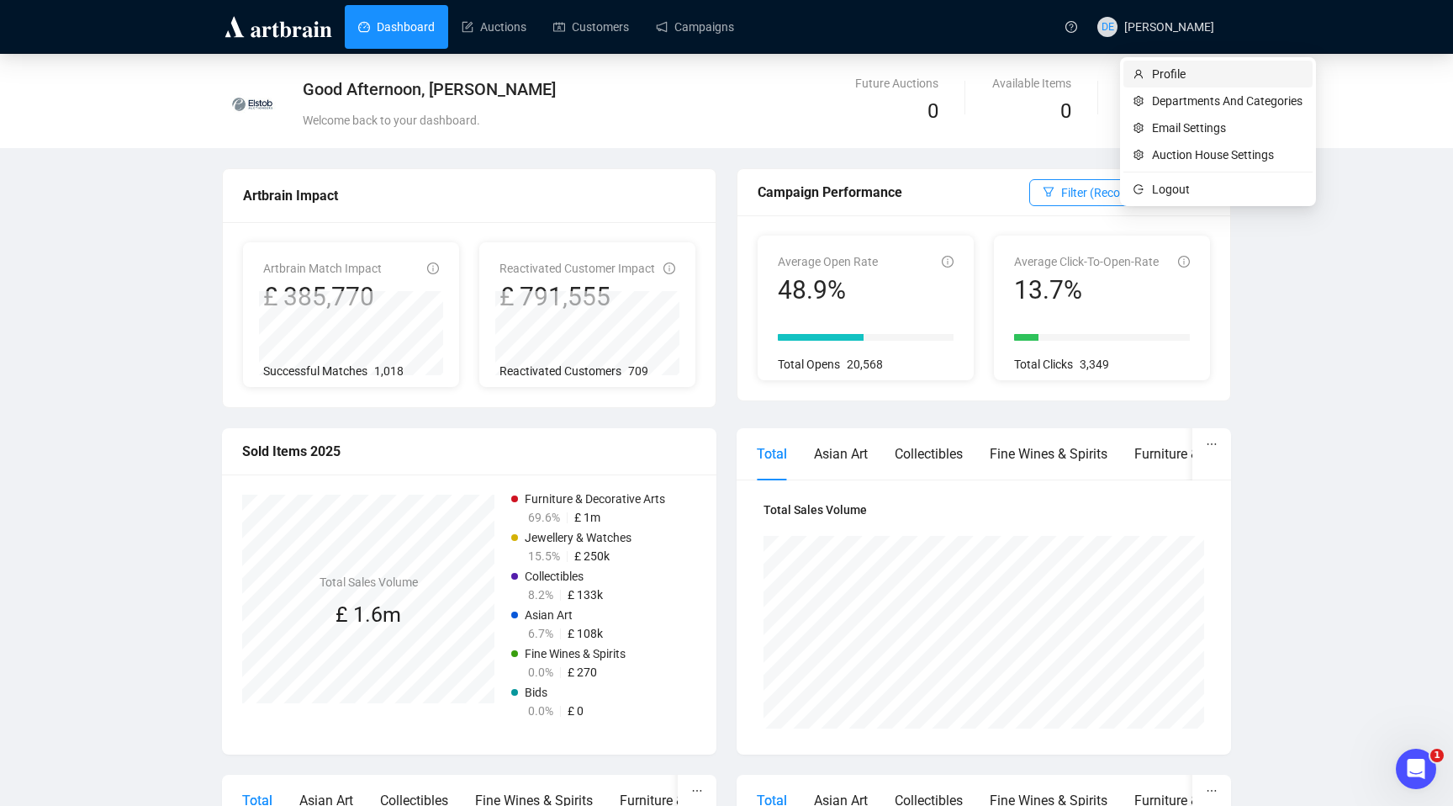
click at [1173, 72] on span "Profile" at bounding box center [1227, 74] width 151 height 19
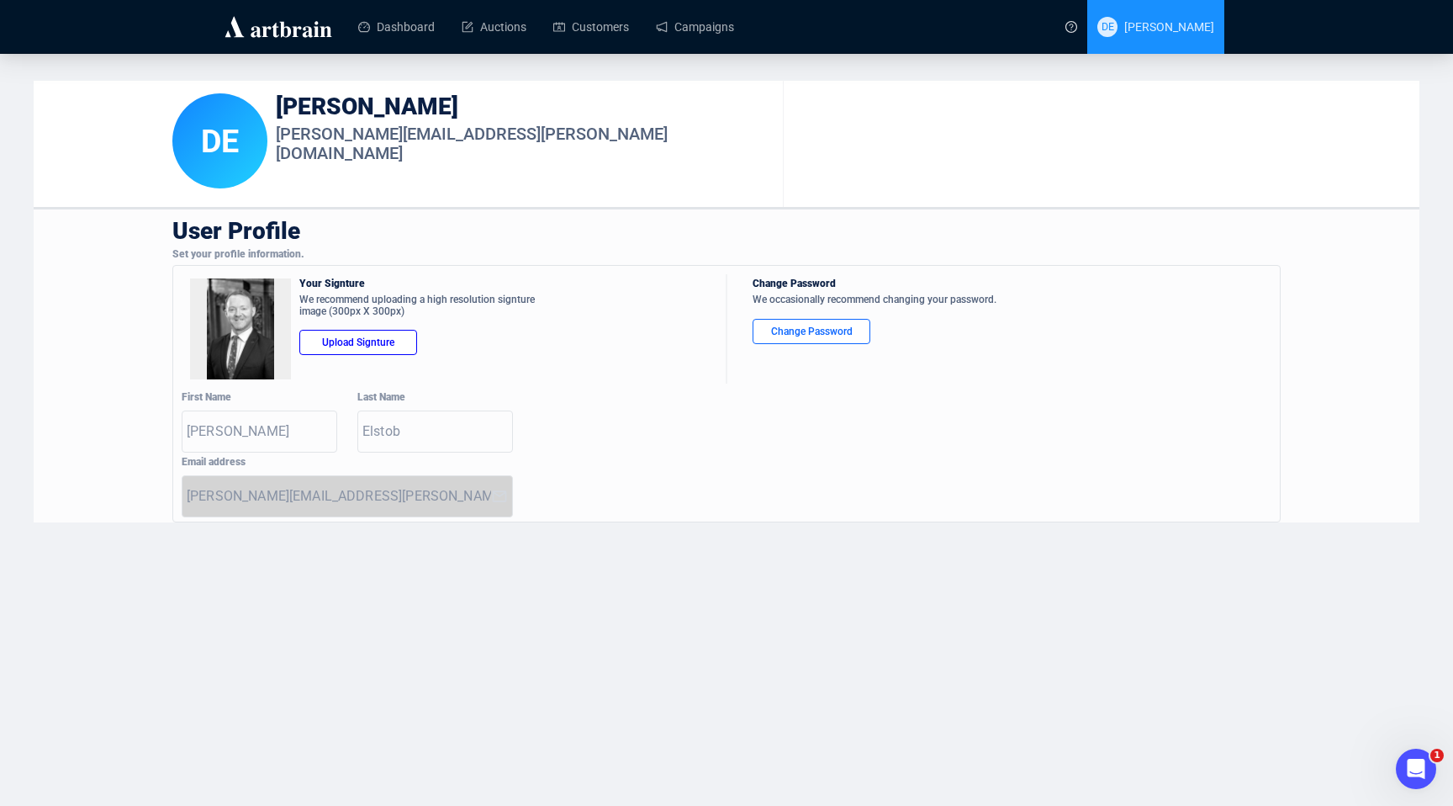
click at [1196, 25] on span "[PERSON_NAME]" at bounding box center [1170, 26] width 90 height 13
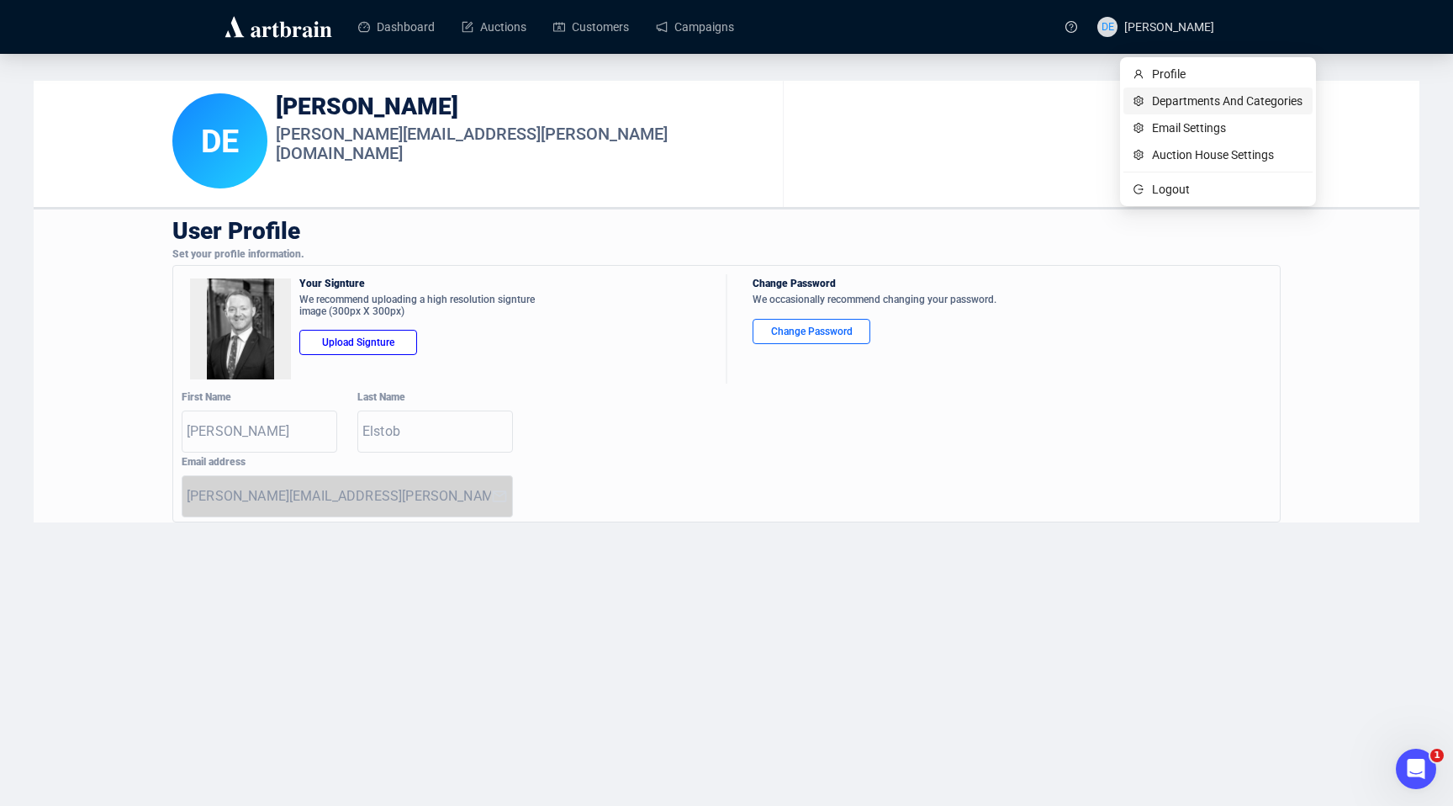
click at [1209, 98] on span "Departments And Categories" at bounding box center [1227, 101] width 151 height 19
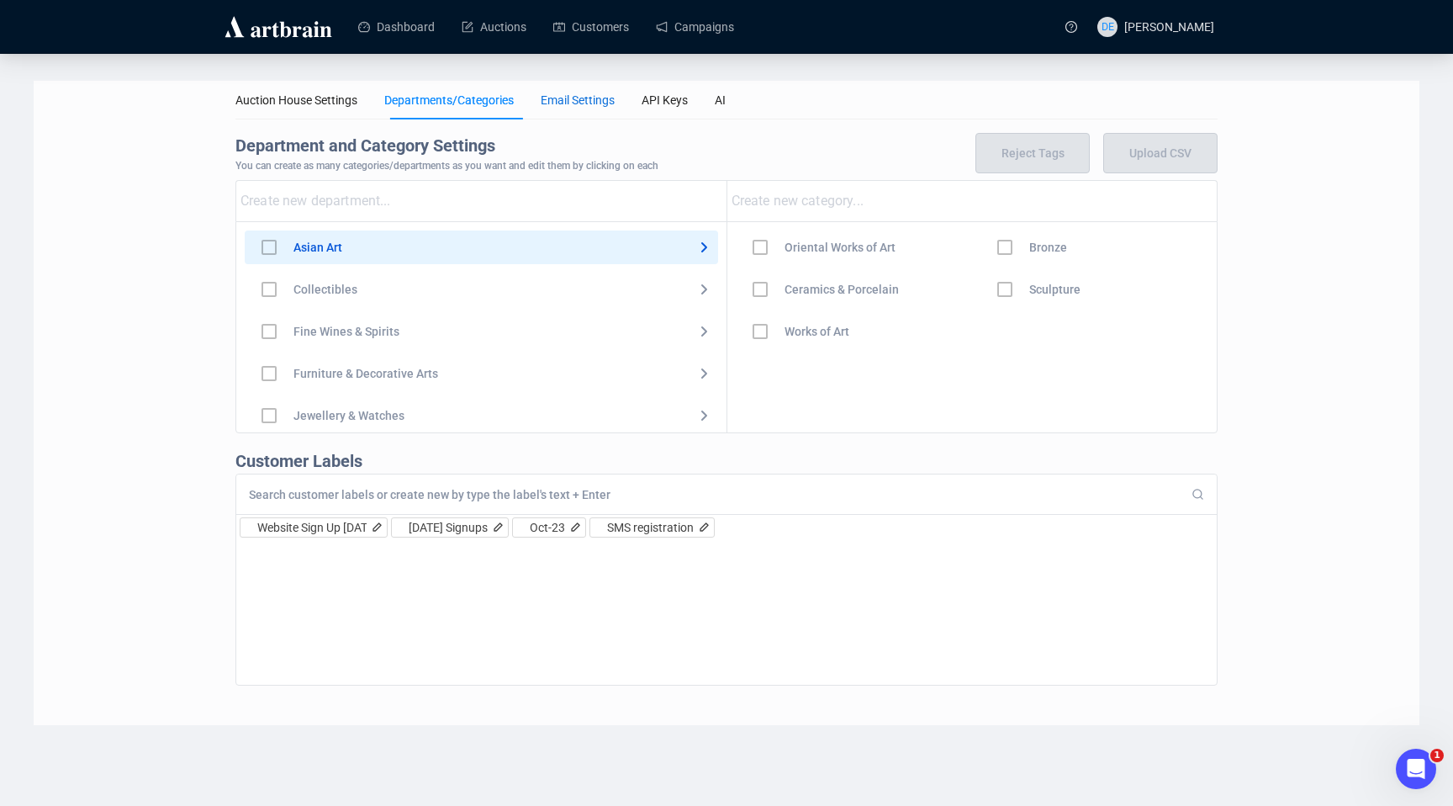
click at [581, 98] on div "Email Settings" at bounding box center [578, 100] width 74 height 19
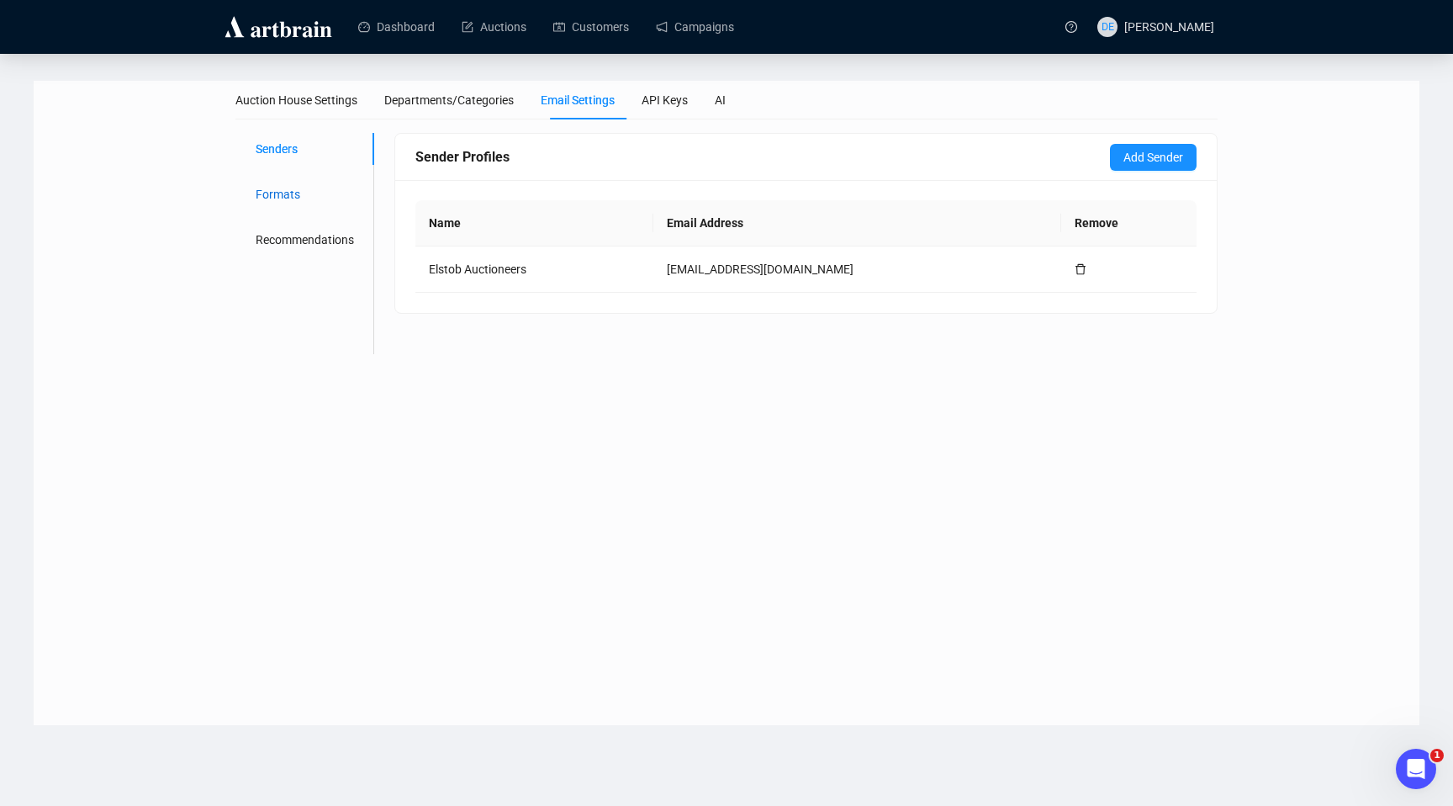
click at [281, 188] on div "Formats" at bounding box center [278, 194] width 45 height 19
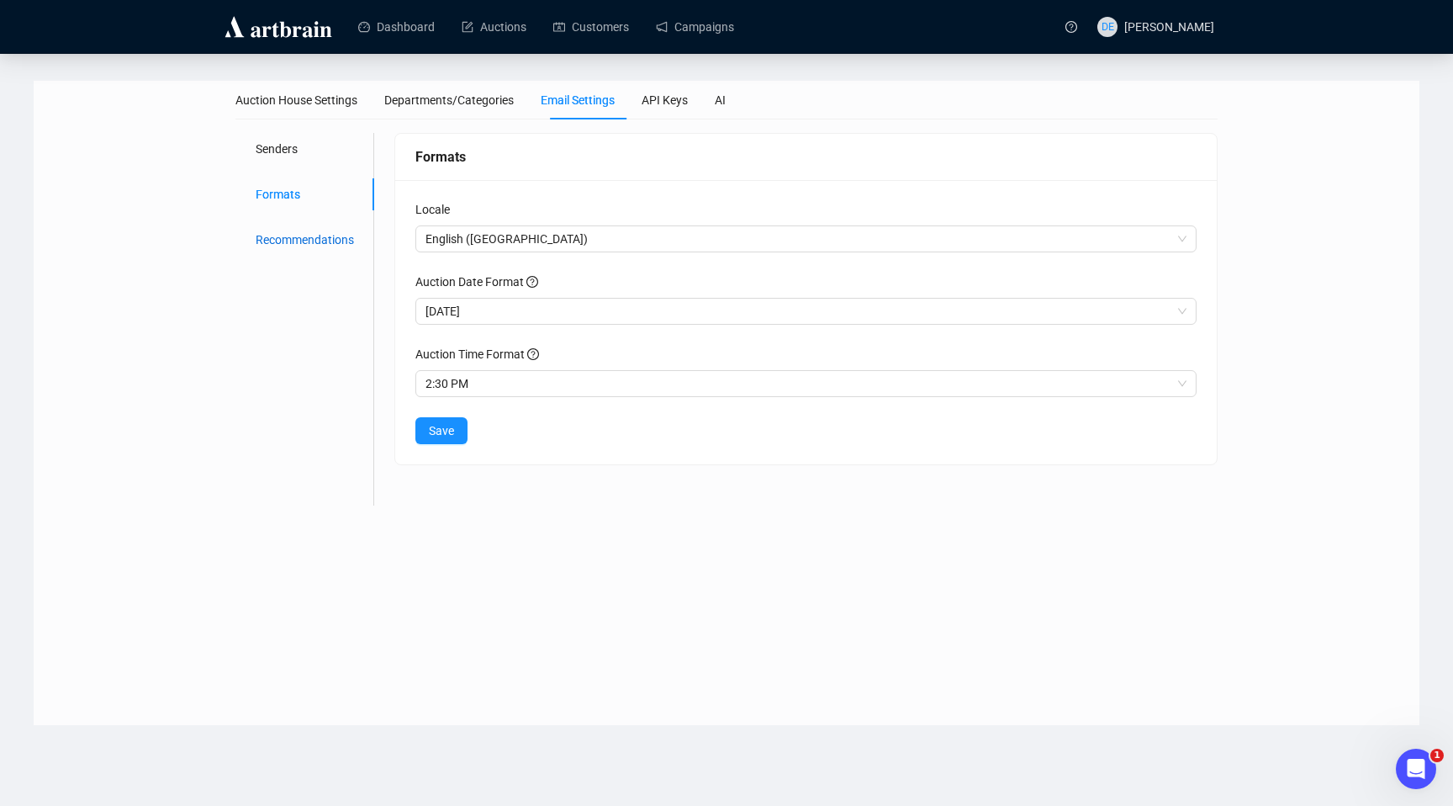
click at [309, 231] on div "Recommendations" at bounding box center [305, 239] width 98 height 19
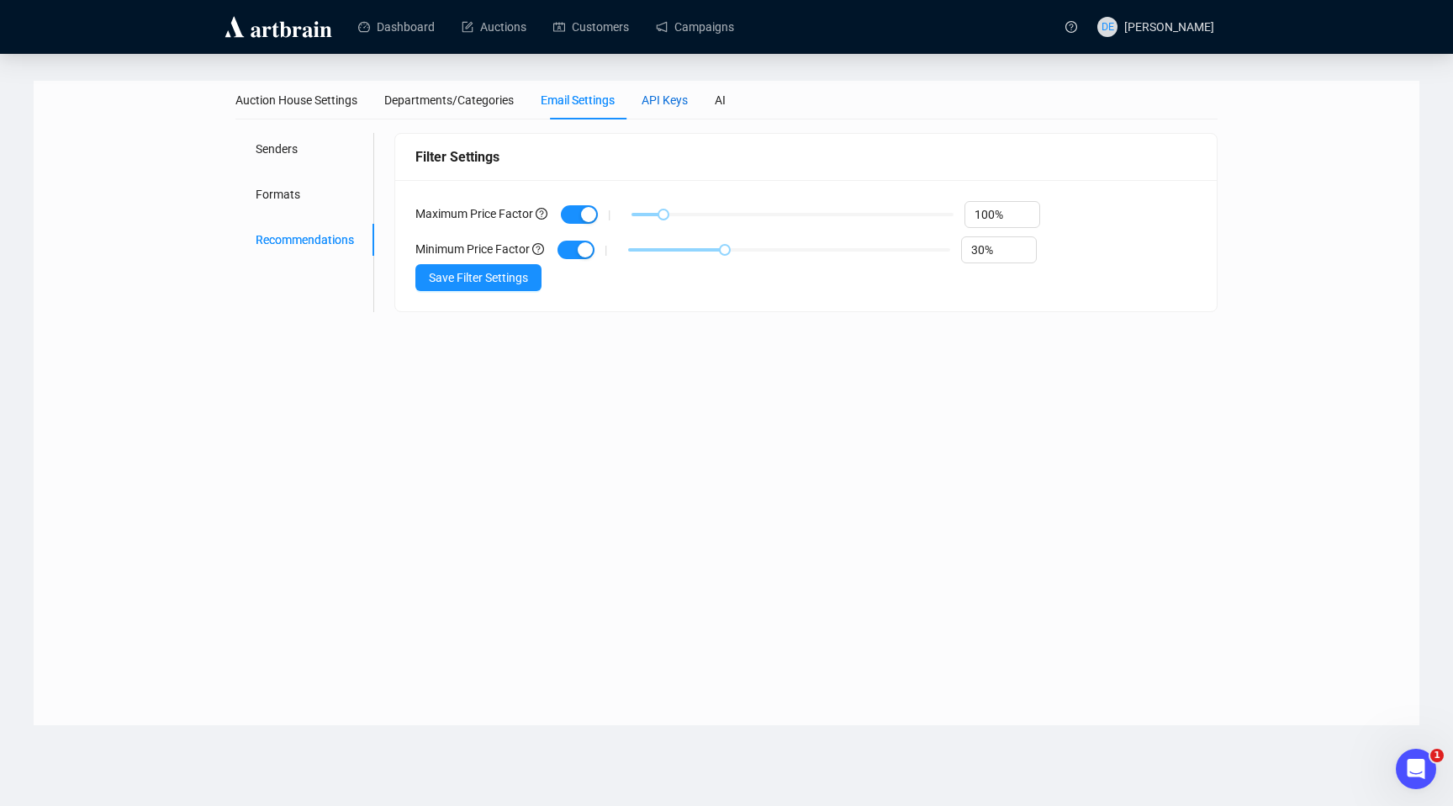
click at [684, 107] on div "API Keys" at bounding box center [665, 100] width 46 height 19
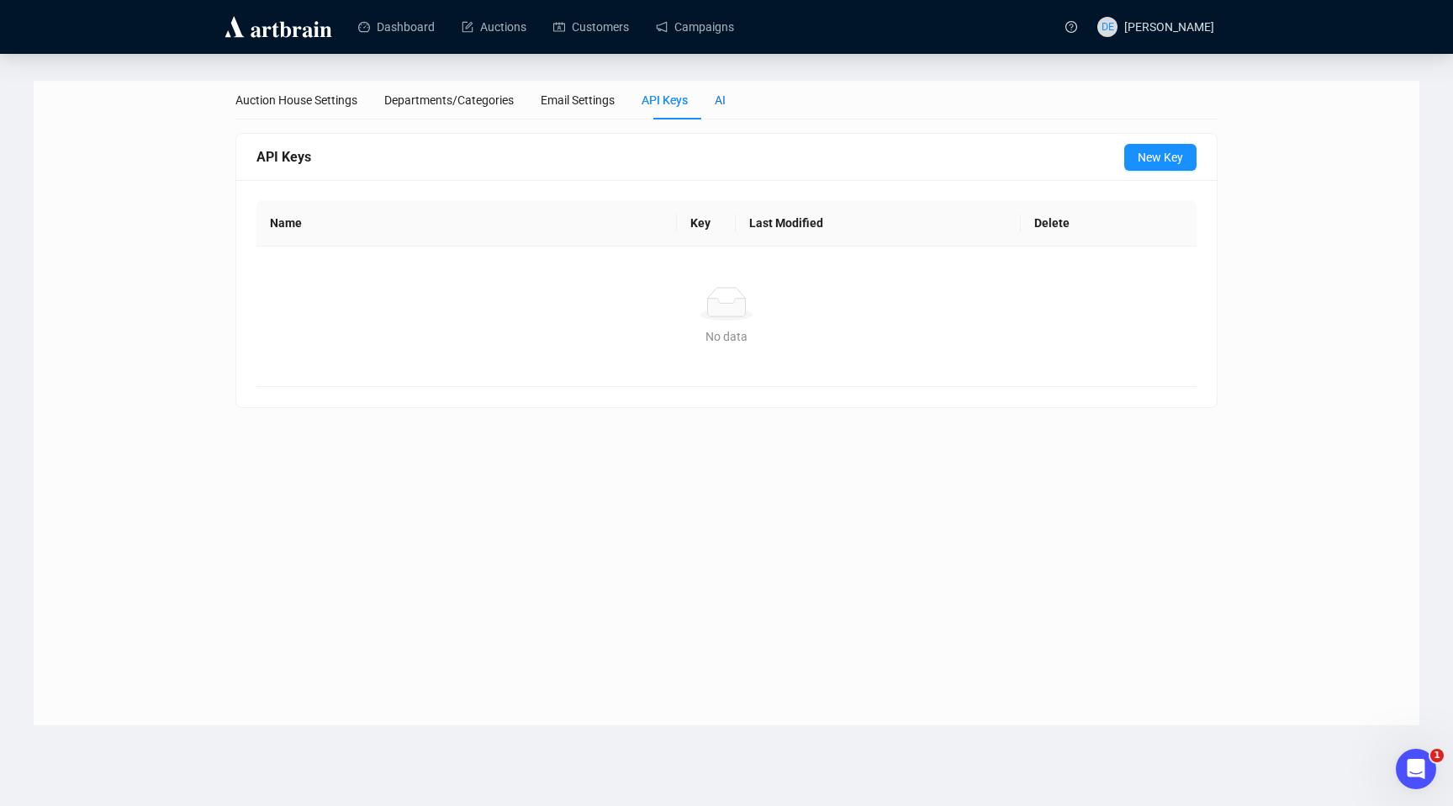
click at [726, 98] on div "AI" at bounding box center [720, 100] width 11 height 19
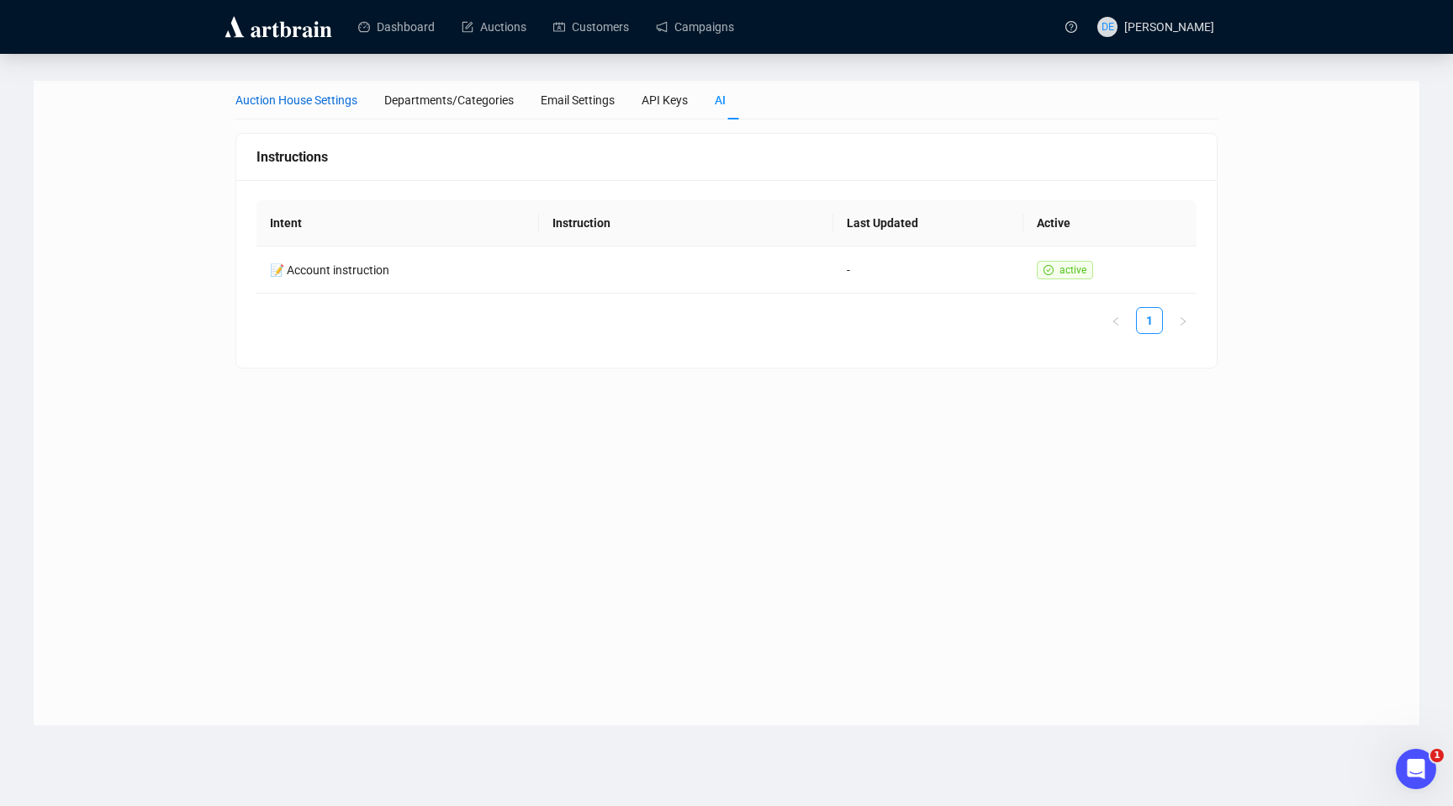
click at [305, 97] on div "Auction House Settings" at bounding box center [297, 100] width 122 height 19
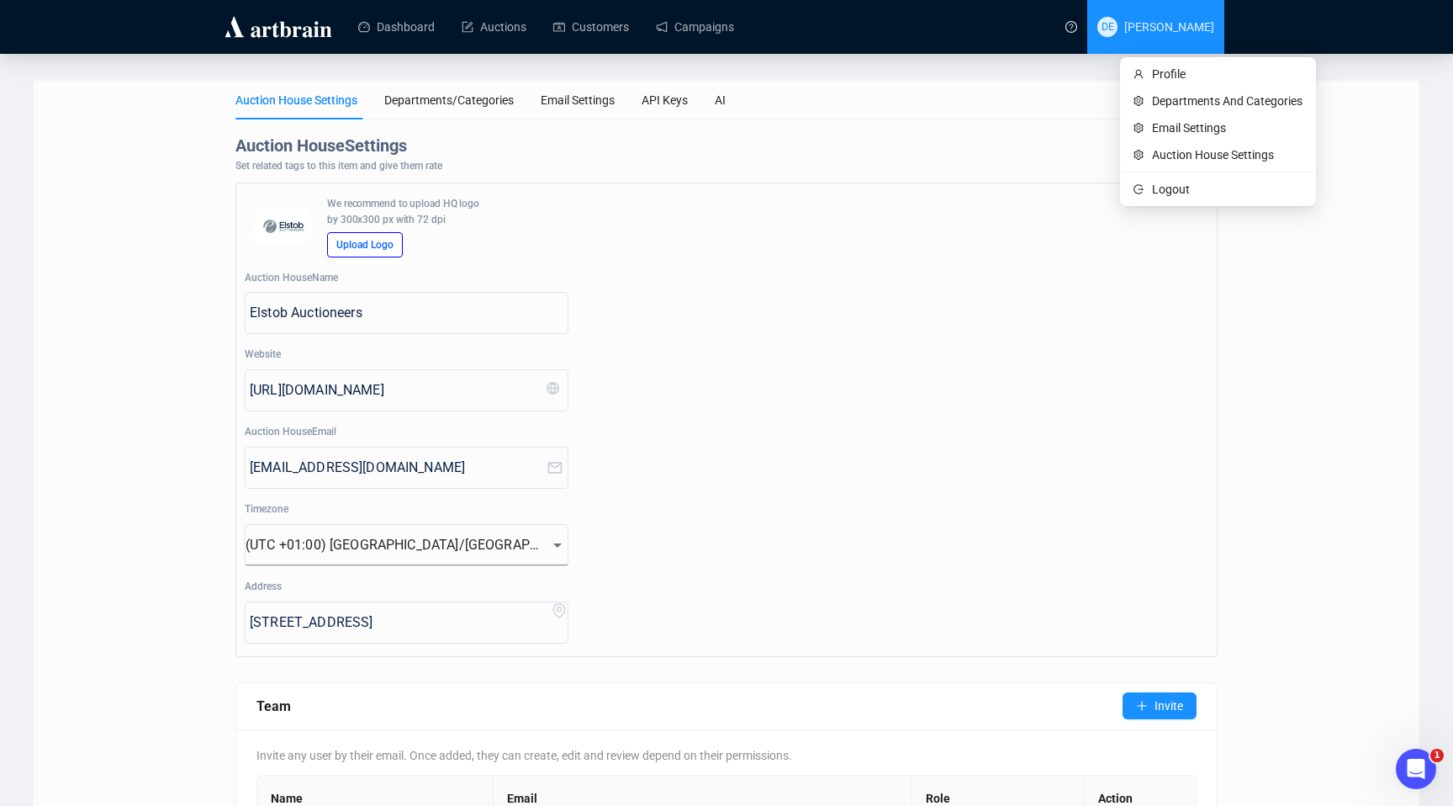
click at [1166, 33] on span "[PERSON_NAME]" at bounding box center [1170, 26] width 90 height 13
click at [1173, 151] on span "Auction House Settings" at bounding box center [1227, 155] width 151 height 19
click at [1170, 30] on span "[PERSON_NAME]" at bounding box center [1170, 26] width 90 height 13
click at [1189, 123] on span "Email Settings" at bounding box center [1227, 128] width 151 height 19
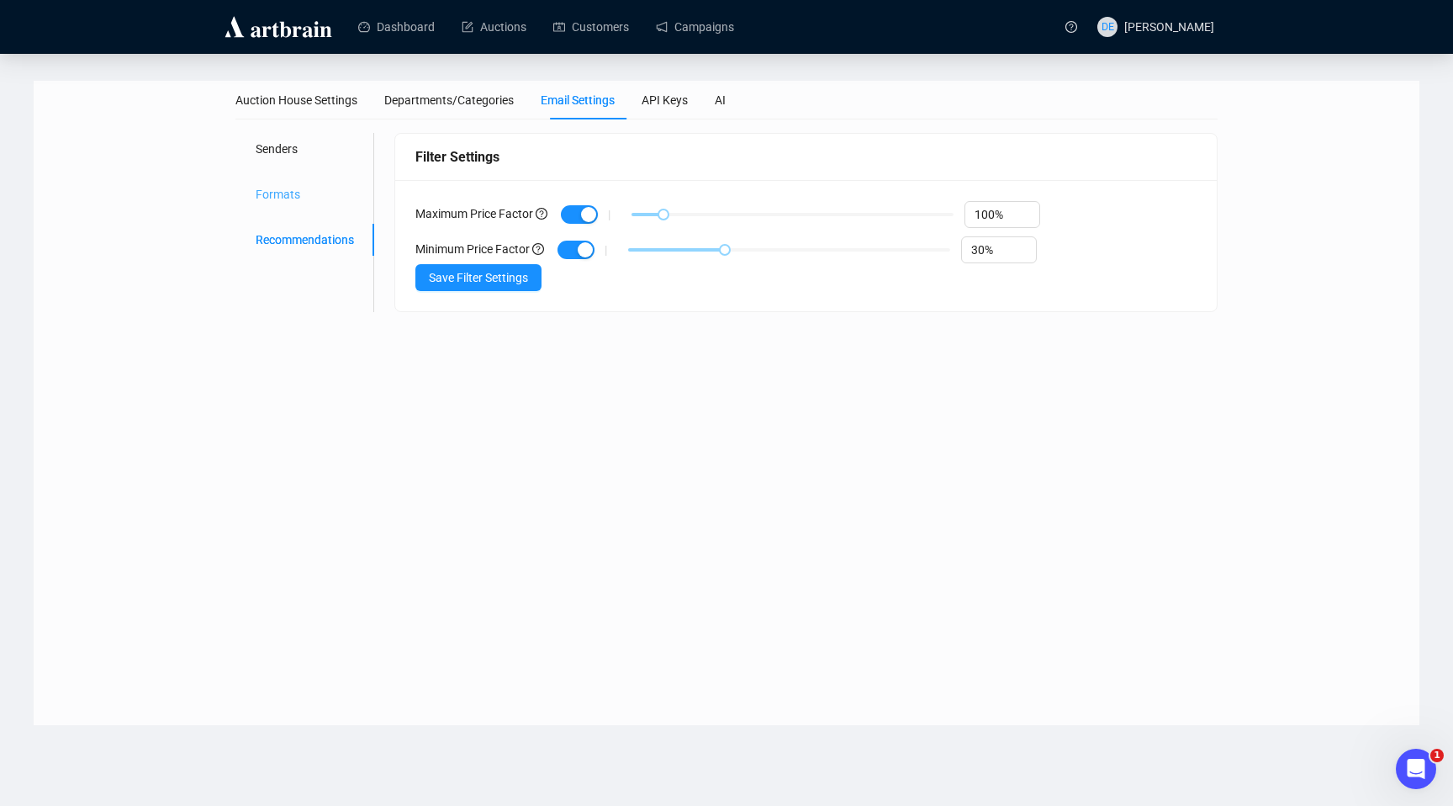
click at [298, 181] on div "Formats" at bounding box center [305, 194] width 139 height 32
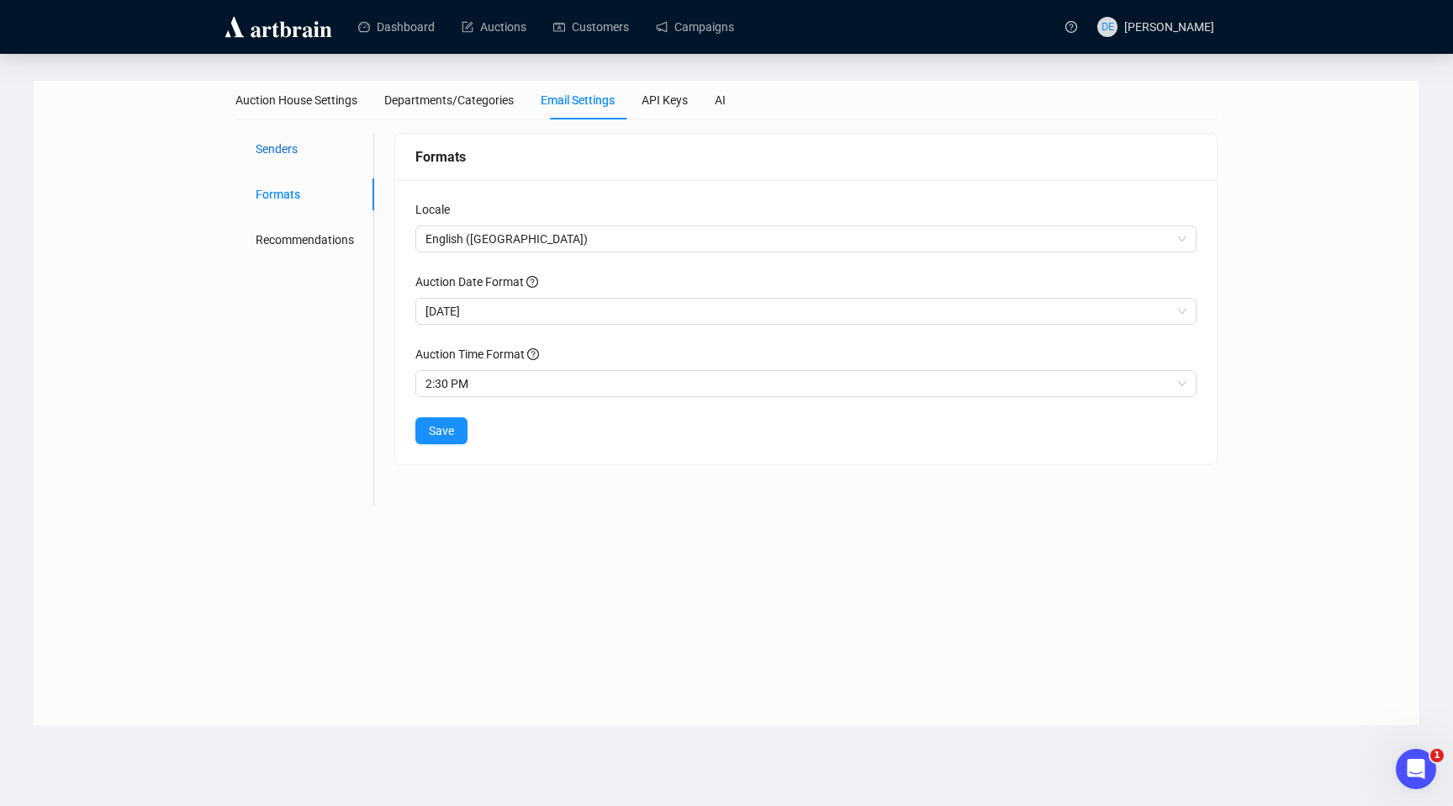
click at [296, 156] on div "Senders" at bounding box center [277, 149] width 42 height 19
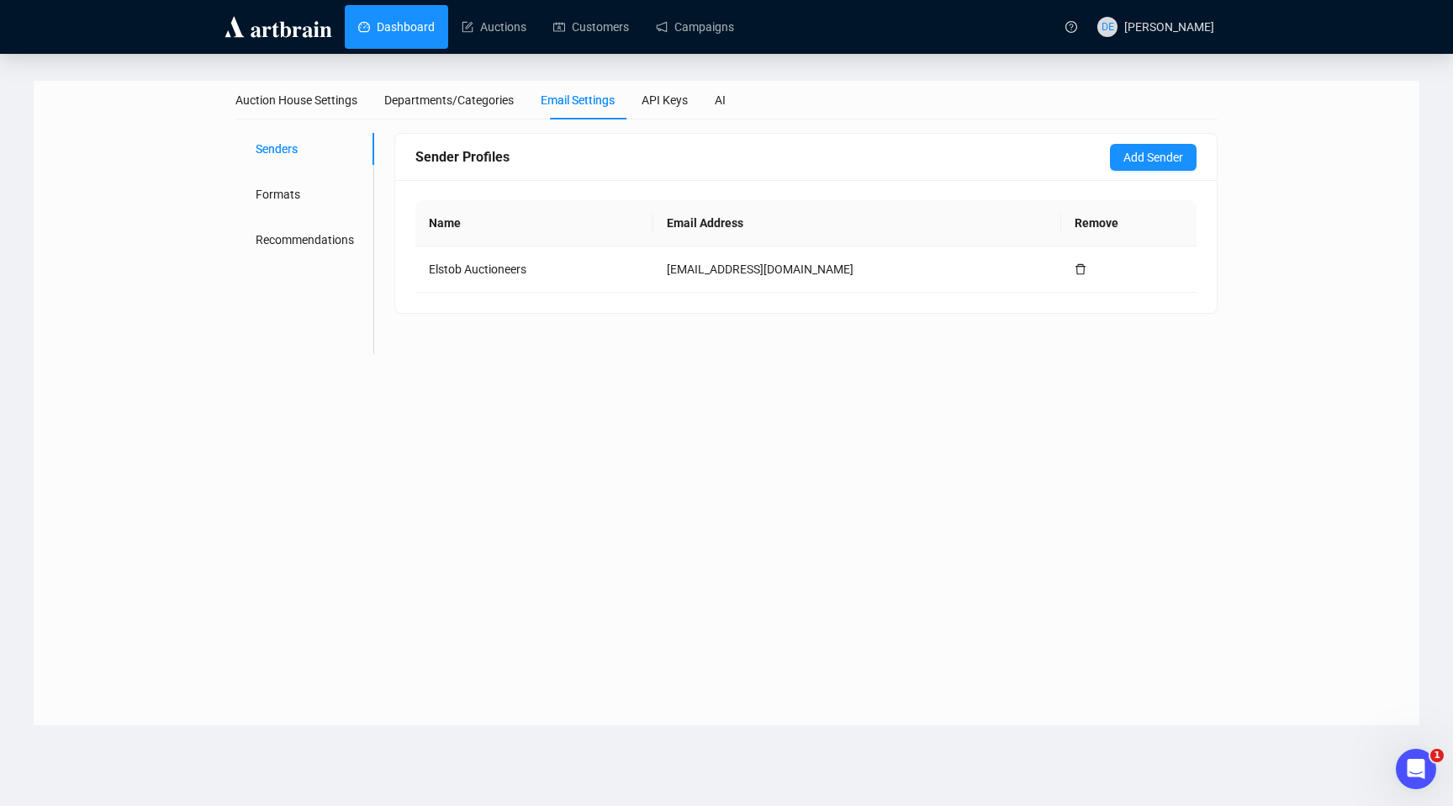
click at [421, 30] on link "Dashboard" at bounding box center [396, 27] width 77 height 44
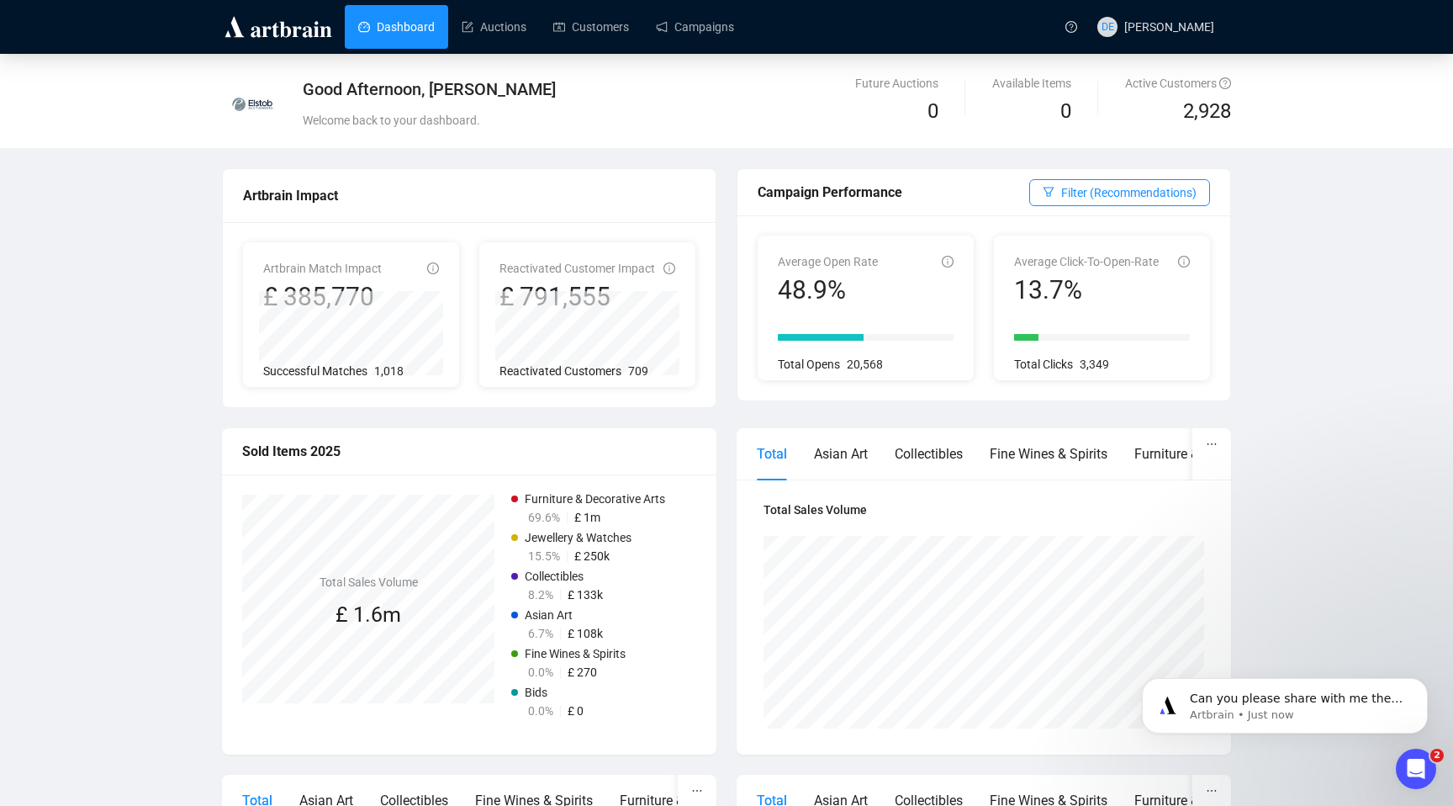
scroll to position [601, 0]
click at [714, 34] on link "Campaigns" at bounding box center [695, 27] width 78 height 44
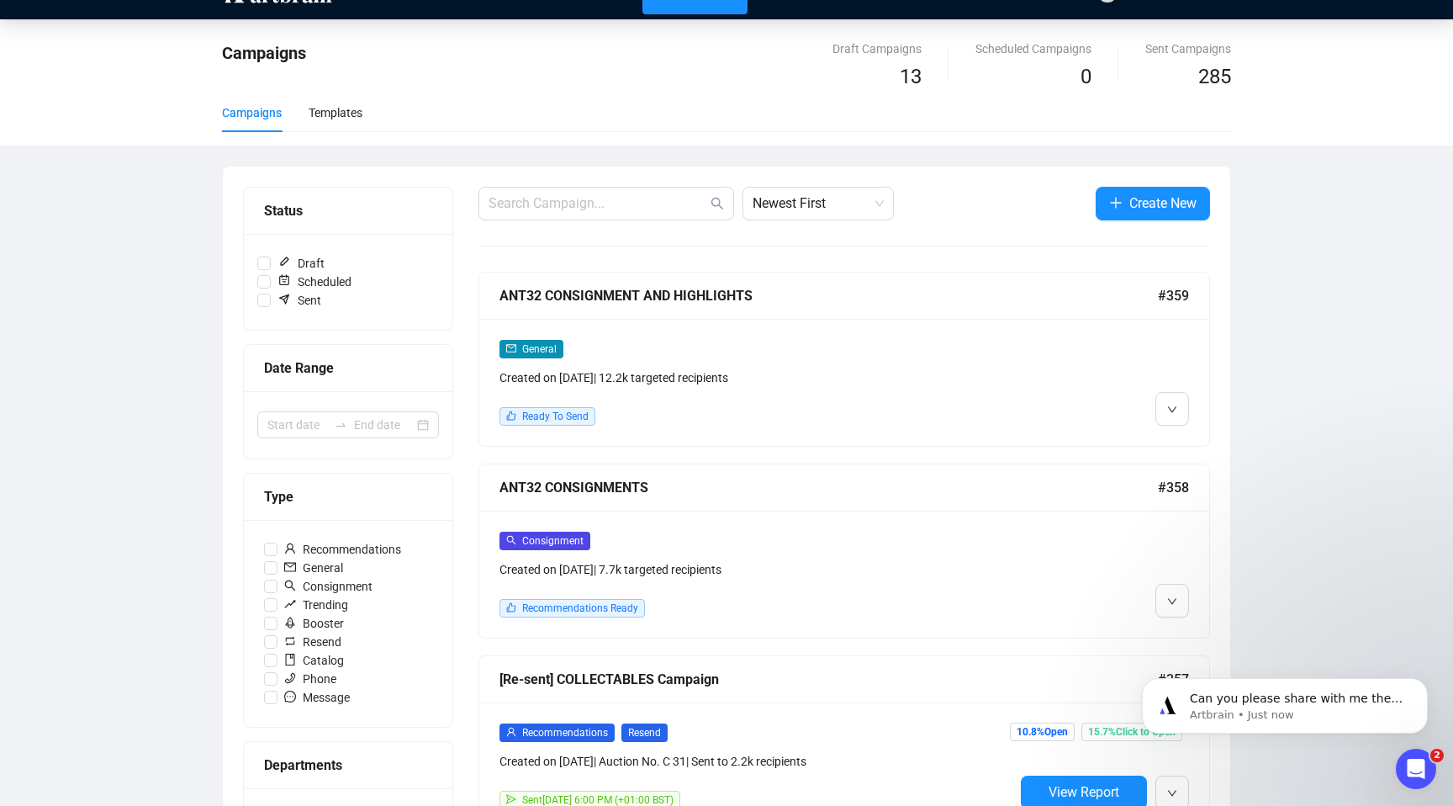
scroll to position [47, 0]
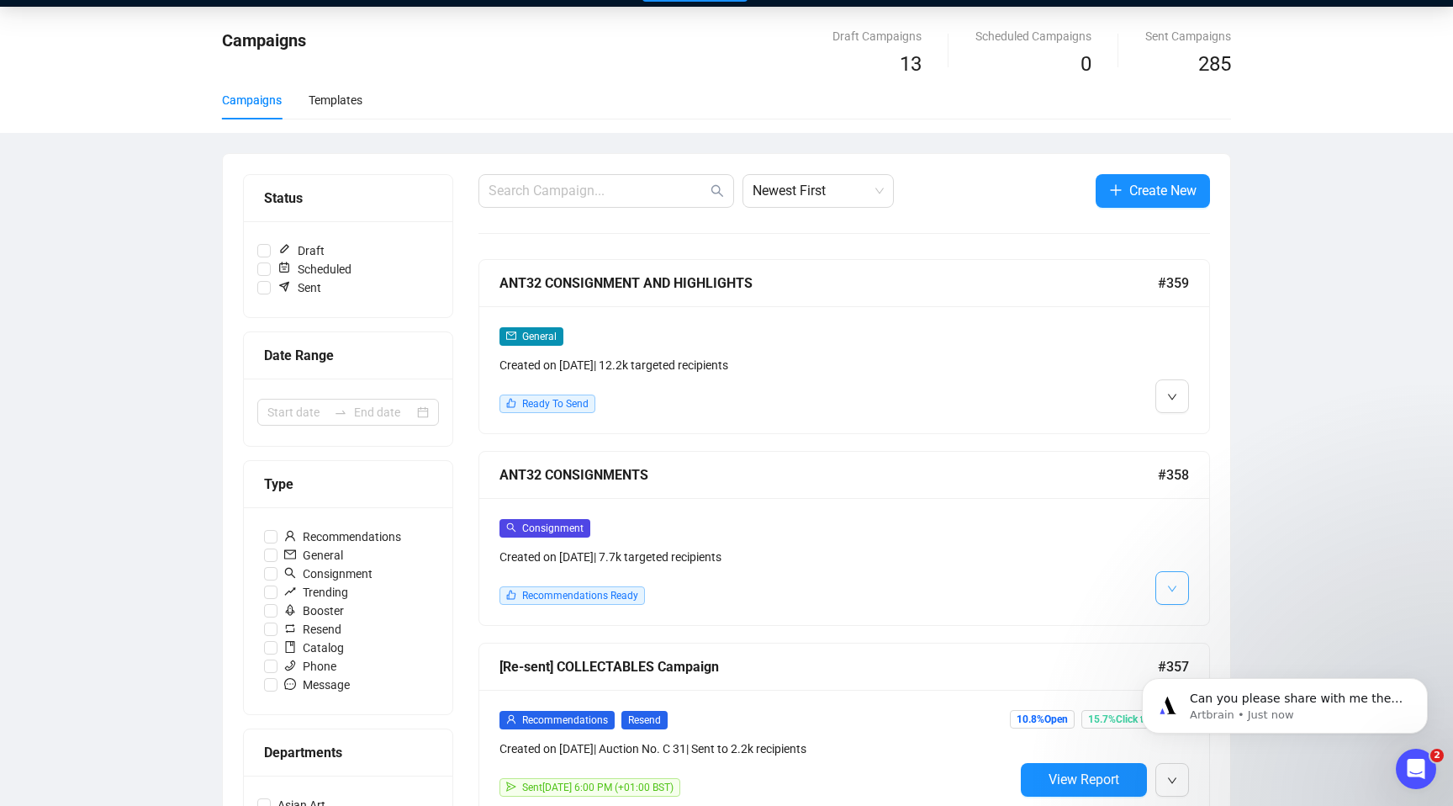
click at [1170, 585] on icon "down" at bounding box center [1172, 589] width 10 height 10
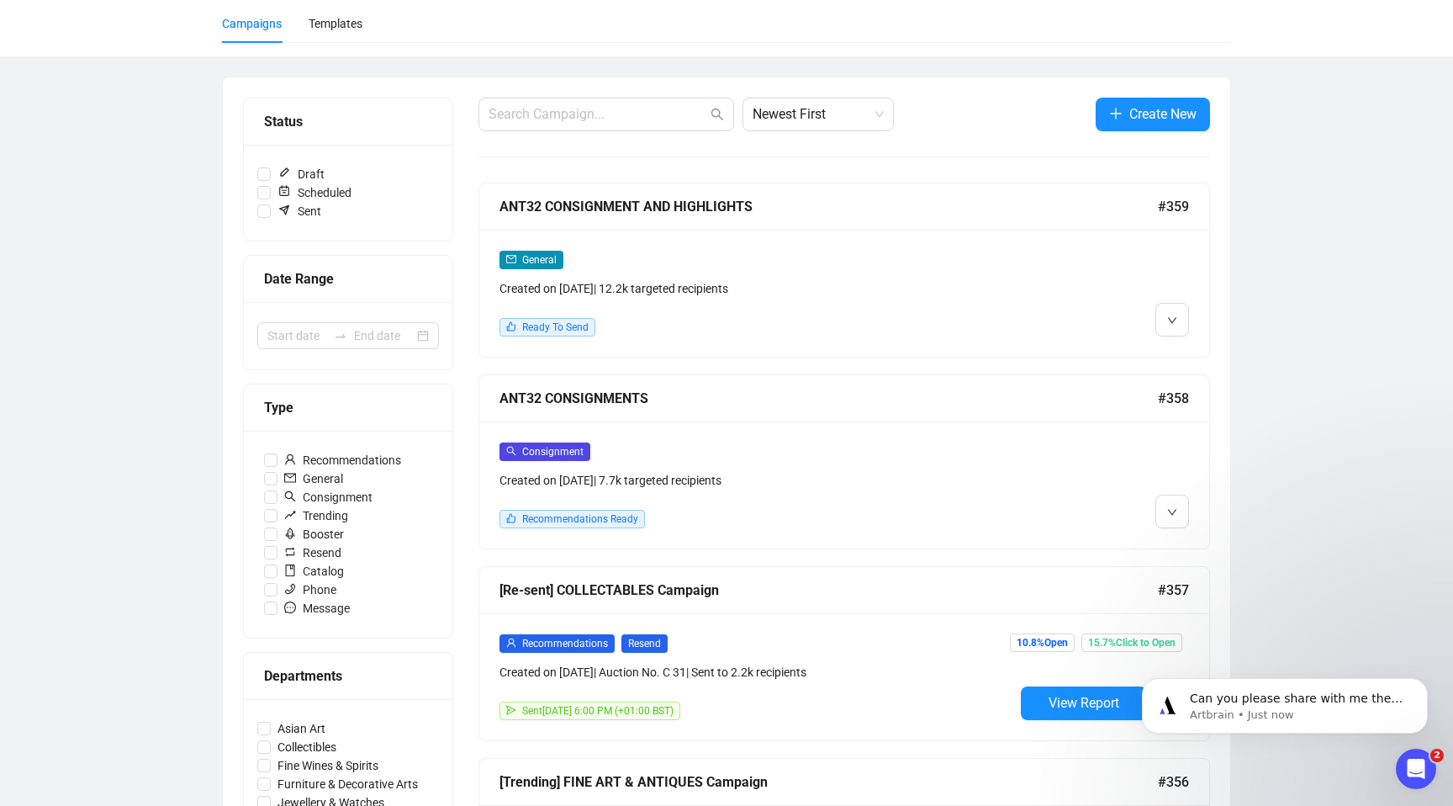
scroll to position [133, 0]
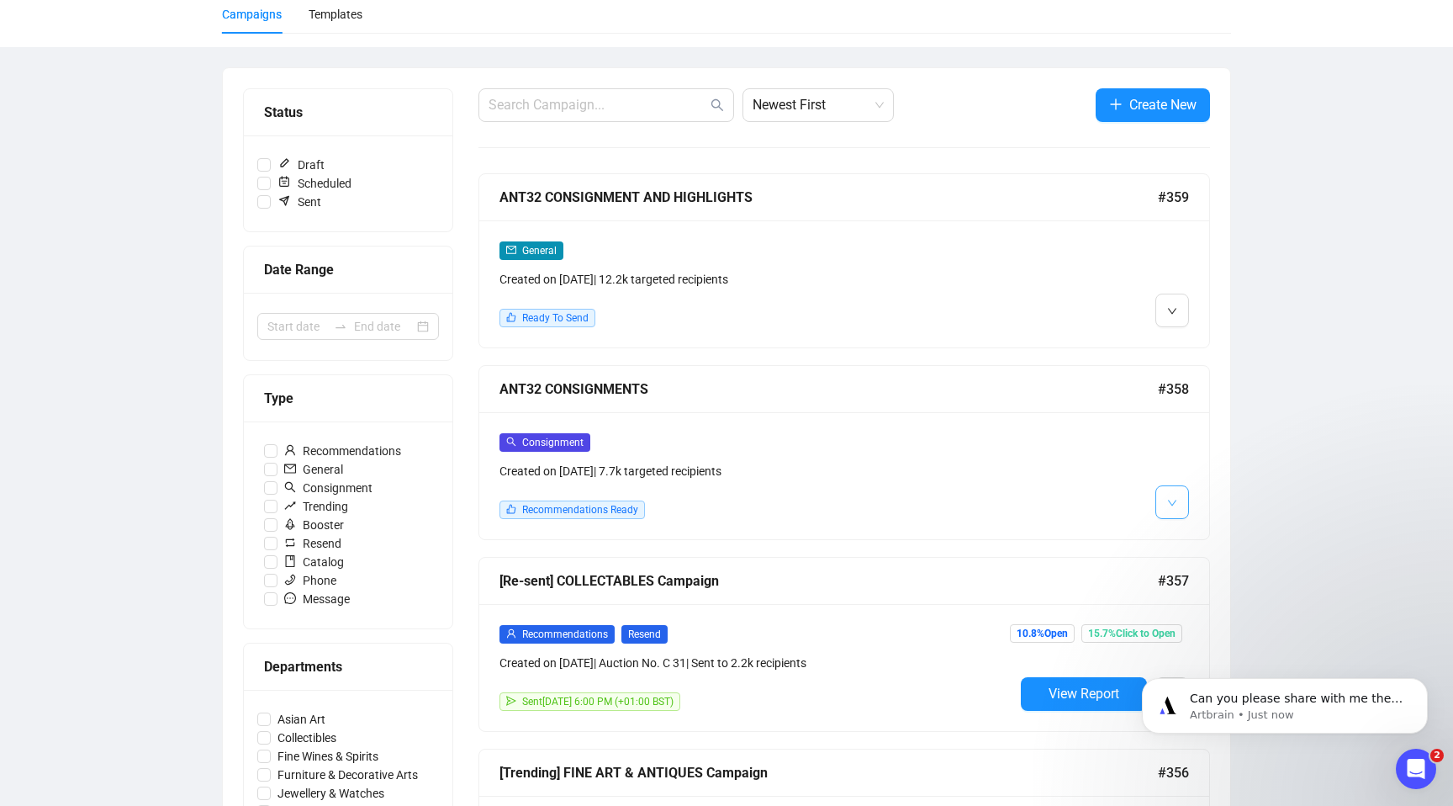
click at [1183, 500] on button "button" at bounding box center [1173, 502] width 34 height 34
click at [1204, 538] on span "Edit" at bounding box center [1199, 538] width 20 height 13
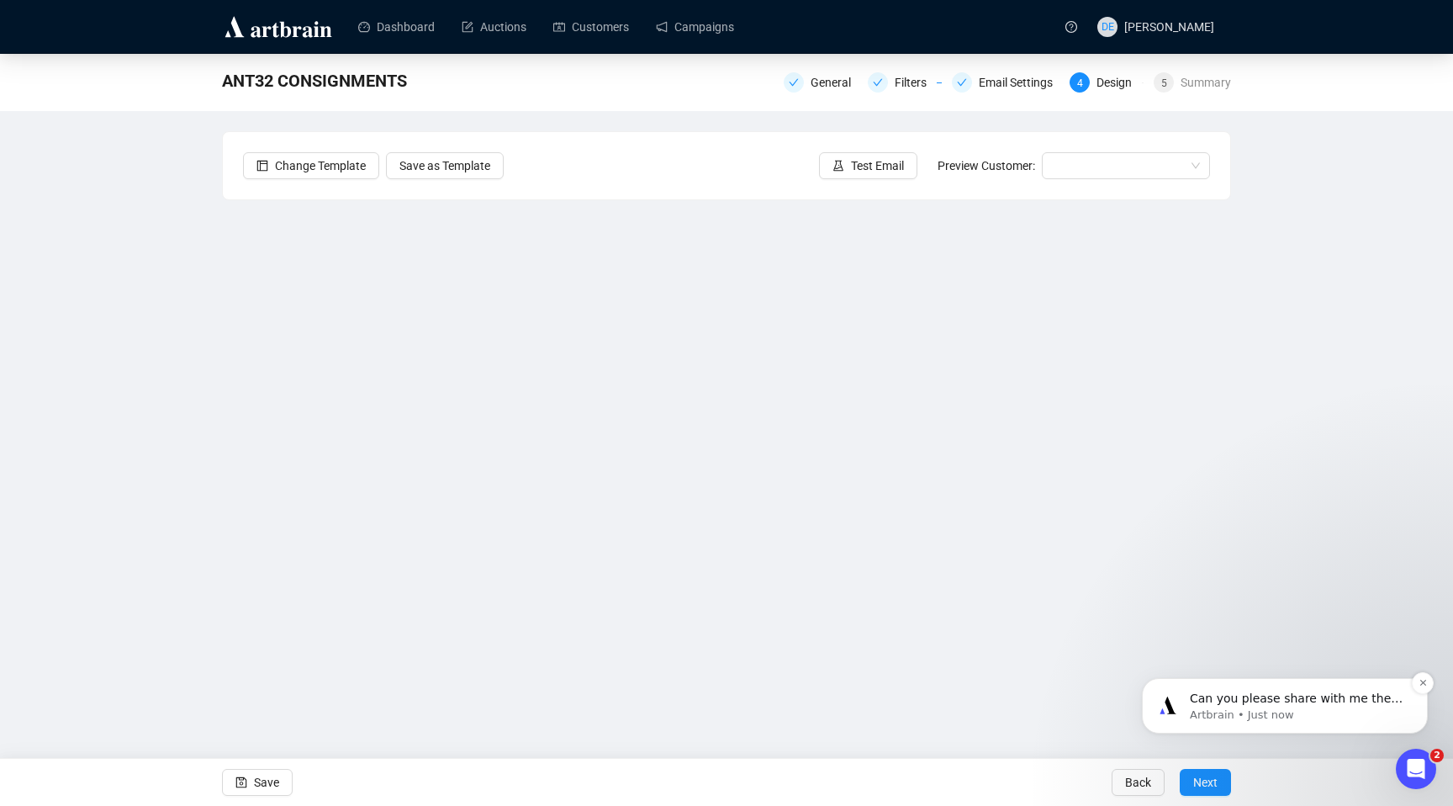
click at [1315, 711] on p "Artbrain • Just now" at bounding box center [1298, 714] width 217 height 15
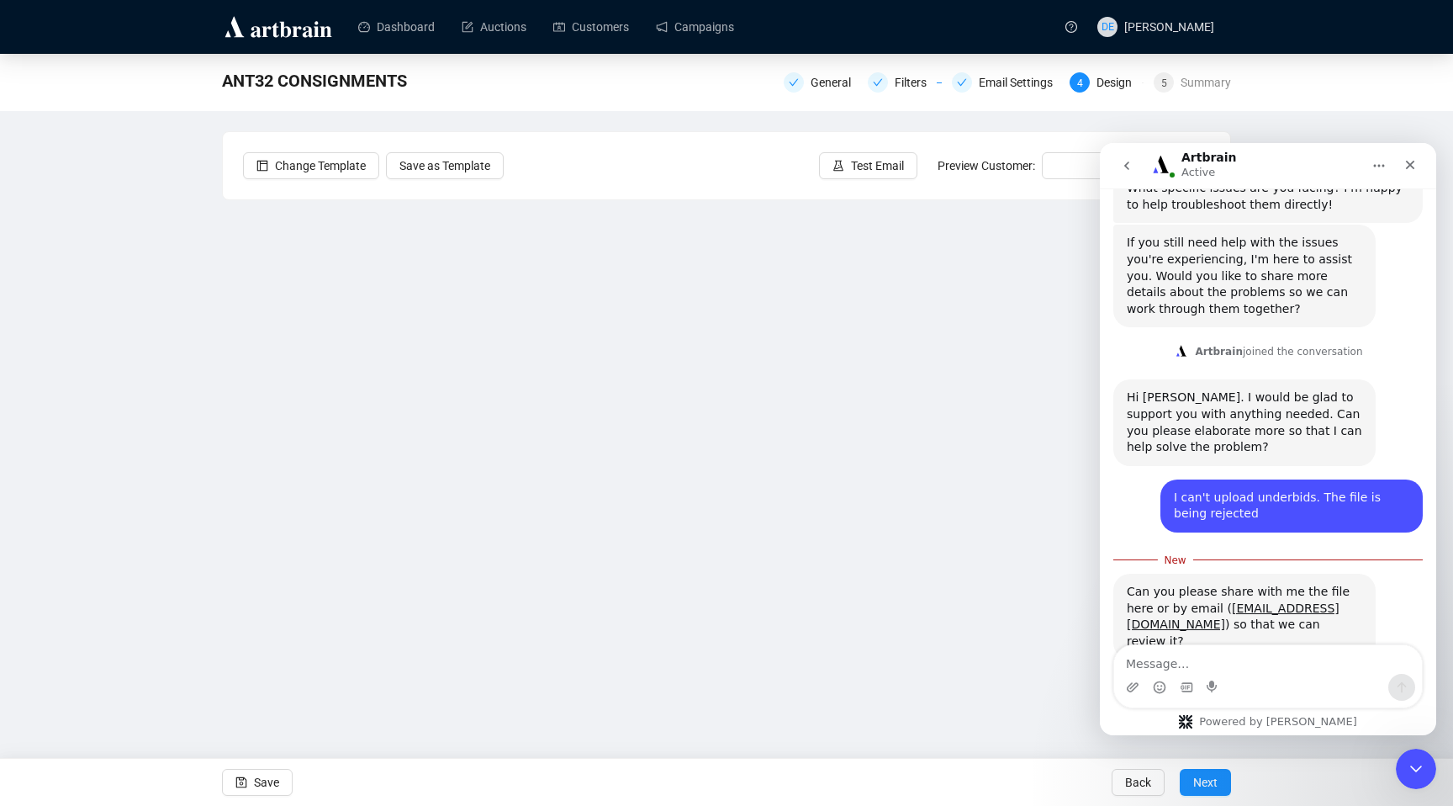
scroll to position [629, 0]
type textarea "I sent it ten minutes ago"
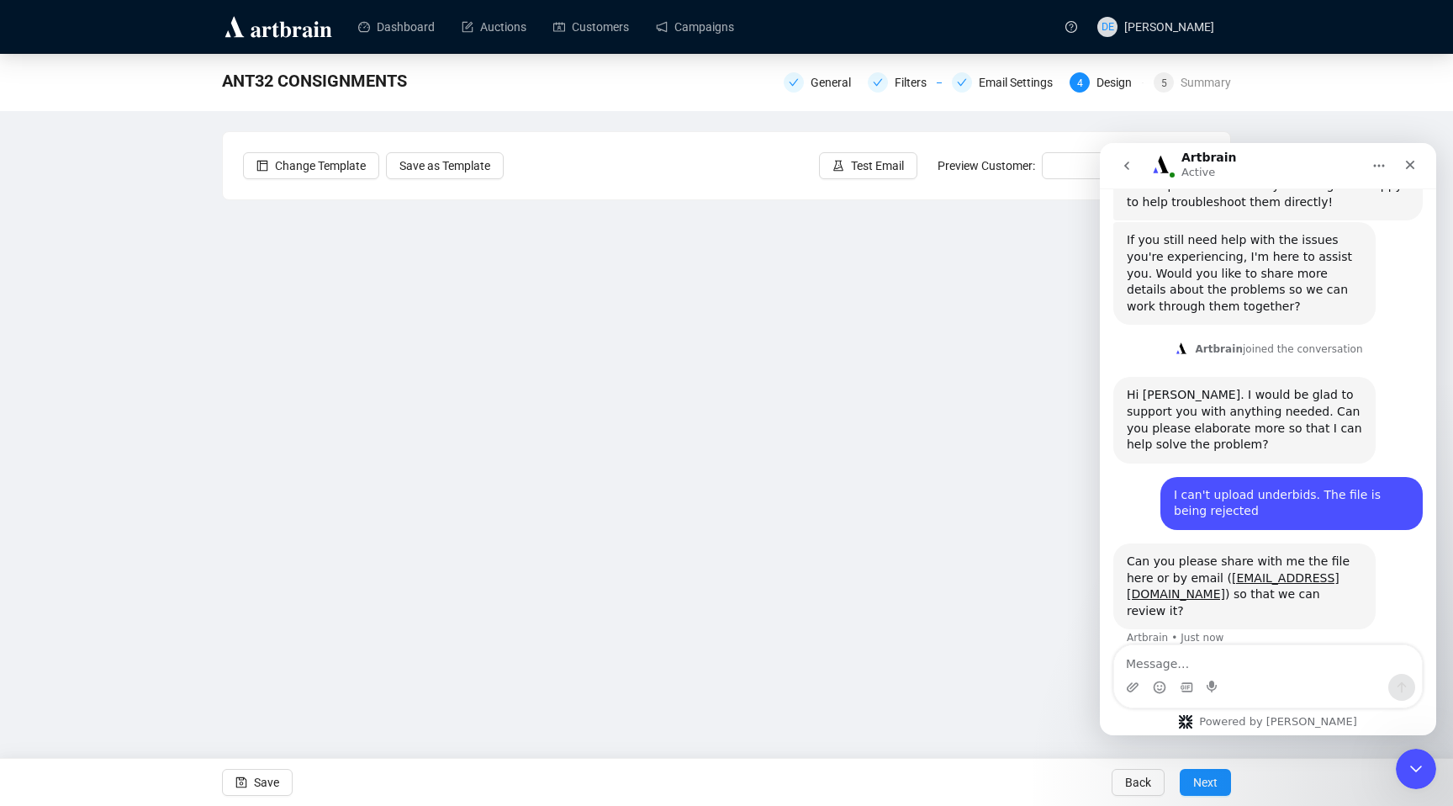
scroll to position [652, 0]
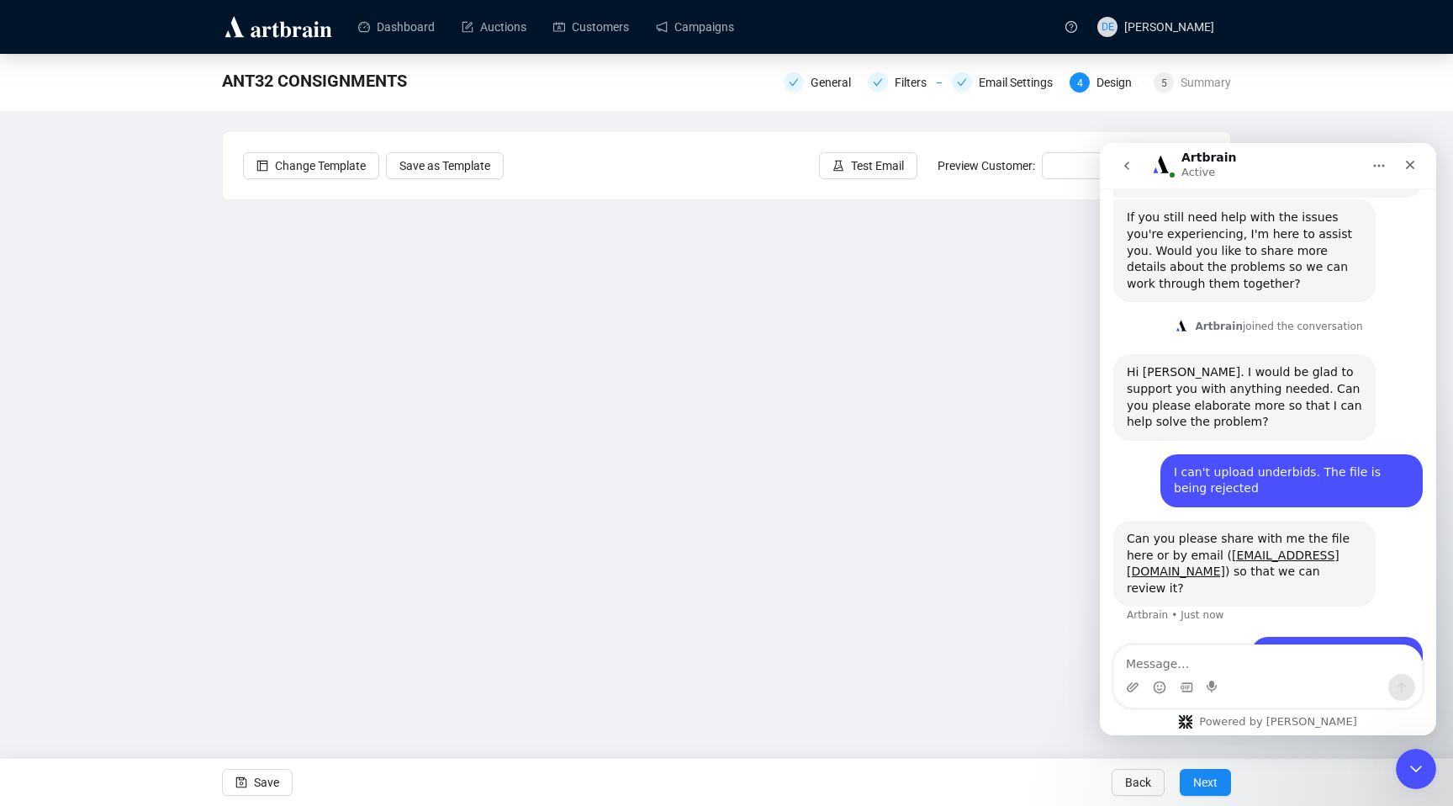
click at [111, 278] on div "ANT32 CONSIGNMENTS General Filters Email Settings 4 Design 5 Summary Change Tem…" at bounding box center [726, 377] width 1453 height 646
click at [1405, 161] on icon "Close" at bounding box center [1410, 164] width 13 height 13
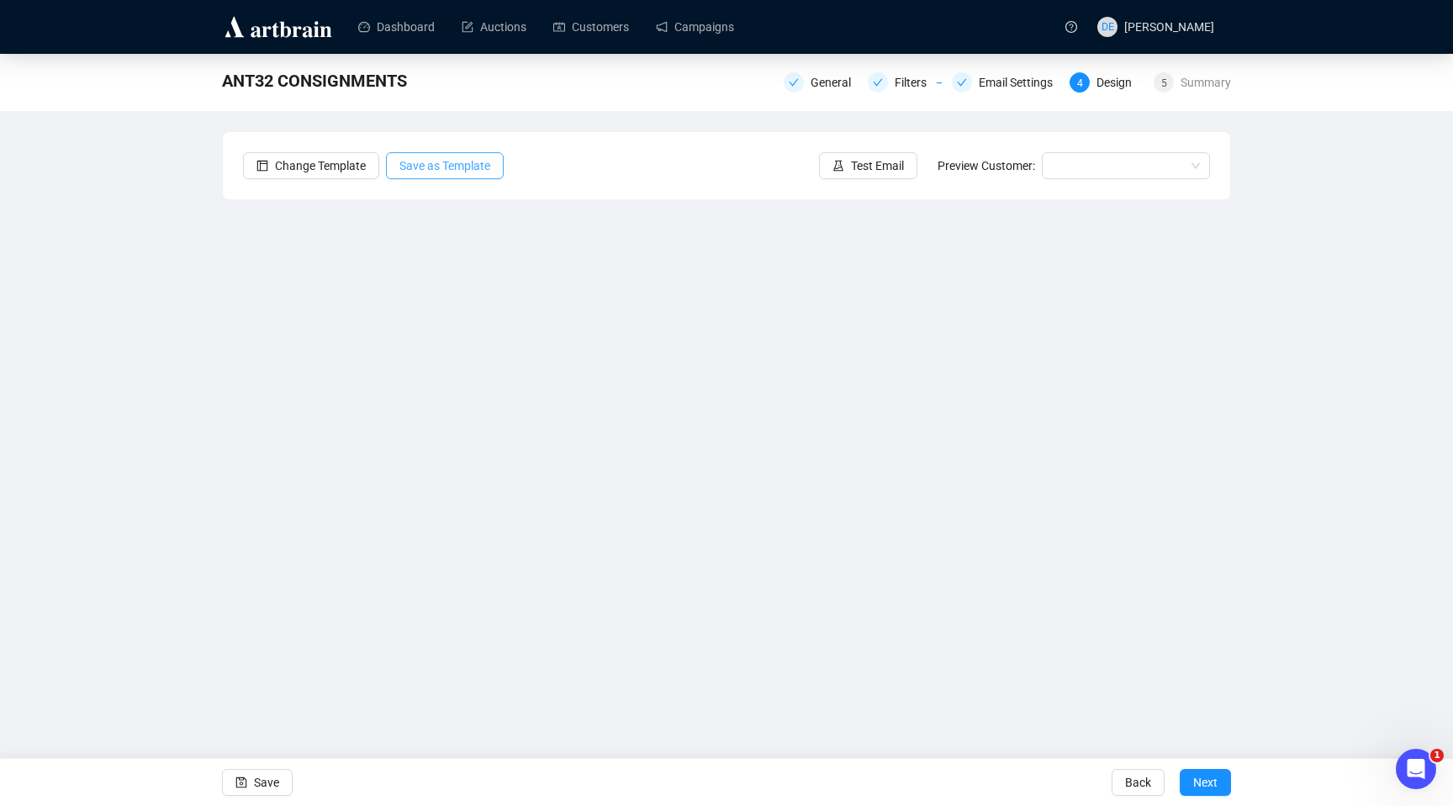
click at [477, 168] on span "Save as Template" at bounding box center [445, 165] width 91 height 19
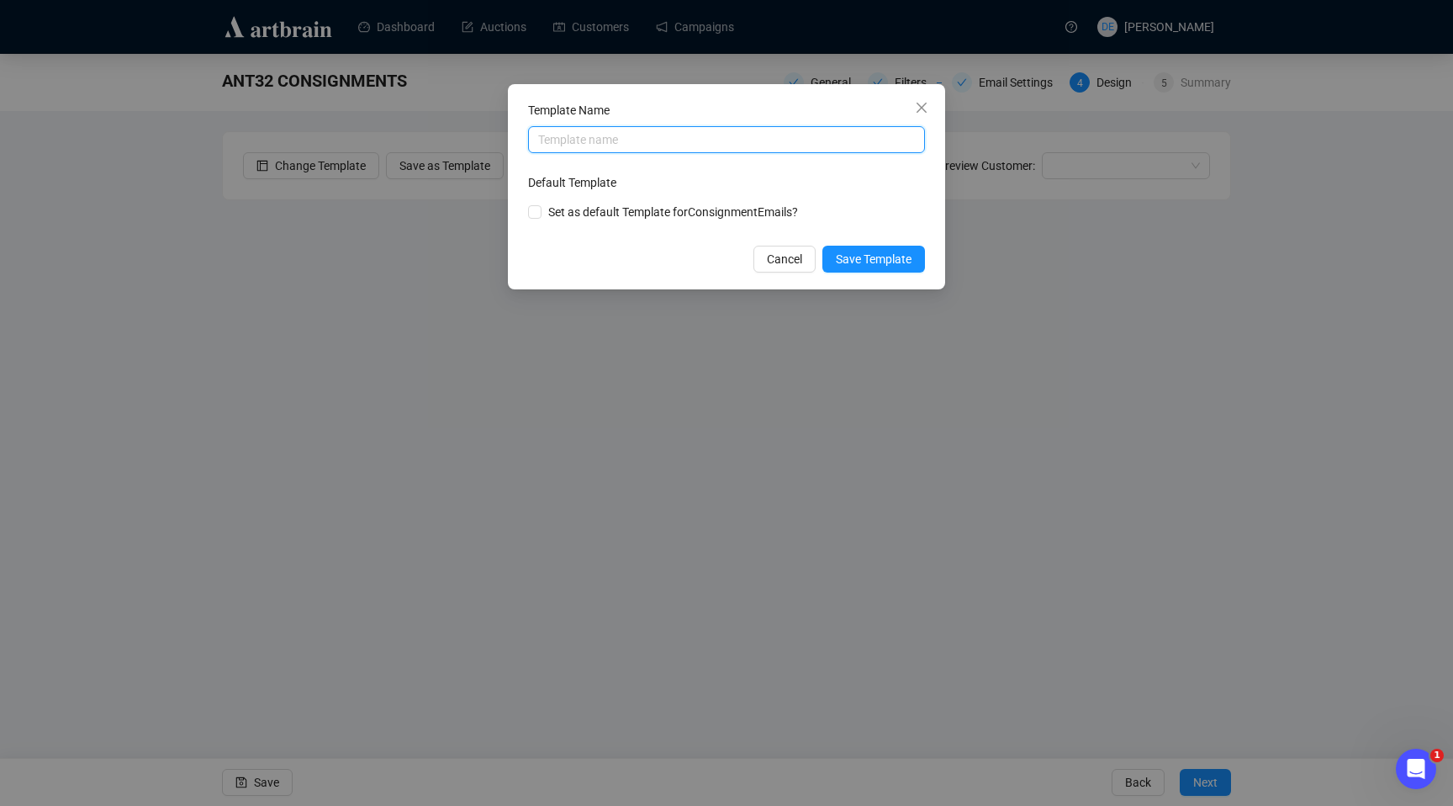
click at [655, 141] on input "text" at bounding box center [726, 139] width 397 height 27
click at [790, 261] on span "Cancel" at bounding box center [784, 259] width 35 height 19
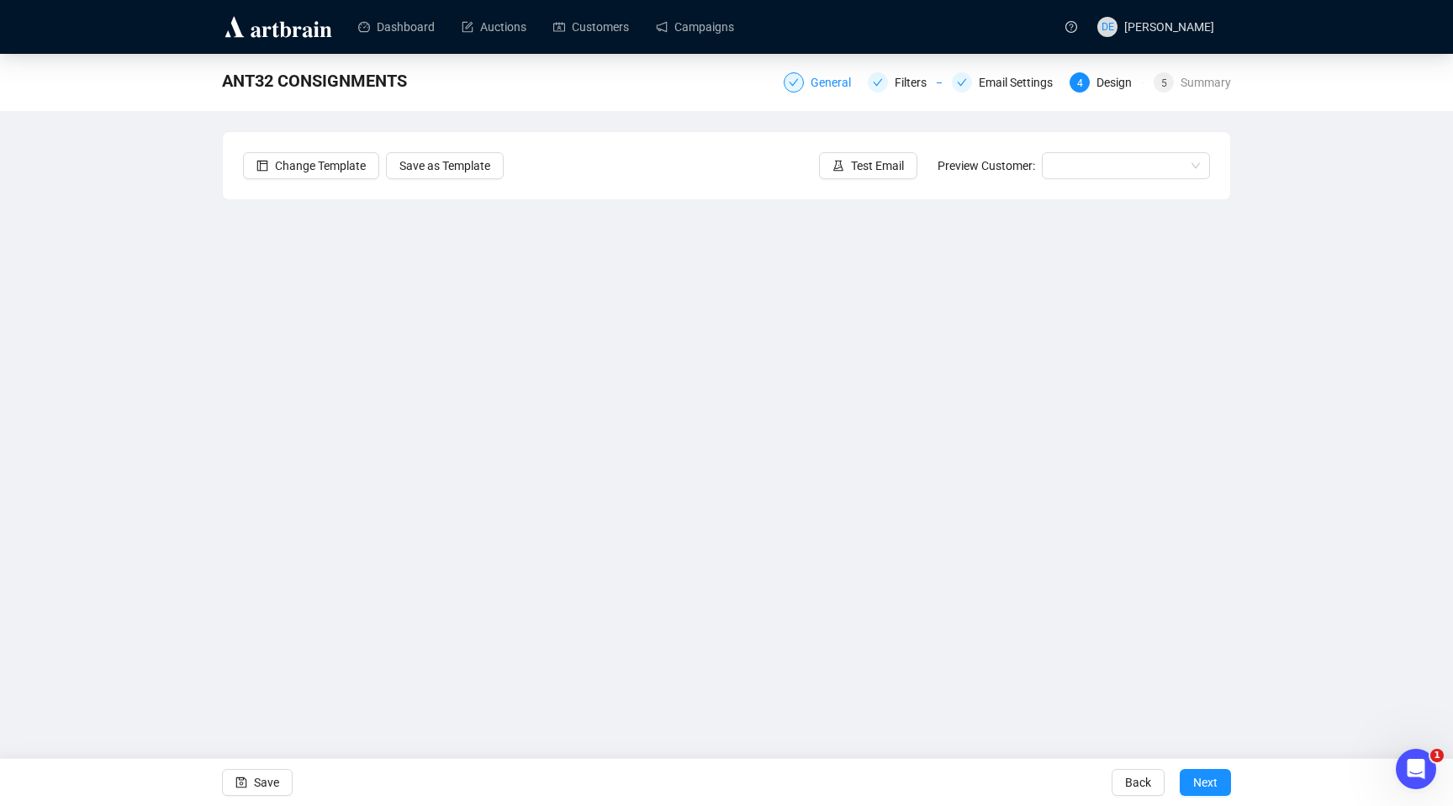
click at [811, 83] on div "General" at bounding box center [836, 82] width 50 height 20
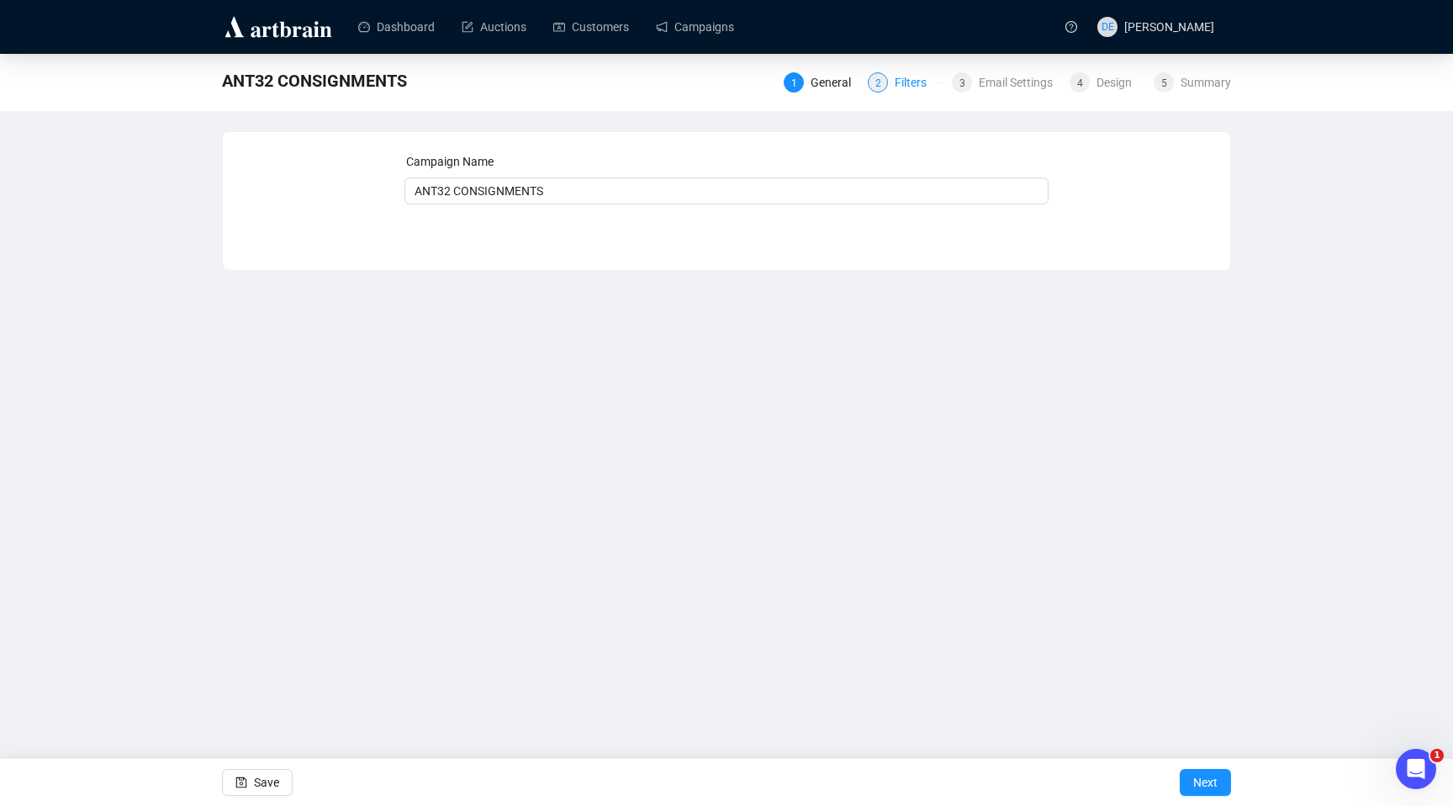
click at [881, 87] on div "2 Filters" at bounding box center [905, 82] width 74 height 20
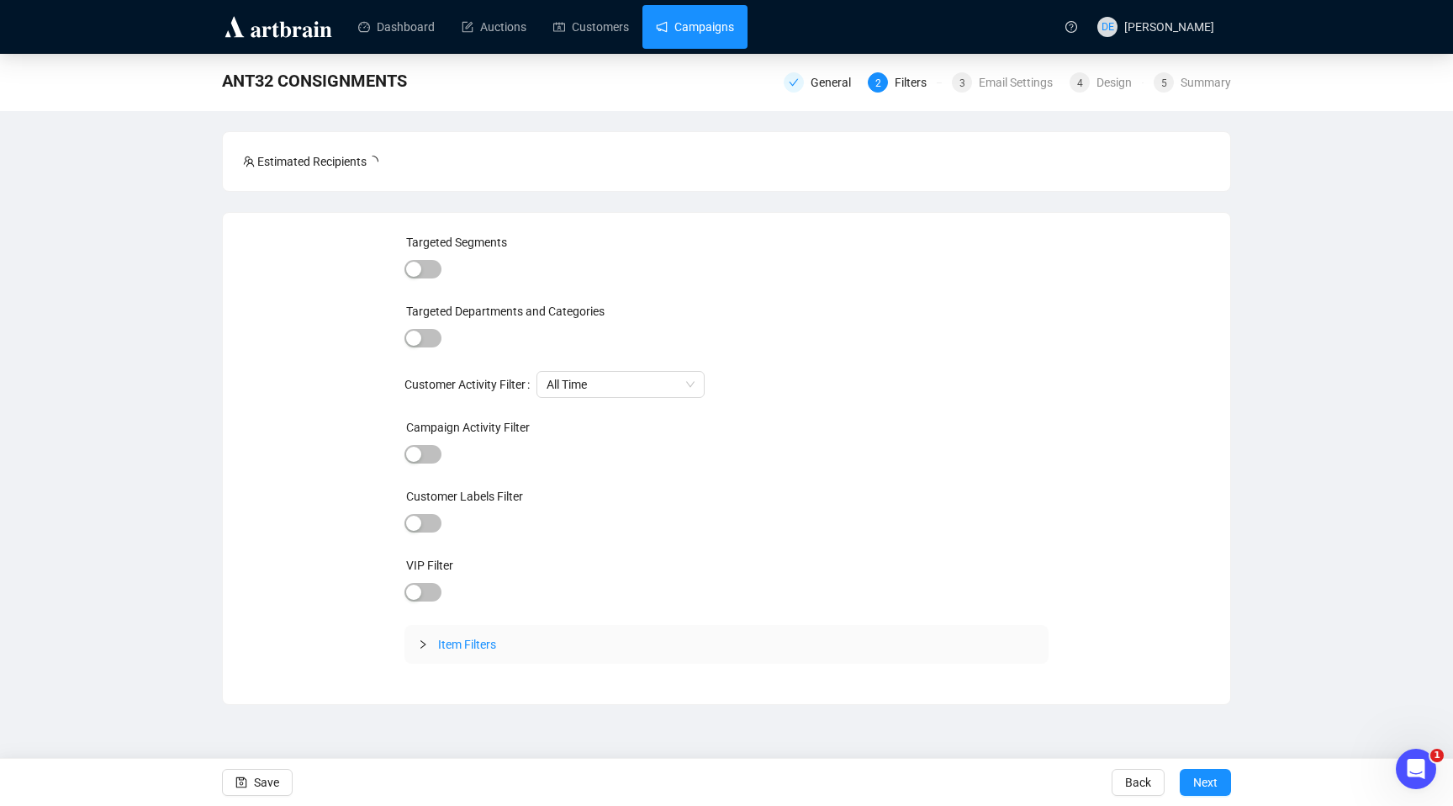
click at [686, 28] on link "Campaigns" at bounding box center [695, 27] width 78 height 44
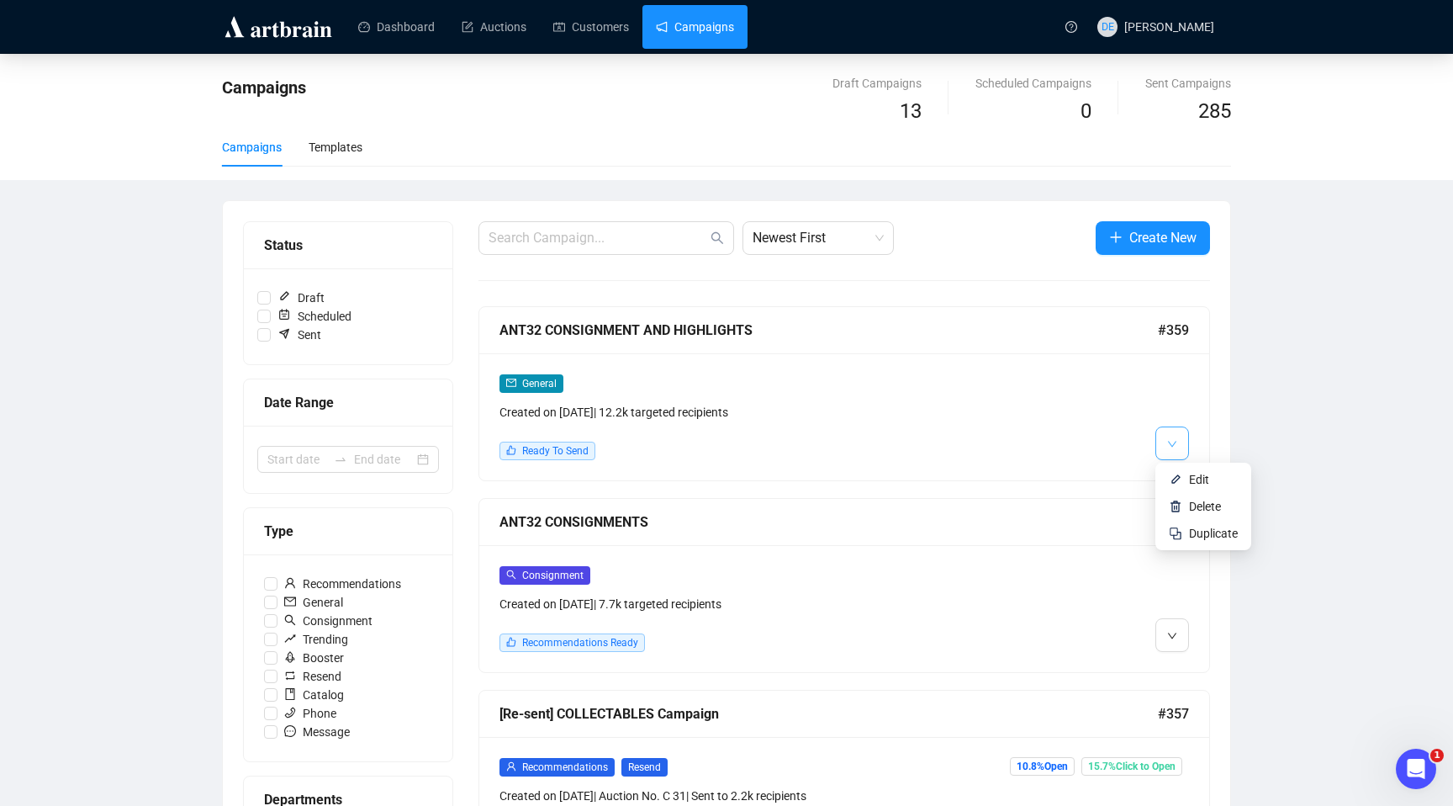
click at [1179, 452] on button "button" at bounding box center [1173, 443] width 34 height 34
click at [1167, 634] on icon "down" at bounding box center [1172, 636] width 10 height 10
click at [1188, 670] on li "Edit" at bounding box center [1203, 671] width 89 height 27
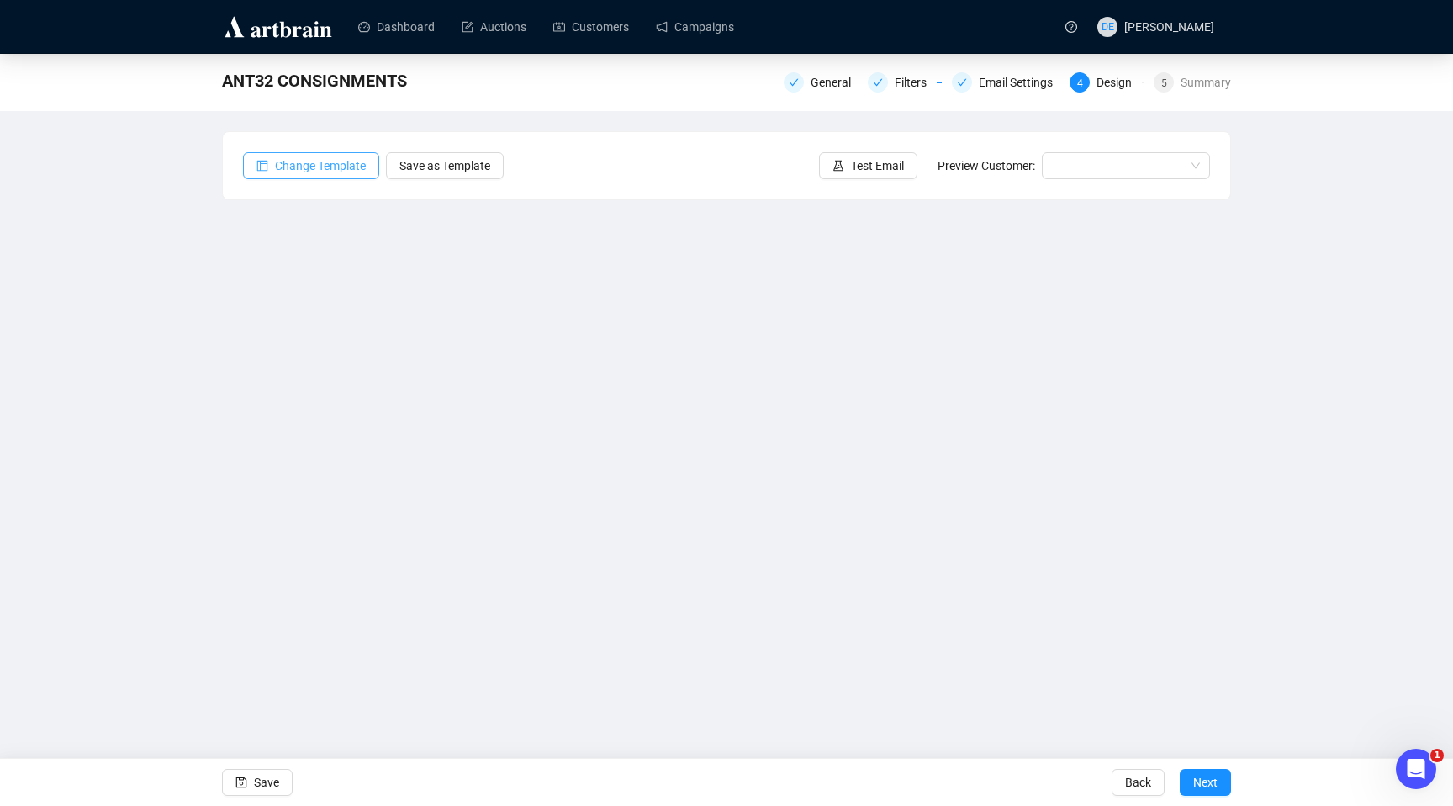
click at [310, 167] on span "Change Template" at bounding box center [320, 165] width 91 height 19
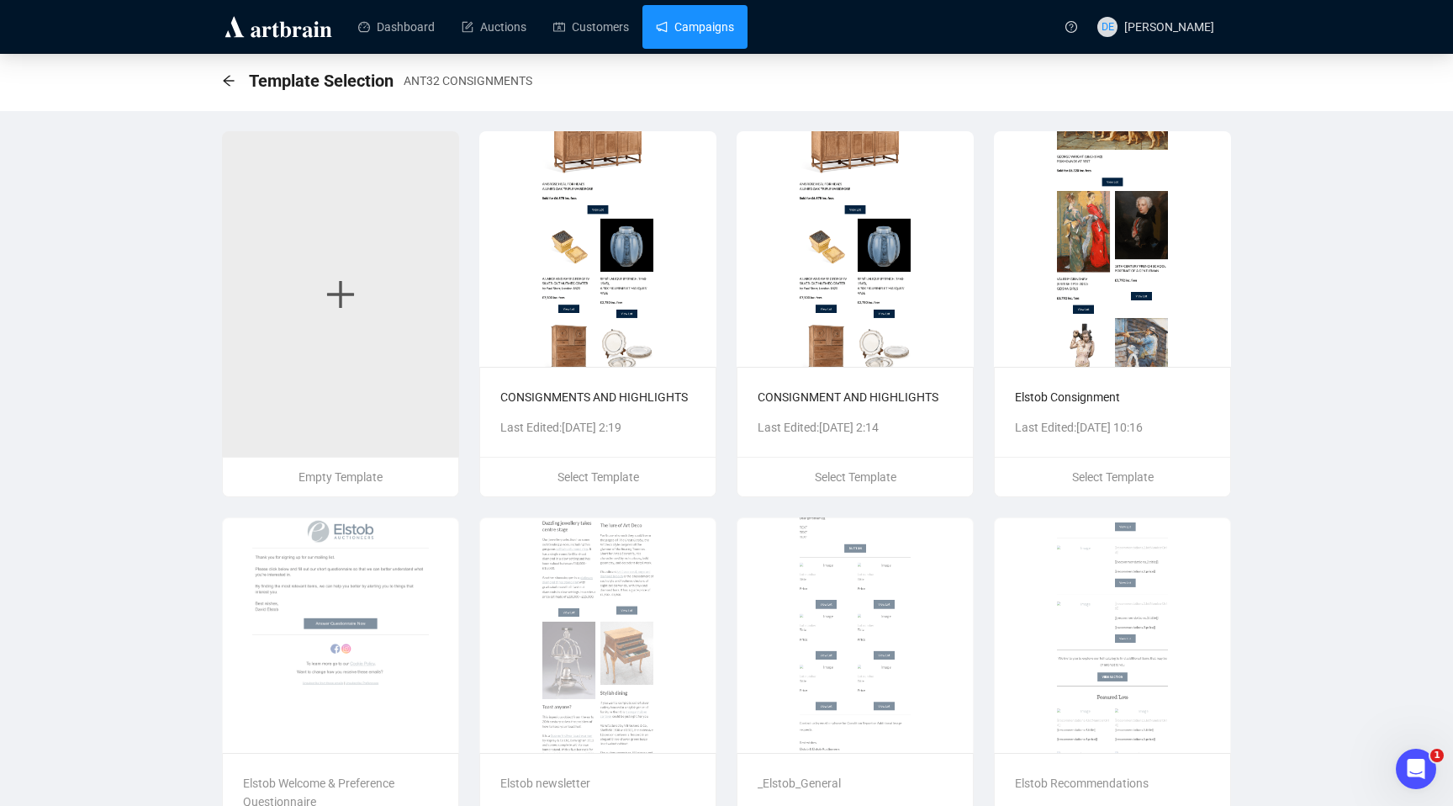
click at [722, 37] on link "Campaigns" at bounding box center [695, 27] width 78 height 44
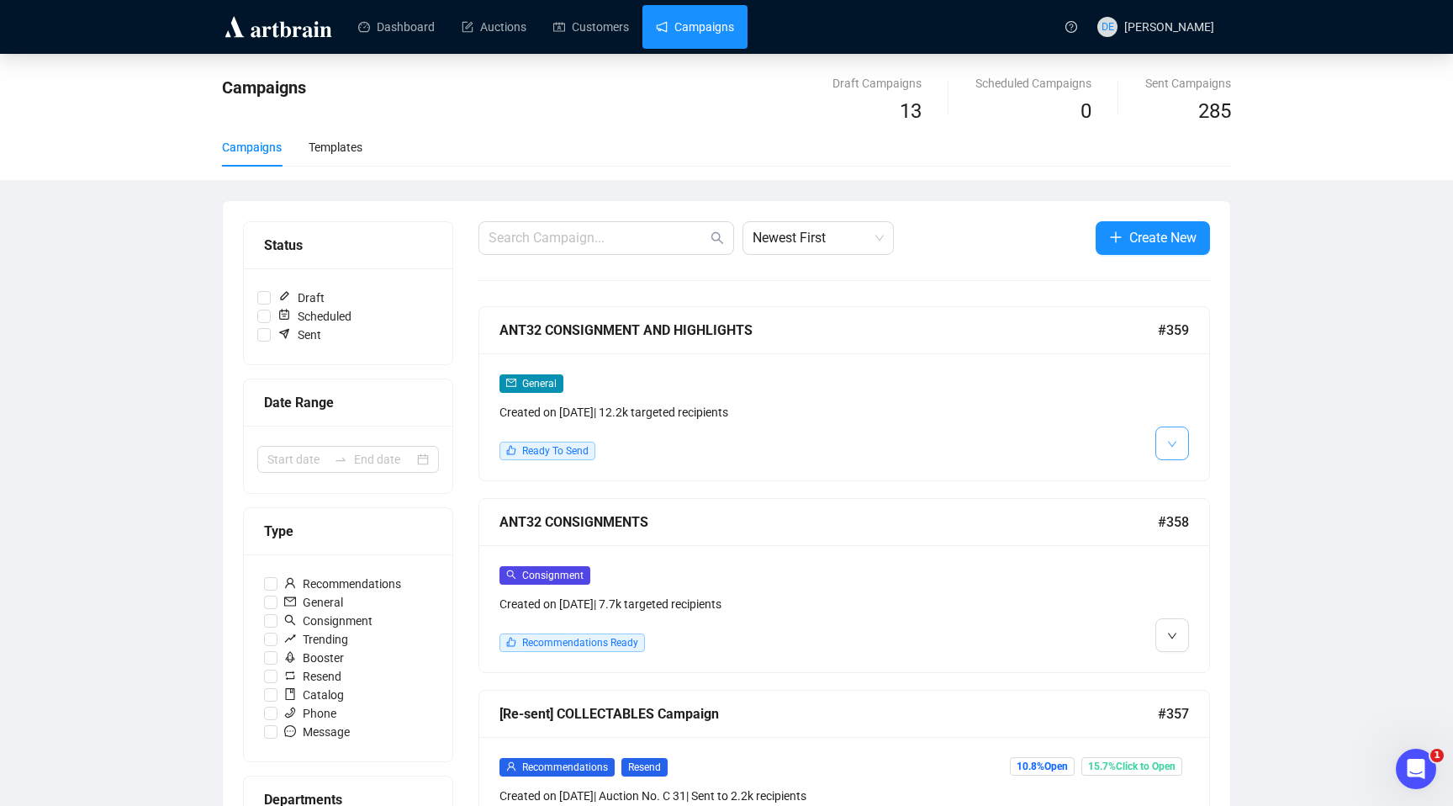
click at [1174, 450] on span "button" at bounding box center [1172, 442] width 10 height 21
click at [1184, 479] on li "Edit" at bounding box center [1203, 479] width 89 height 27
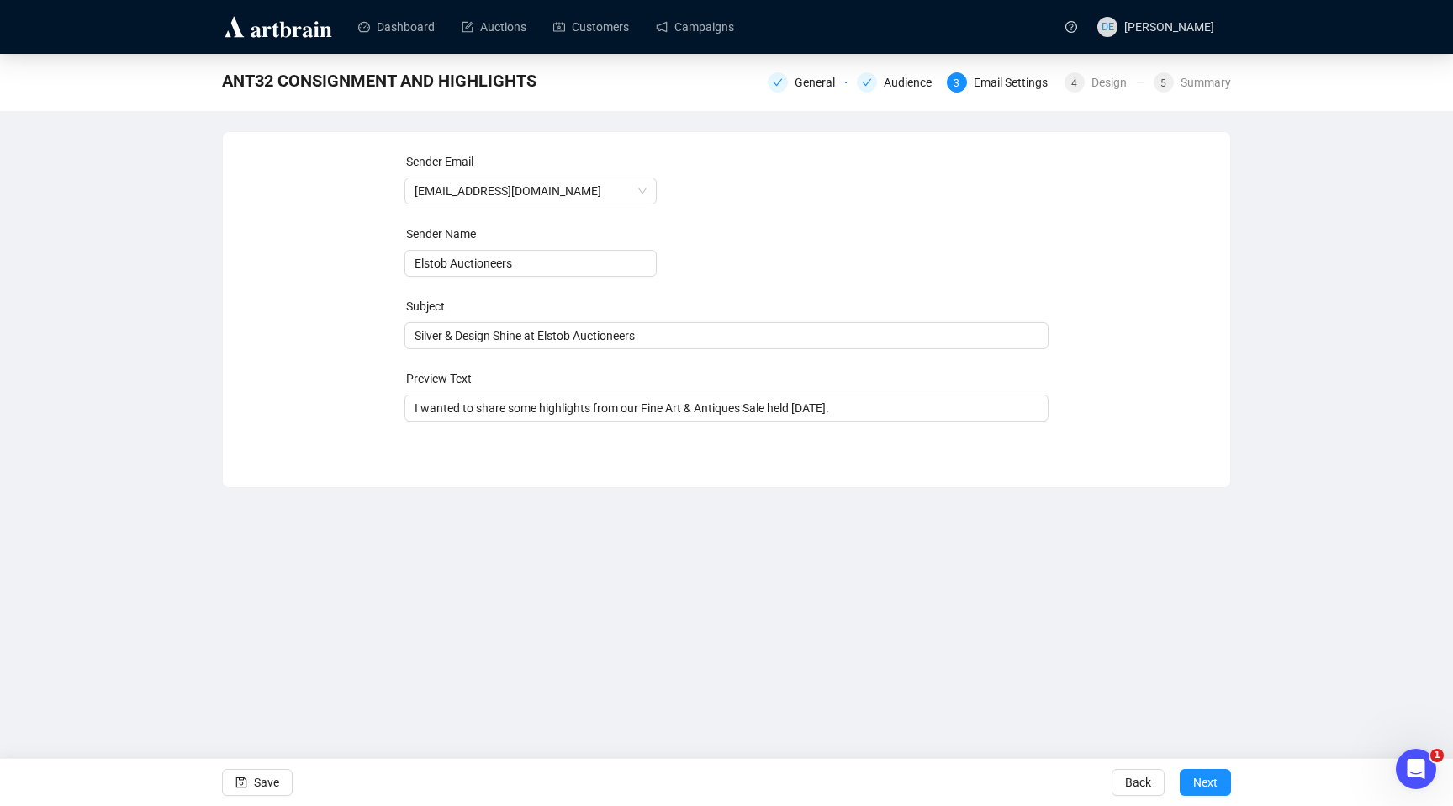
type input "David Elstob | Elstob Auctioneers"
click at [1092, 82] on div "Design" at bounding box center [1114, 82] width 45 height 20
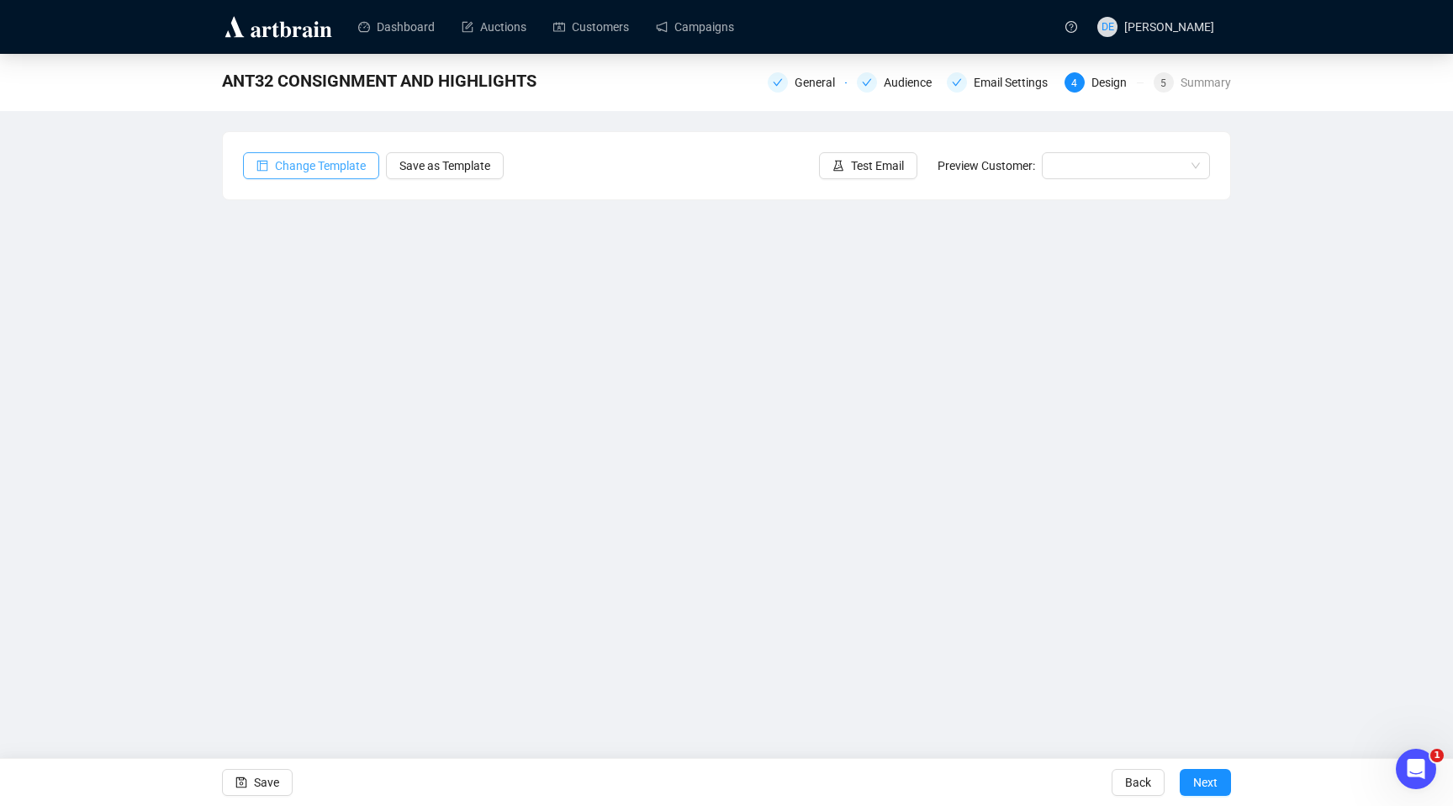
click at [319, 161] on span "Change Template" at bounding box center [320, 165] width 91 height 19
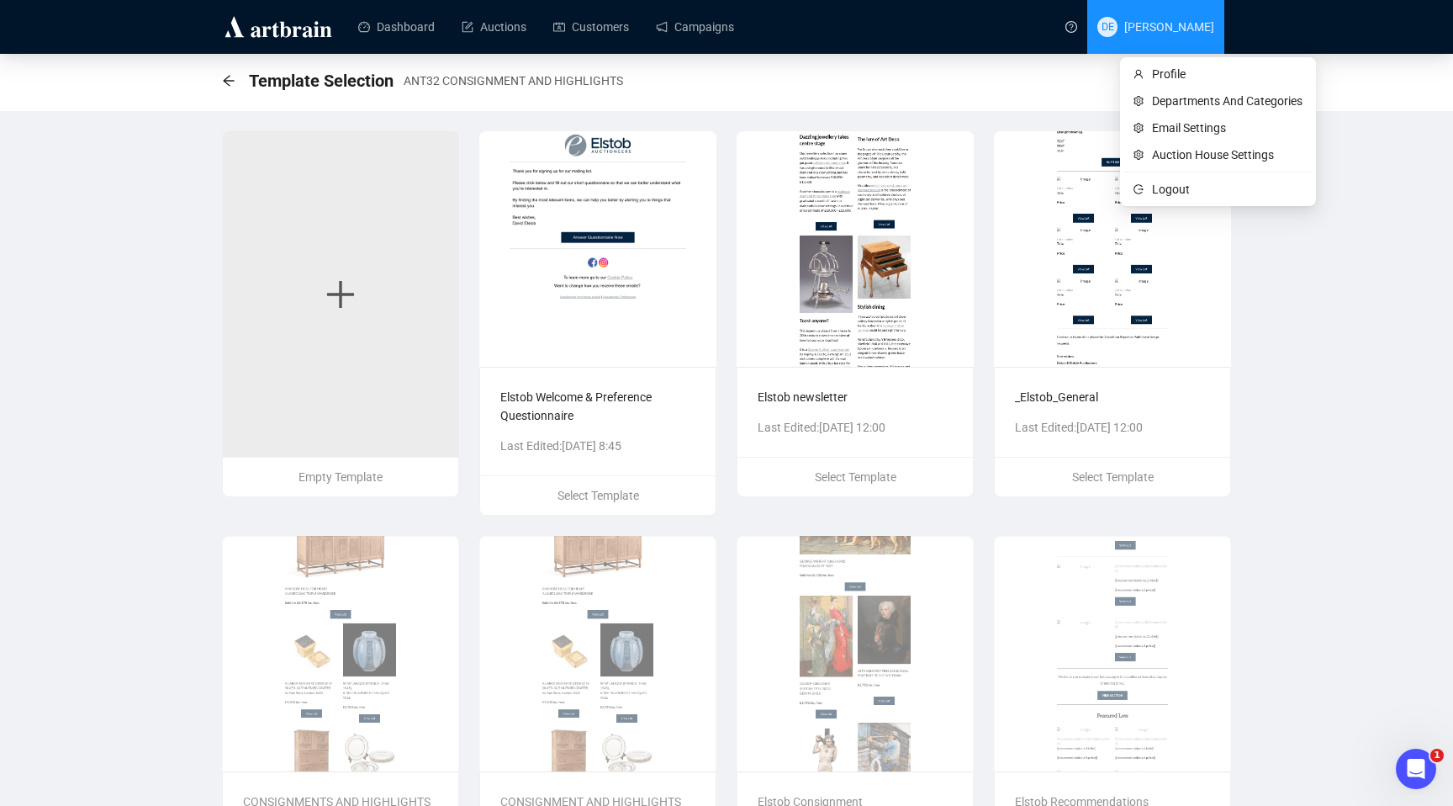
click at [1131, 36] on span "DE David Elstob" at bounding box center [1156, 27] width 117 height 54
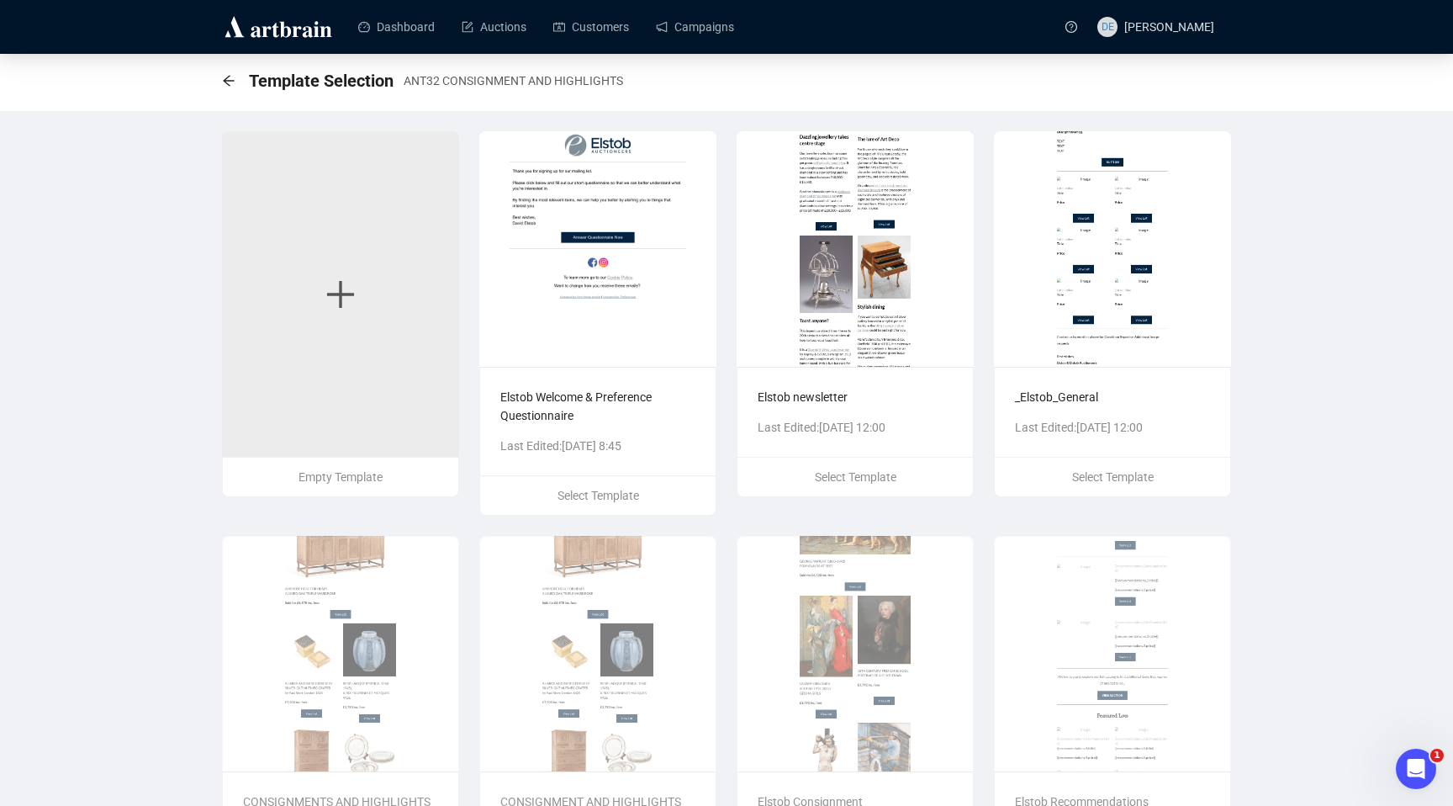
click at [304, 38] on img at bounding box center [278, 26] width 113 height 27
click at [498, 27] on link "Auctions" at bounding box center [494, 27] width 65 height 44
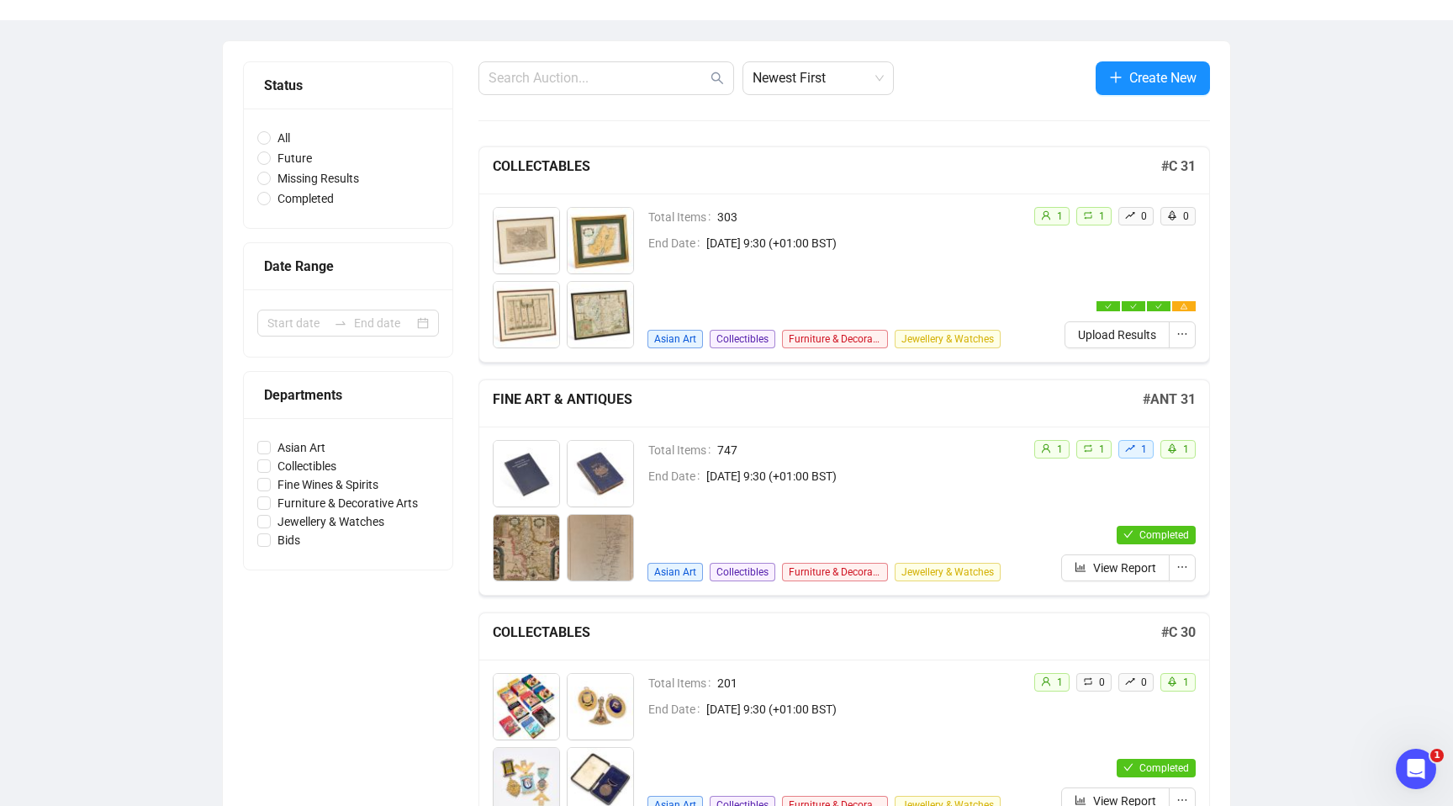
scroll to position [125, 0]
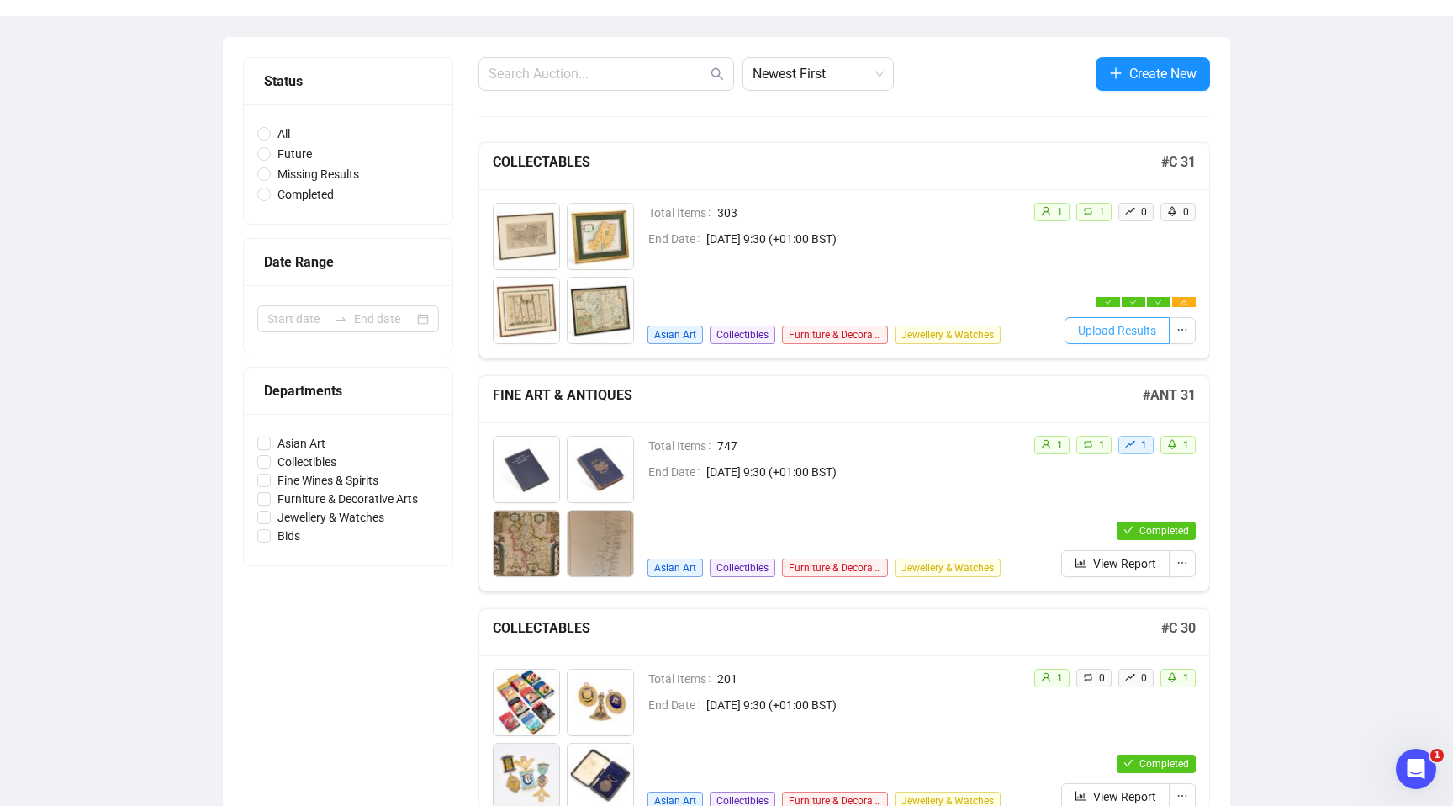
click at [1135, 336] on span "Upload Results" at bounding box center [1117, 330] width 78 height 19
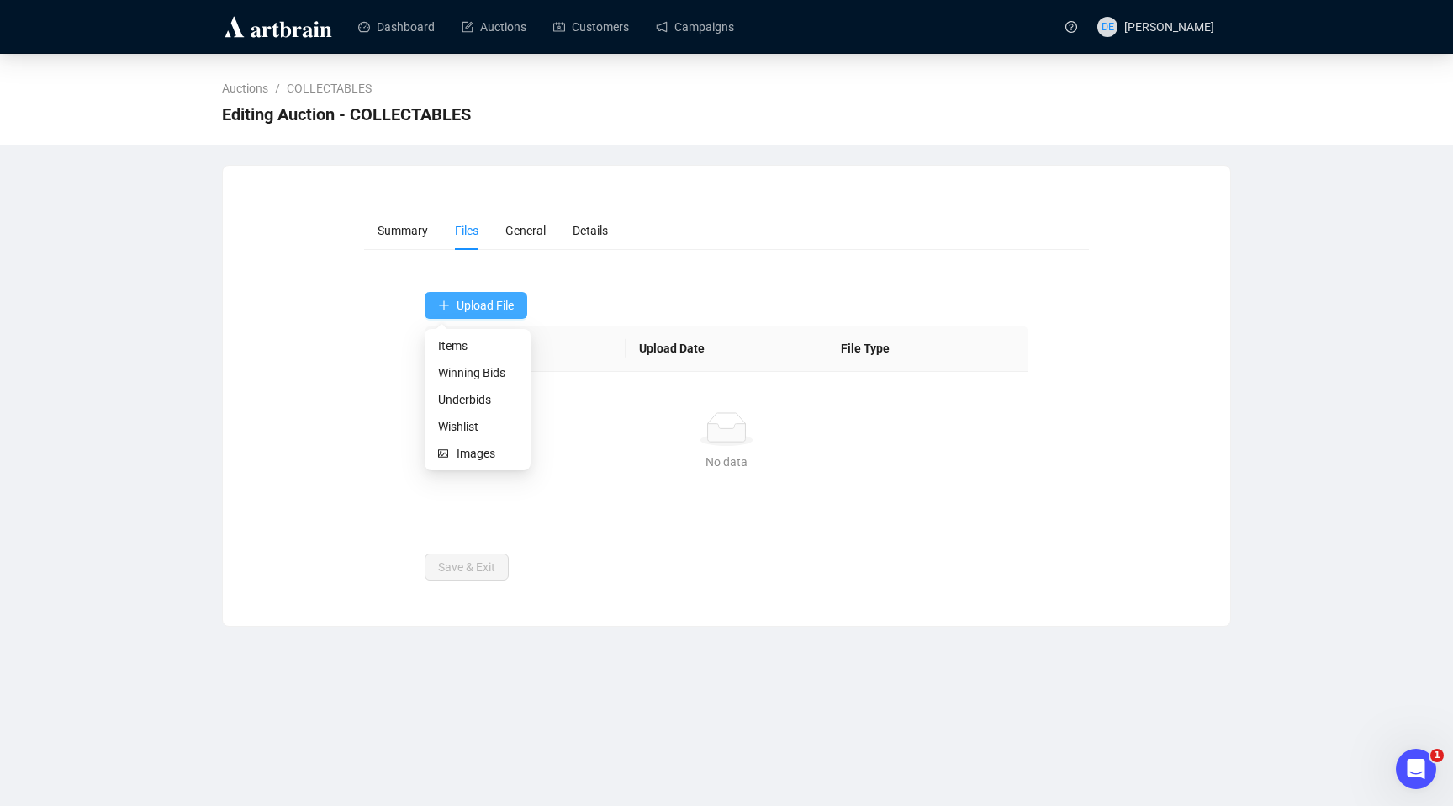
click at [499, 309] on span "Upload File" at bounding box center [485, 305] width 57 height 13
click at [479, 399] on span "Underbids" at bounding box center [477, 399] width 79 height 19
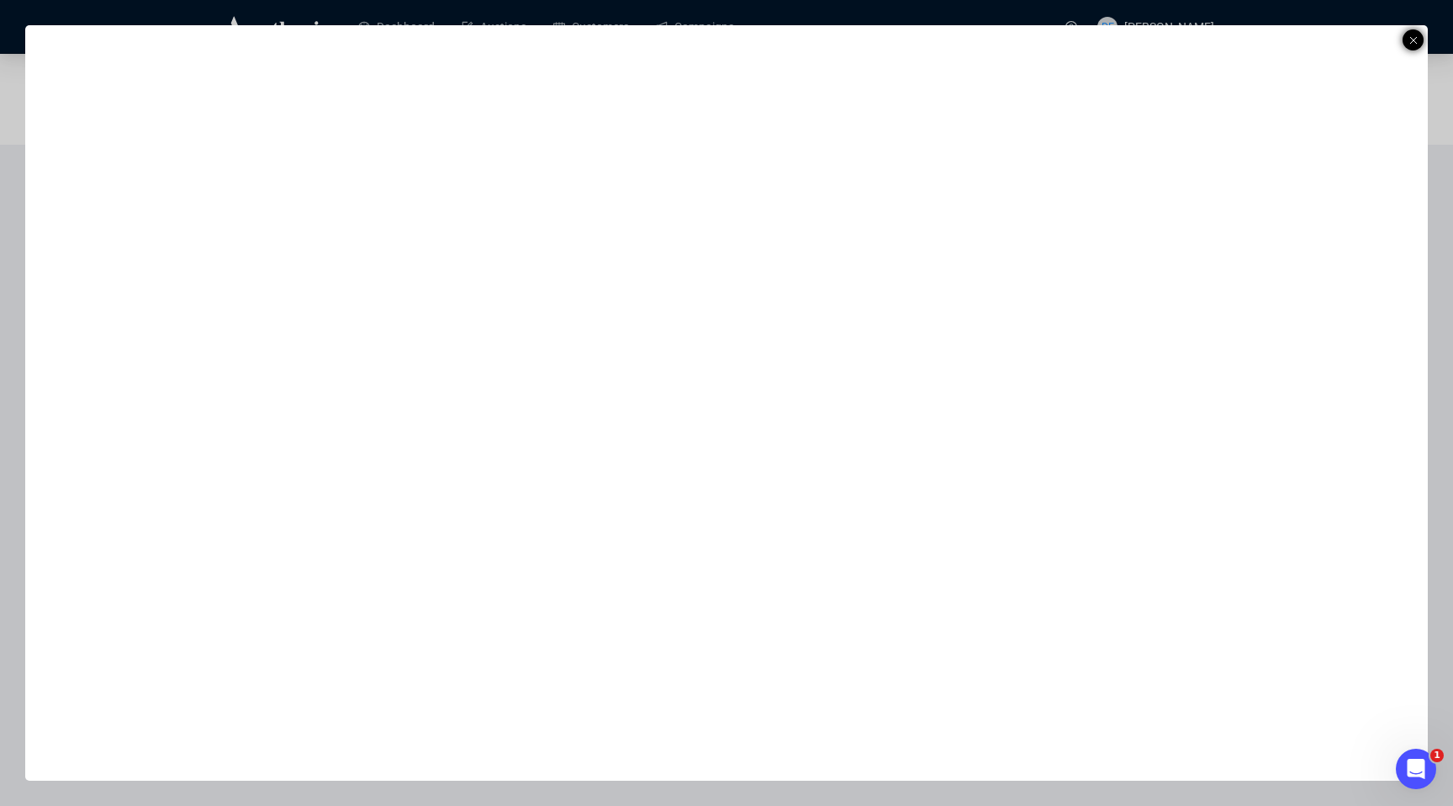
click at [1415, 40] on icon at bounding box center [1414, 40] width 8 height 20
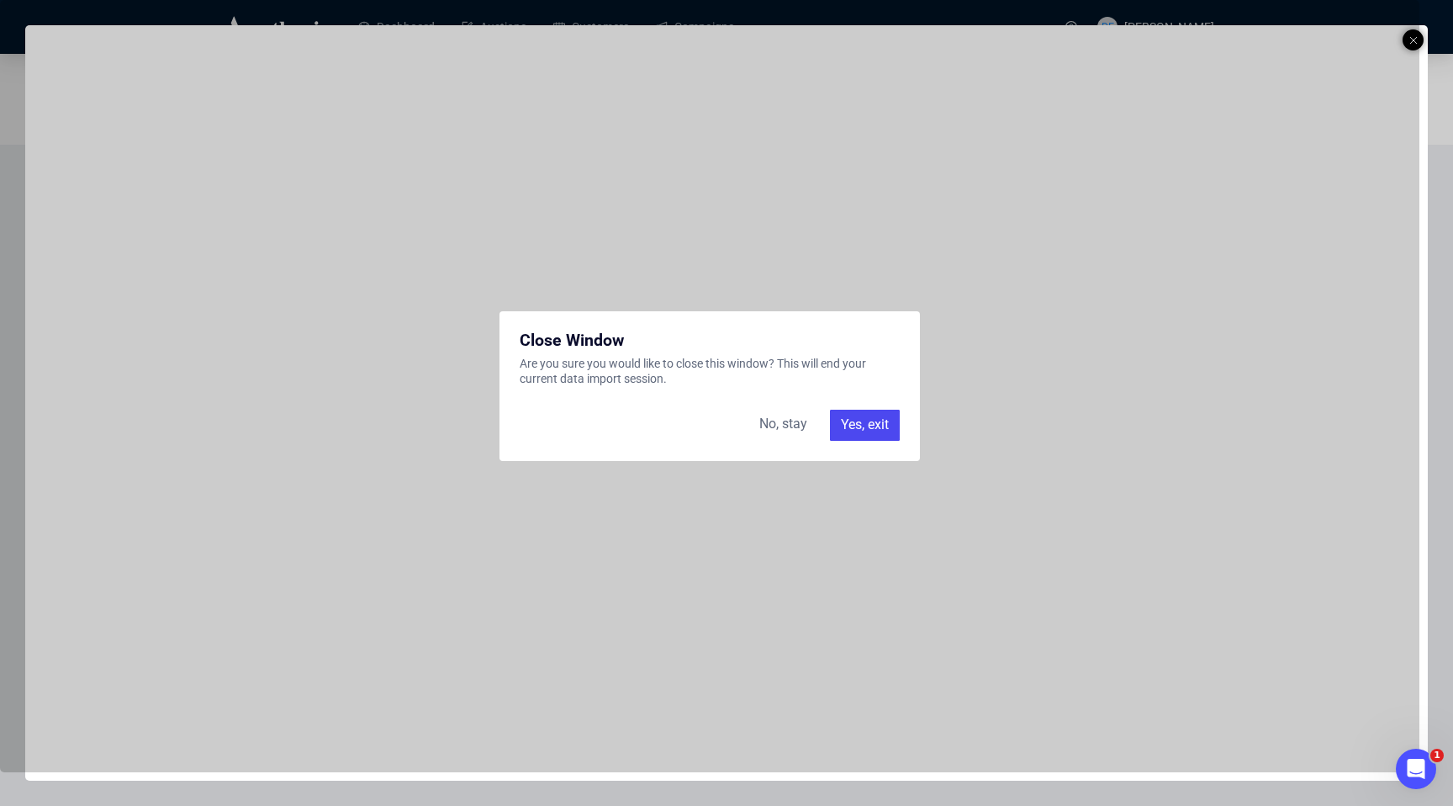
click at [866, 424] on div "Yes, exit" at bounding box center [865, 425] width 70 height 30
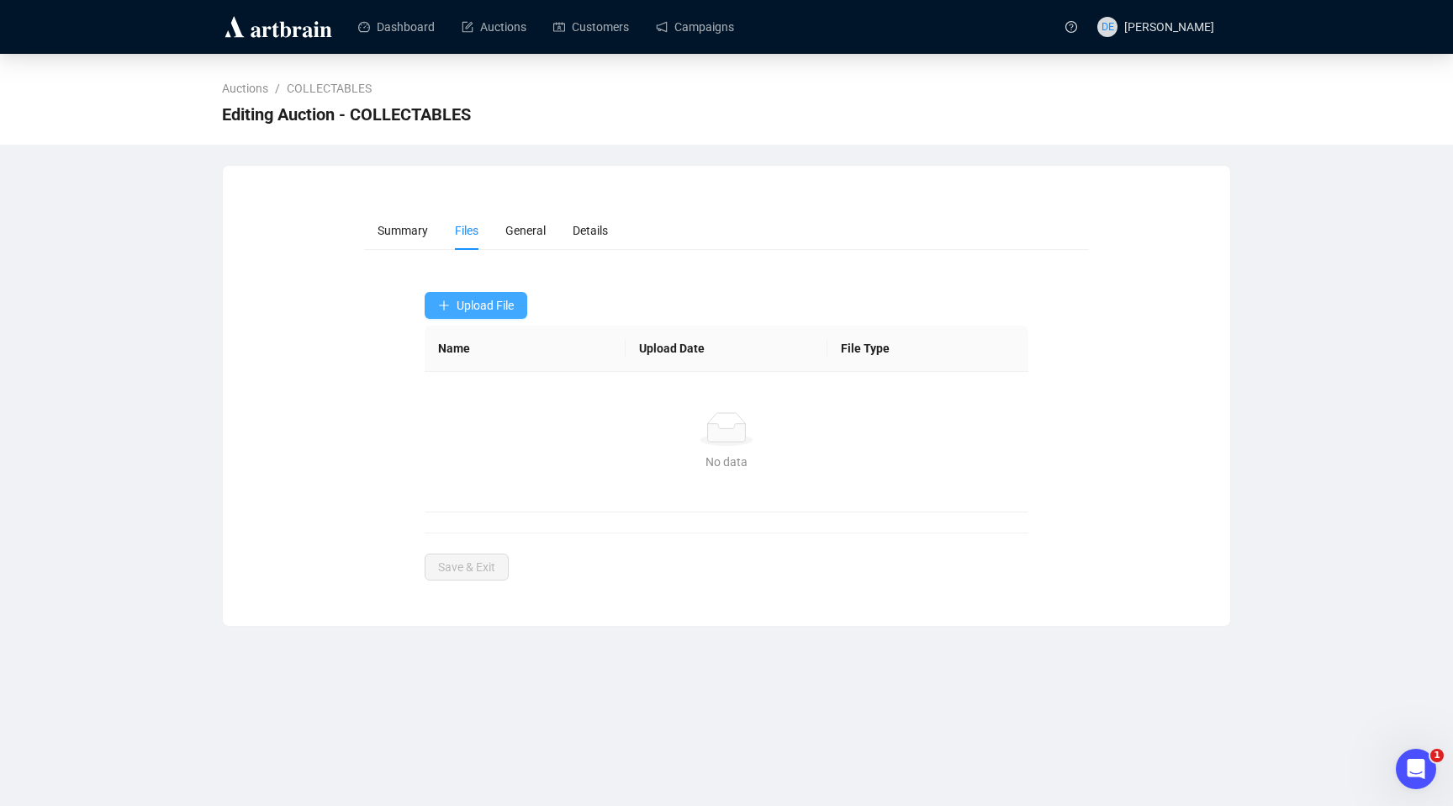
click at [511, 301] on span "Upload File" at bounding box center [485, 305] width 57 height 13
click at [482, 398] on span "Underbids" at bounding box center [477, 399] width 79 height 19
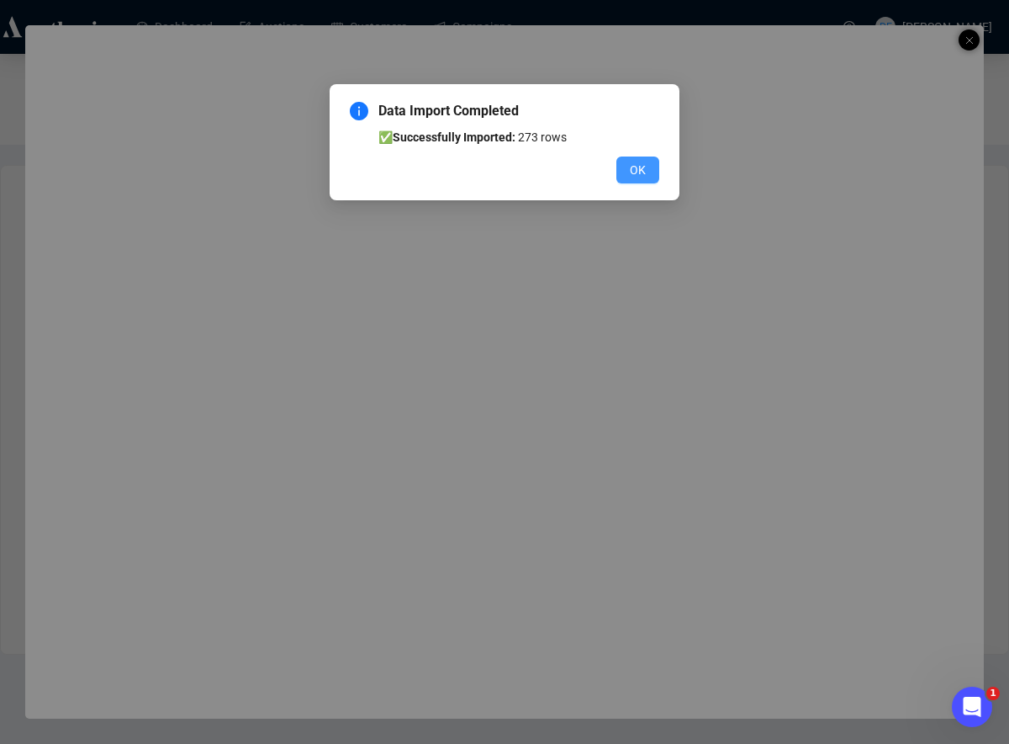
click at [636, 169] on span "OK" at bounding box center [638, 170] width 16 height 19
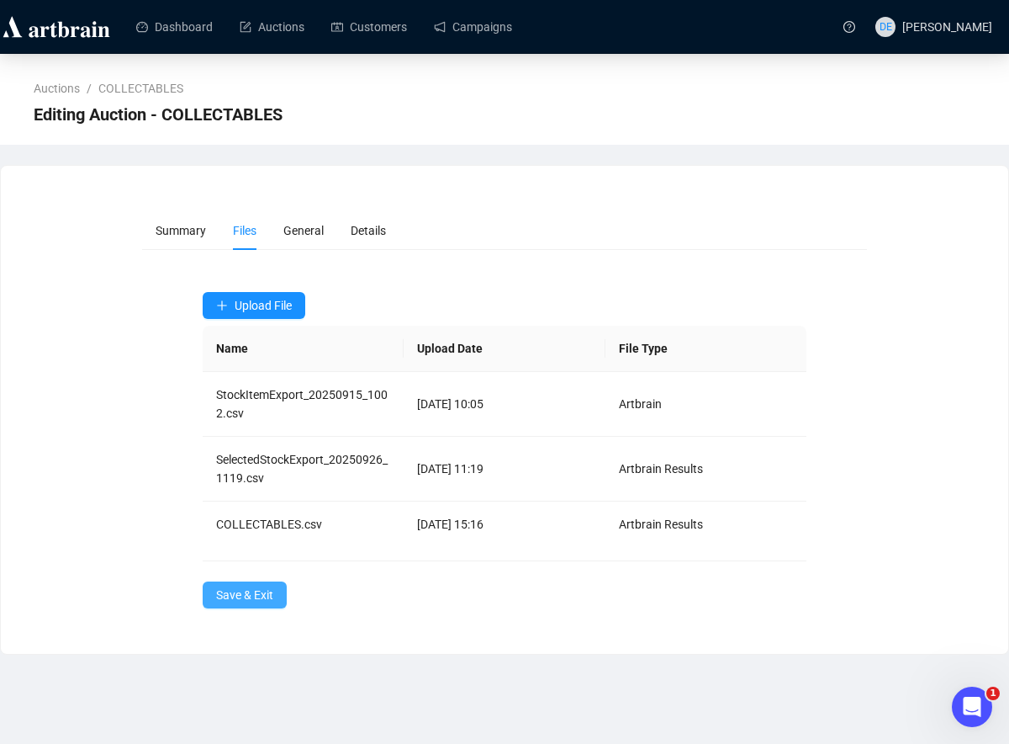
click at [268, 601] on span "Save & Exit" at bounding box center [244, 594] width 57 height 19
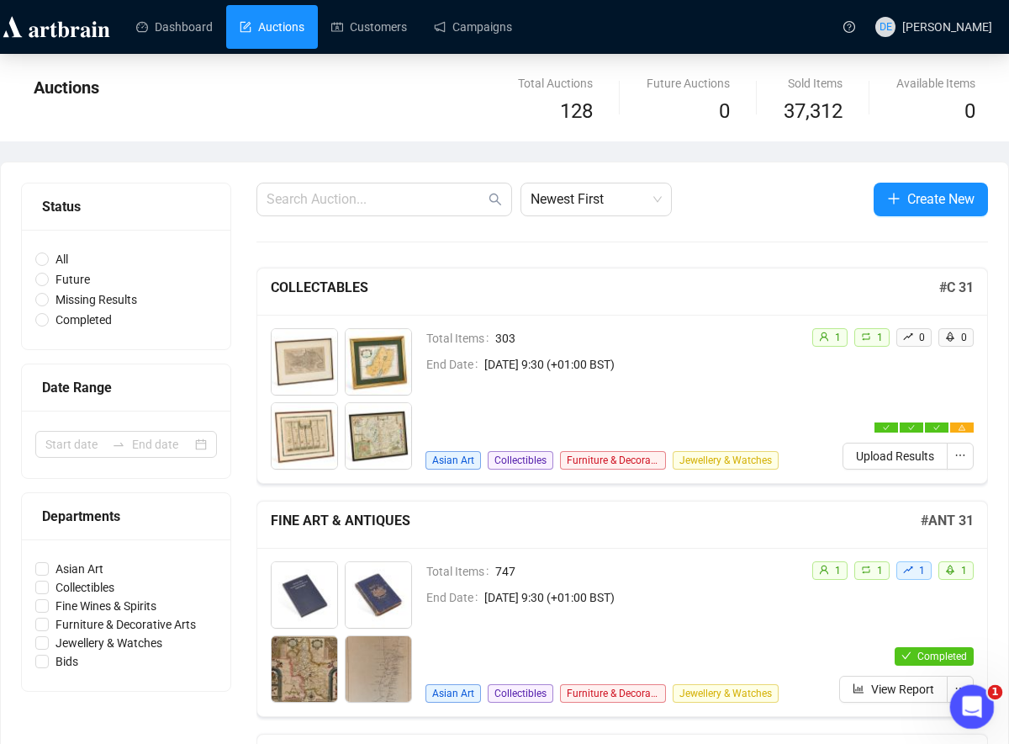
click at [968, 696] on icon "Open Intercom Messenger" at bounding box center [970, 705] width 28 height 28
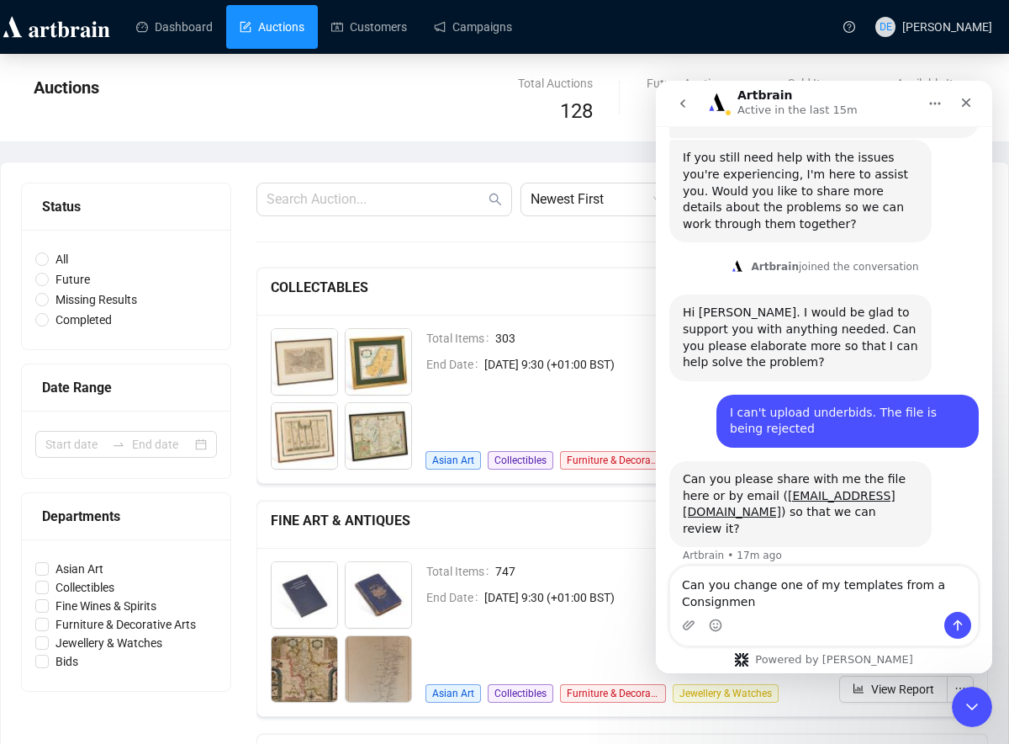
scroll to position [669, 0]
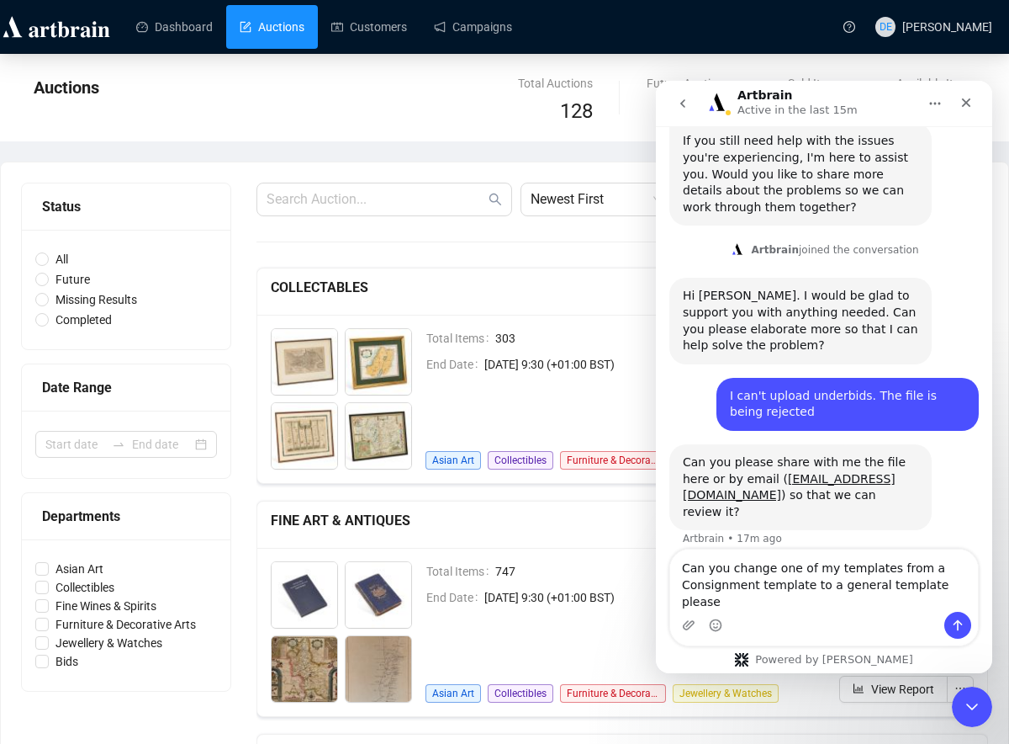
type textarea "Can you change one of my templates from a Consignment template to a general tem…"
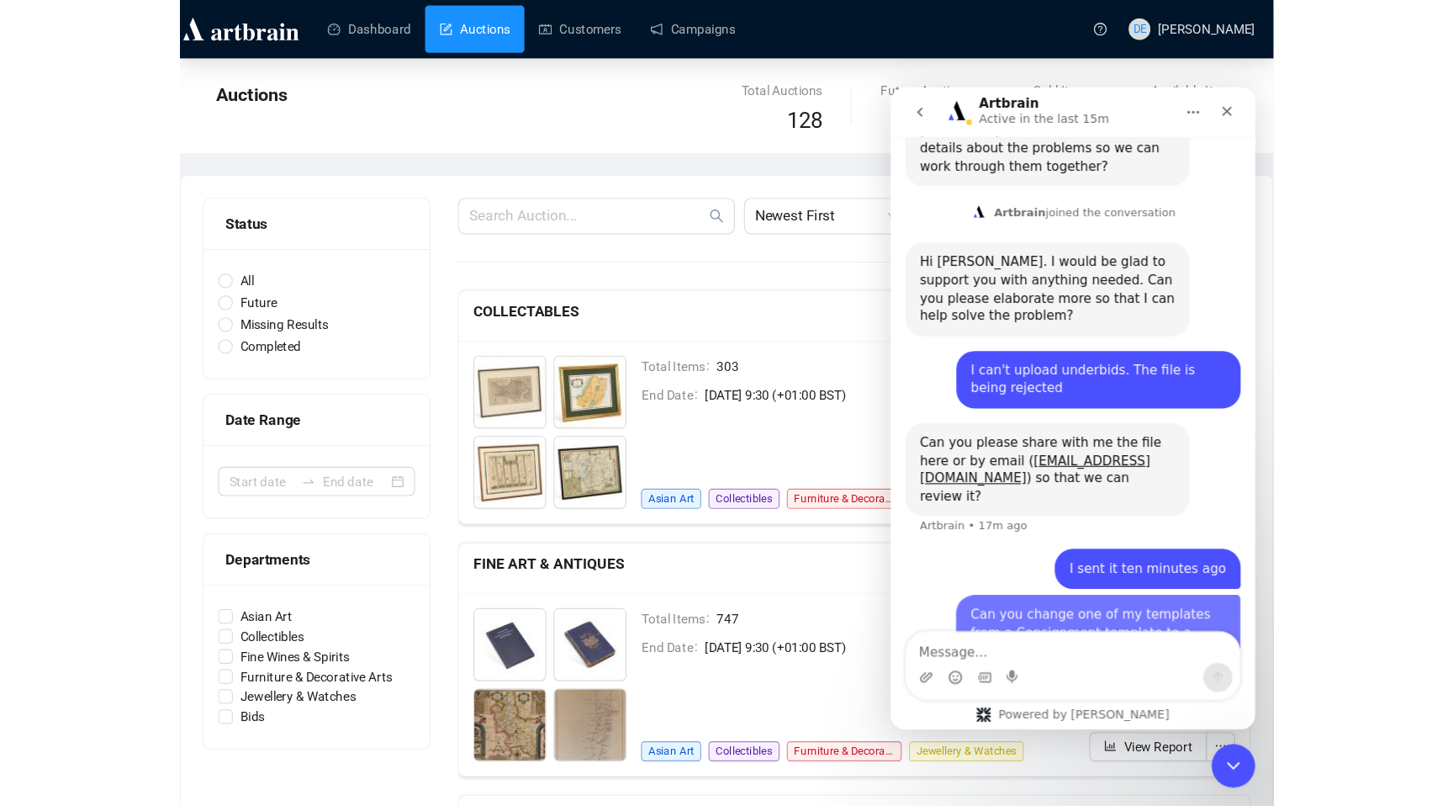
scroll to position [723, 0]
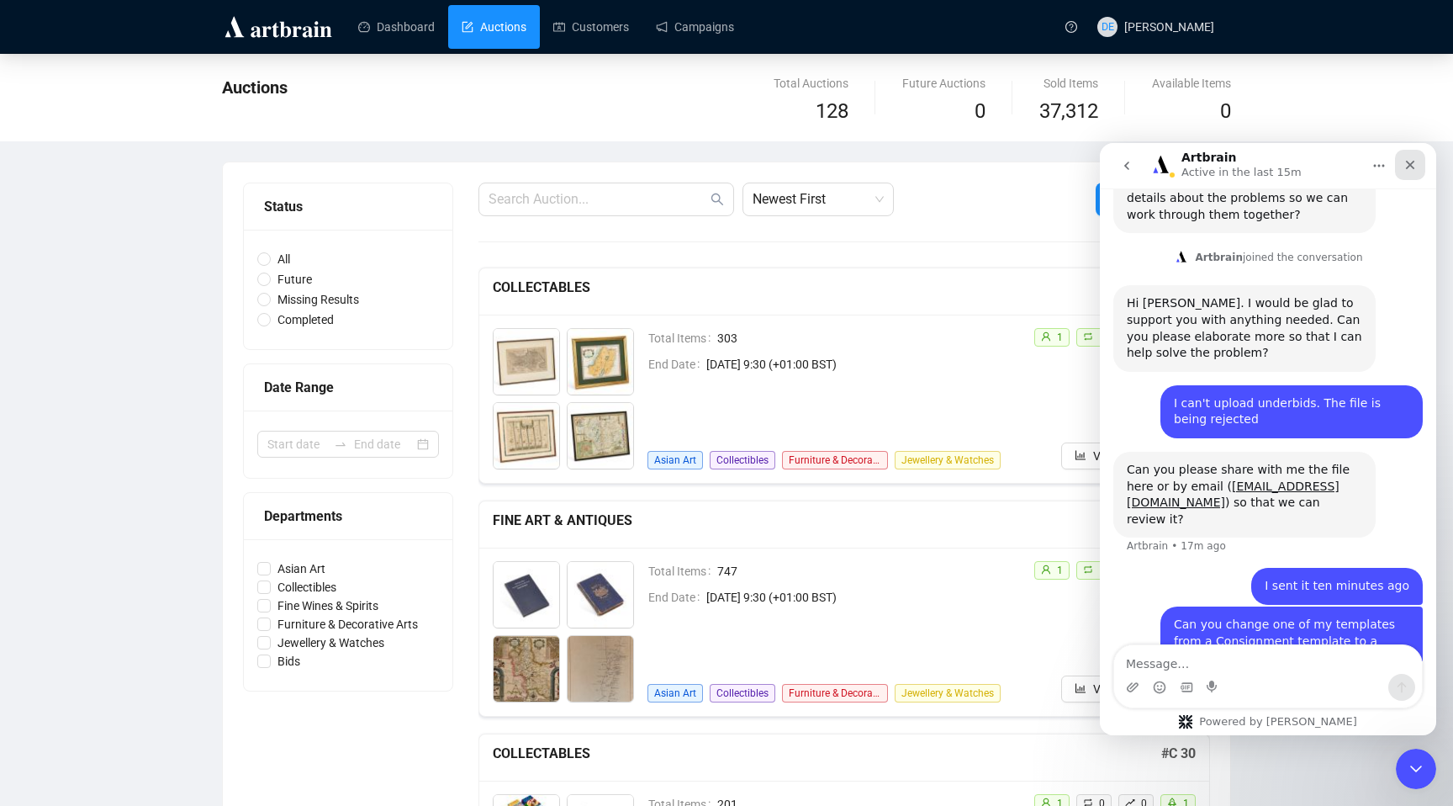
click at [1412, 162] on icon "Close" at bounding box center [1410, 165] width 9 height 9
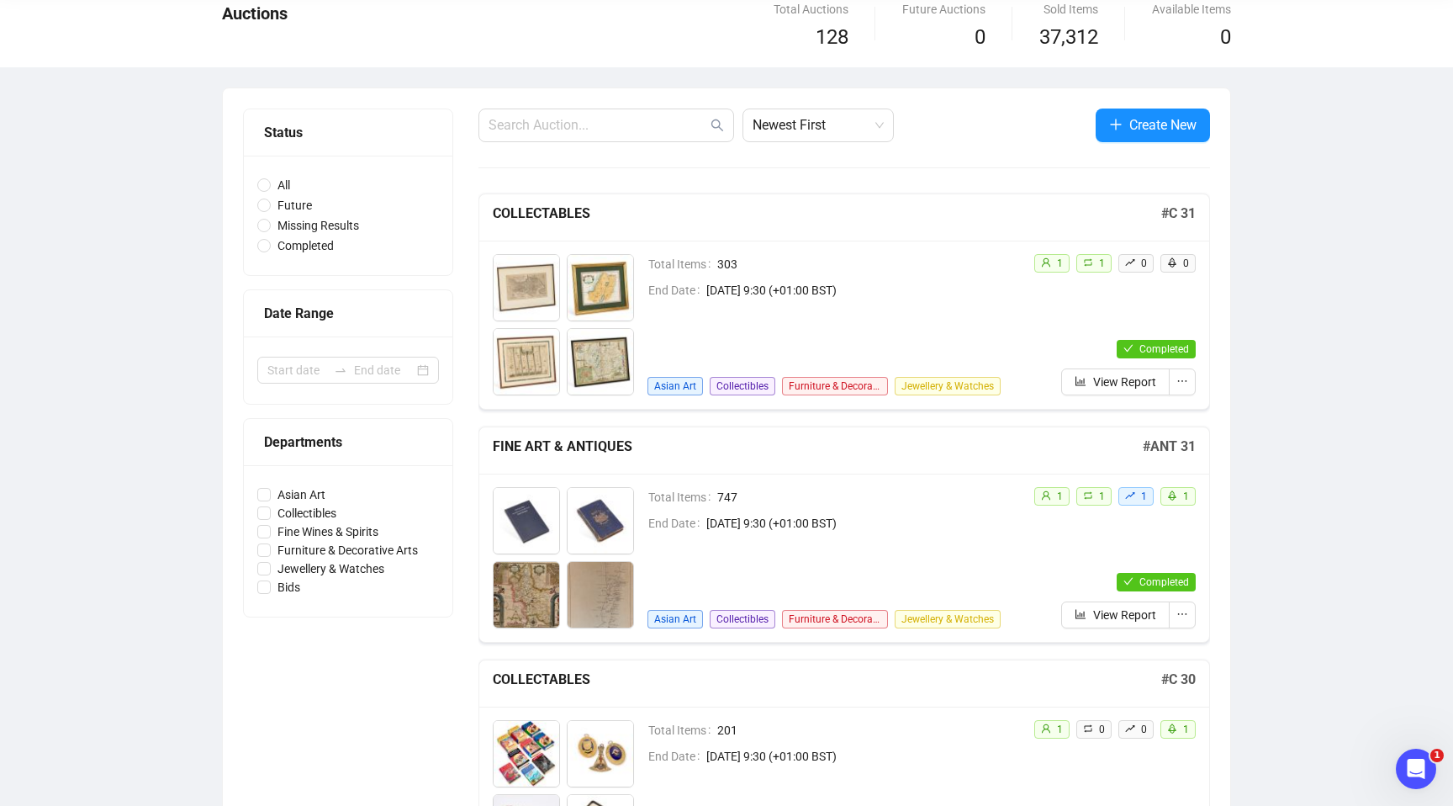
scroll to position [0, 0]
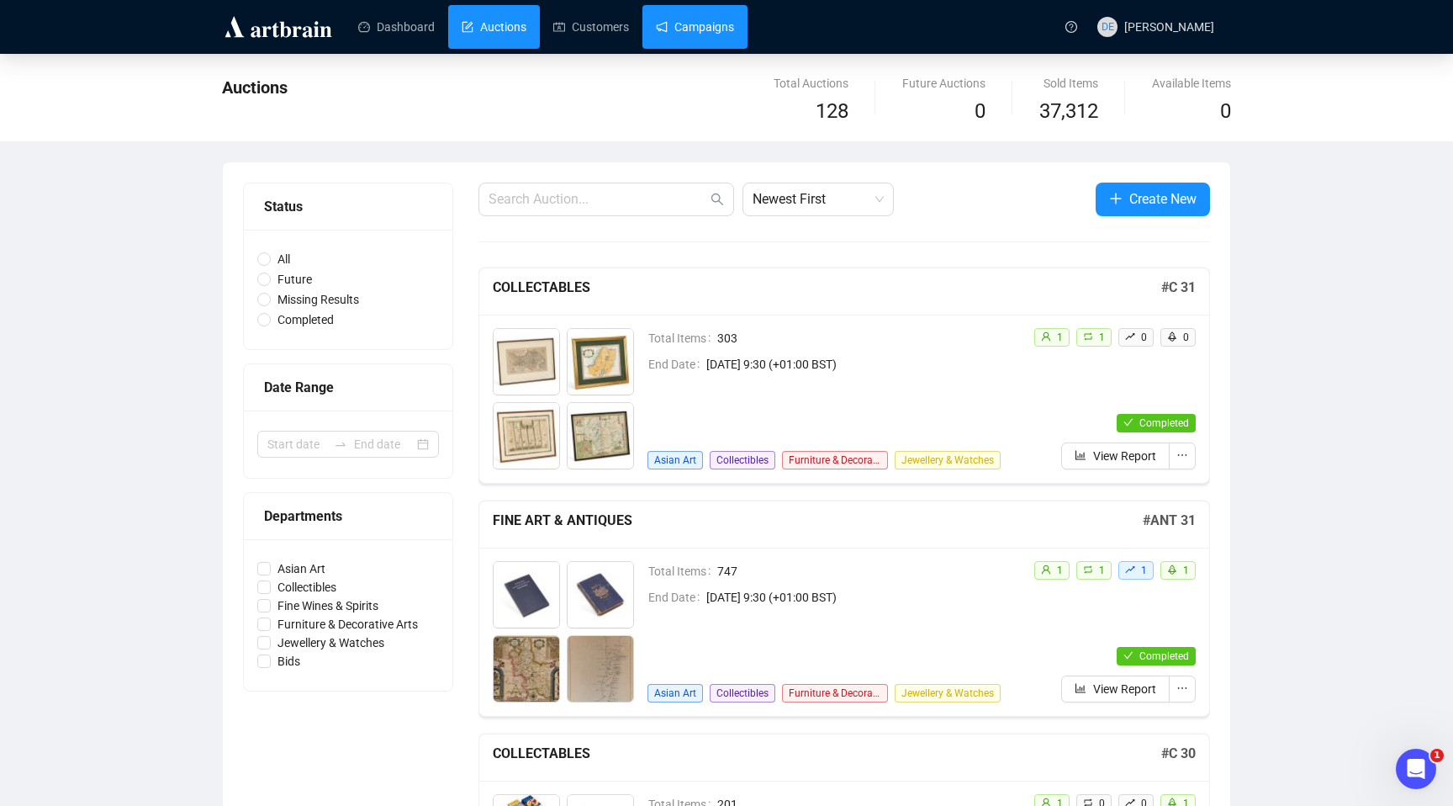
click at [714, 33] on link "Campaigns" at bounding box center [695, 27] width 78 height 44
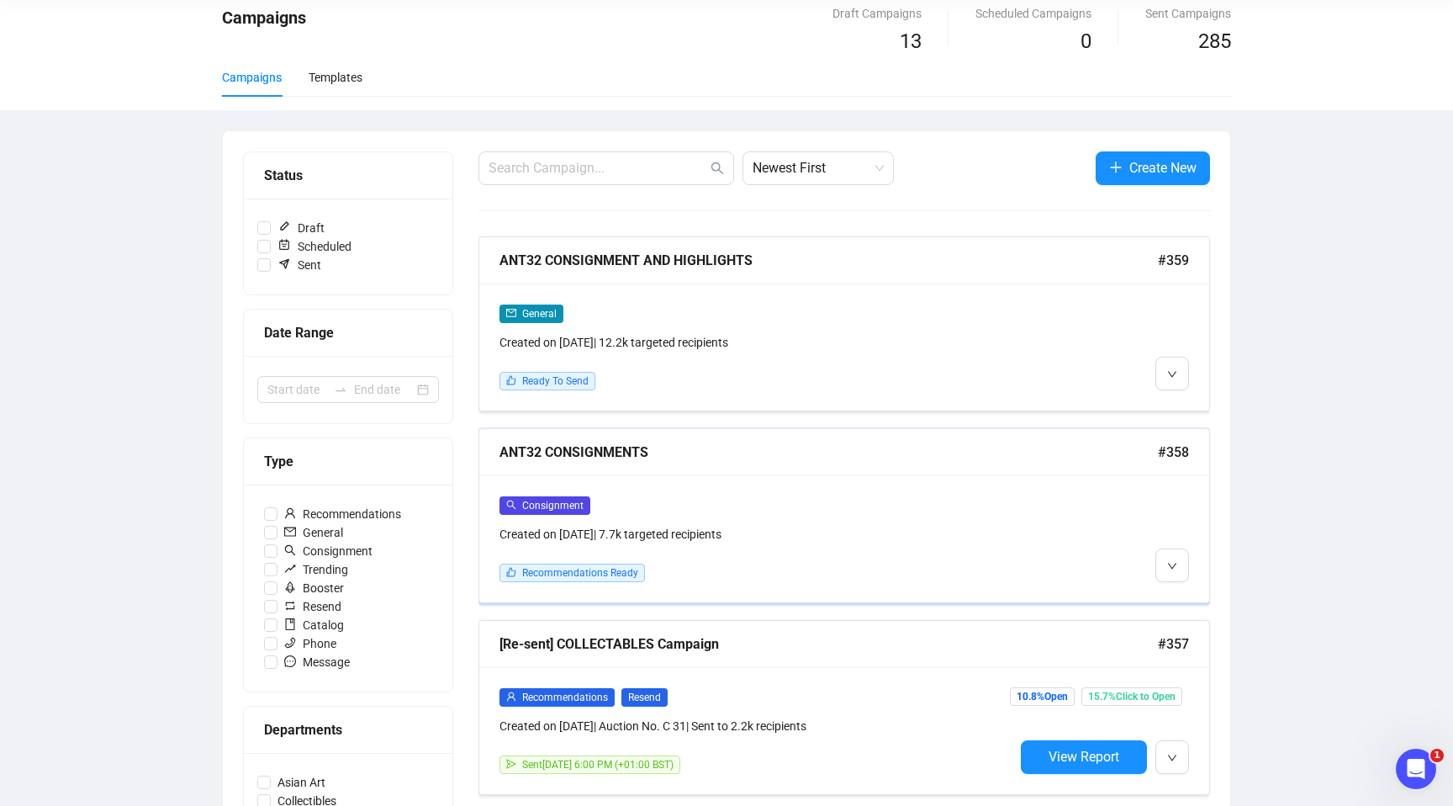
scroll to position [71, 0]
click at [1166, 568] on button "button" at bounding box center [1173, 565] width 34 height 34
click at [1170, 372] on icon "down" at bounding box center [1172, 373] width 8 height 6
click at [1203, 435] on span "Delete" at bounding box center [1205, 435] width 32 height 13
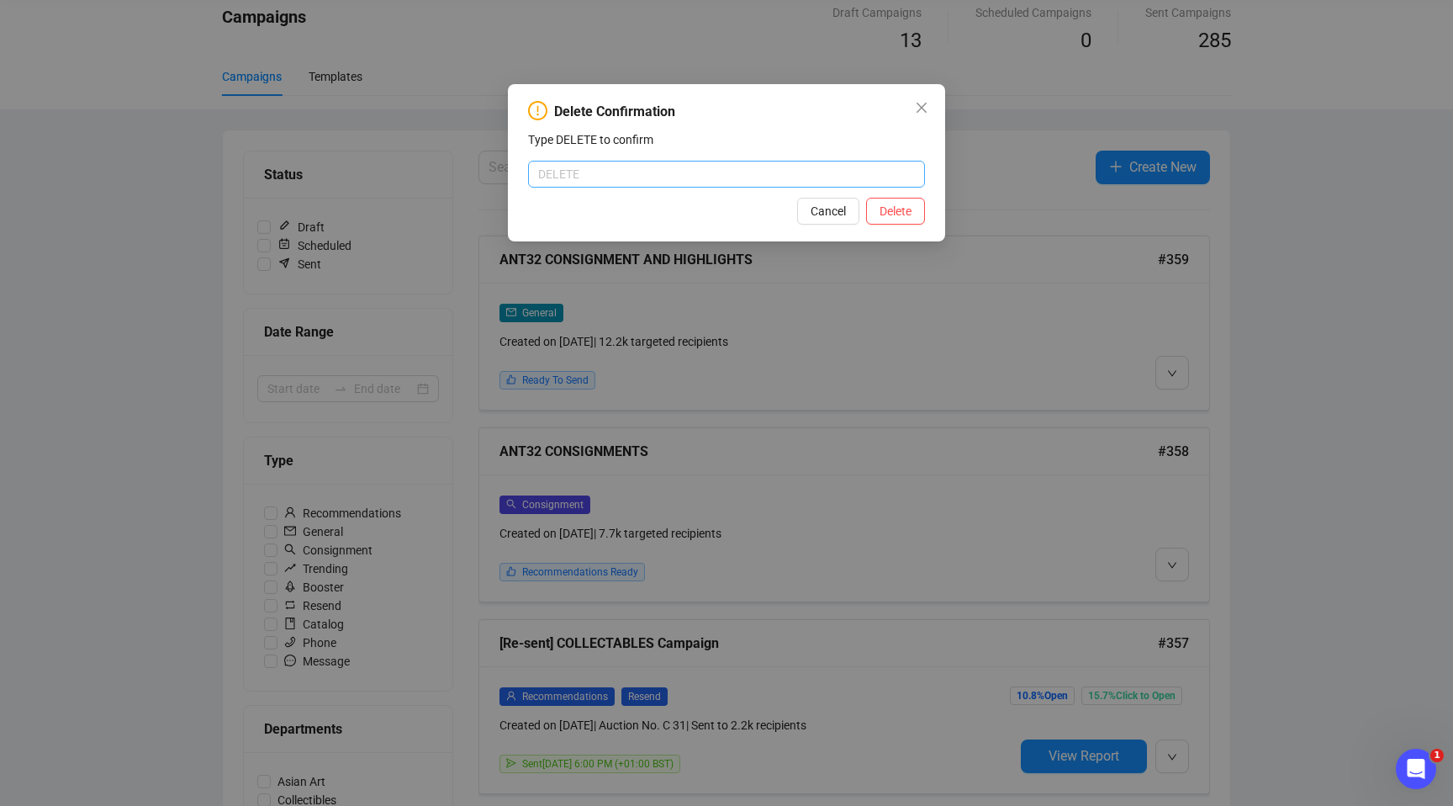
click at [735, 183] on input "text" at bounding box center [726, 174] width 397 height 27
type input "DELETE"
click at [901, 220] on span "Delete" at bounding box center [896, 211] width 32 height 19
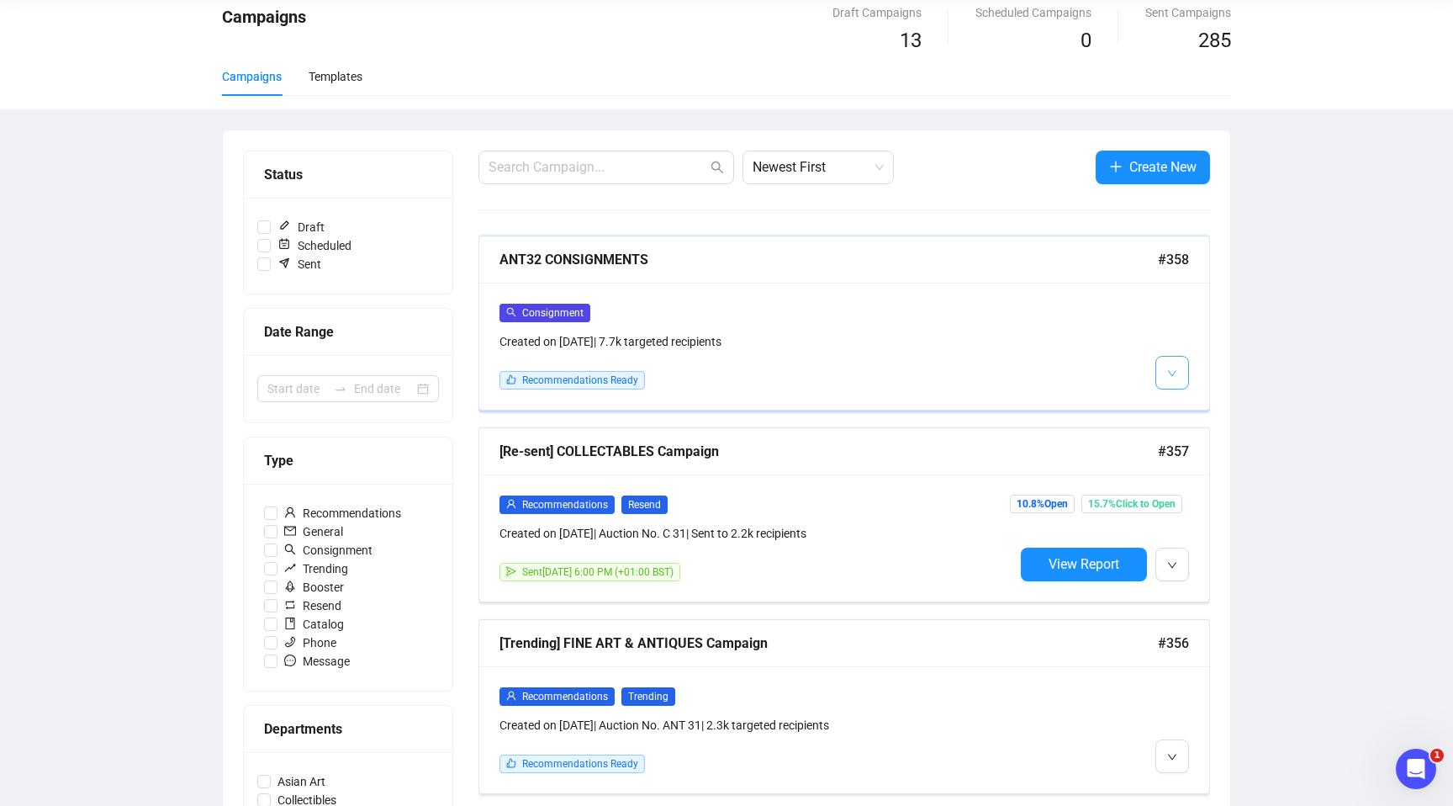
click at [1173, 368] on icon "down" at bounding box center [1172, 373] width 10 height 10
click at [1190, 406] on span "Edit" at bounding box center [1199, 408] width 20 height 13
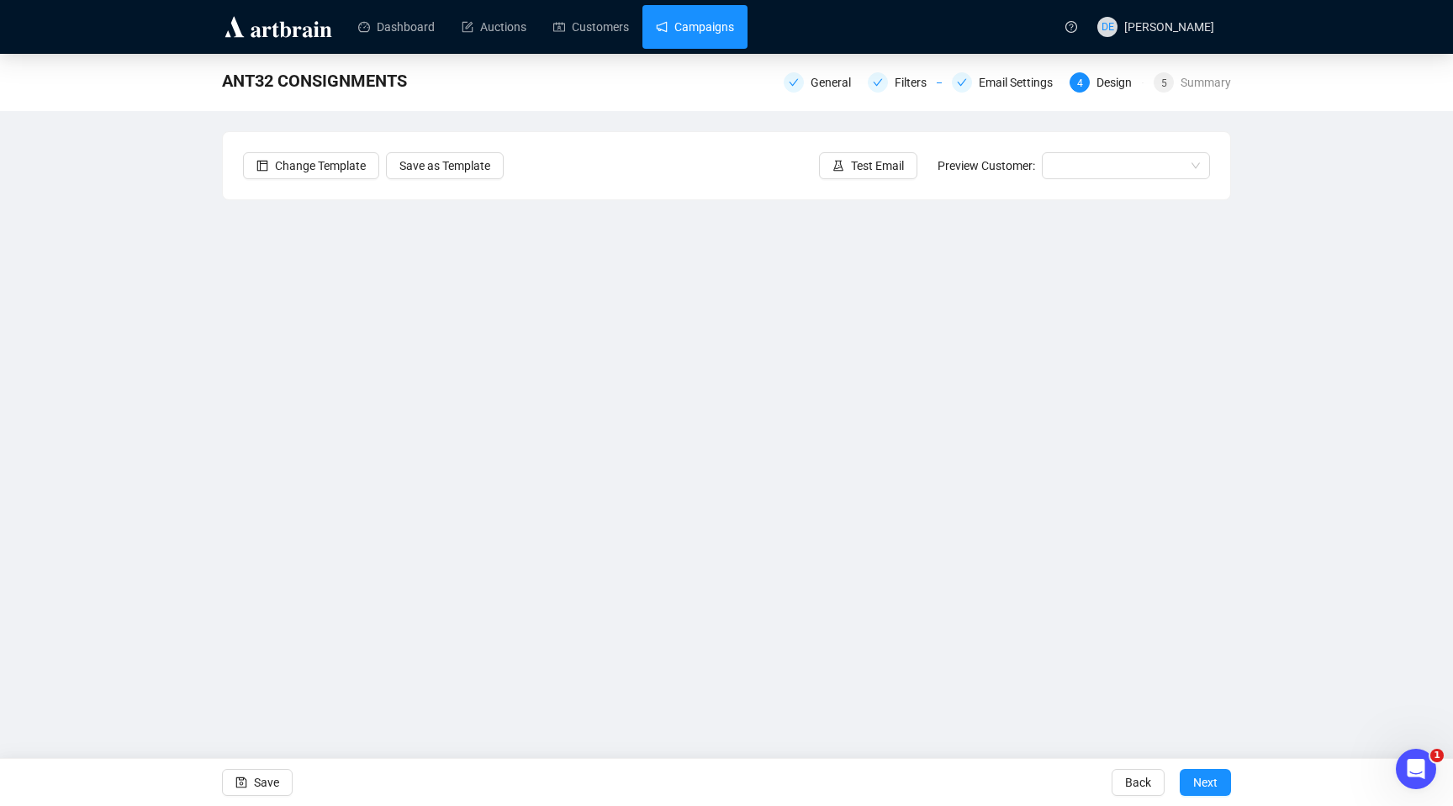
click at [712, 23] on link "Campaigns" at bounding box center [695, 27] width 78 height 44
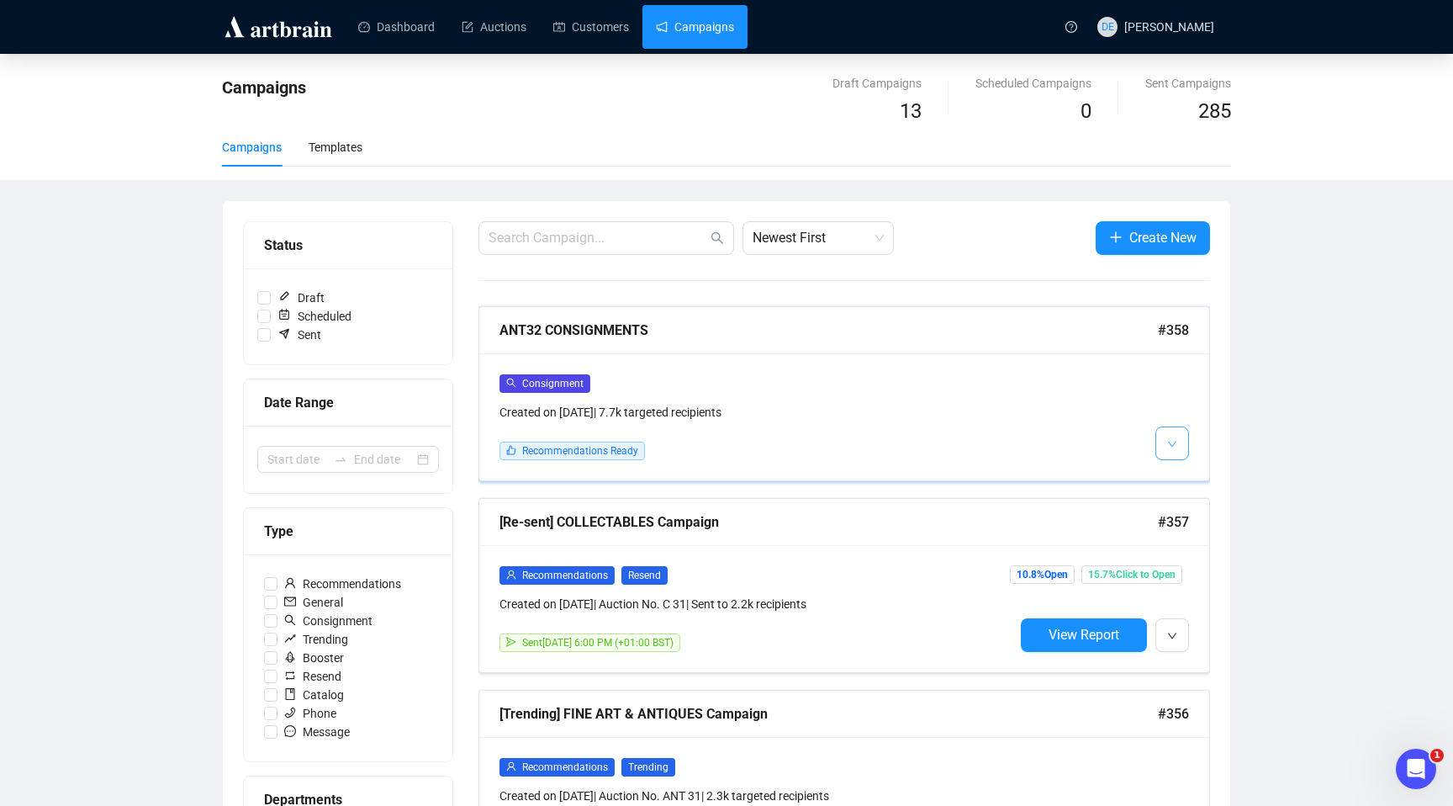
click at [1170, 445] on icon "down" at bounding box center [1172, 444] width 10 height 10
click at [1189, 470] on span "Edit" at bounding box center [1213, 479] width 49 height 19
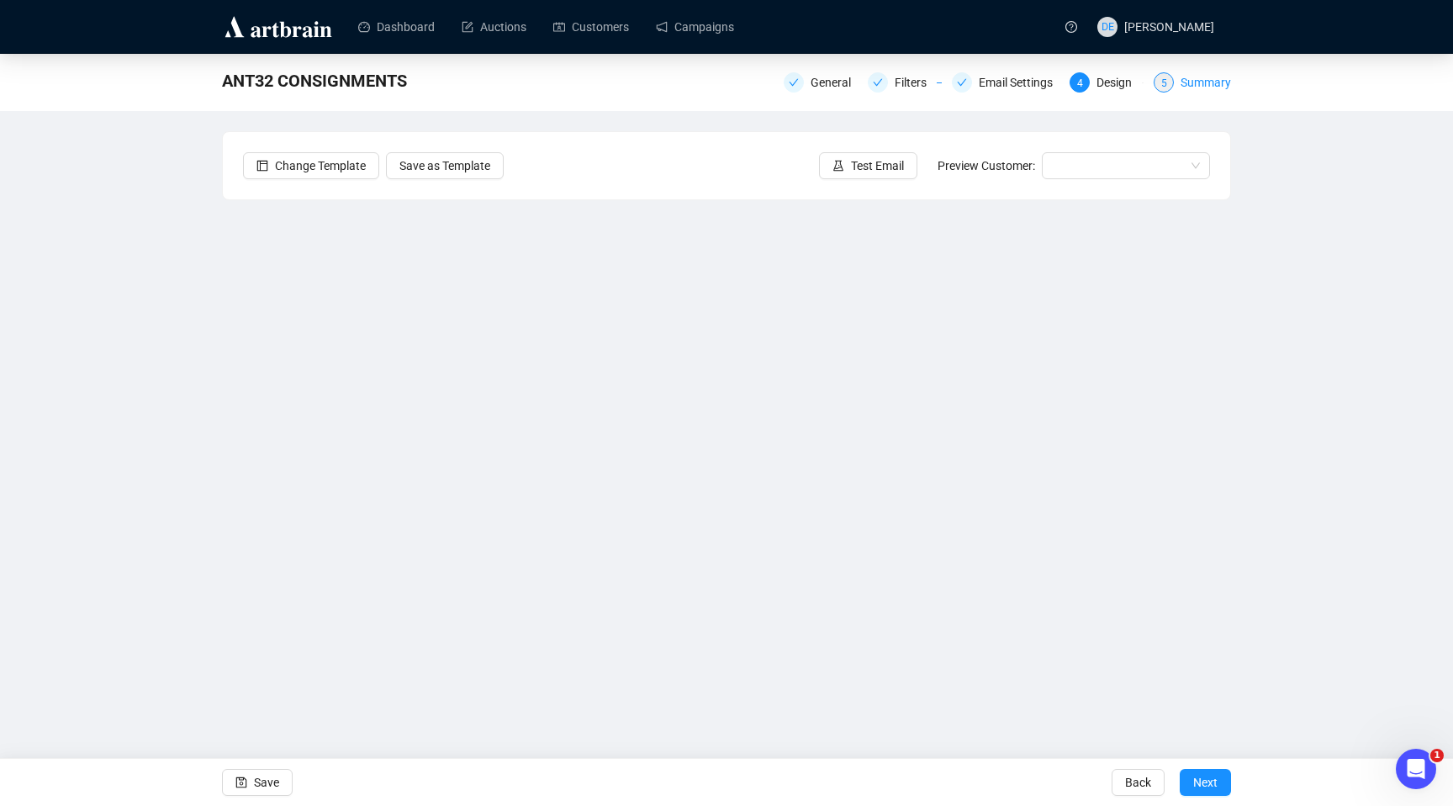
click at [1198, 72] on div "Summary" at bounding box center [1206, 82] width 50 height 20
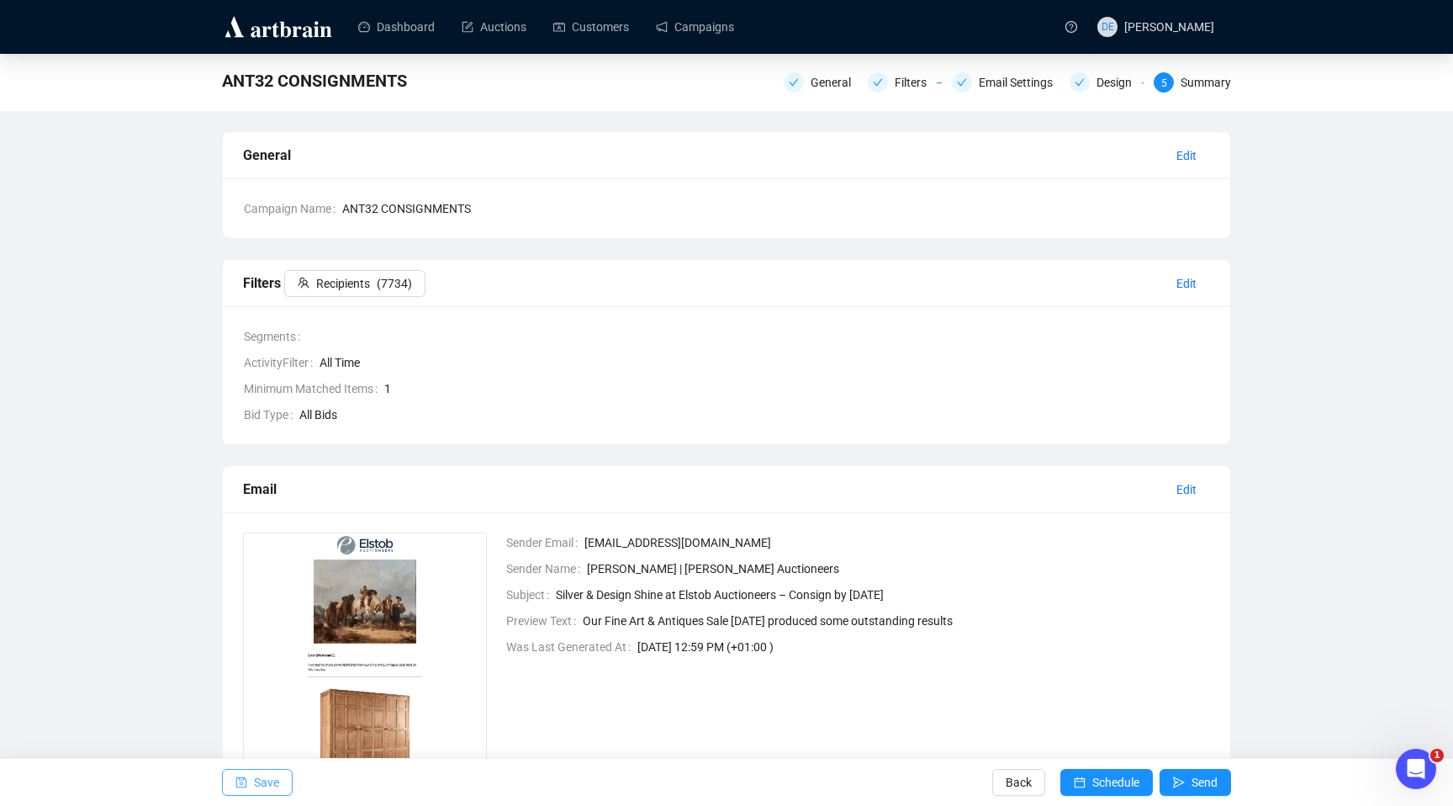
click at [260, 785] on span "Save" at bounding box center [266, 782] width 25 height 47
click at [708, 25] on link "Campaigns" at bounding box center [695, 27] width 78 height 44
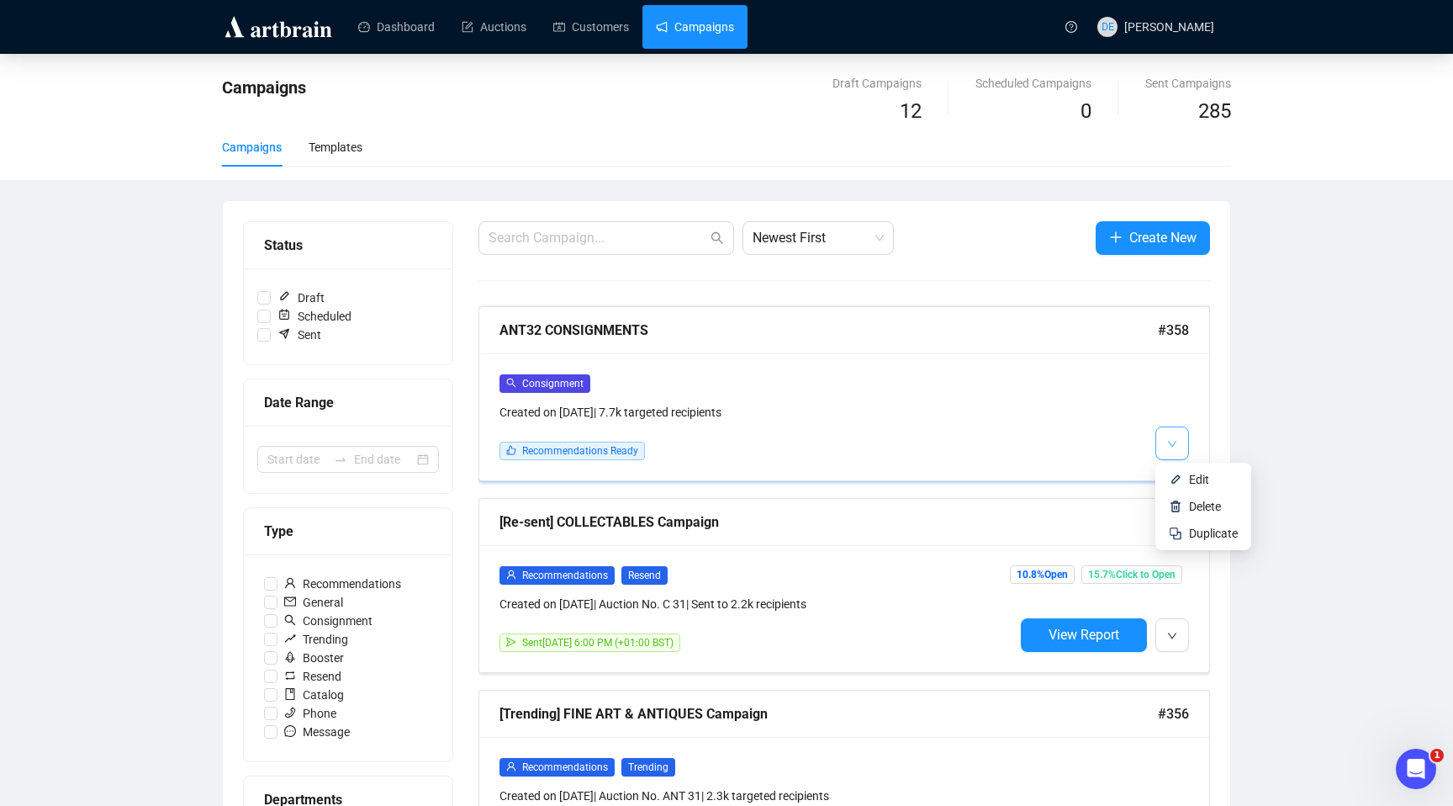
click at [1180, 445] on button "button" at bounding box center [1173, 443] width 34 height 34
click at [334, 140] on div "Templates" at bounding box center [336, 147] width 54 height 19
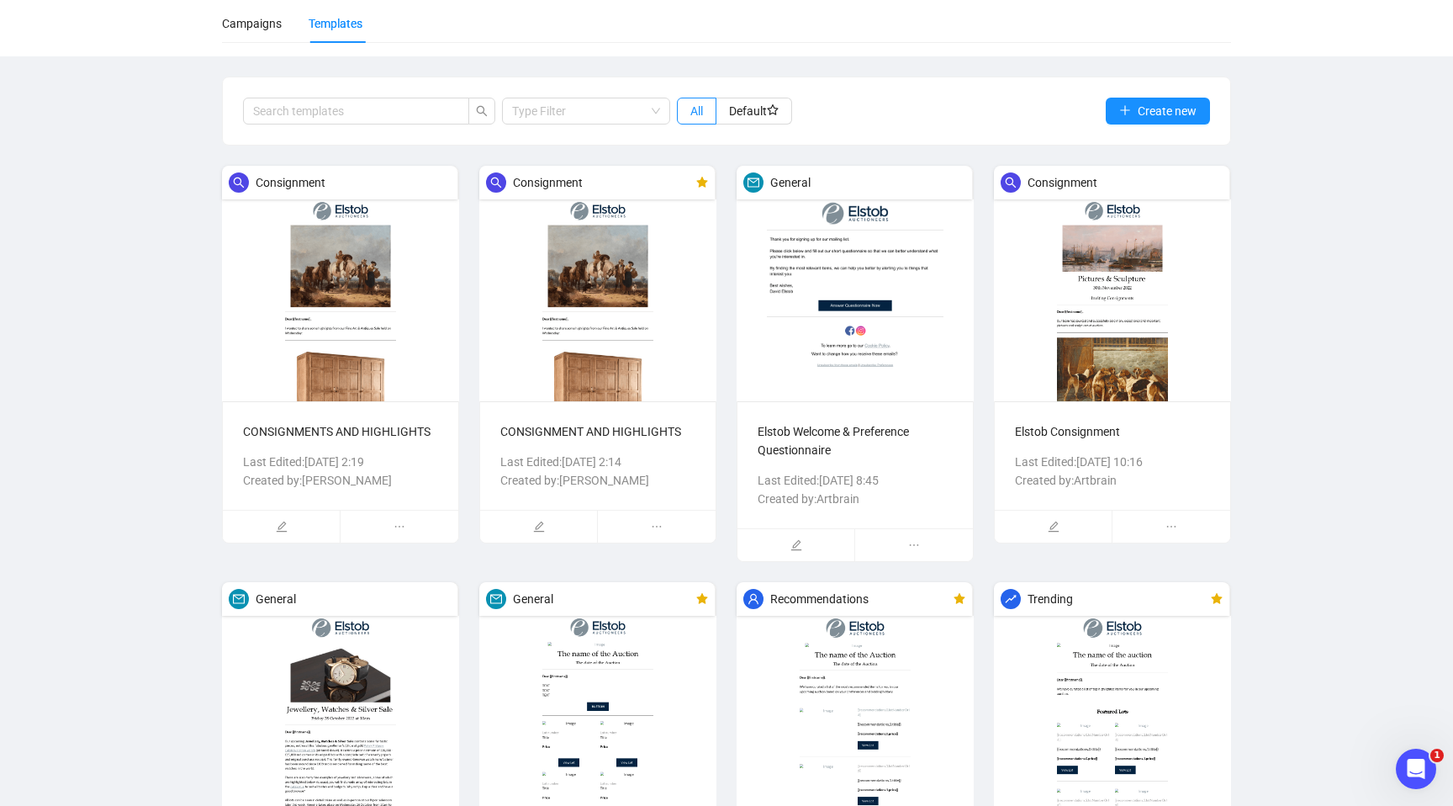
scroll to position [129, 0]
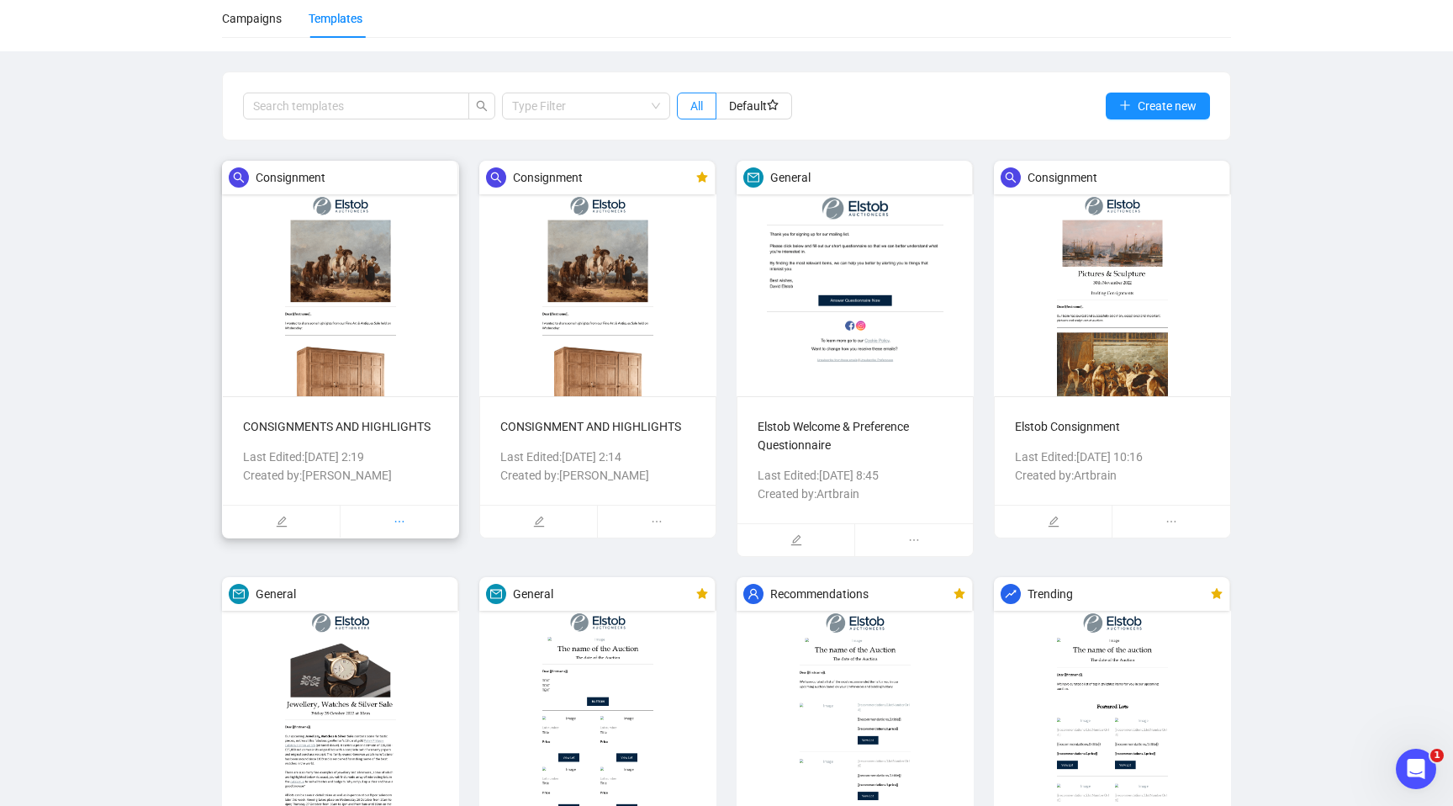
click at [398, 527] on icon "ellipsis" at bounding box center [400, 522] width 12 height 12
click at [394, 575] on span "Delete" at bounding box center [409, 576] width 72 height 19
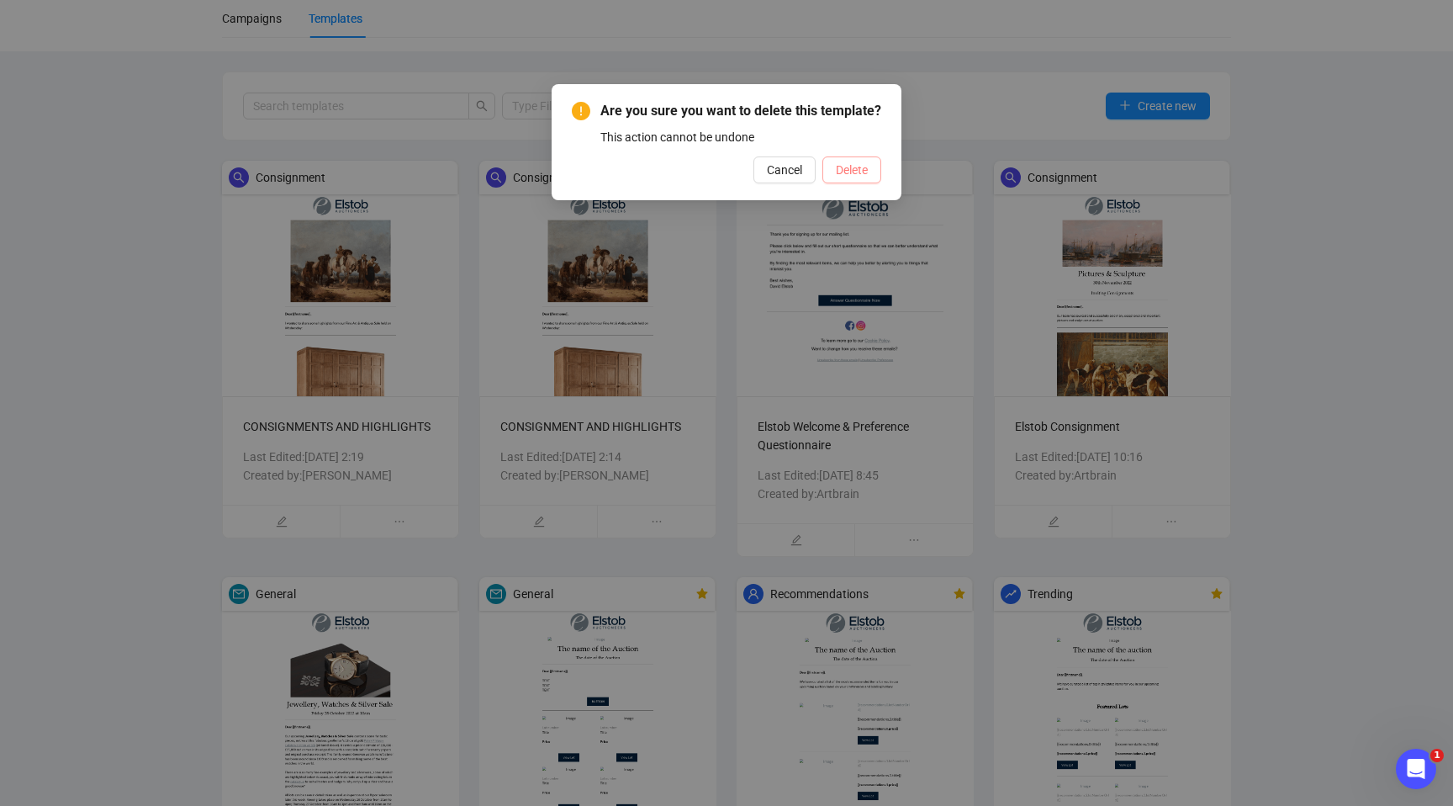
click at [855, 179] on span "Delete" at bounding box center [852, 170] width 32 height 19
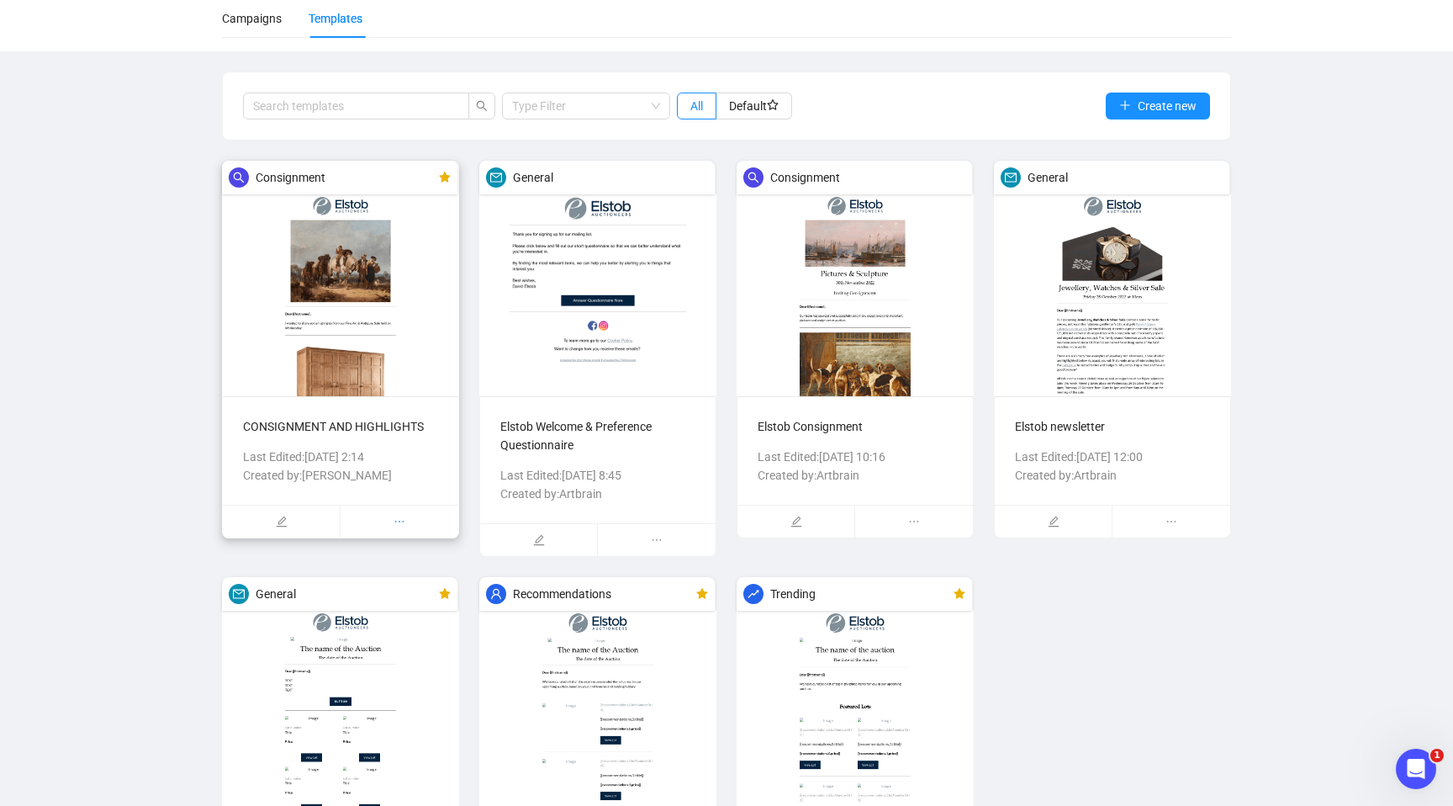
click at [400, 522] on icon "ellipsis" at bounding box center [400, 522] width 12 height 12
click at [399, 613] on span "Duplicate" at bounding box center [409, 611] width 72 height 19
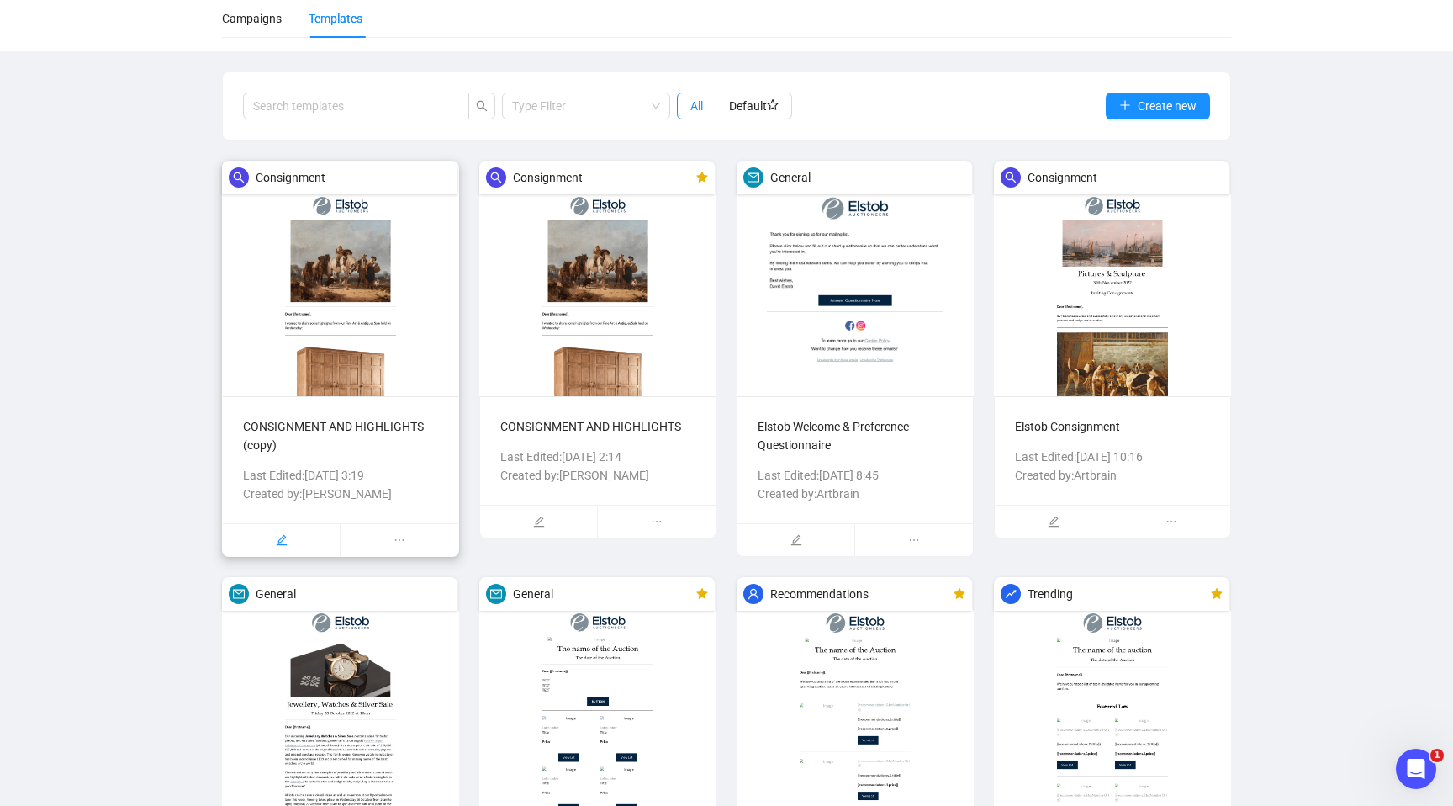
click at [275, 547] on div at bounding box center [281, 540] width 117 height 32
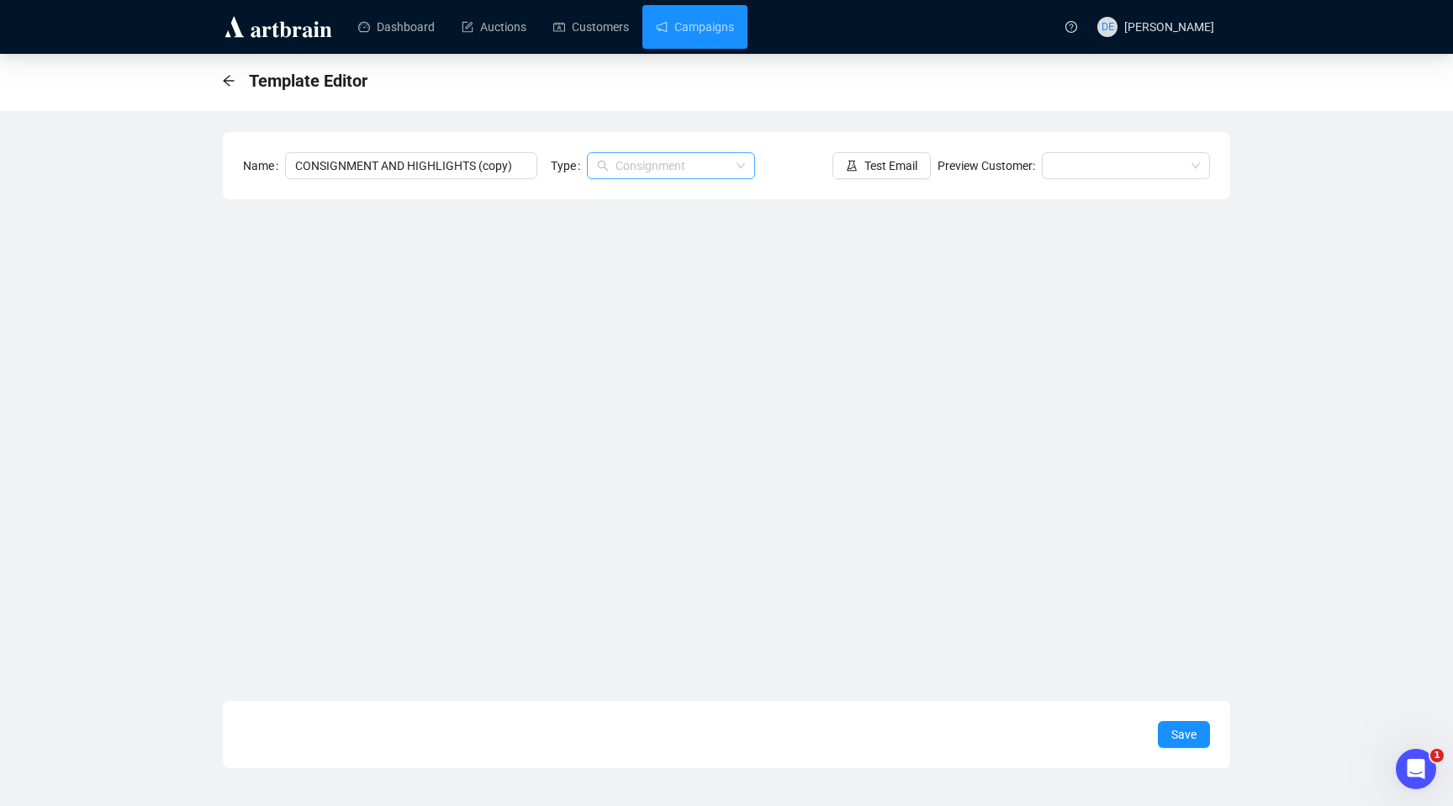
click at [719, 166] on div "Consignment" at bounding box center [663, 165] width 133 height 25
click at [680, 223] on div "General" at bounding box center [674, 226] width 141 height 19
click at [1395, 780] on div "Open Intercom Messenger" at bounding box center [1414, 766] width 40 height 40
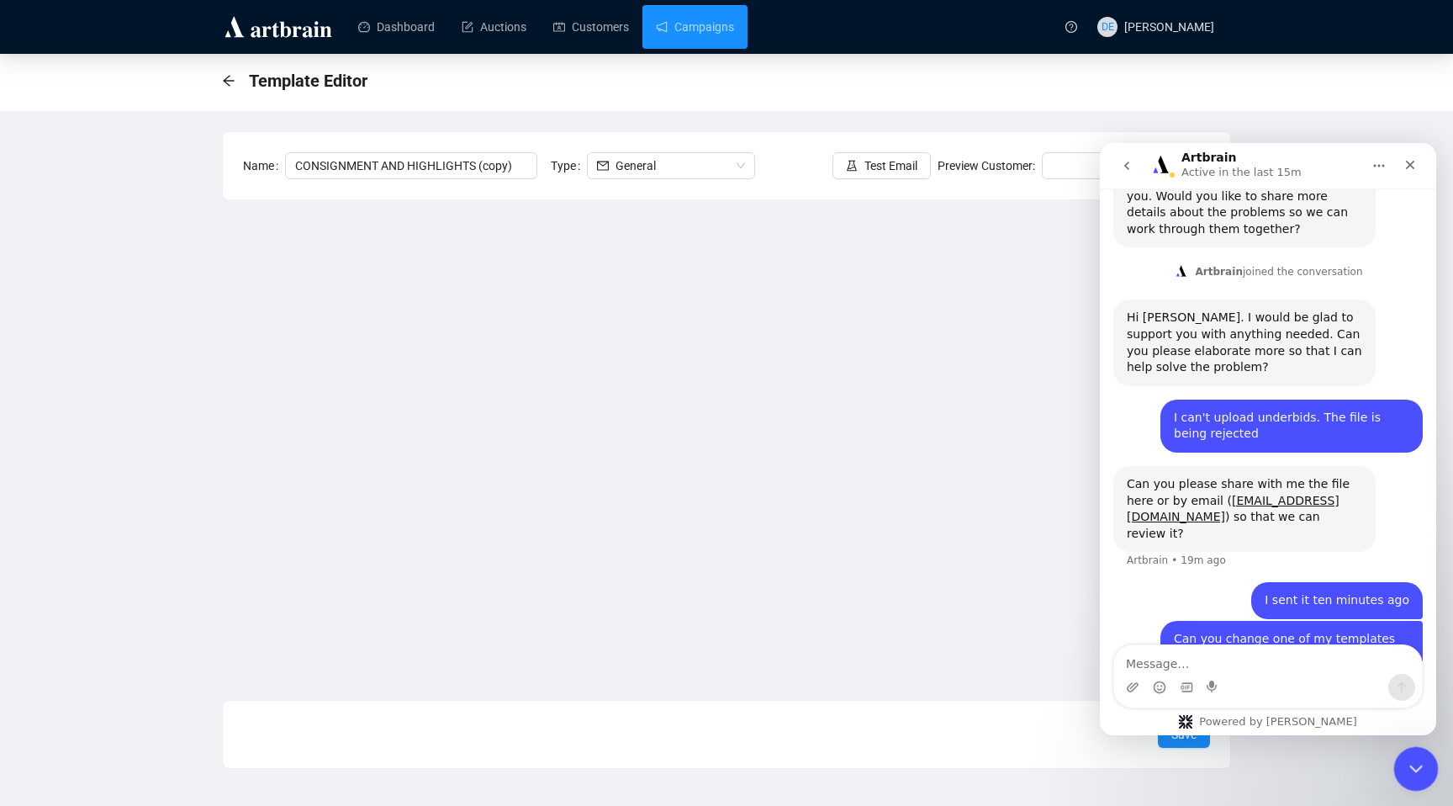
scroll to position [723, 0]
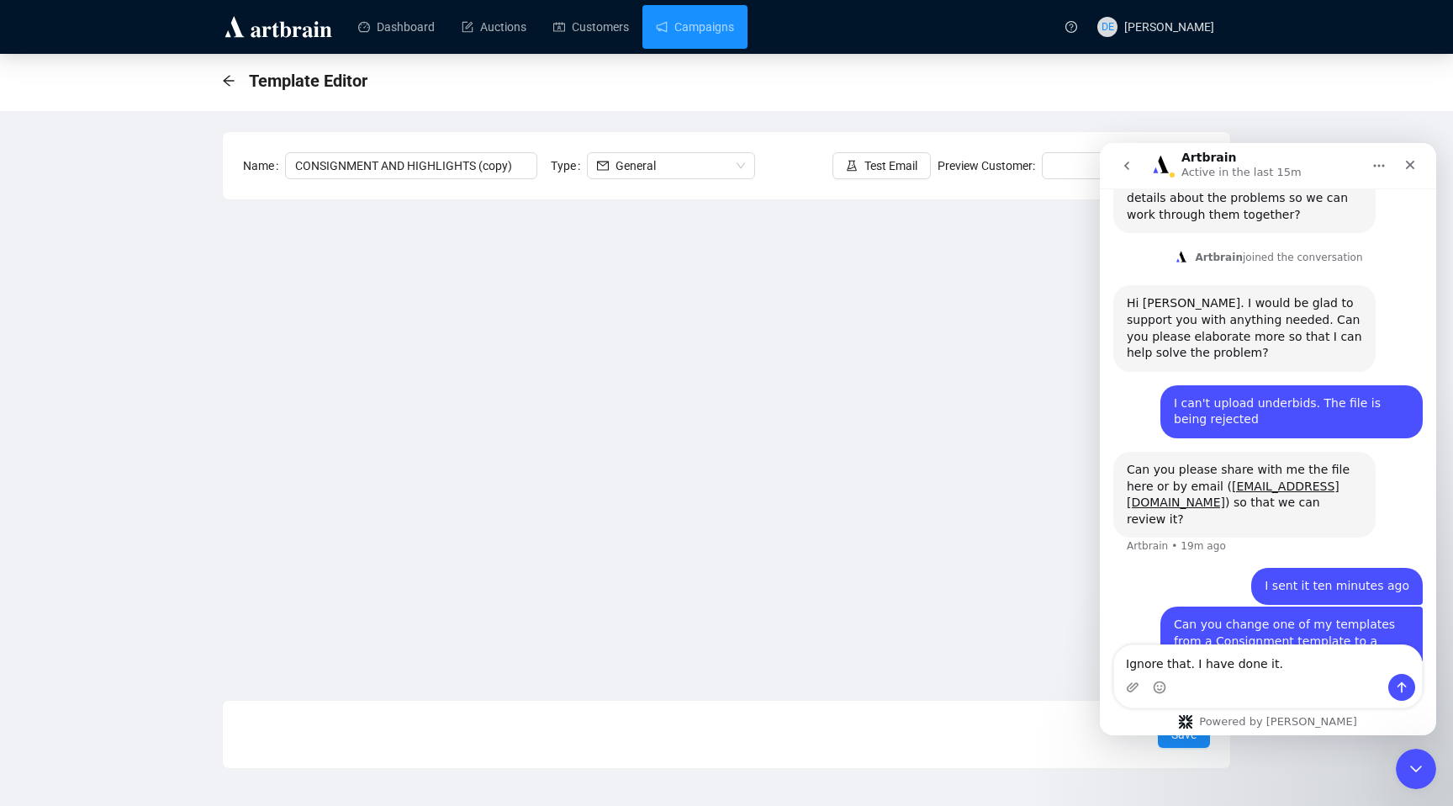
type textarea "Ignore that. I have done it."
click at [1399, 684] on icon "Send a message…" at bounding box center [1401, 686] width 13 height 13
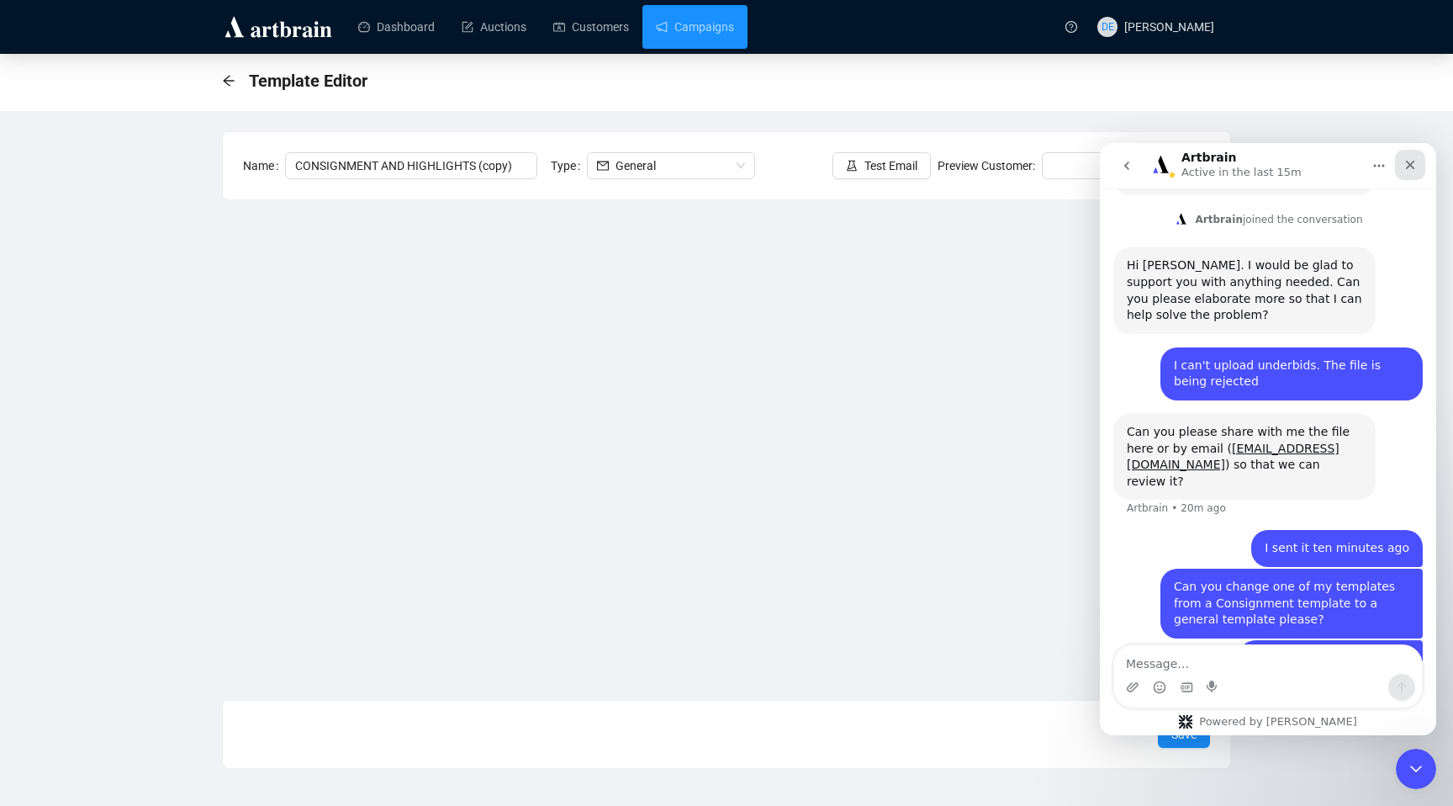
click at [1413, 163] on icon "Close" at bounding box center [1410, 164] width 13 height 13
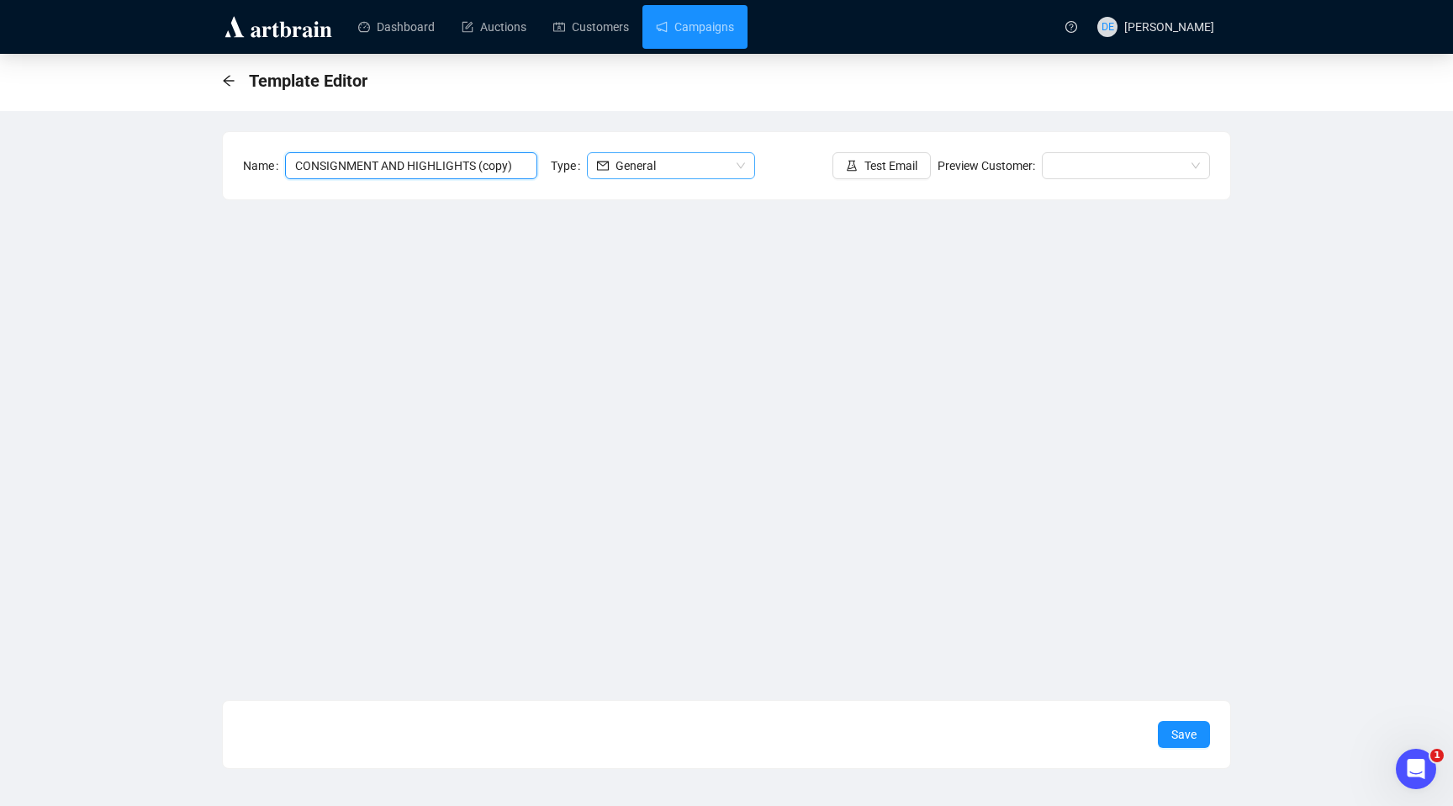
drag, startPoint x: 484, startPoint y: 171, endPoint x: 618, endPoint y: 172, distance: 134.6
click at [618, 172] on form "Name CONSIGNMENT AND HIGHLIGHTS (copy) Type General" at bounding box center [506, 165] width 526 height 27
click at [1183, 736] on span "Save" at bounding box center [1184, 734] width 25 height 19
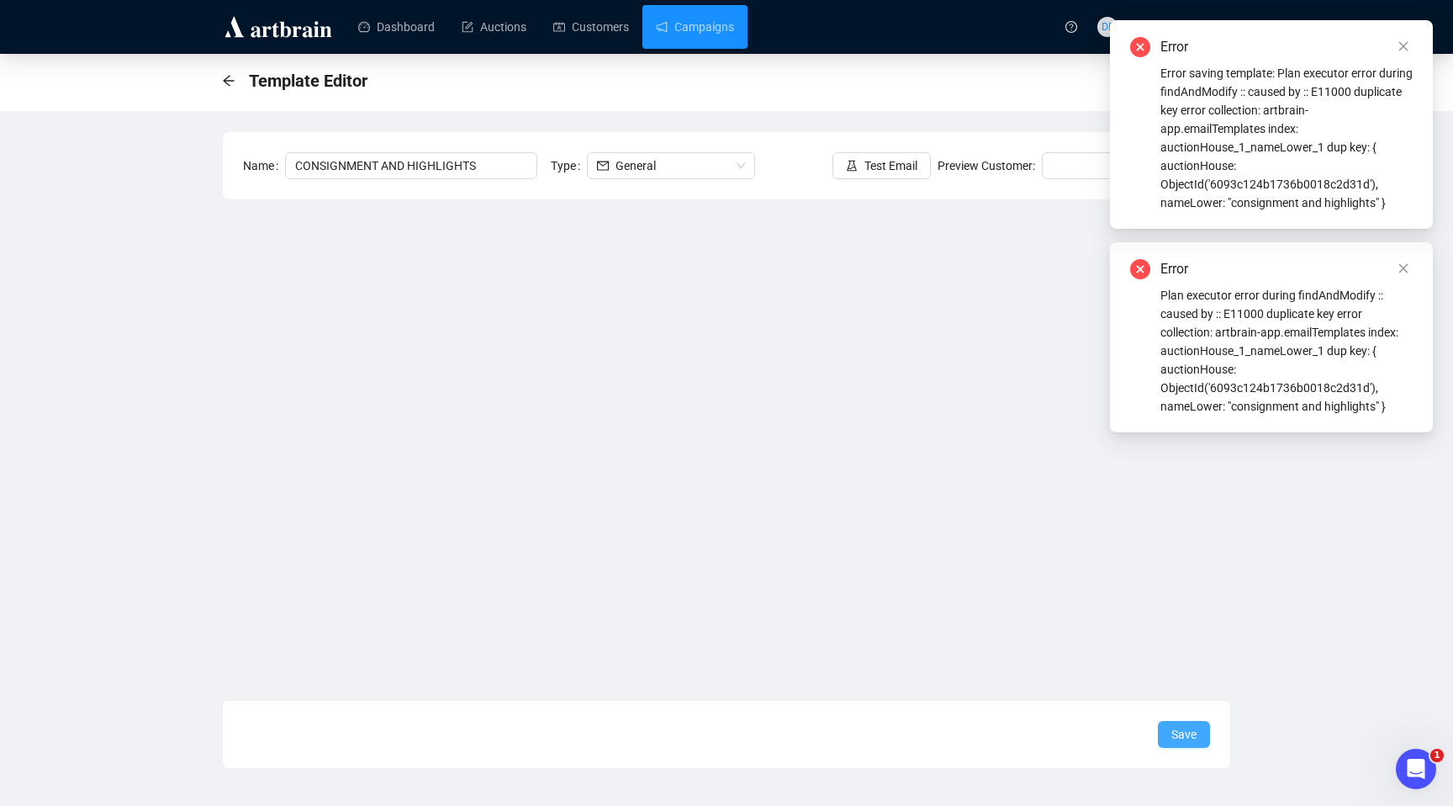
click at [1186, 739] on span "Save" at bounding box center [1184, 734] width 25 height 19
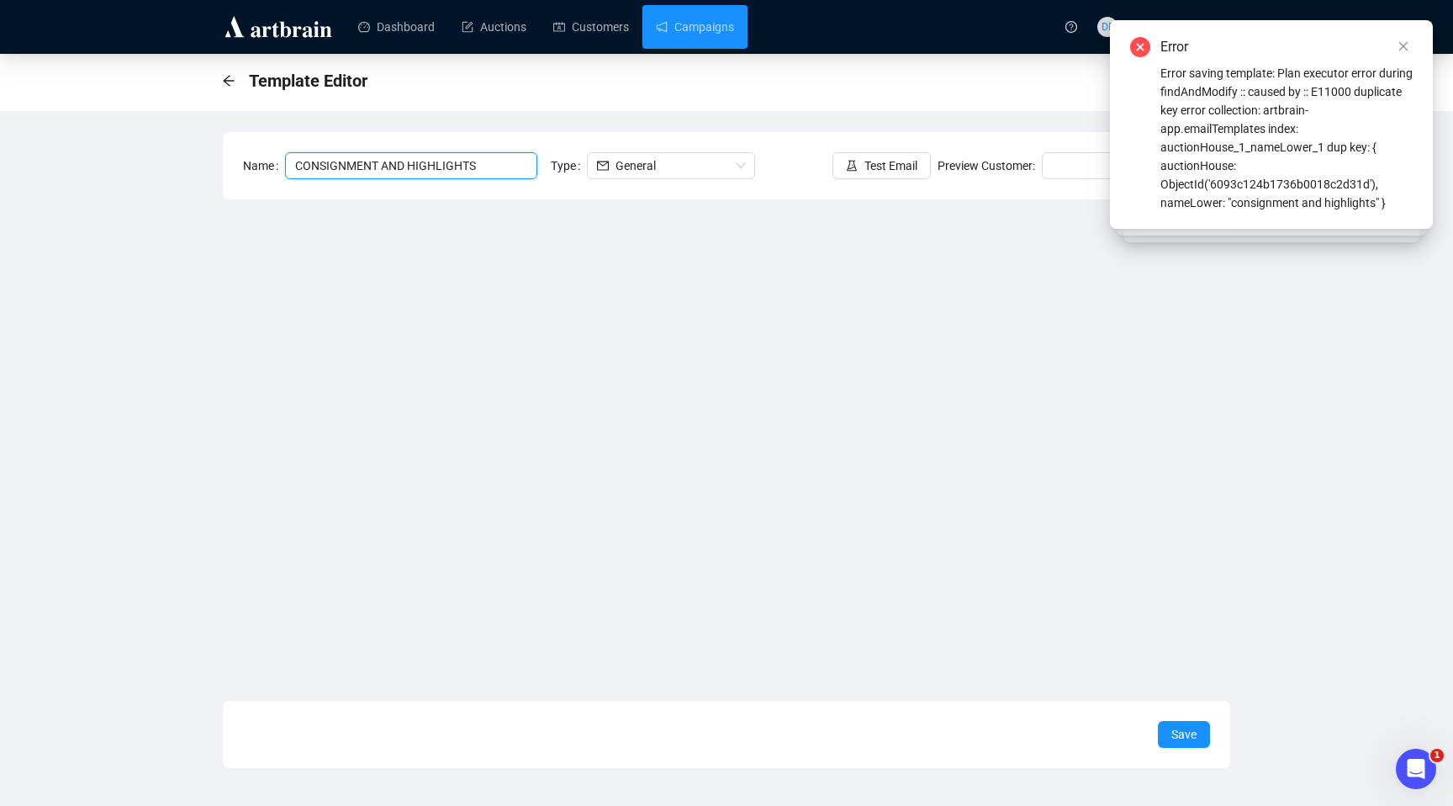
click at [515, 173] on input "CONSIGNMENT AND HIGHLIGHTS" at bounding box center [411, 165] width 252 height 27
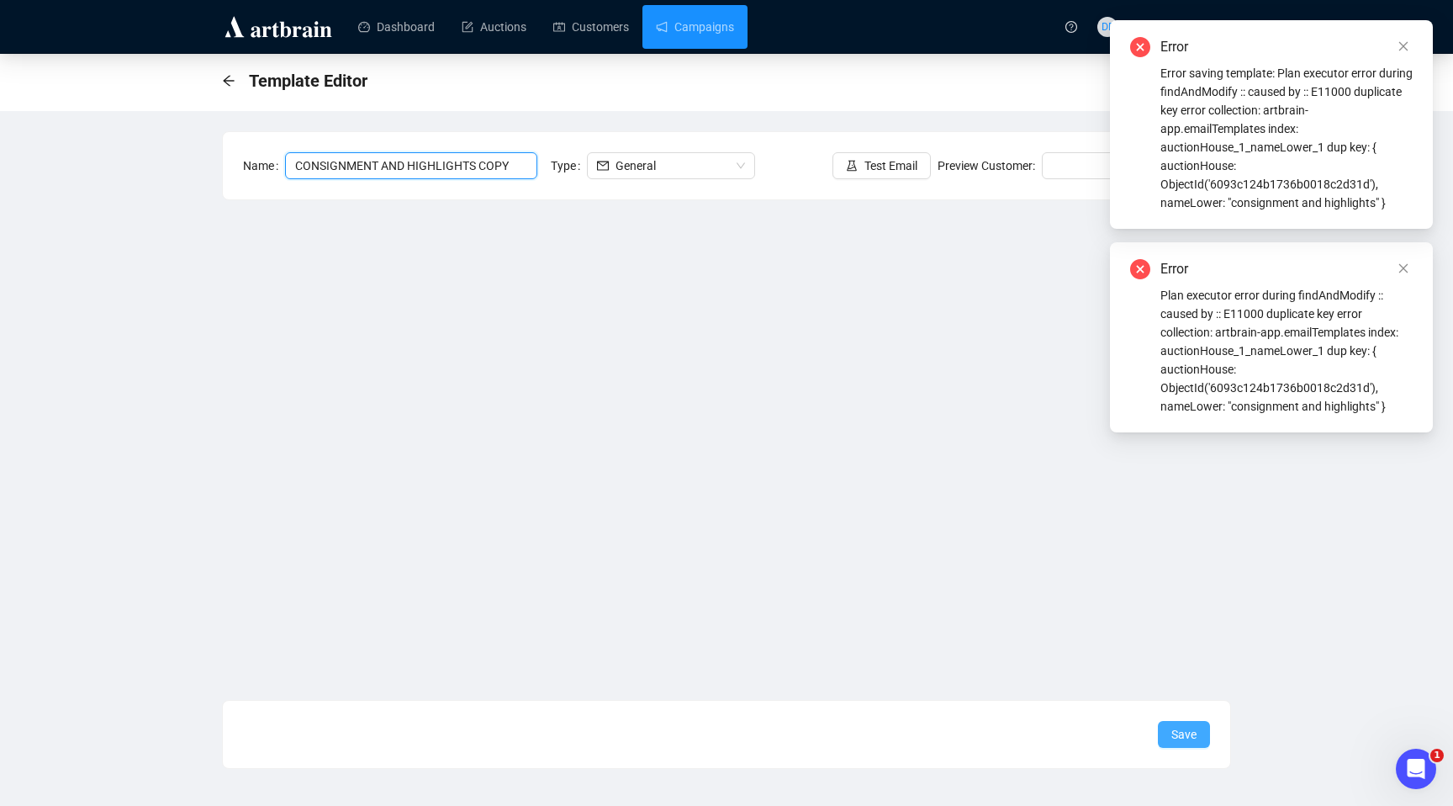
type input "CONSIGNMENT AND HIGHLIGHTS COPY"
click at [1172, 738] on span "Save" at bounding box center [1184, 734] width 25 height 19
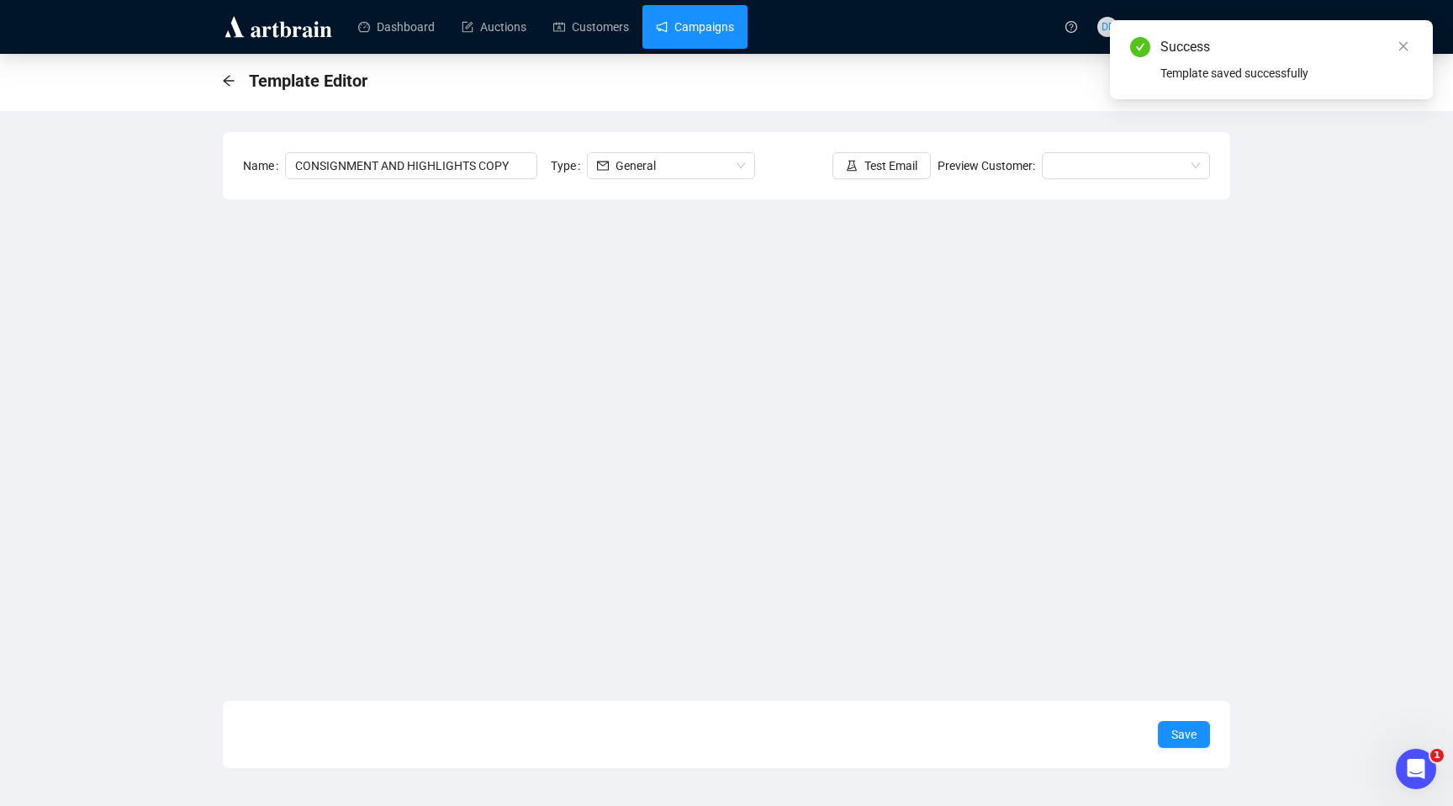
click at [711, 33] on link "Campaigns" at bounding box center [695, 27] width 78 height 44
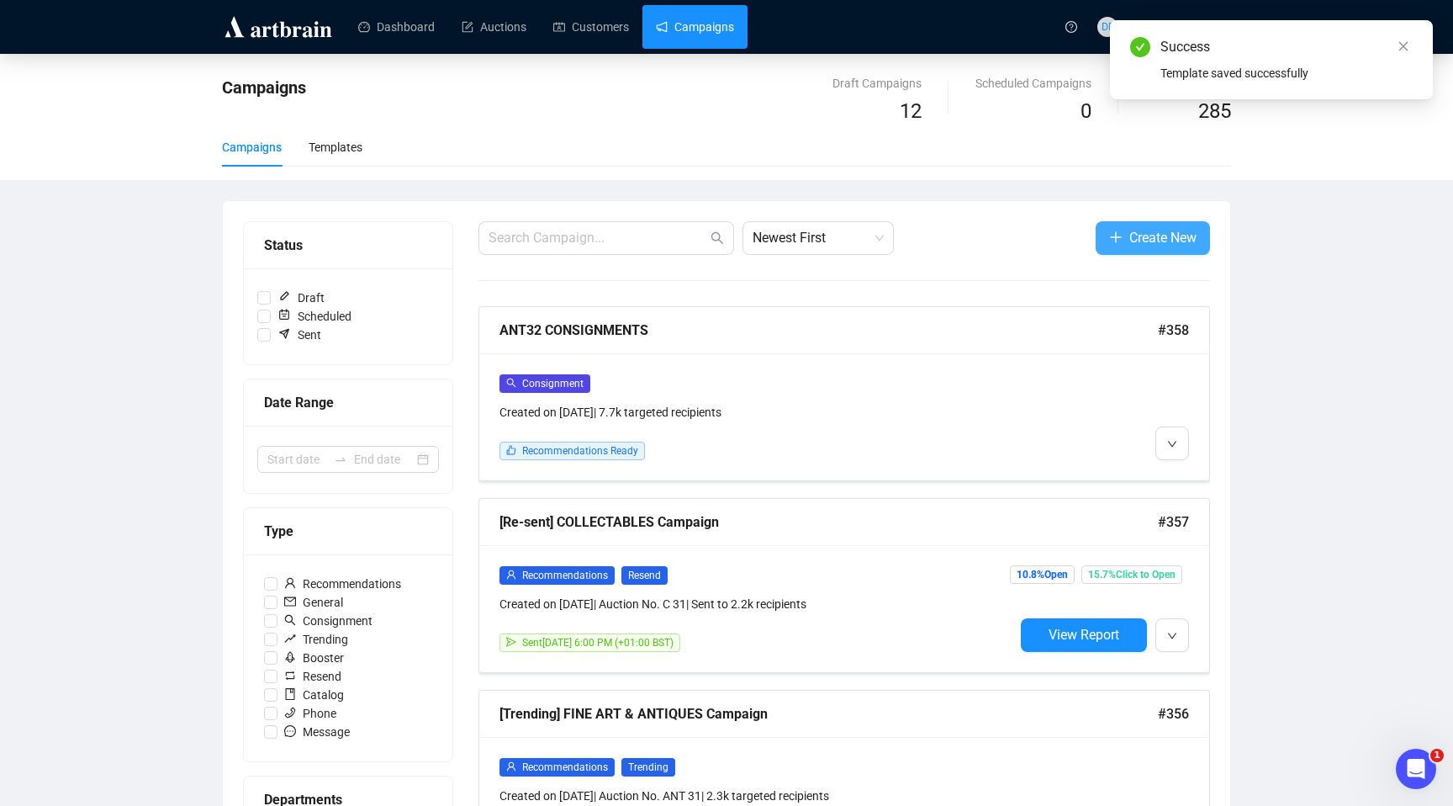
click at [1143, 237] on span "Create New" at bounding box center [1163, 237] width 67 height 21
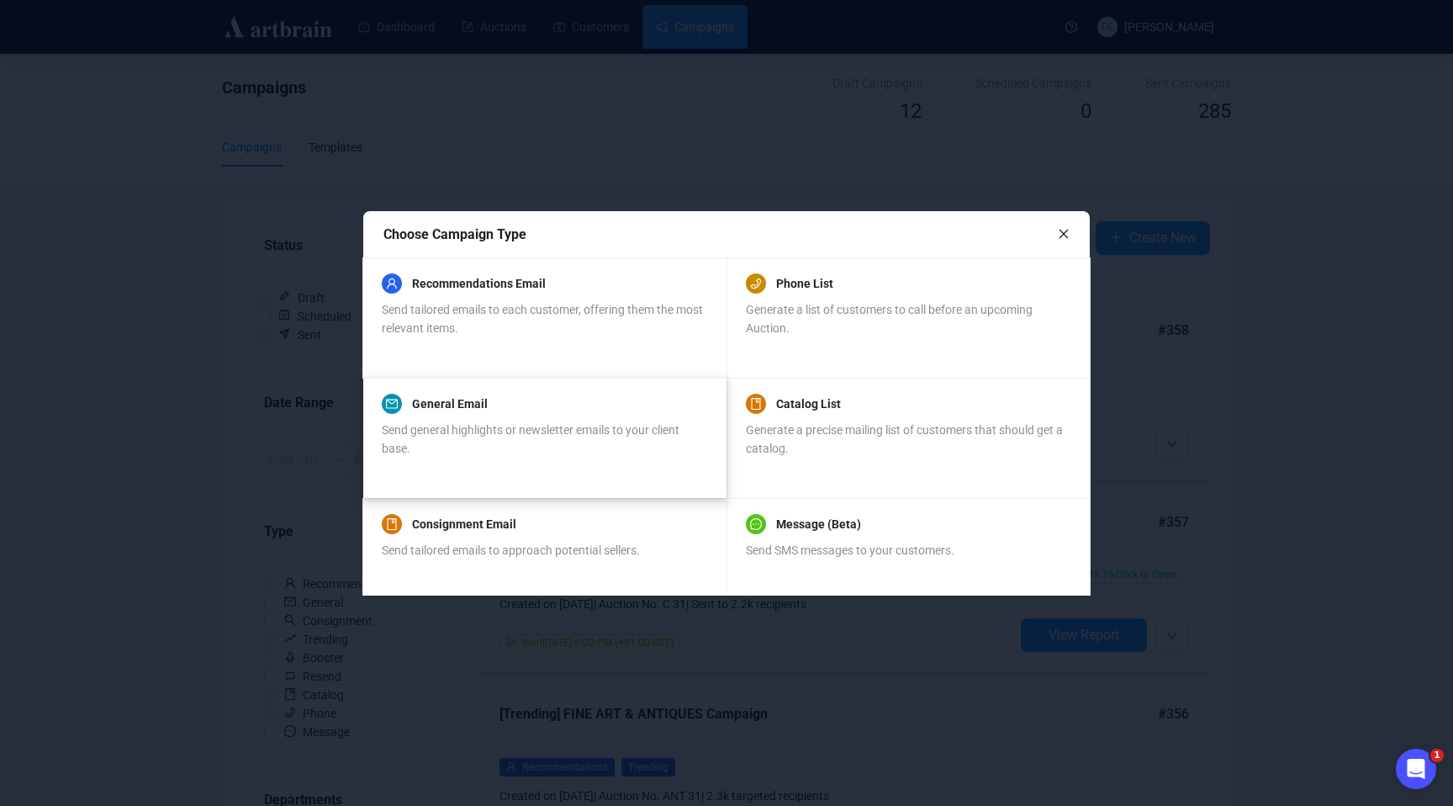
click at [553, 444] on div "Send general highlights or newsletter emails to your client base." at bounding box center [544, 439] width 325 height 37
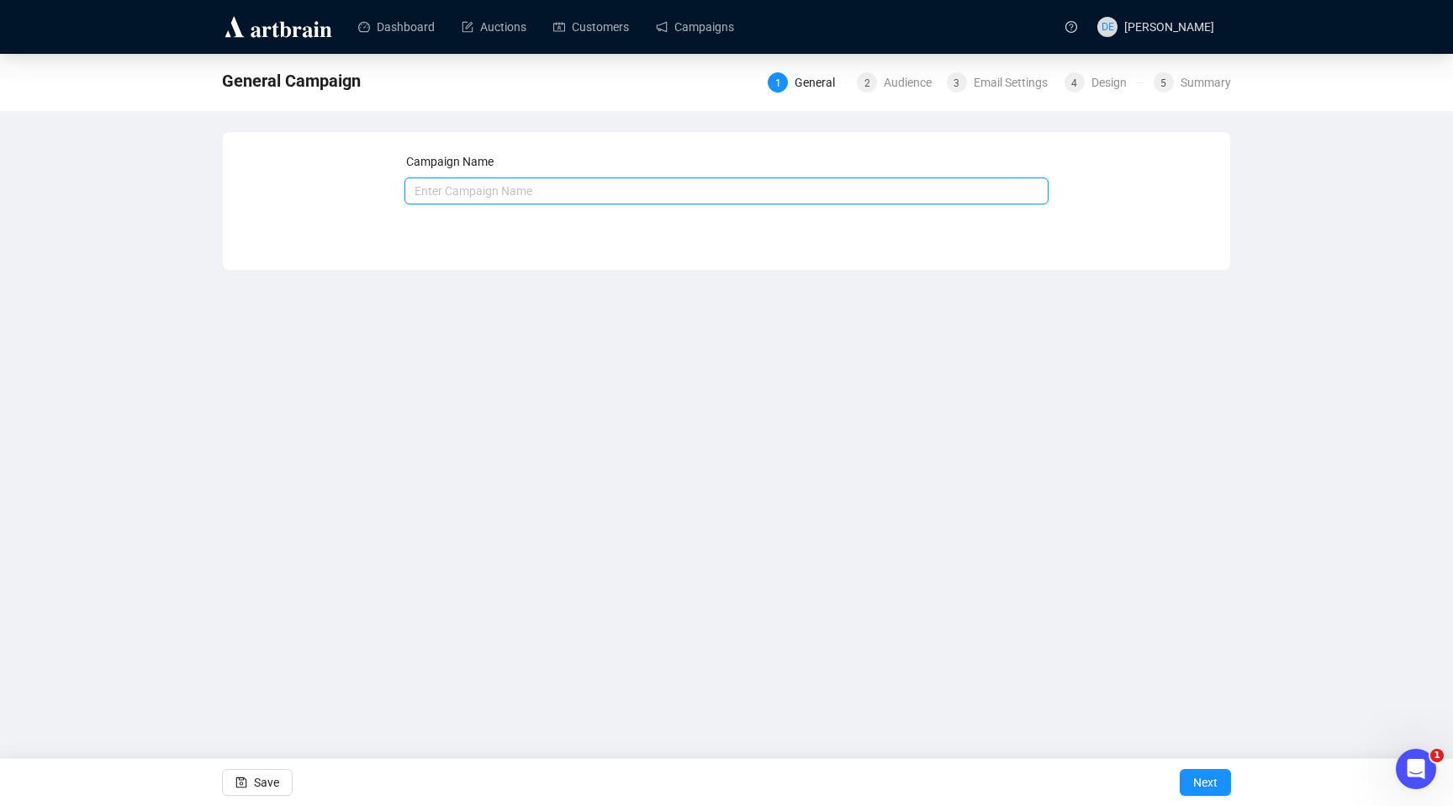
click at [552, 198] on input "text" at bounding box center [727, 190] width 645 height 27
type input "ANT32 CONSIGNMENT AND HIGHLIGHTS"
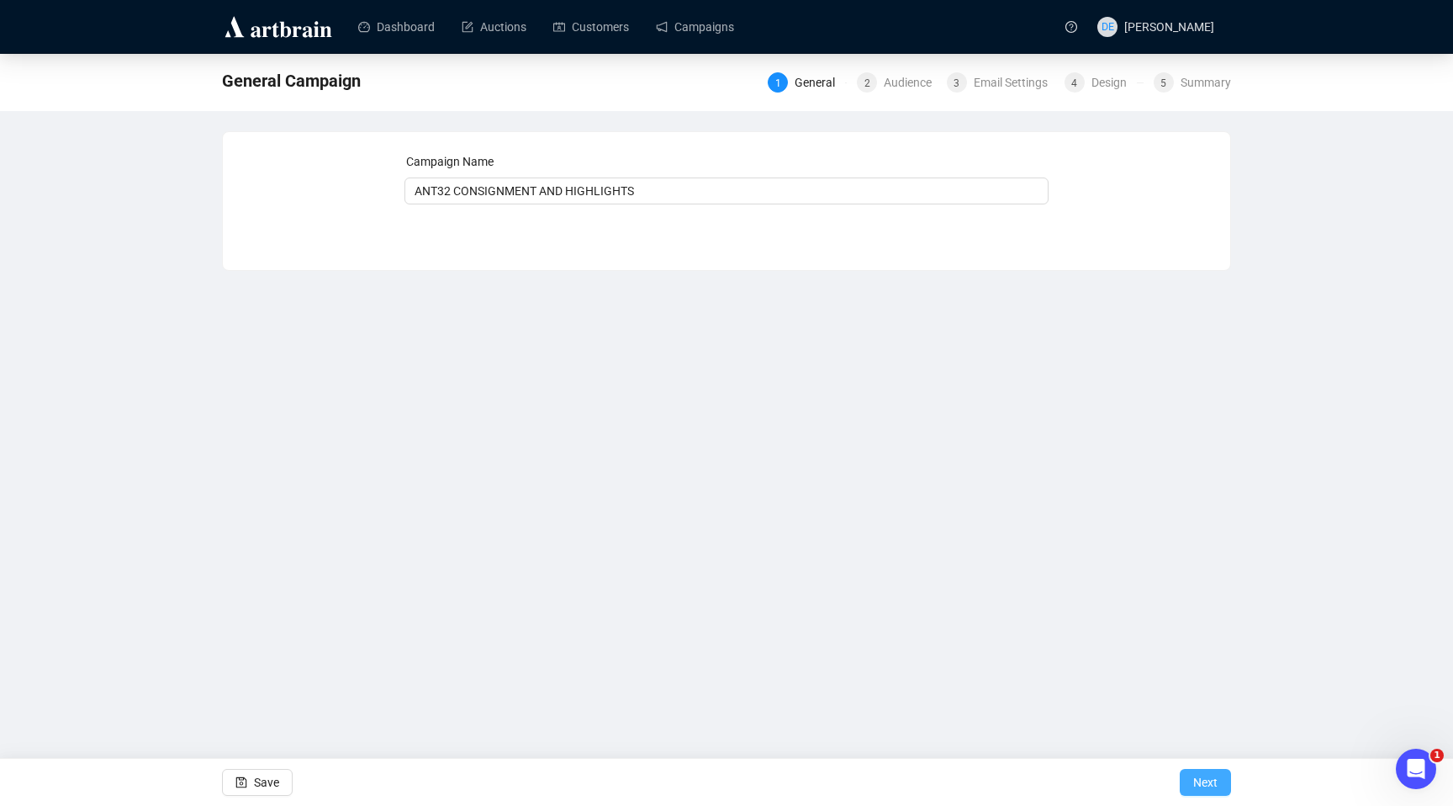
click at [1201, 786] on span "Next" at bounding box center [1206, 782] width 24 height 47
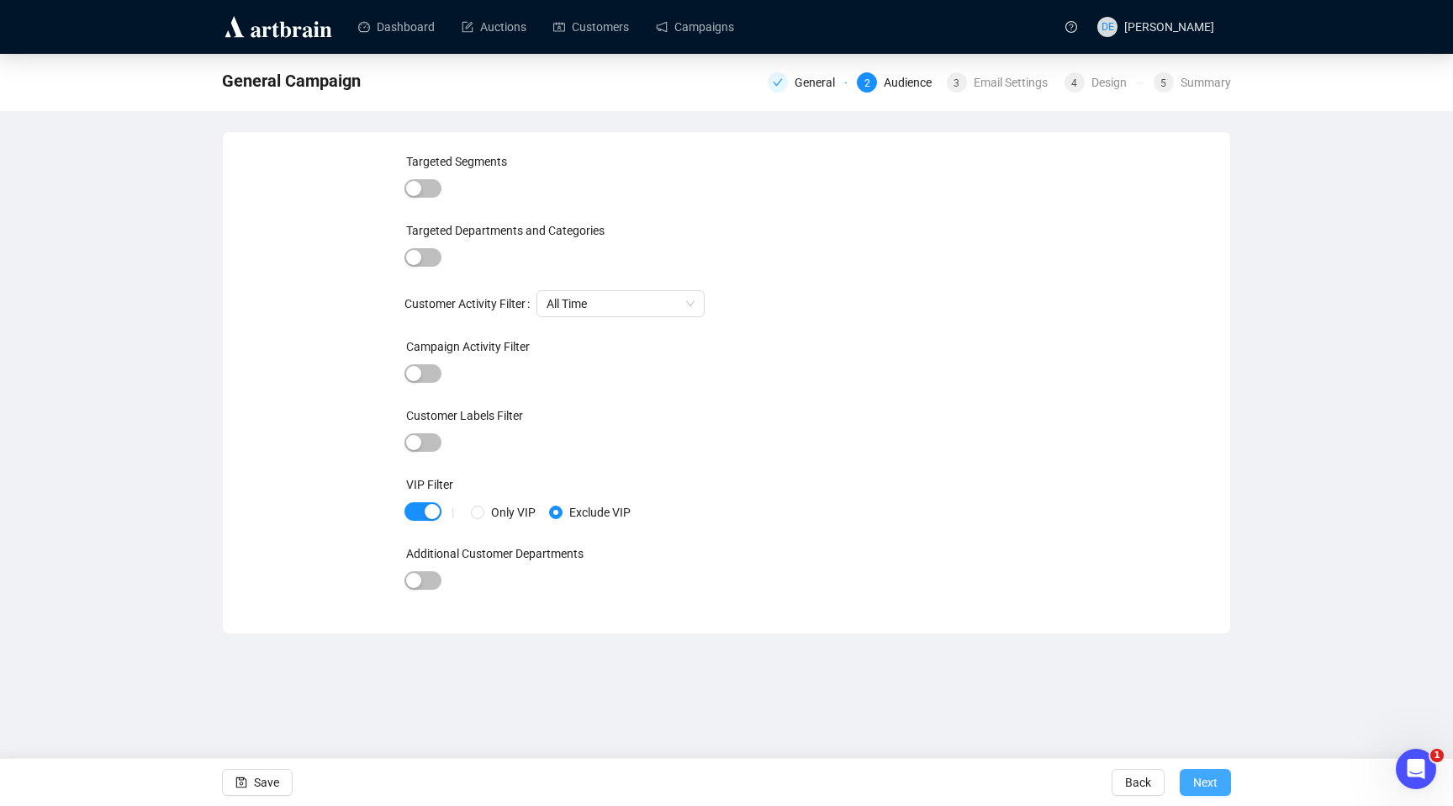
click at [1201, 781] on span "Next" at bounding box center [1206, 782] width 24 height 47
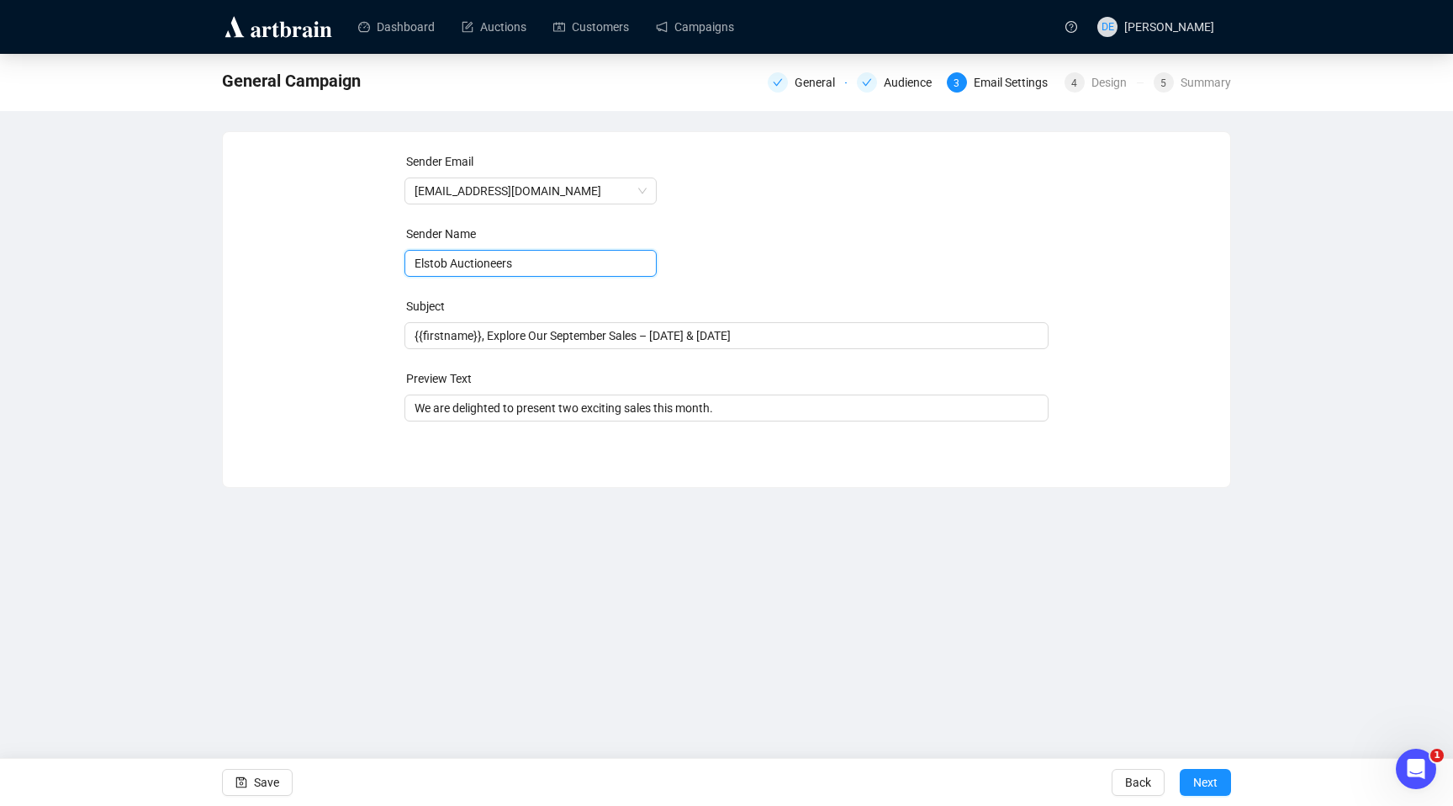
click at [412, 264] on input "Elstob Auctioneers" at bounding box center [531, 263] width 252 height 27
type input "David Elstob | Elstob Auctioneers"
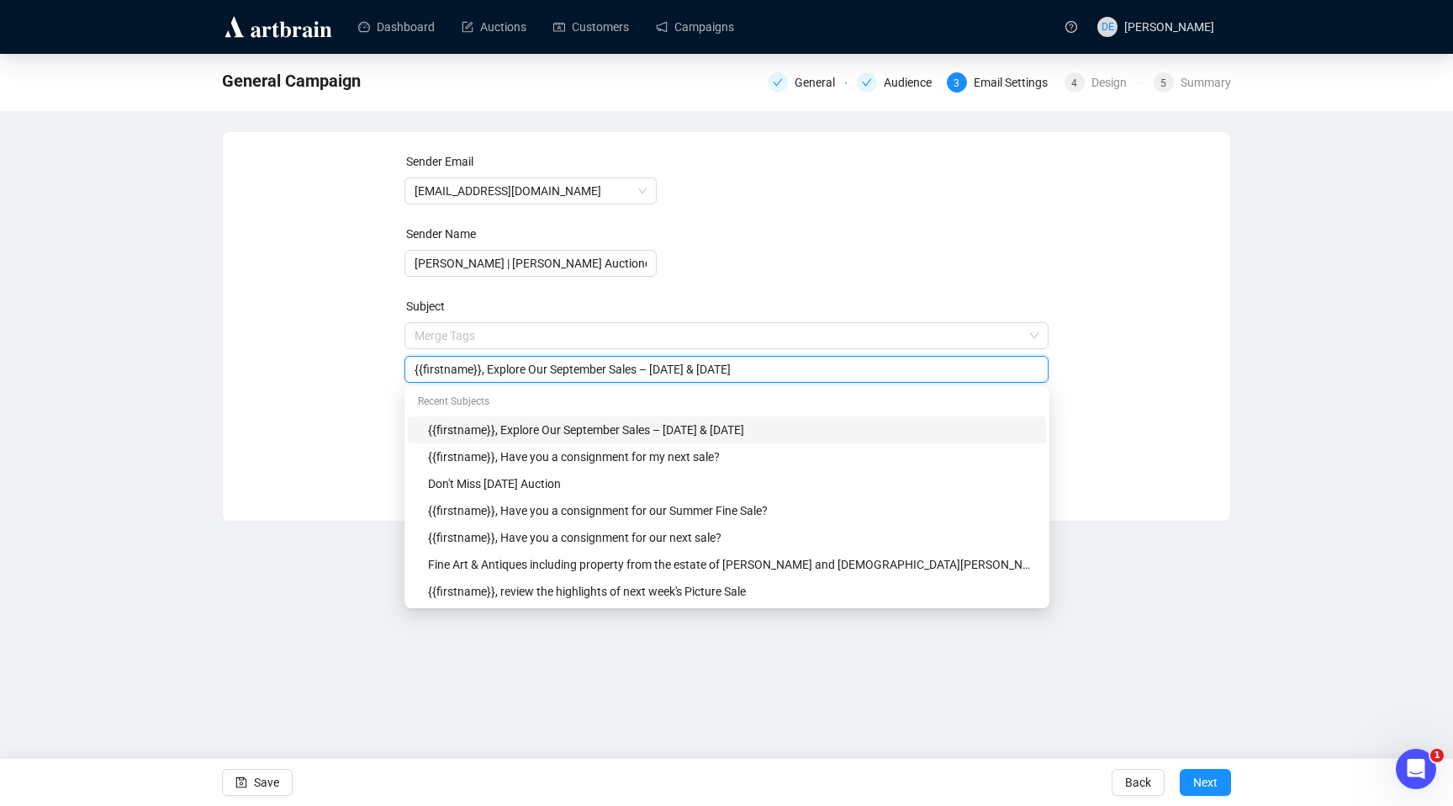
drag, startPoint x: 785, startPoint y: 340, endPoint x: 453, endPoint y: 304, distance: 333.3
click at [453, 304] on div "Subject Merge Tags {{firstname}}, Explore Our September Sales – 24 & 25 Septemb…" at bounding box center [727, 340] width 645 height 86
click at [765, 368] on input "{{firstname}}, Explore Our September Sales – 24 & 25 September" at bounding box center [727, 369] width 625 height 19
drag, startPoint x: 569, startPoint y: 363, endPoint x: 368, endPoint y: 347, distance: 201.6
click at [368, 347] on div "Sender Email info@elstob.co.uk Sender Name David Elstob | Elstob Auctioneers Su…" at bounding box center [726, 313] width 967 height 323
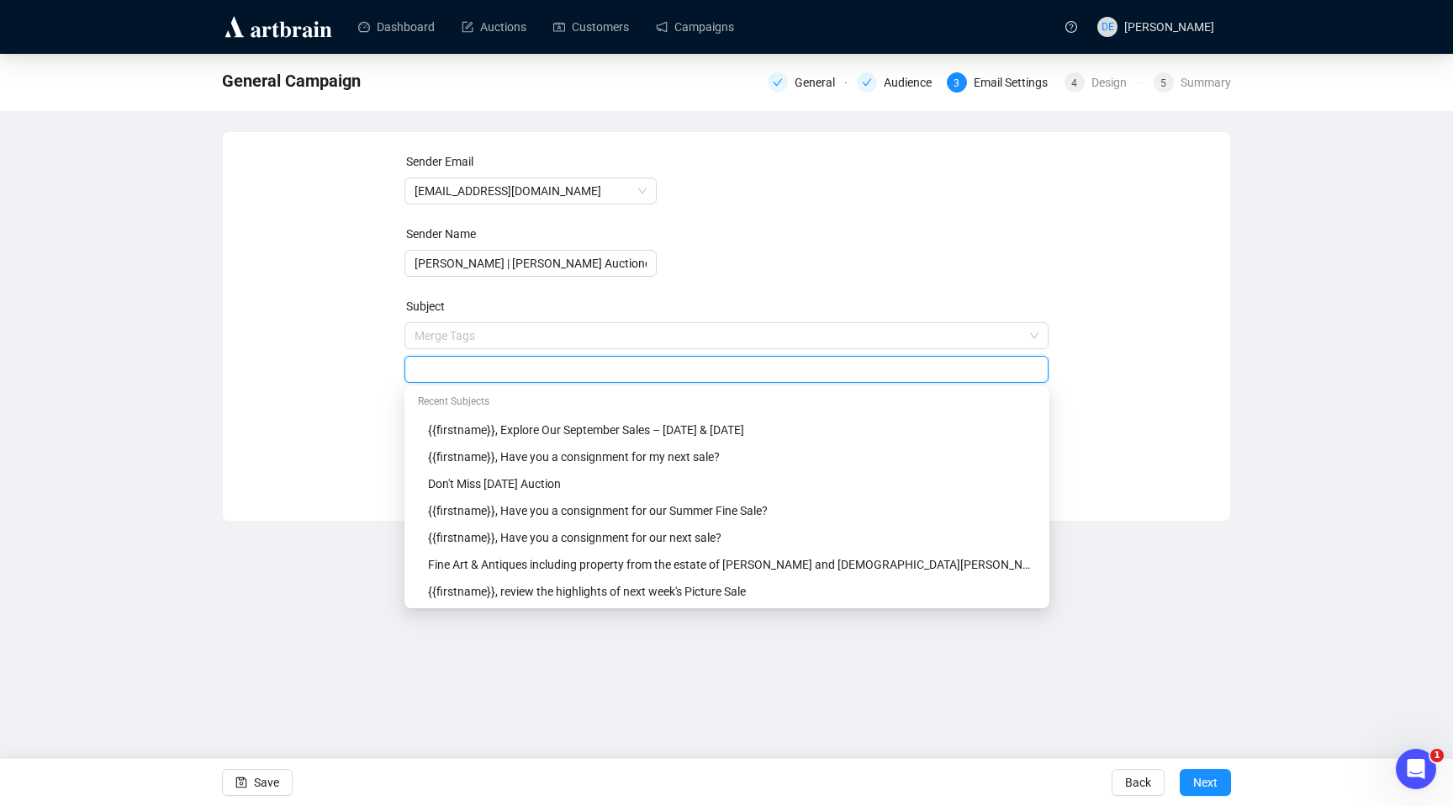
paste input "Silver & Design Shine at Elstob Auctioneers"
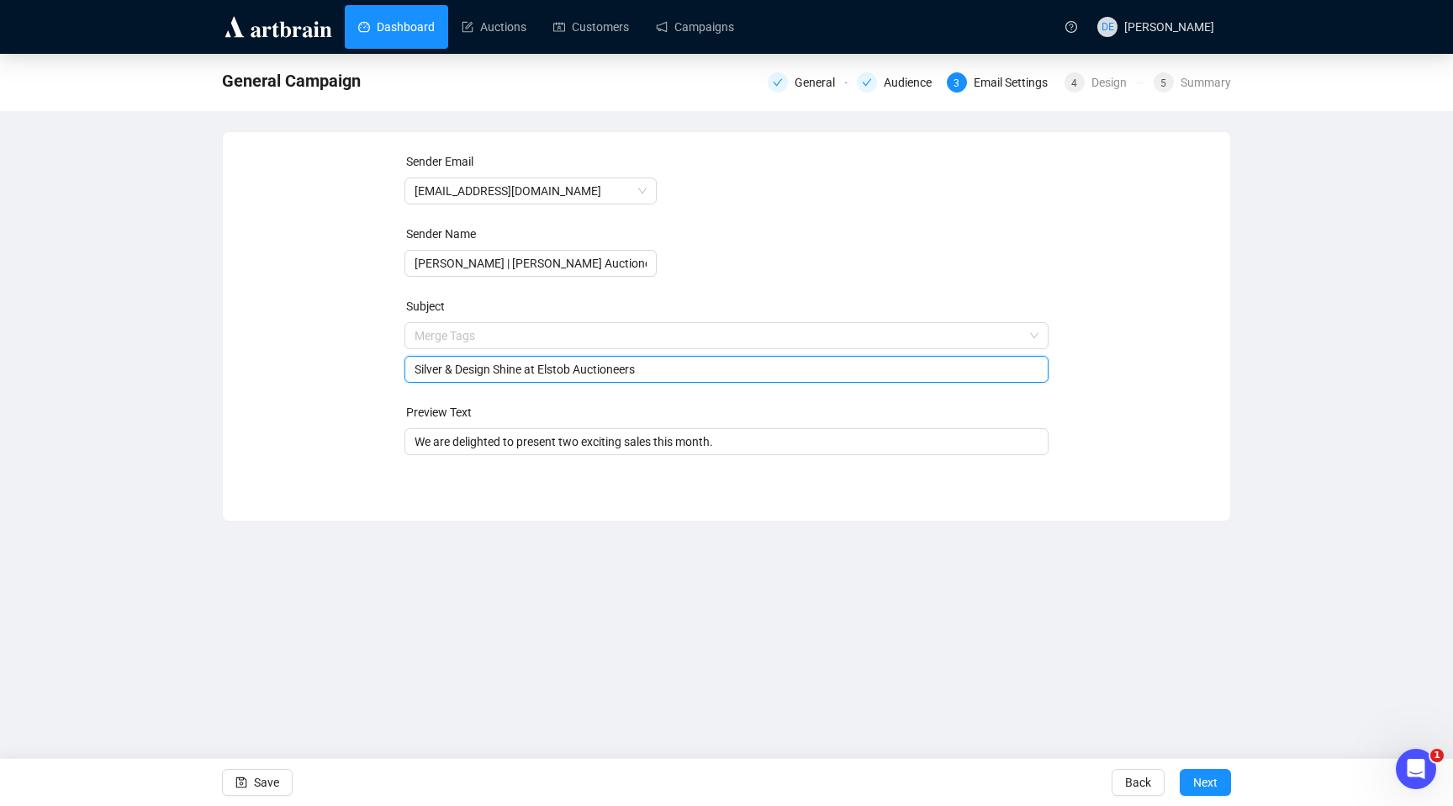
type input "Silver & Design Shine at Elstob Auctioneers"
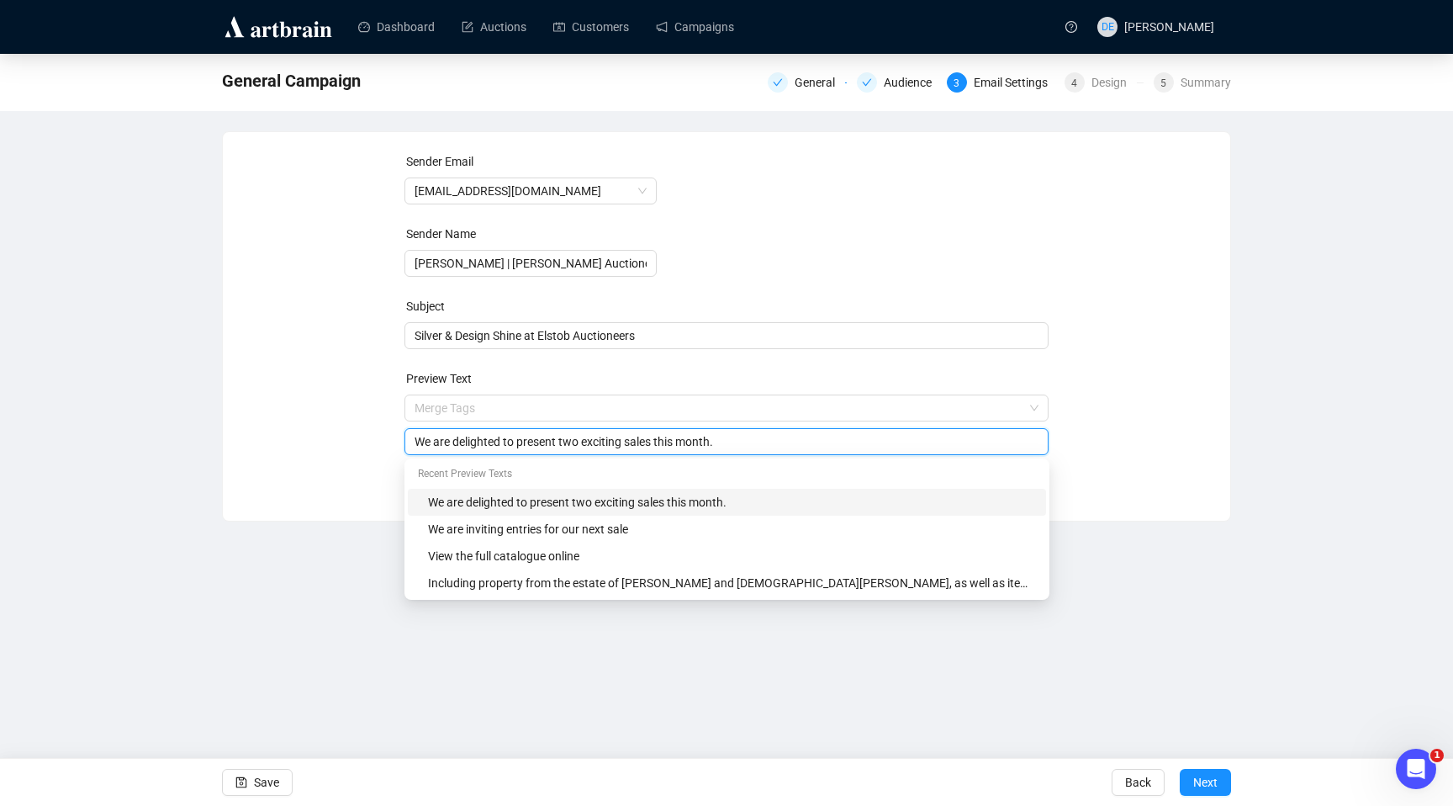
drag, startPoint x: 743, startPoint y: 447, endPoint x: 395, endPoint y: 411, distance: 349.2
click at [395, 411] on div "Sender Email info@elstob.co.uk Sender Name David Elstob | Elstob Auctioneers Su…" at bounding box center [726, 313] width 967 height 323
paste input "I wanted to share some highlights from our Fine Art & Antiques Sale held on Wed…"
type input "I wanted to share some highlights from our Fine Art & Antiques Sale held on Wed…"
click at [1293, 571] on div "Dashboard Auctions Customers Campaigns DE David Elstob General Campaign General…" at bounding box center [726, 403] width 1453 height 806
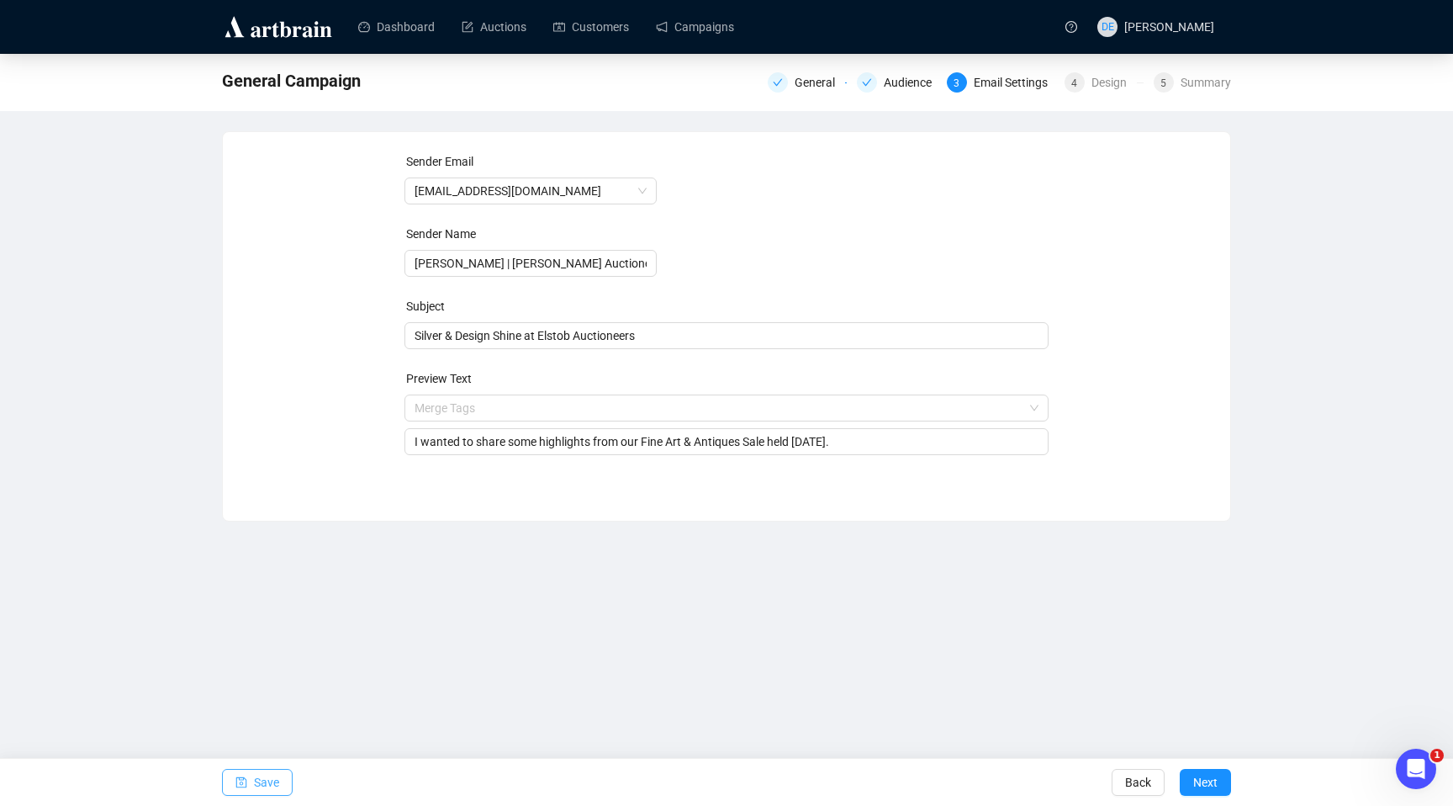
click at [277, 788] on span "Save" at bounding box center [266, 782] width 25 height 47
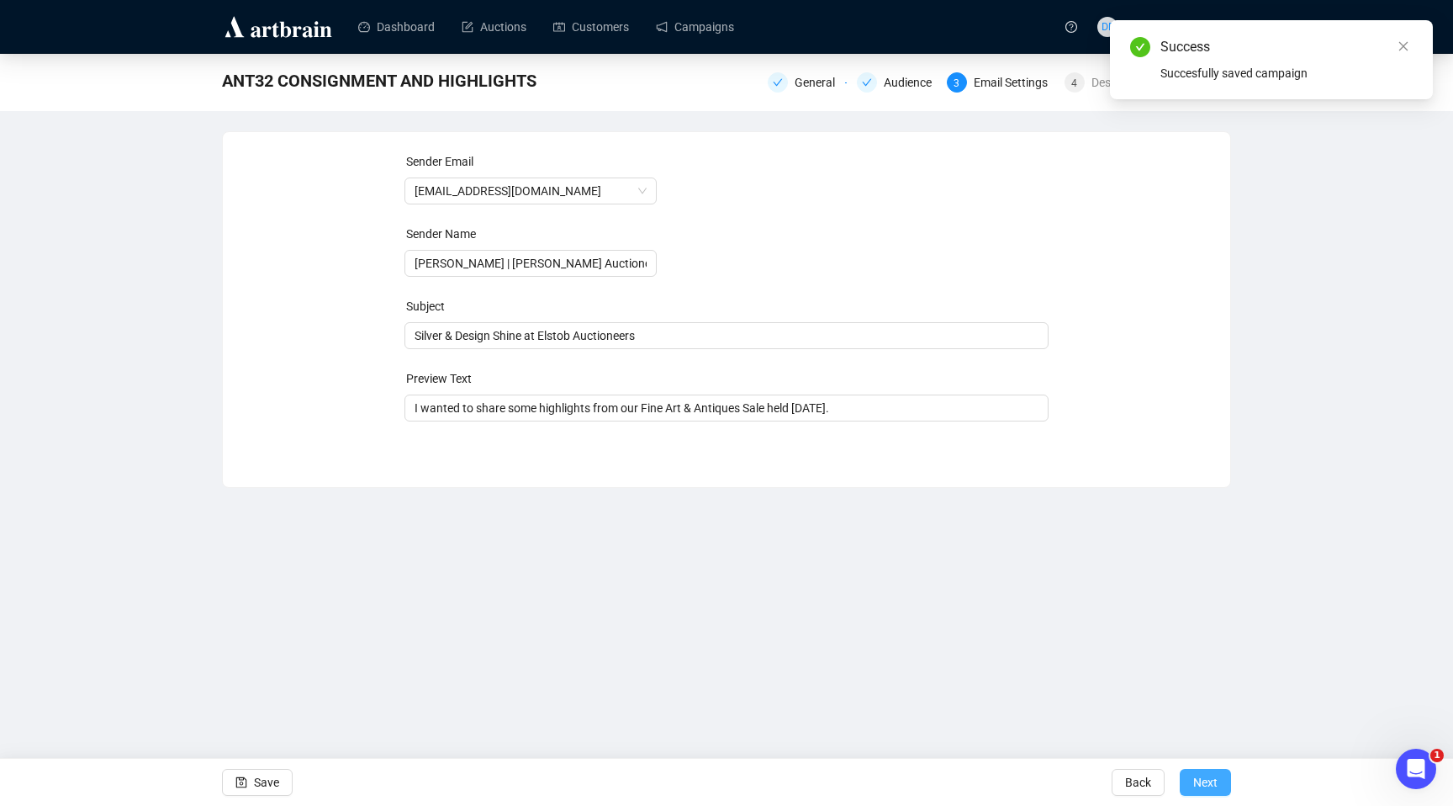
click at [1209, 783] on span "Next" at bounding box center [1206, 782] width 24 height 47
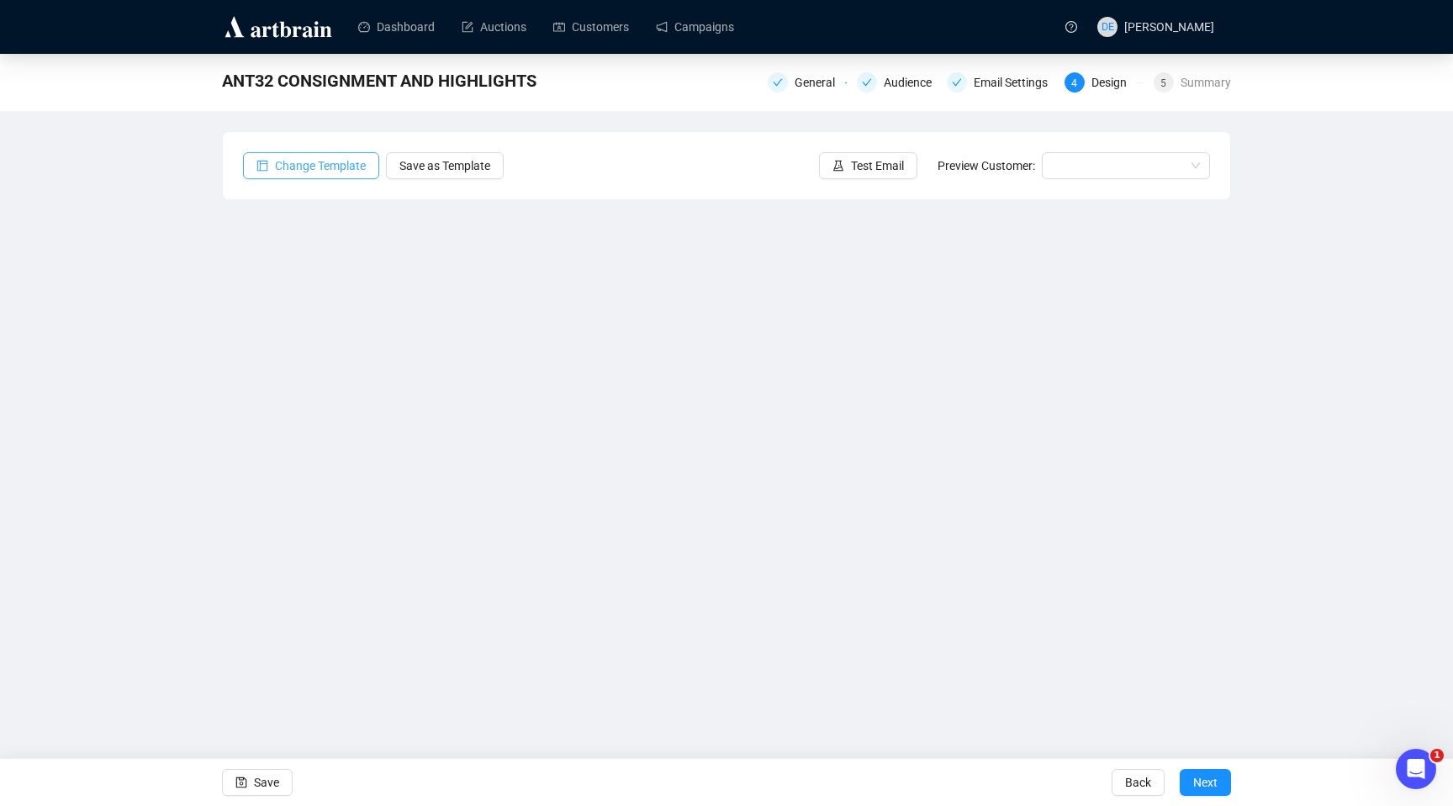
click at [320, 172] on span "Change Template" at bounding box center [320, 165] width 91 height 19
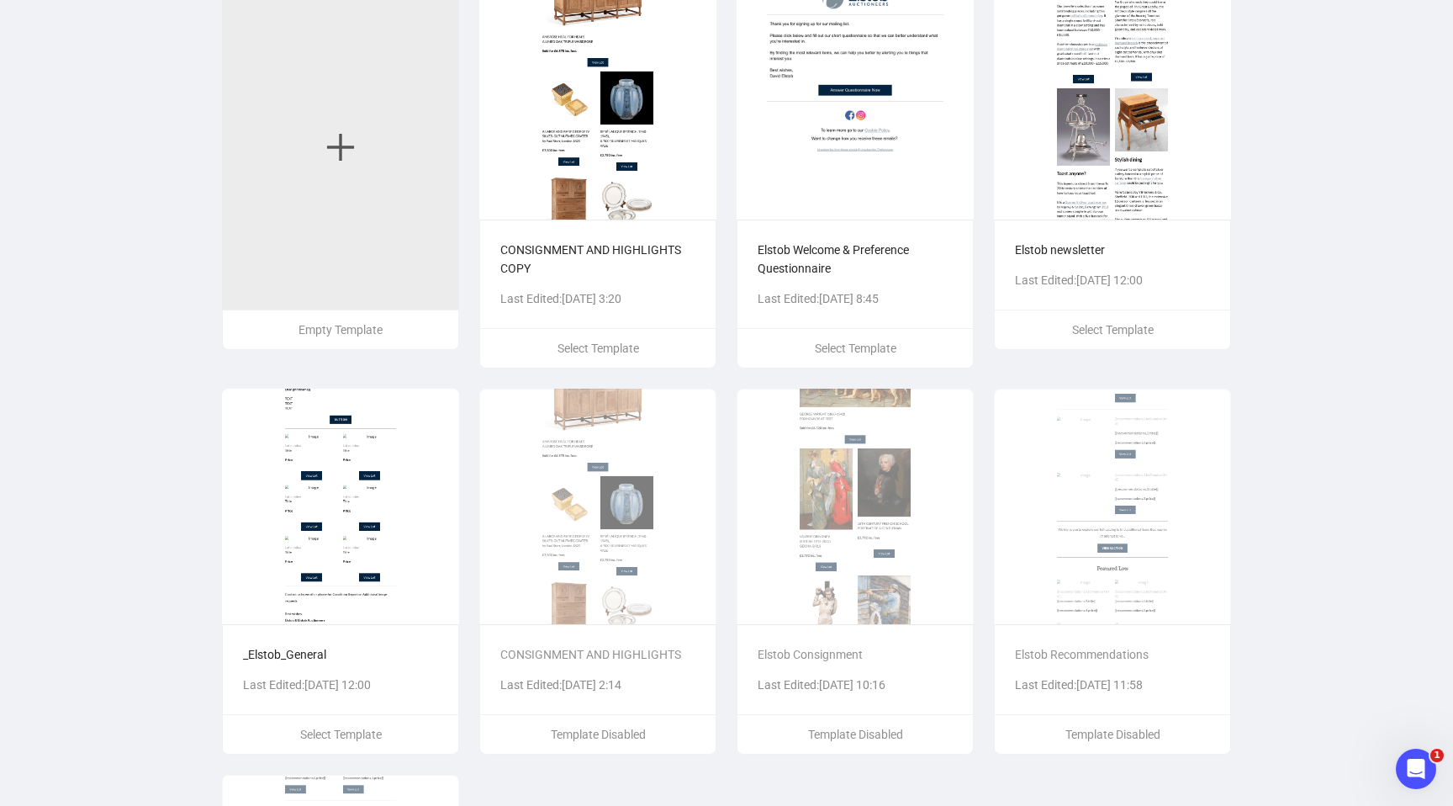
scroll to position [111, 0]
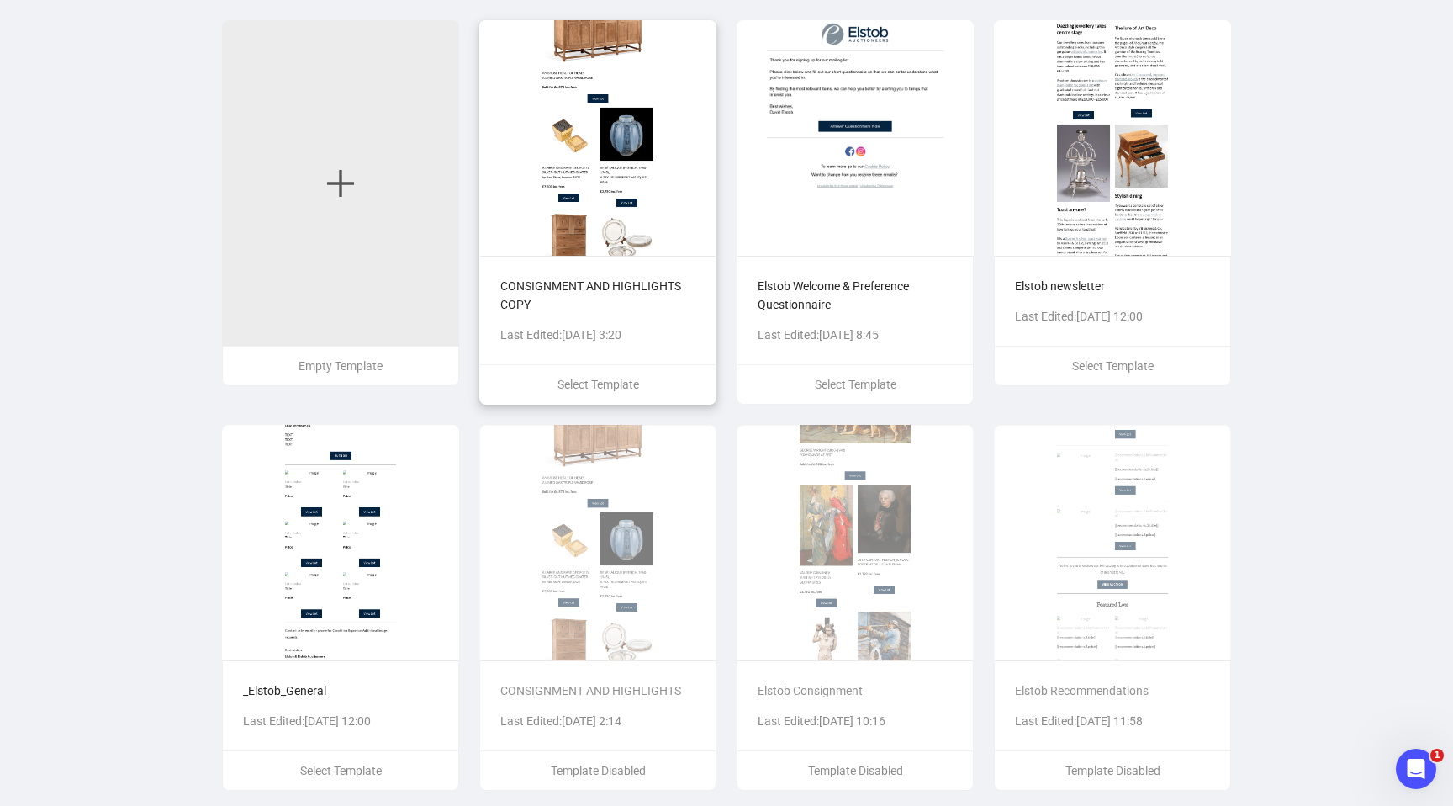
click at [611, 140] on img at bounding box center [597, 138] width 237 height 236
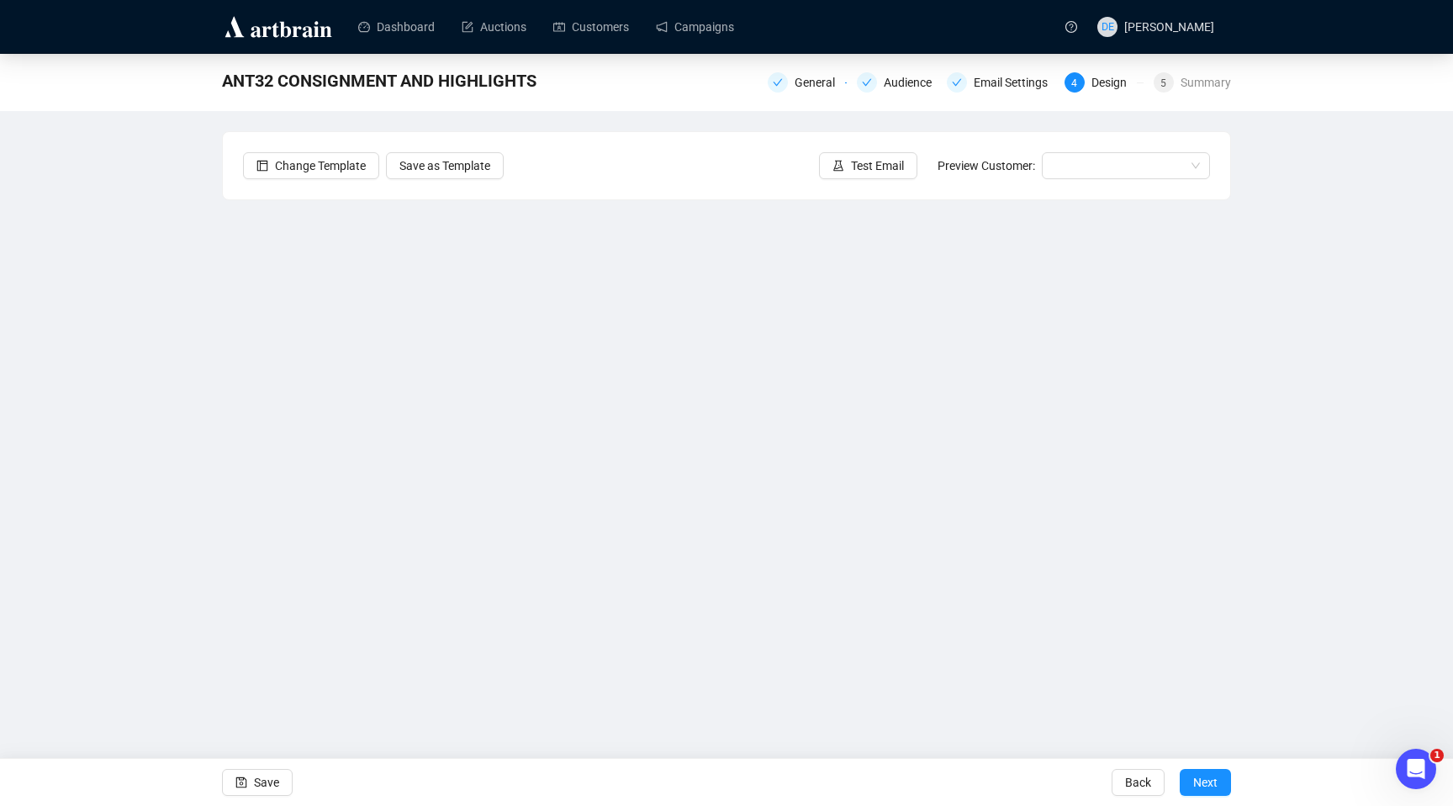
scroll to position [0, 0]
click at [254, 783] on span "Save" at bounding box center [266, 782] width 25 height 47
click at [264, 778] on span "Save" at bounding box center [266, 782] width 25 height 47
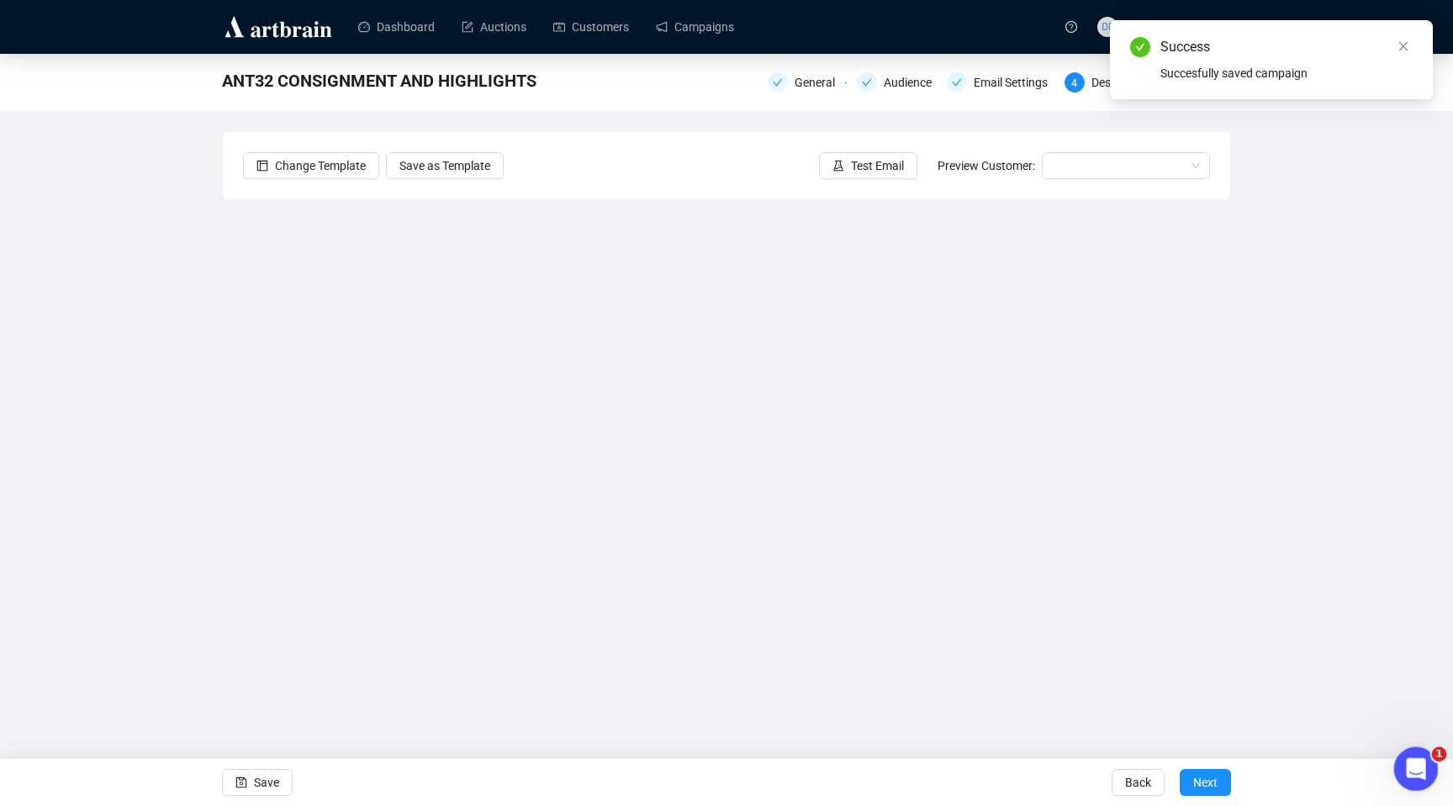
click at [1420, 760] on icon "Open Intercom Messenger" at bounding box center [1414, 767] width 28 height 28
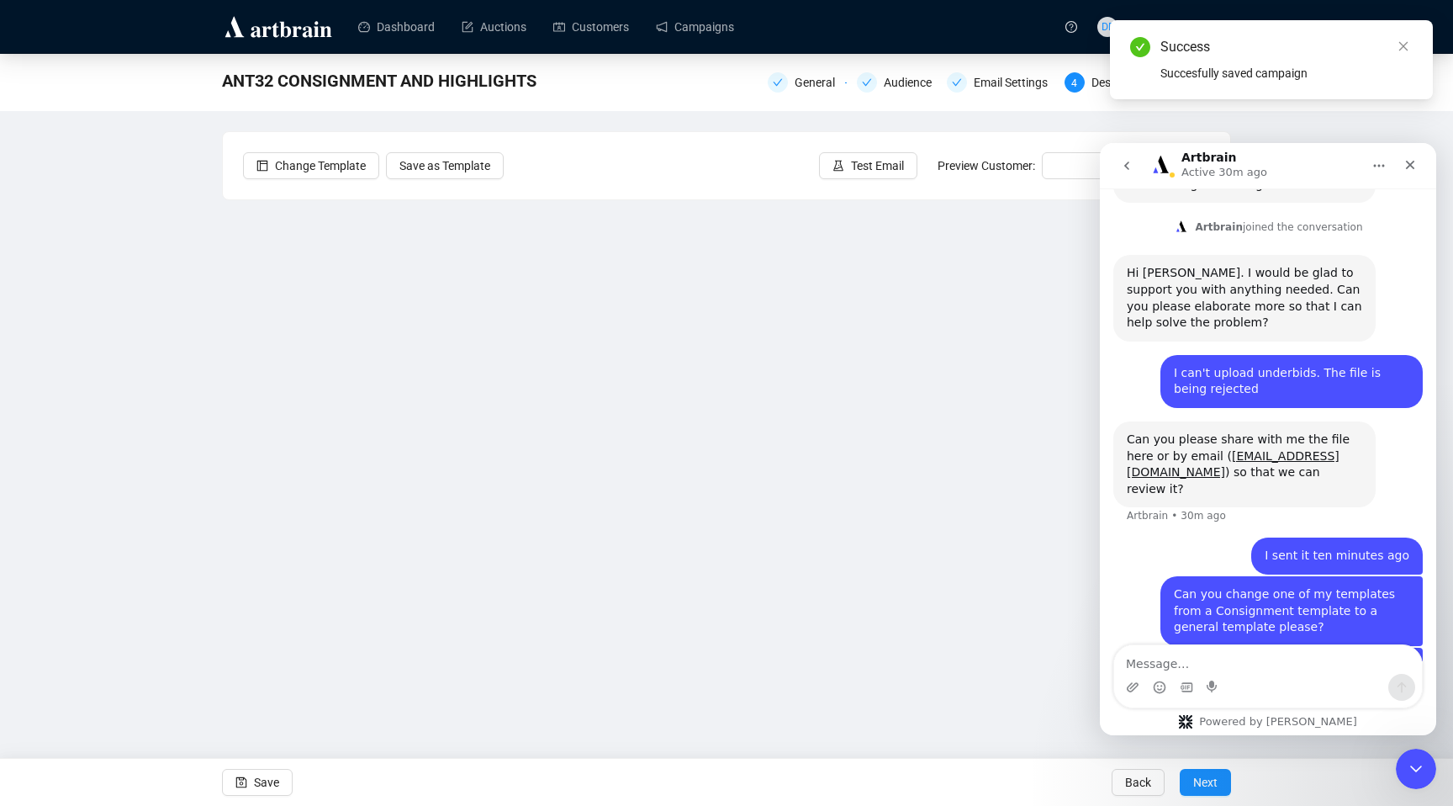
scroll to position [761, 0]
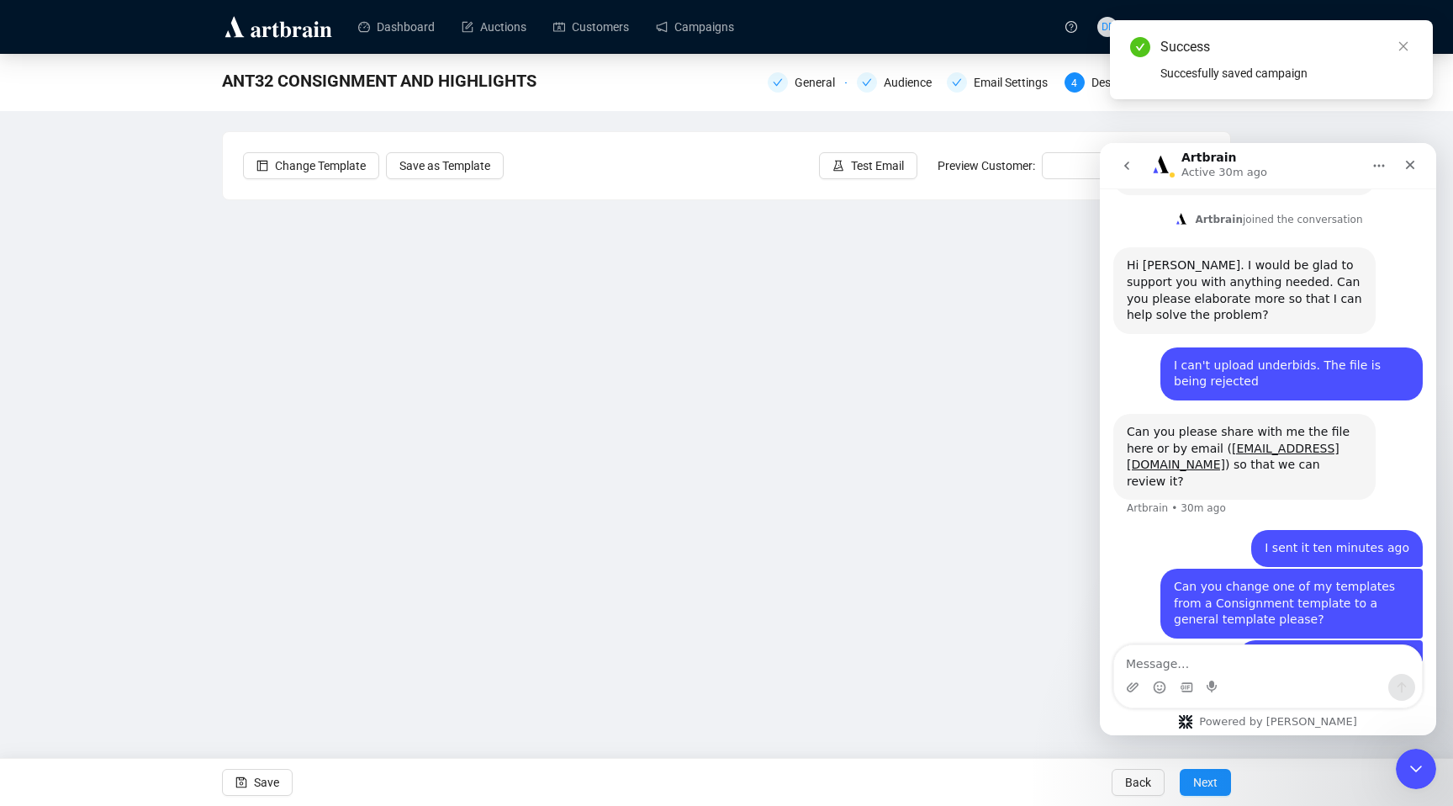
click at [141, 368] on div "ANT32 CONSIGNMENT AND HIGHLIGHTS General Audience Email Settings 4 Design 5 Sum…" at bounding box center [726, 377] width 1453 height 646
click at [1406, 160] on icon "Close" at bounding box center [1410, 164] width 13 height 13
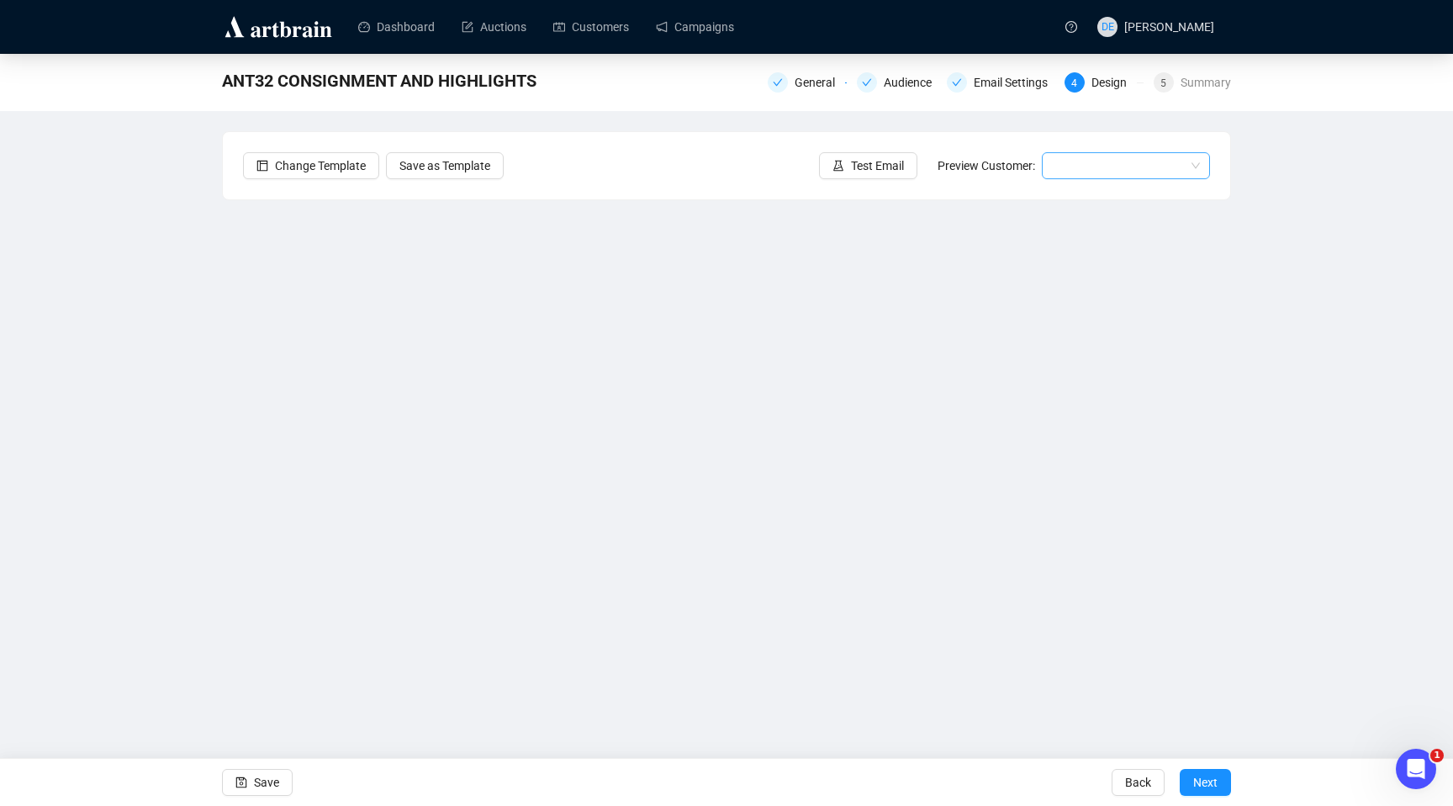
click at [1153, 167] on input "search" at bounding box center [1118, 165] width 133 height 25
click at [1119, 200] on div "Ann | Example" at bounding box center [1126, 199] width 141 height 19
click at [902, 174] on button "Test Email" at bounding box center [868, 165] width 98 height 27
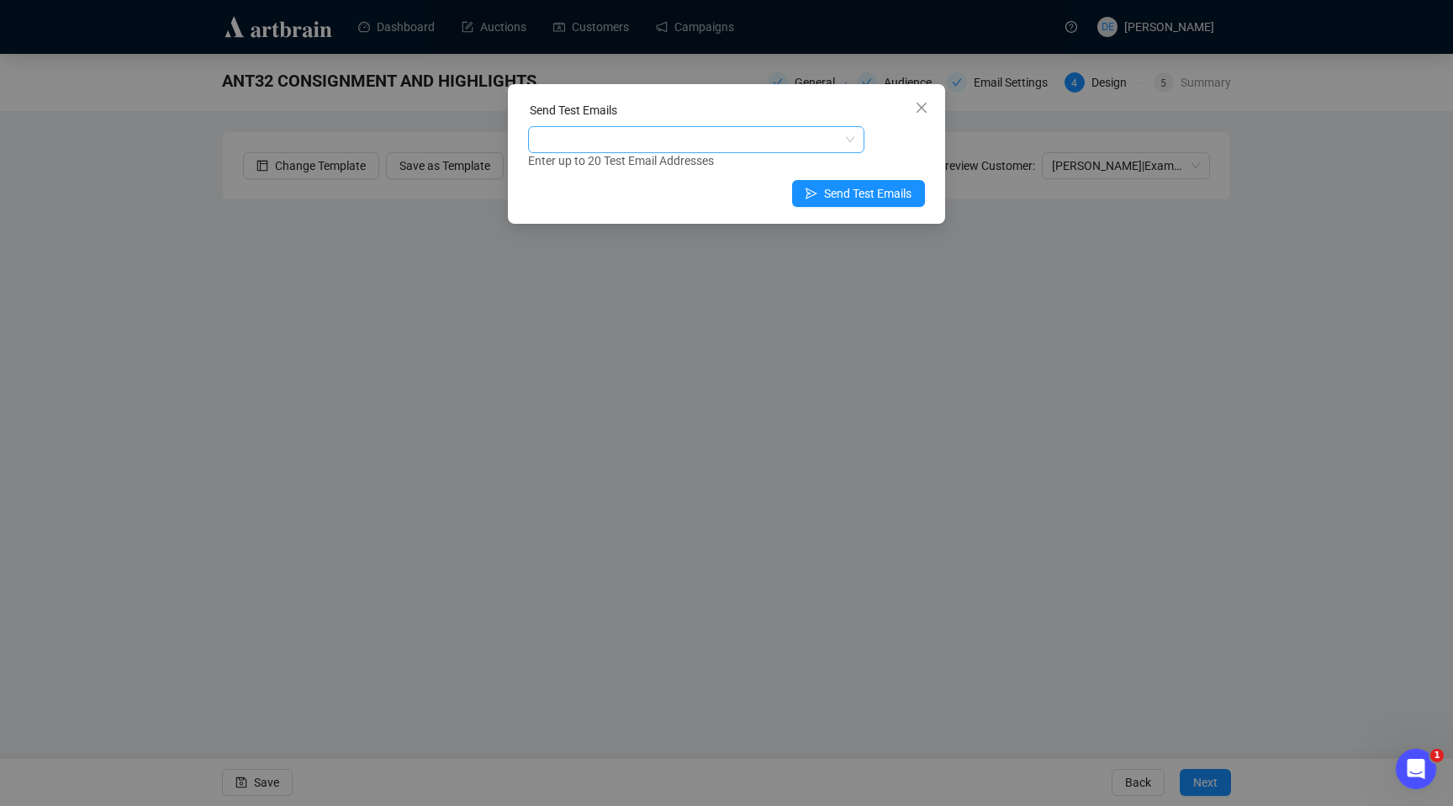
click at [786, 136] on div at bounding box center [688, 140] width 312 height 24
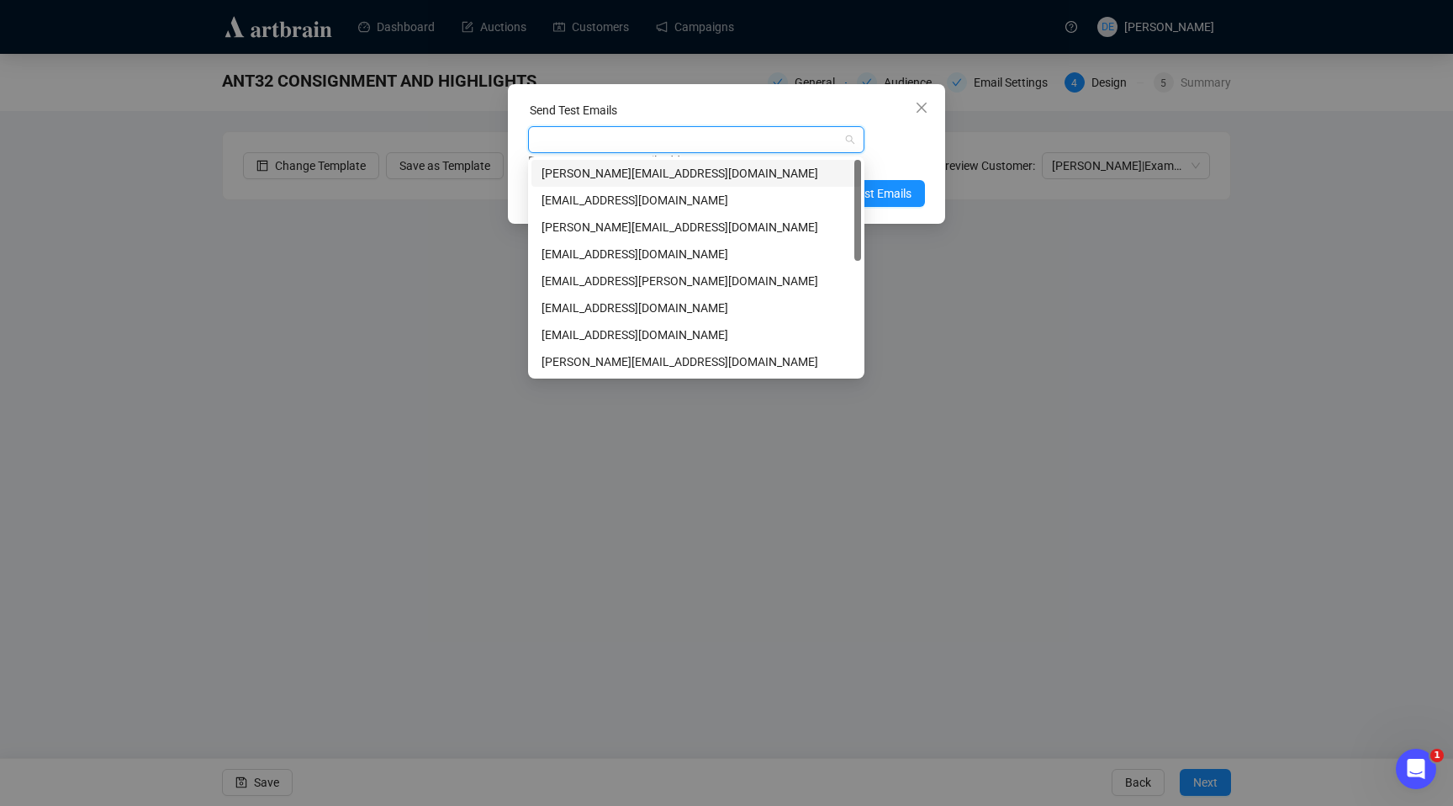
click at [725, 173] on div "david@elstobandelstob.co.uk" at bounding box center [697, 173] width 310 height 19
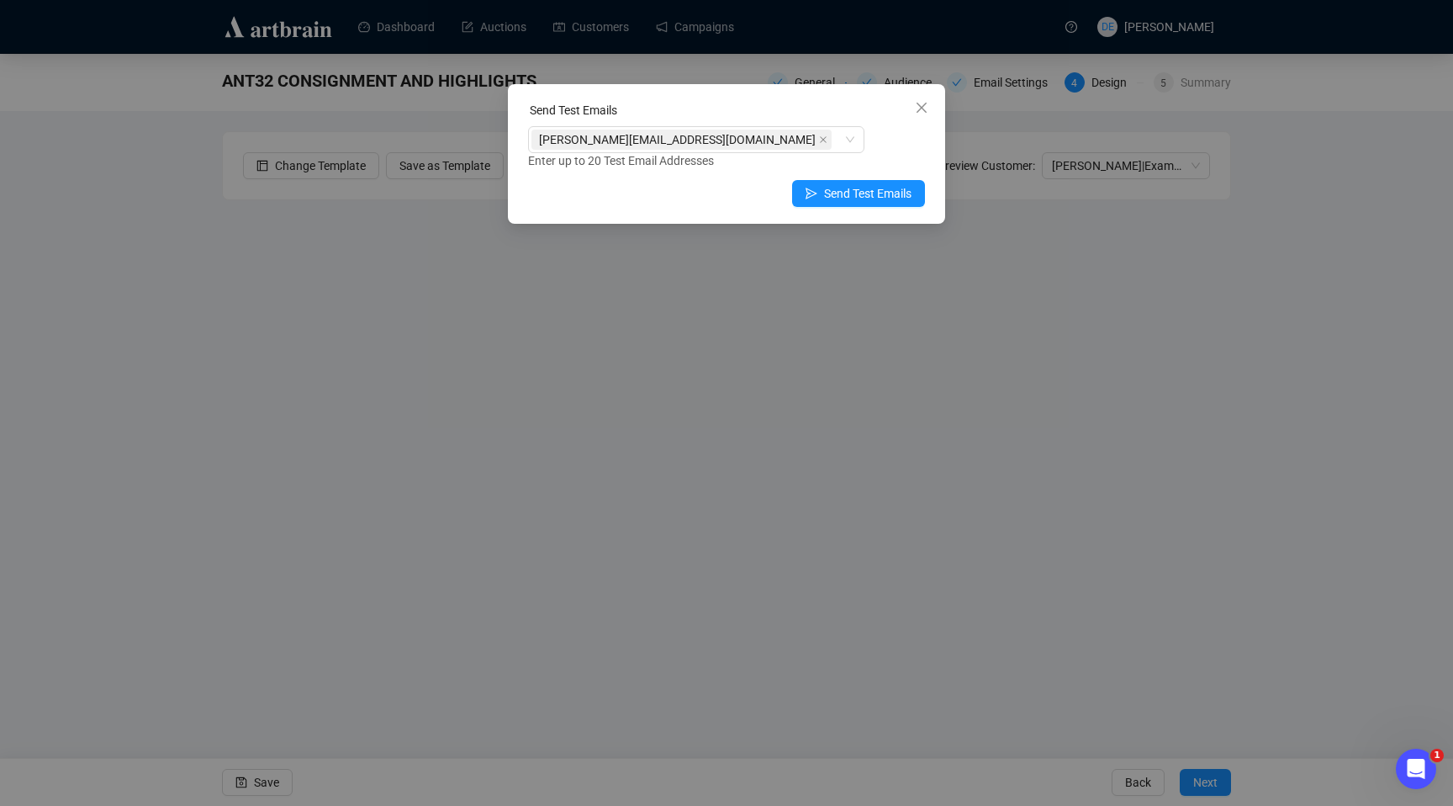
click at [924, 154] on div "Enter up to 20 Test Email Addresses" at bounding box center [726, 160] width 397 height 19
click at [893, 202] on span "Send Test Emails" at bounding box center [867, 193] width 87 height 19
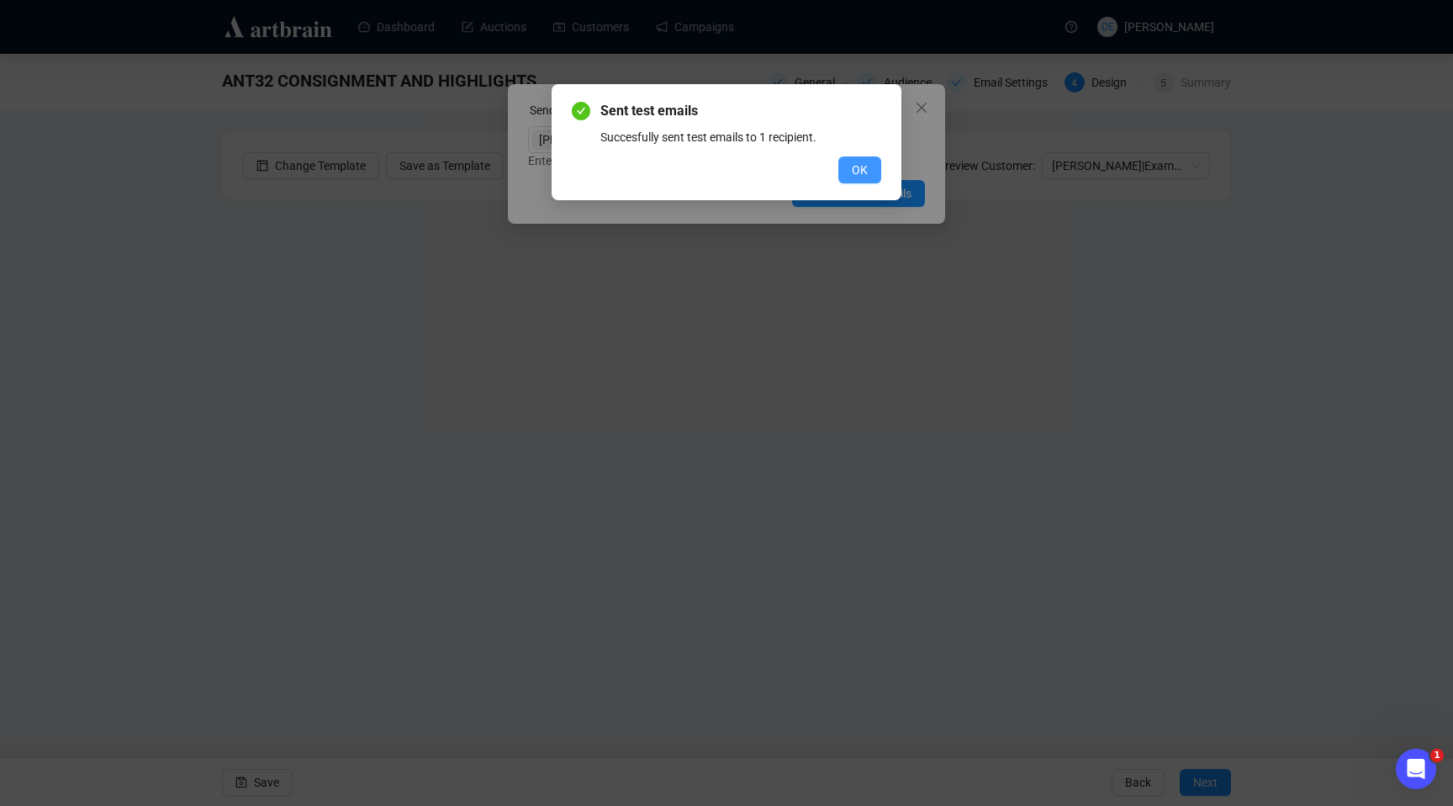
click at [864, 175] on span "OK" at bounding box center [860, 170] width 16 height 19
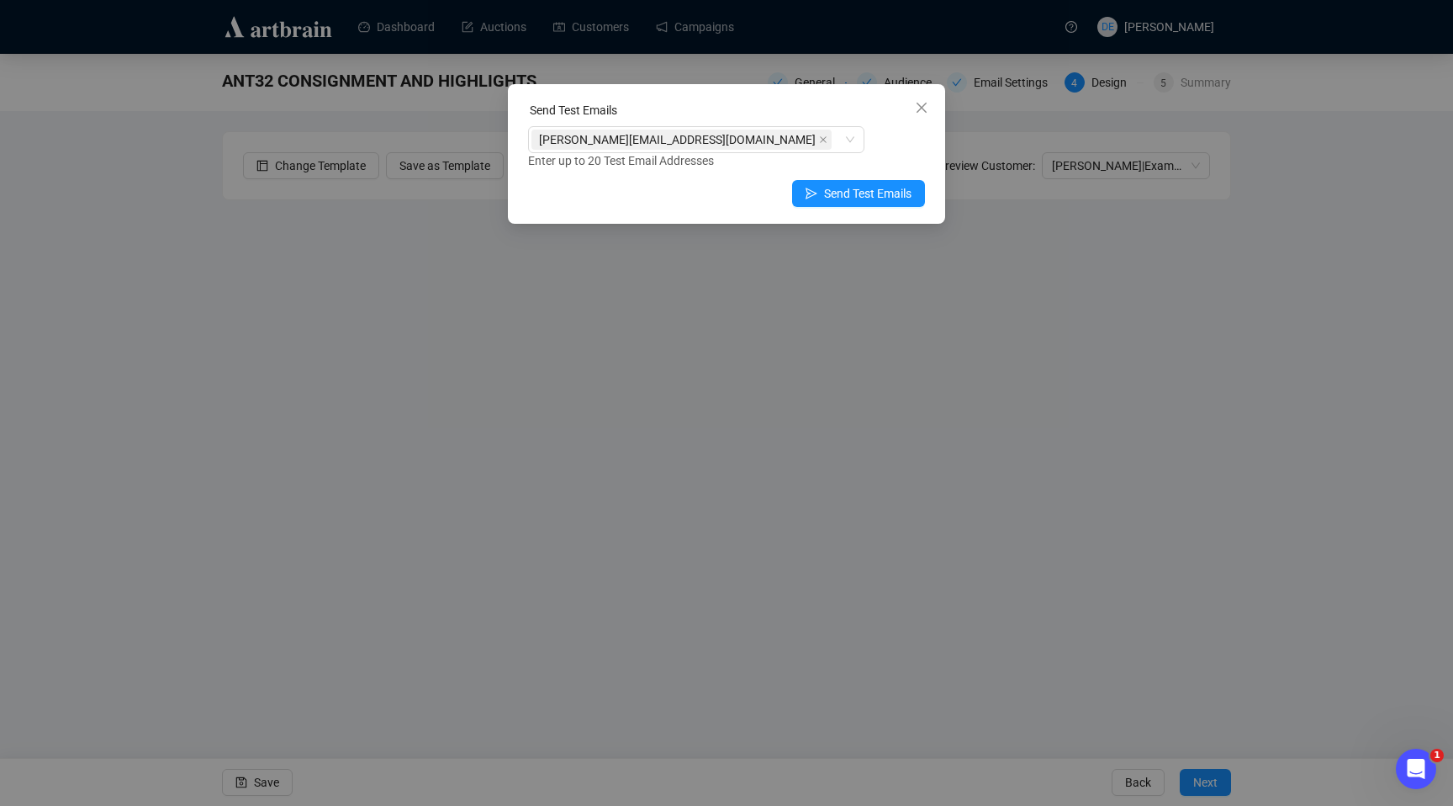
click at [884, 209] on div "Send Test Emails david@elstobandelstob.co.uk Enter up to 20 Test Email Addresse…" at bounding box center [726, 154] width 437 height 140
click at [887, 194] on span "Send Test Emails" at bounding box center [867, 193] width 87 height 19
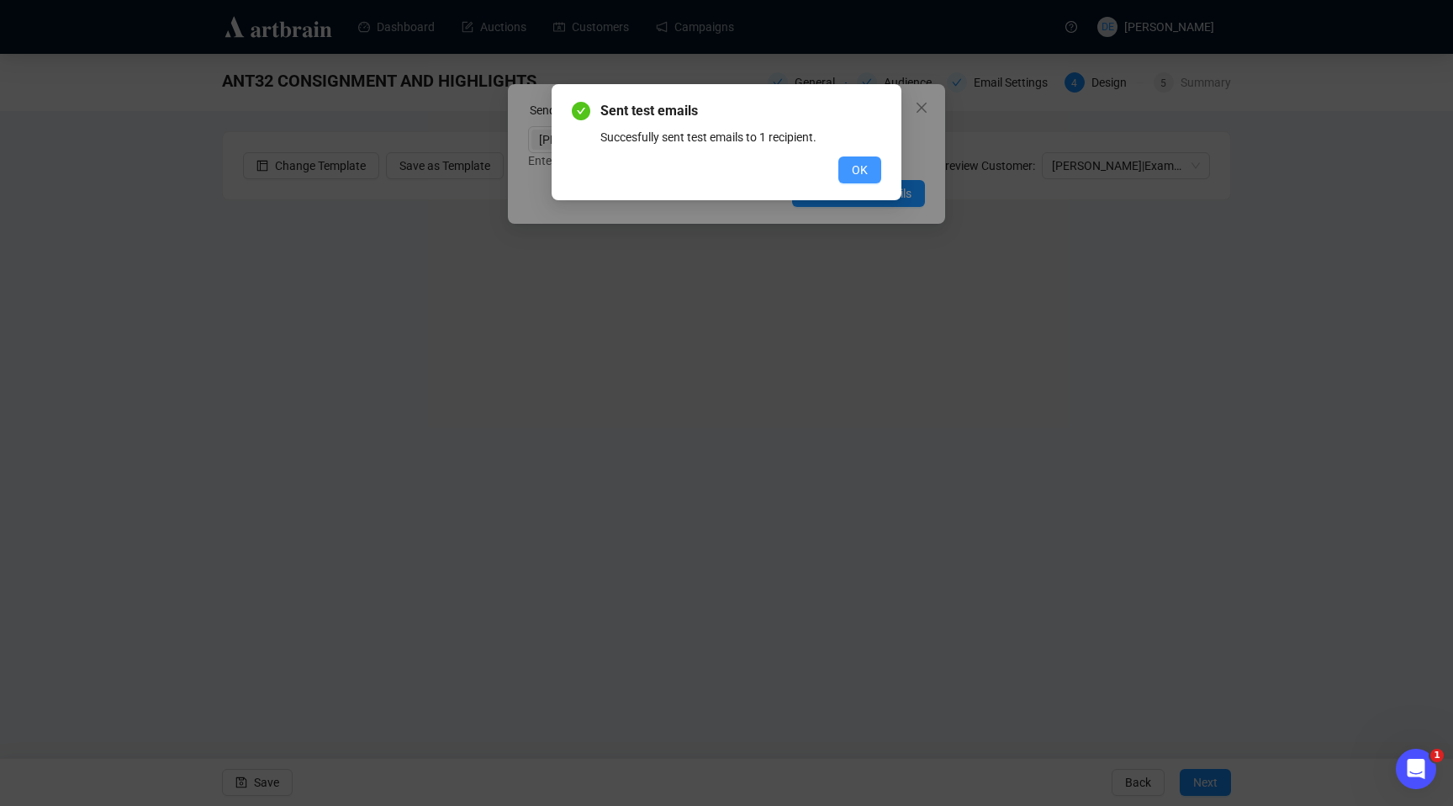
click at [869, 170] on button "OK" at bounding box center [860, 169] width 43 height 27
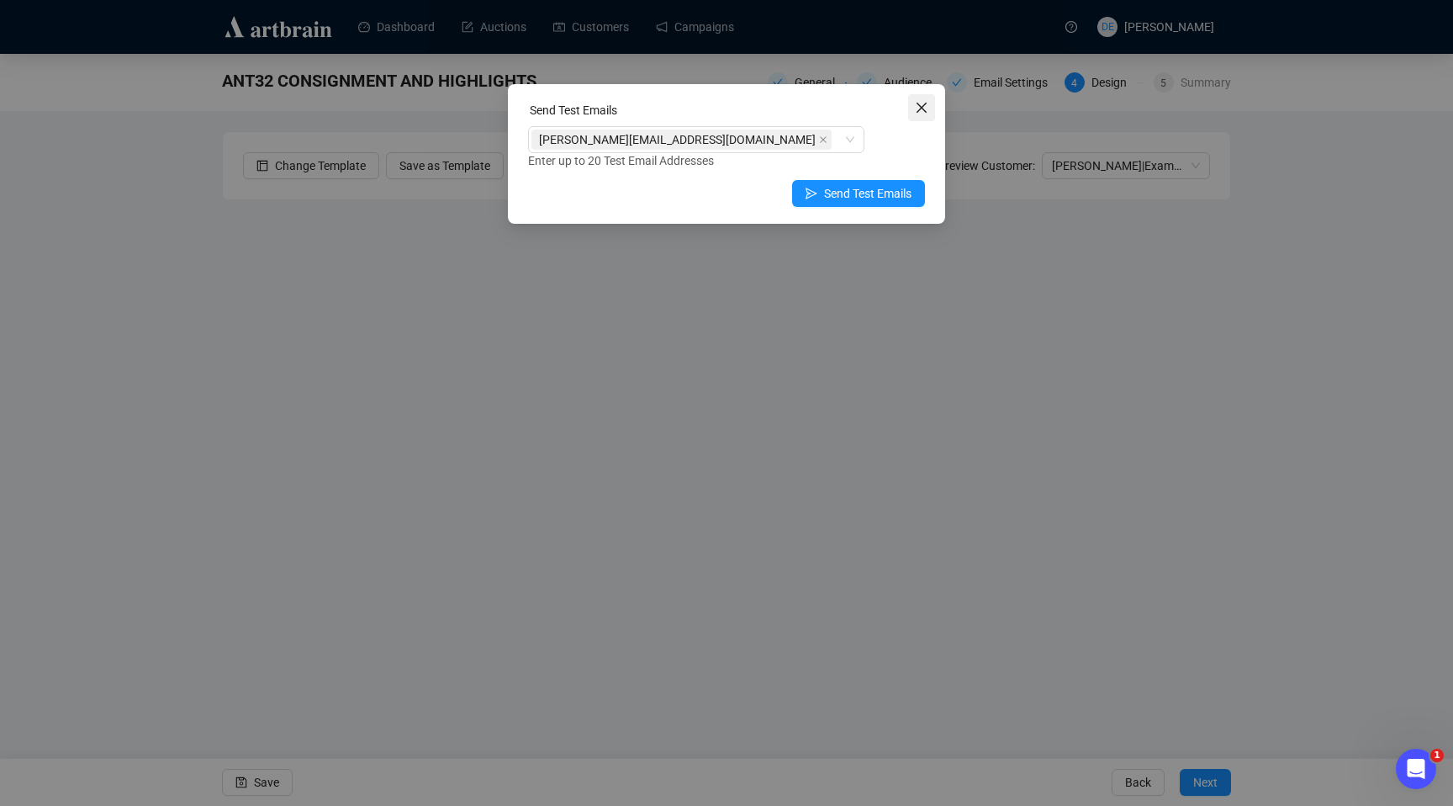
click at [927, 108] on icon "close" at bounding box center [921, 107] width 13 height 13
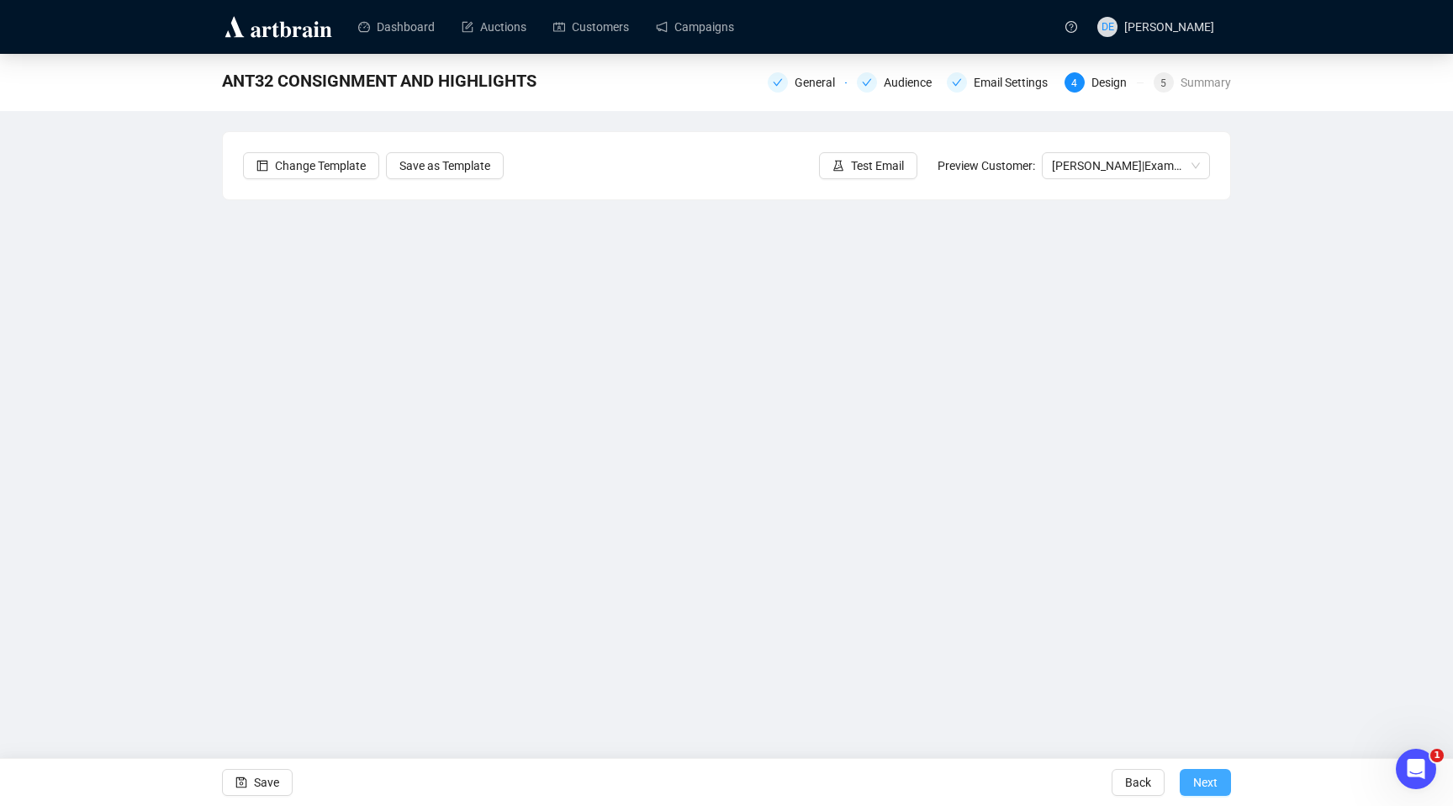
click at [1203, 783] on span "Next" at bounding box center [1206, 782] width 24 height 47
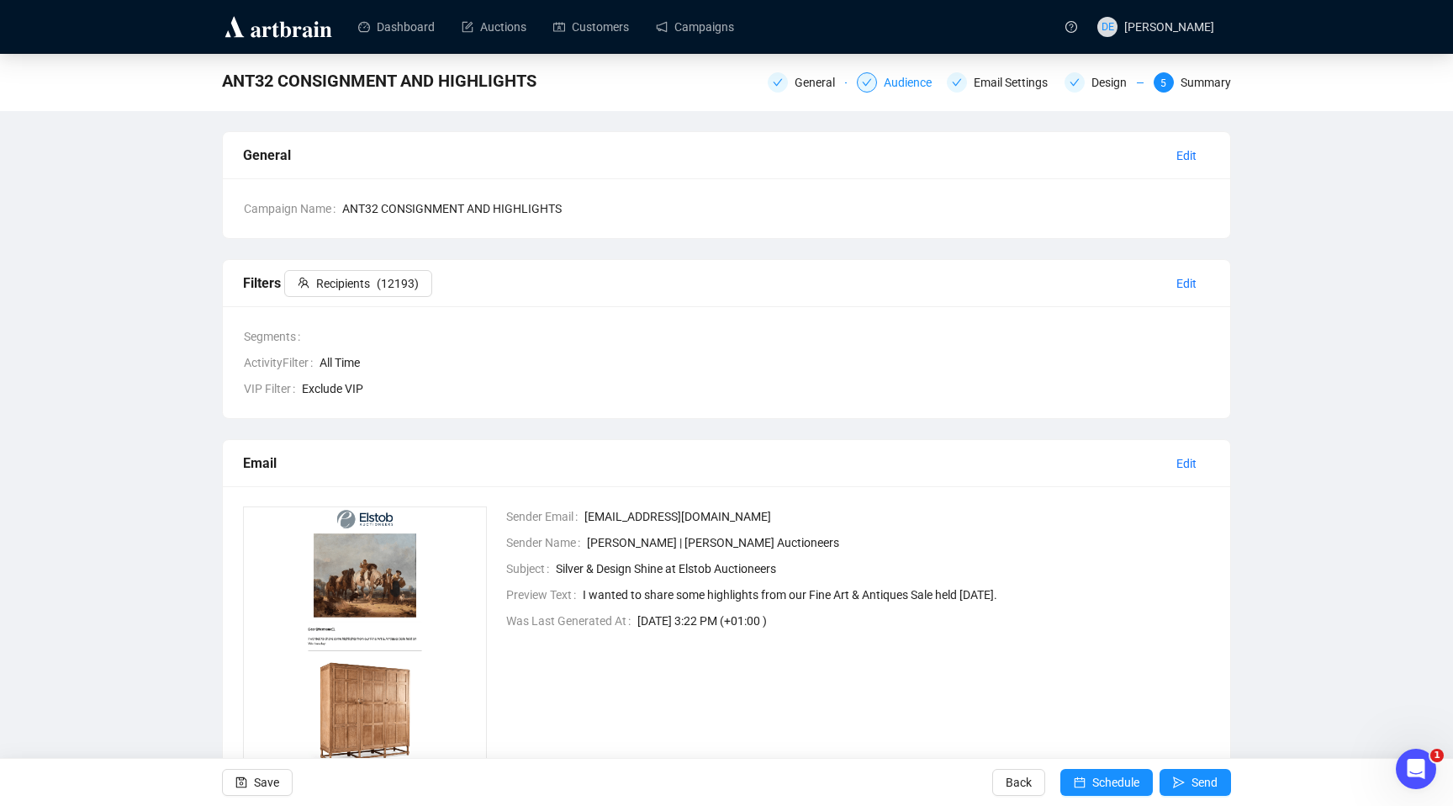
click at [884, 81] on div "Audience" at bounding box center [913, 82] width 58 height 20
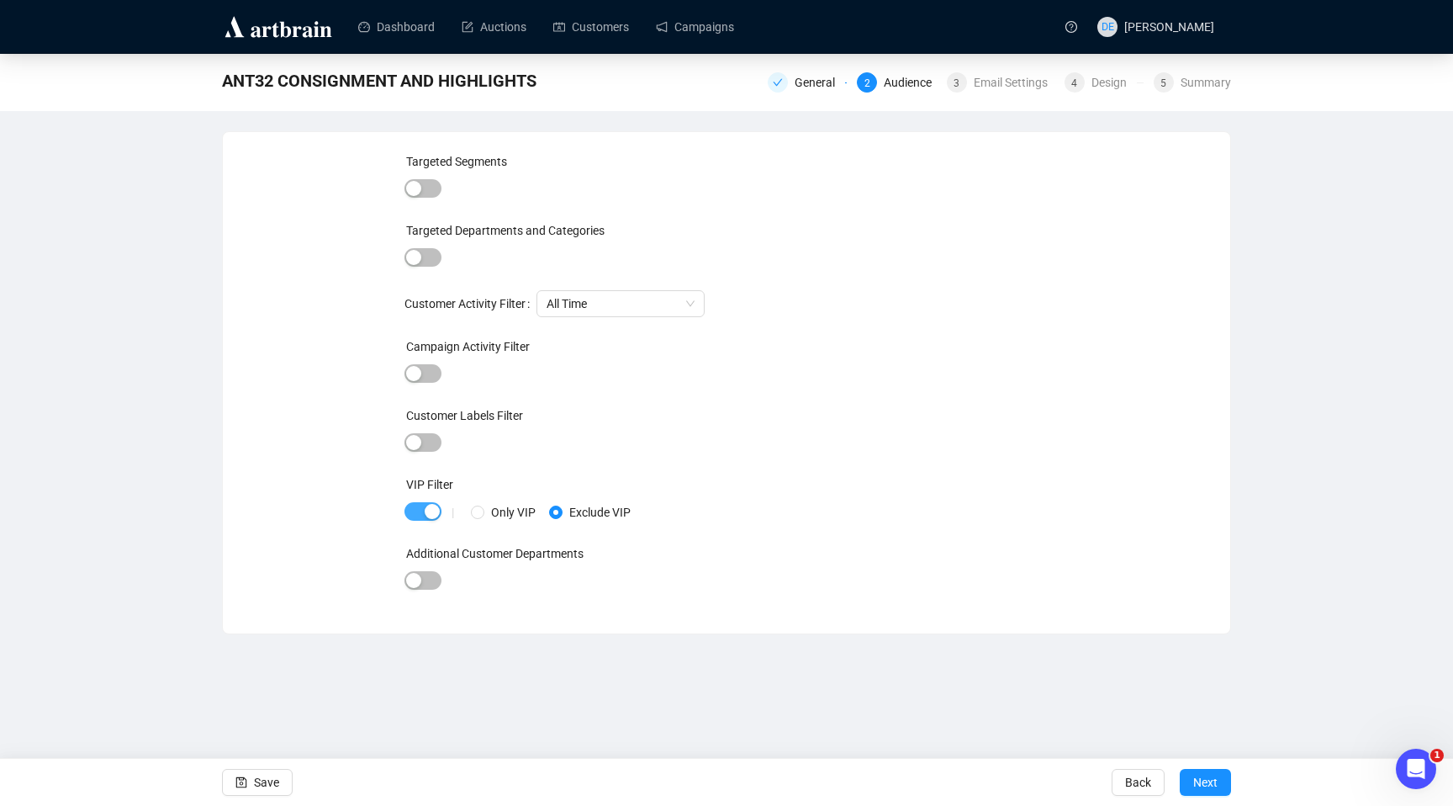
click at [431, 511] on div "button" at bounding box center [432, 511] width 15 height 15
click at [254, 785] on span "Save" at bounding box center [266, 782] width 25 height 47
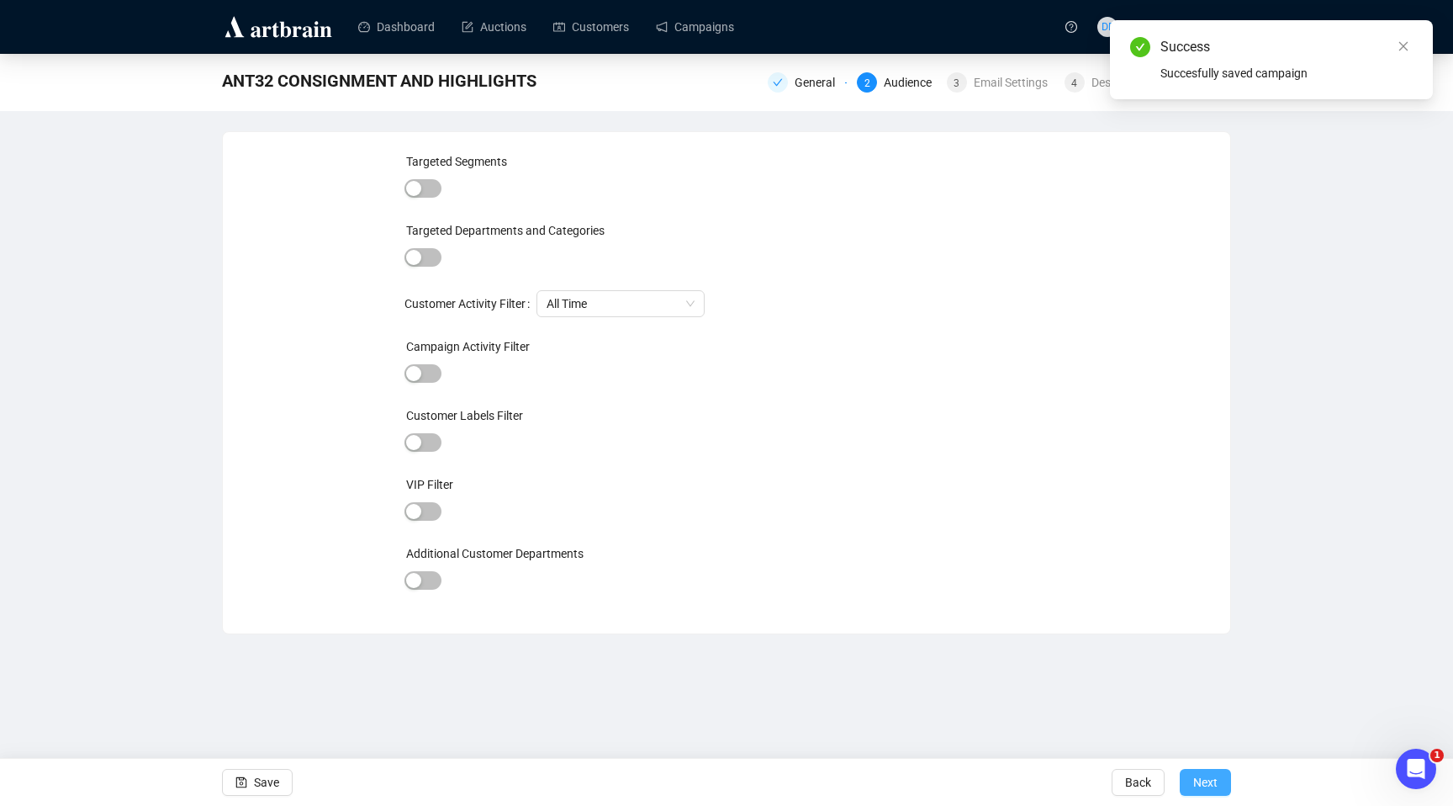
click at [1215, 783] on span "Next" at bounding box center [1206, 782] width 24 height 47
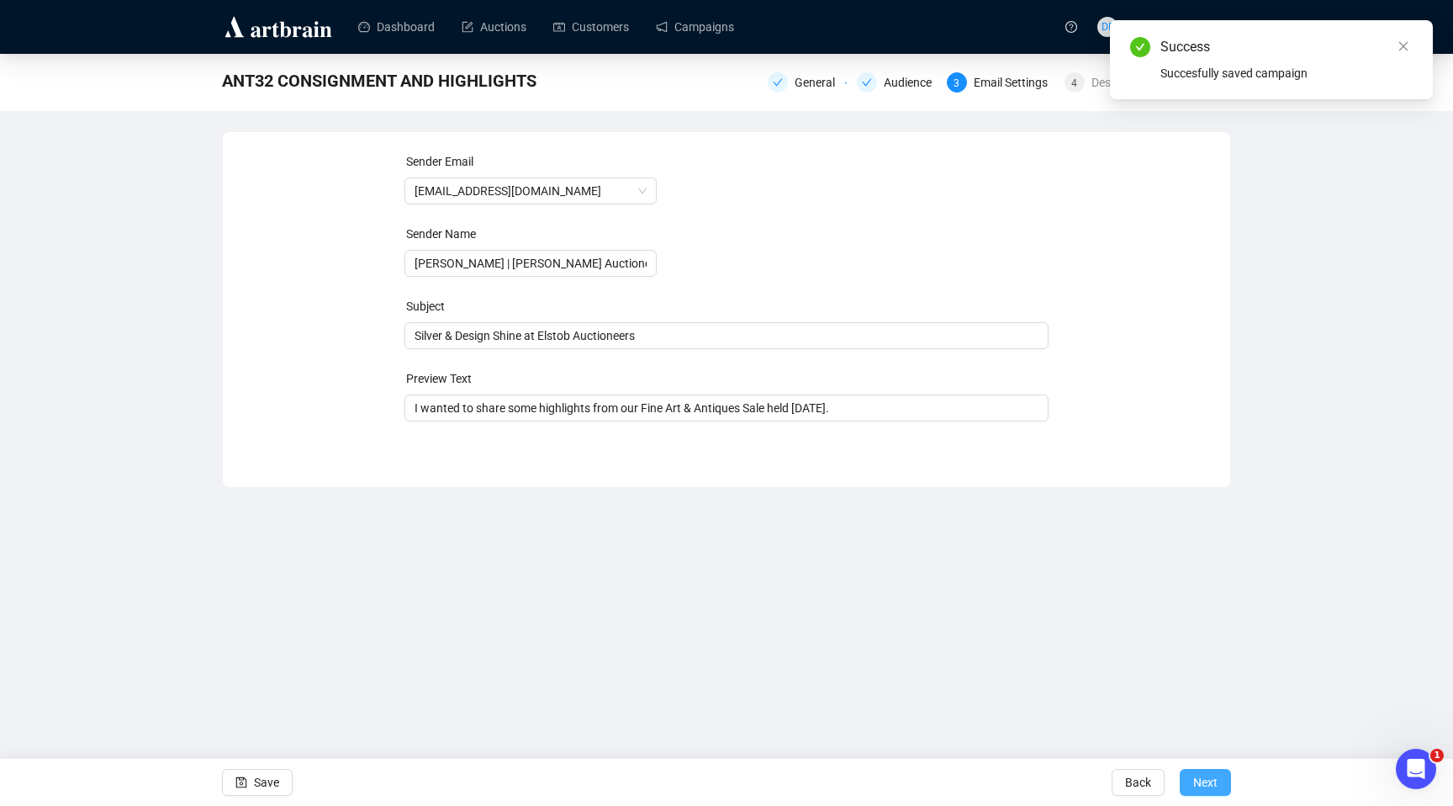
click at [1215, 784] on span "Next" at bounding box center [1206, 782] width 24 height 47
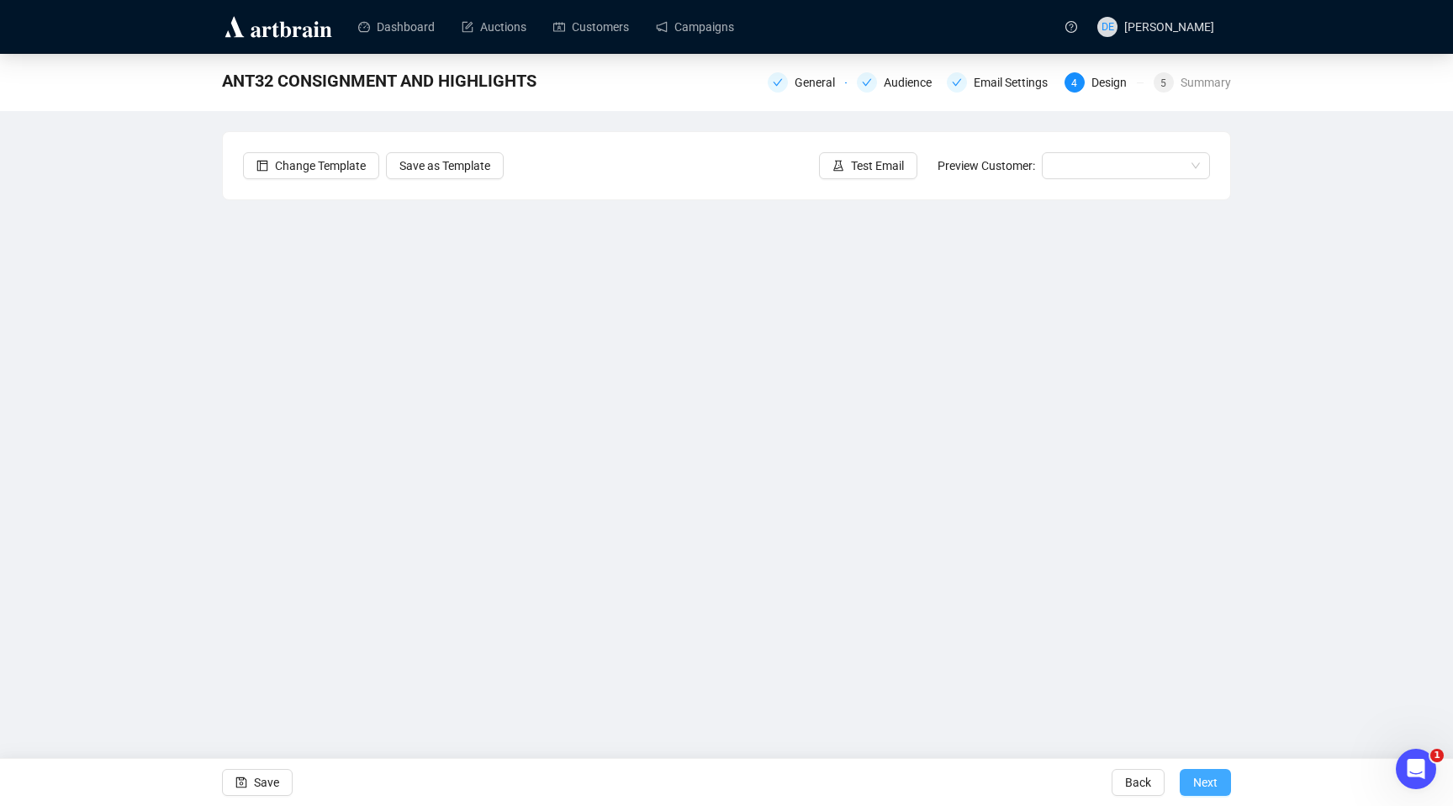
click at [1213, 785] on span "Next" at bounding box center [1206, 782] width 24 height 47
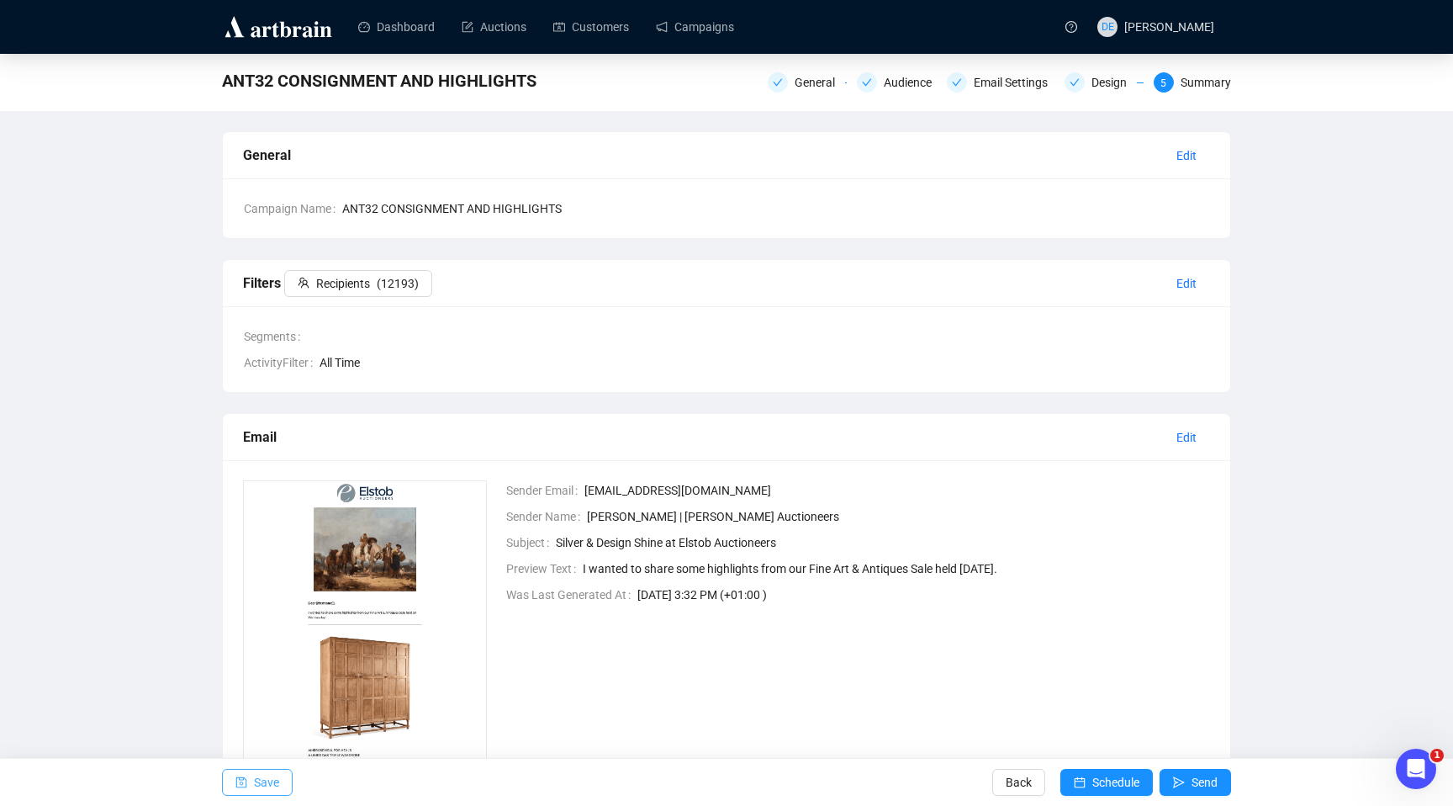
click at [261, 770] on span "Save" at bounding box center [266, 782] width 25 height 47
click at [1201, 782] on span "Send" at bounding box center [1205, 782] width 26 height 47
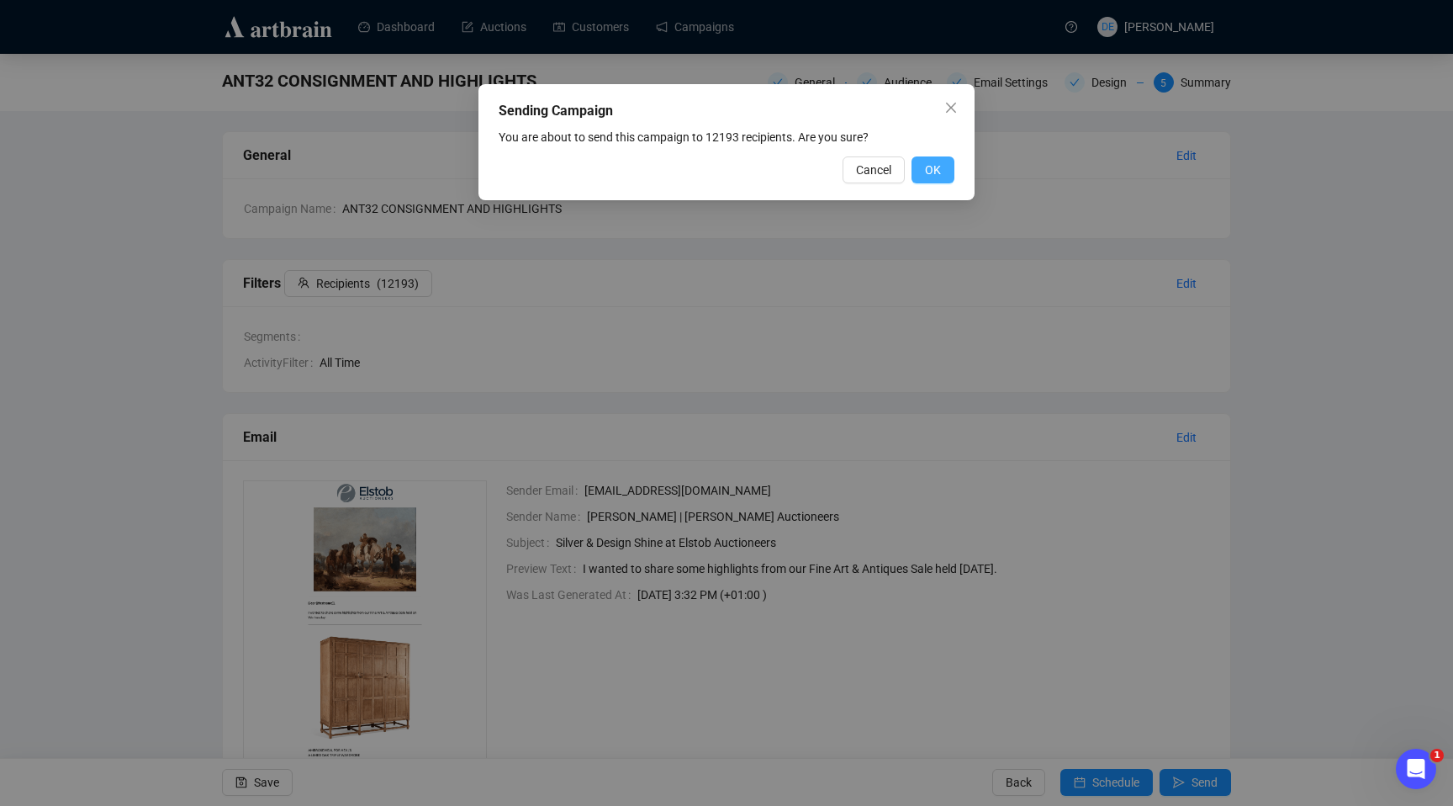
click at [938, 170] on span "OK" at bounding box center [933, 170] width 16 height 19
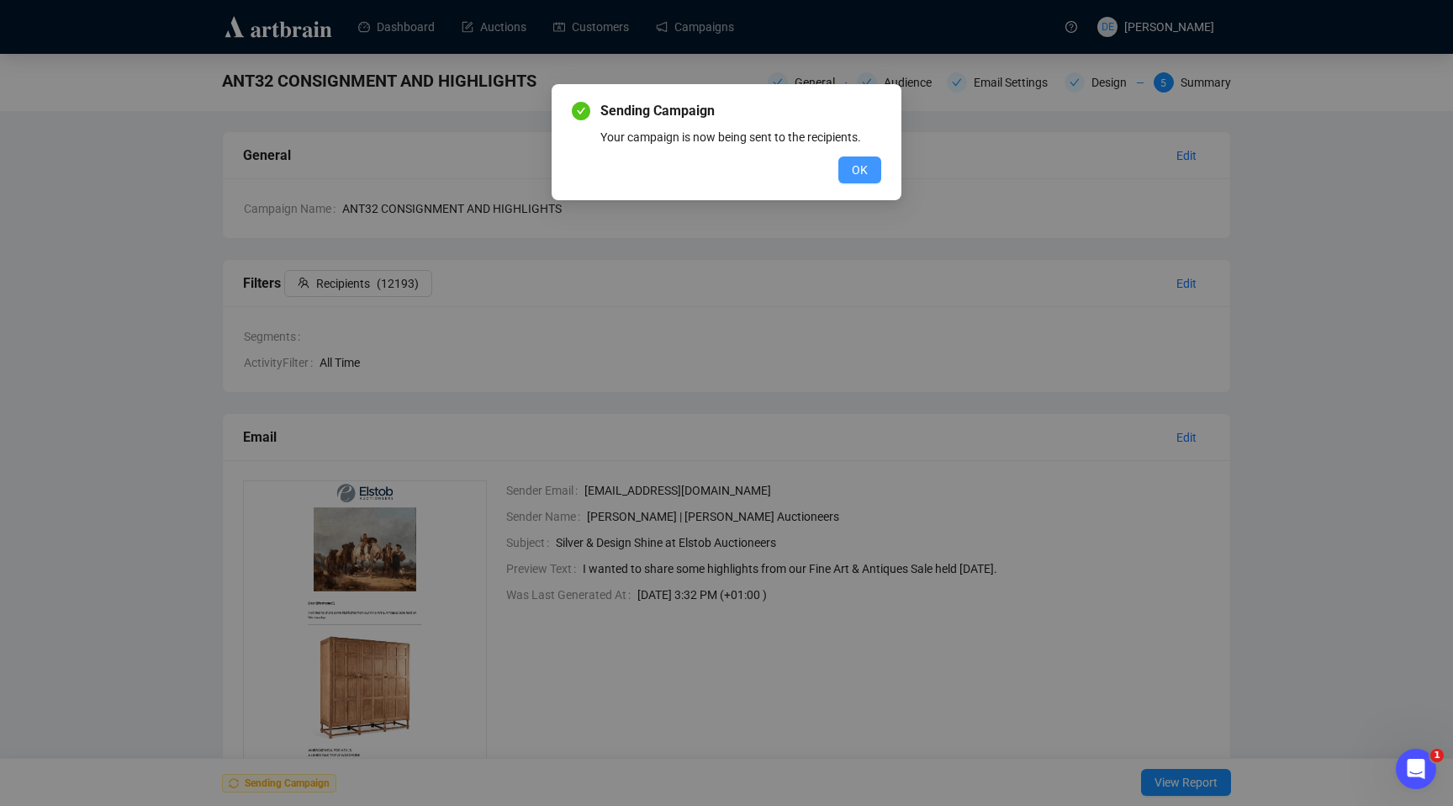
click at [862, 167] on span "OK" at bounding box center [860, 170] width 16 height 19
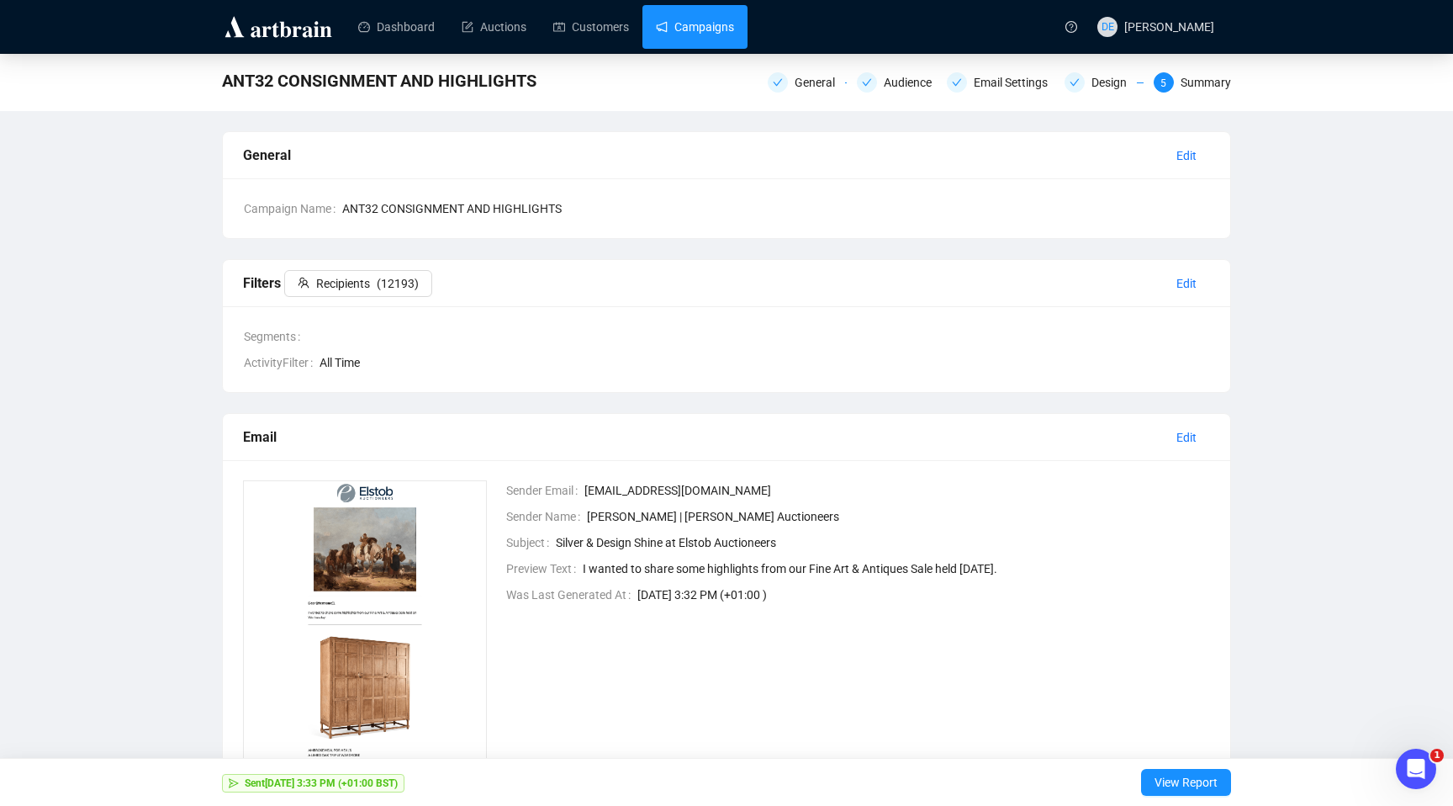
click at [716, 25] on link "Campaigns" at bounding box center [695, 27] width 78 height 44
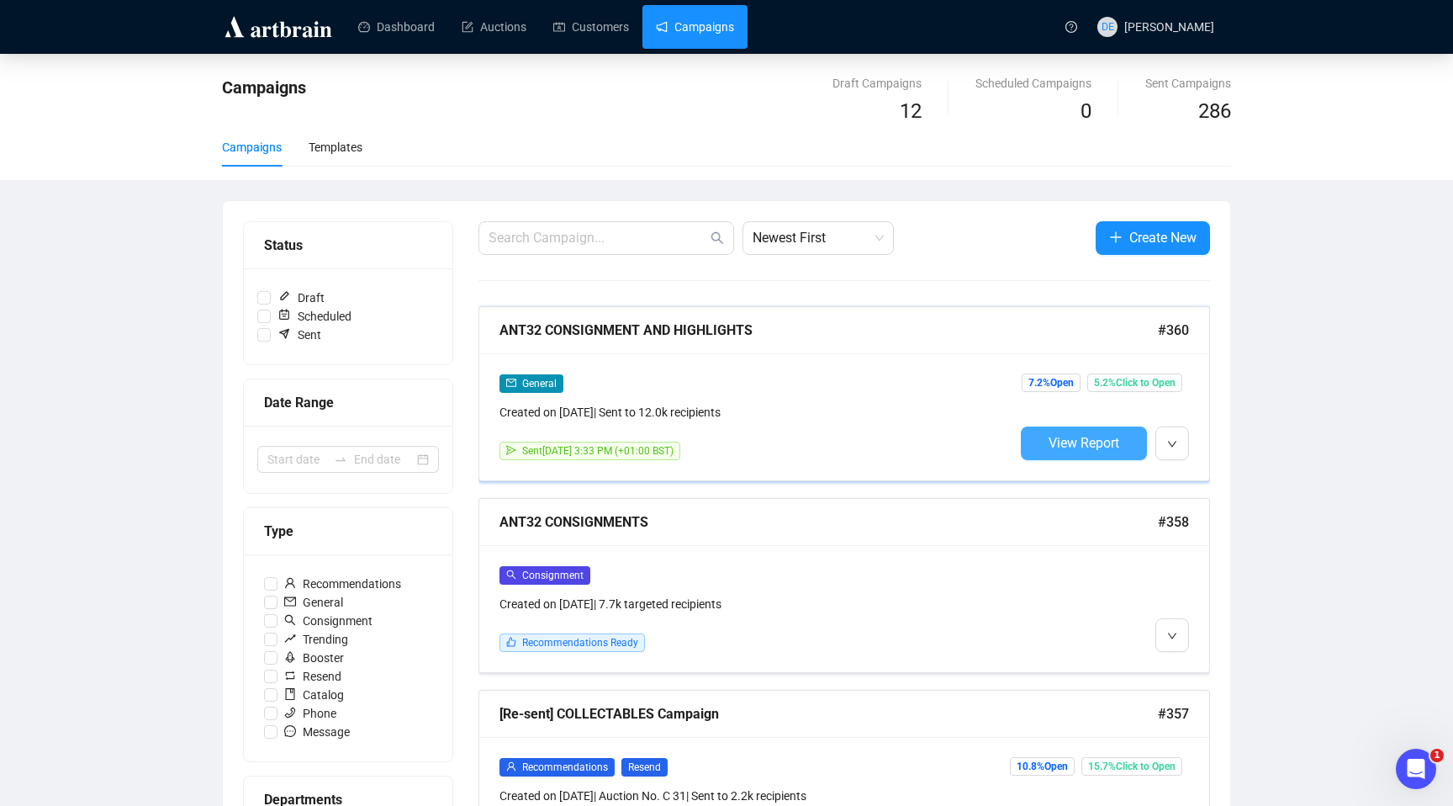
click at [1113, 435] on span "View Report" at bounding box center [1084, 443] width 71 height 16
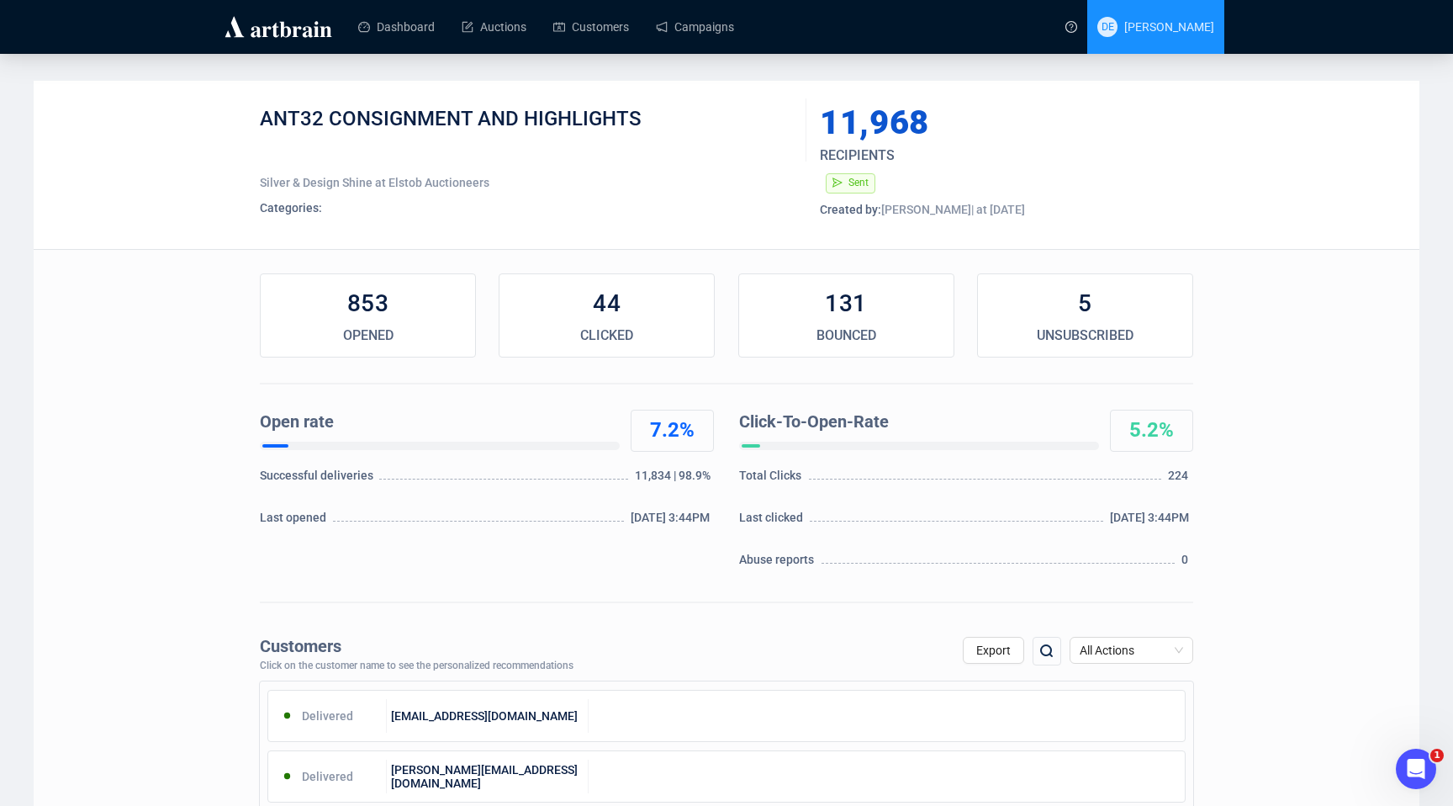
click at [1210, 25] on span "[PERSON_NAME]" at bounding box center [1170, 26] width 90 height 13
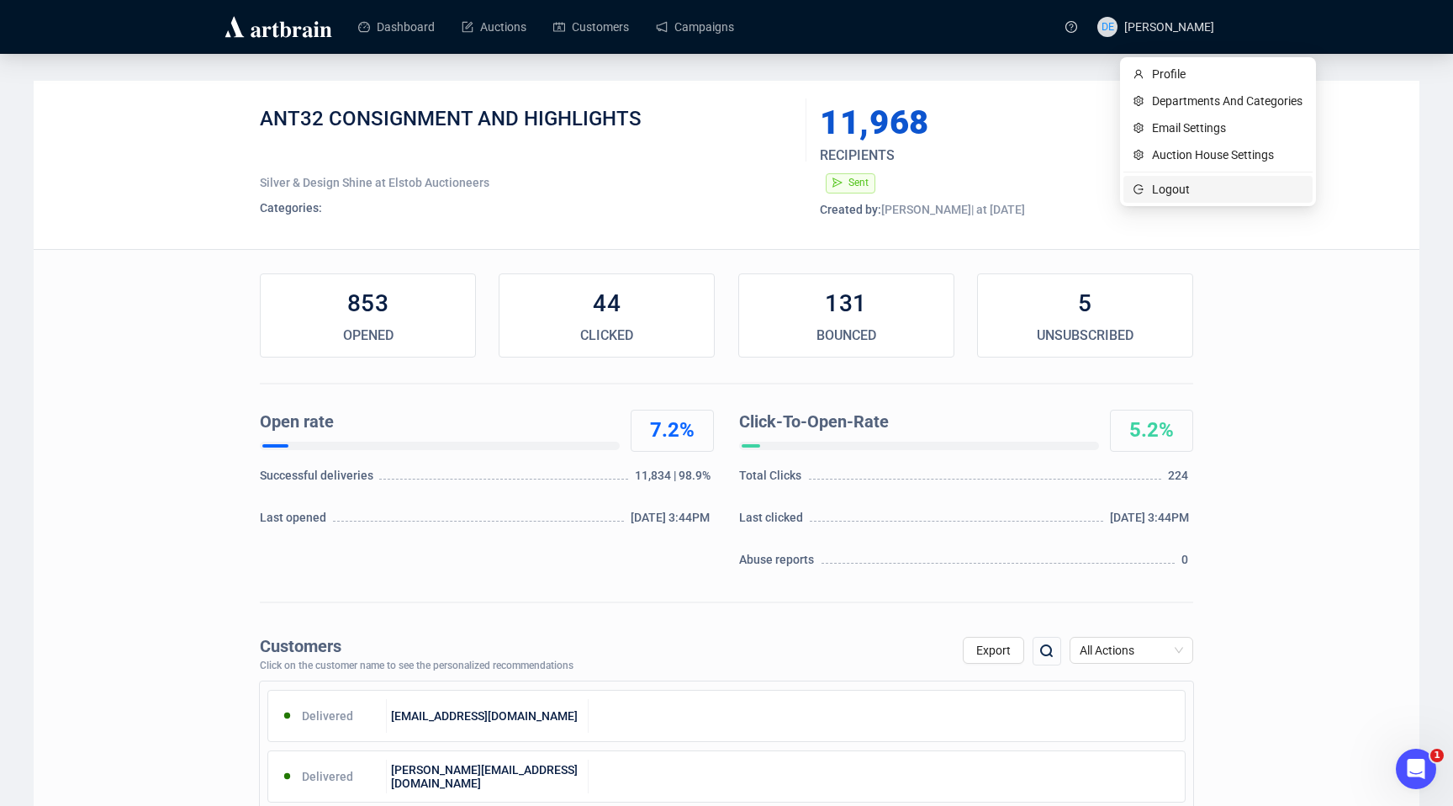
click at [1159, 187] on span "Logout" at bounding box center [1227, 189] width 151 height 19
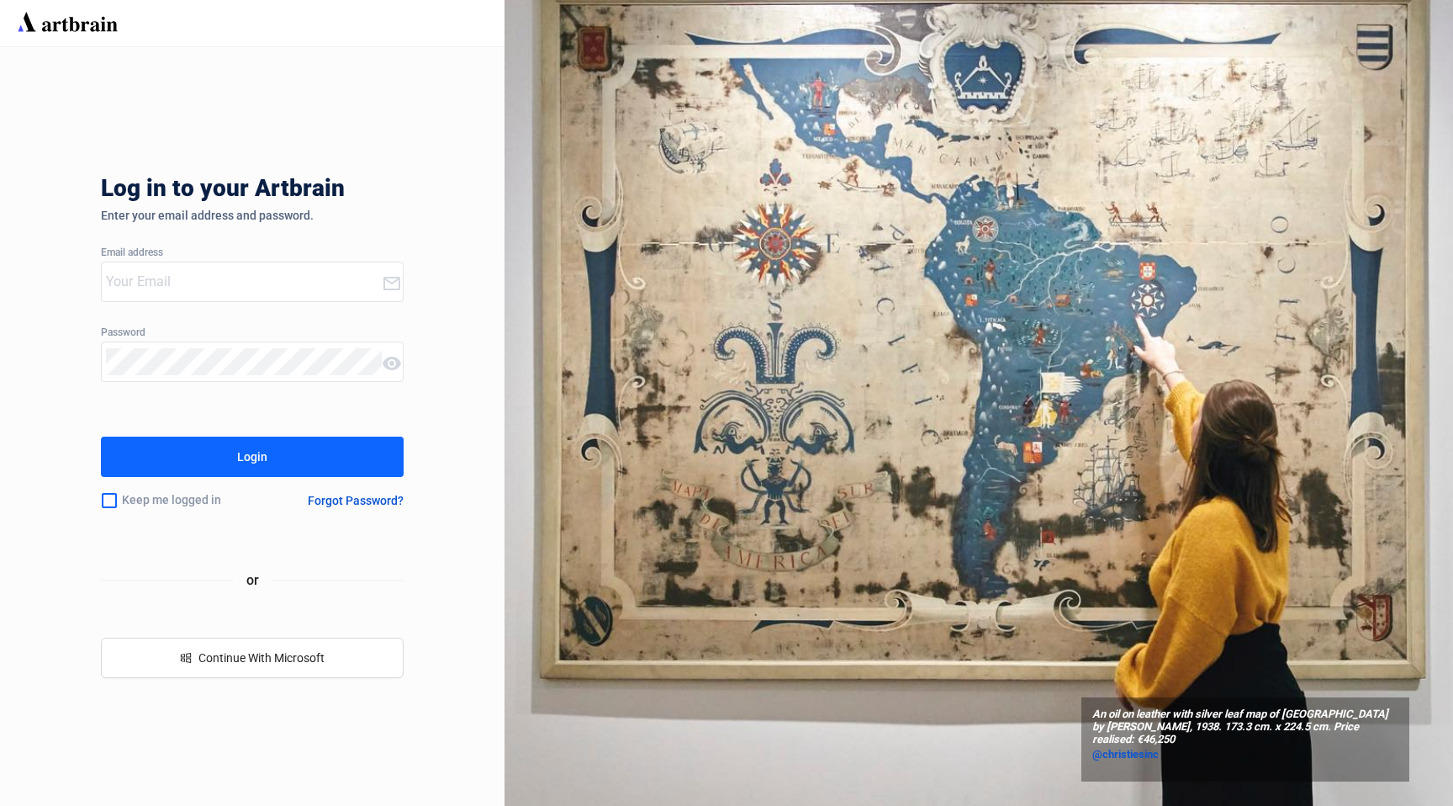
type input "david@elstob.co.uk"
